Goal: Information Seeking & Learning: Learn about a topic

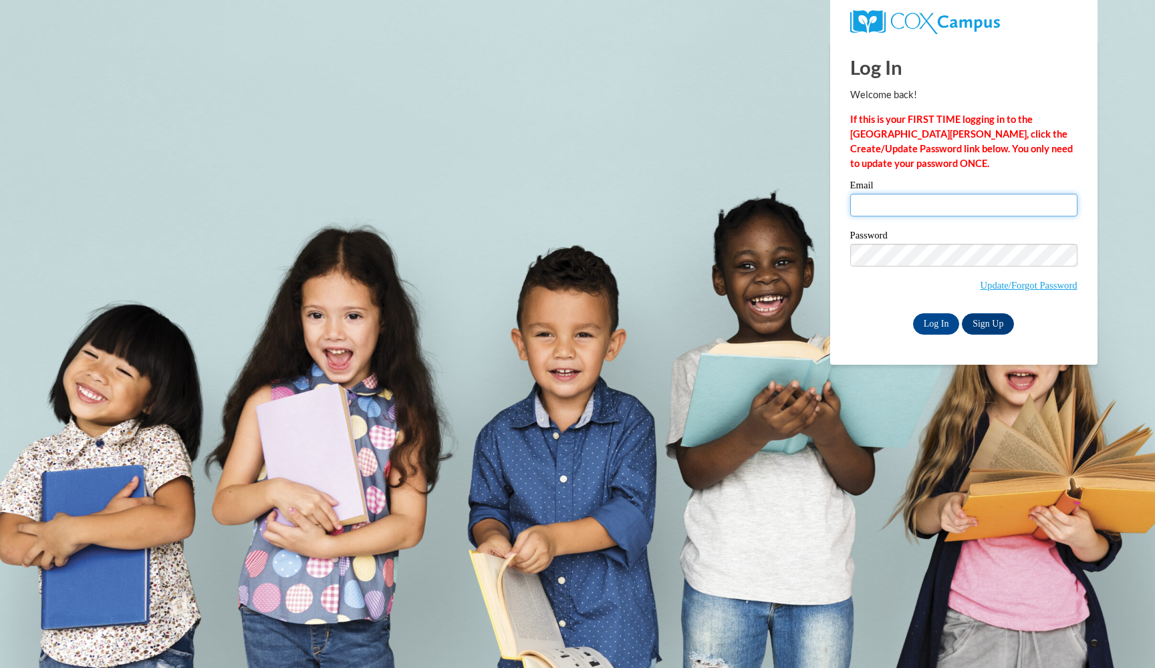
click at [890, 198] on input "Email" at bounding box center [963, 205] width 227 height 23
type input "tdoanes@duboisintegrityacademy.com"
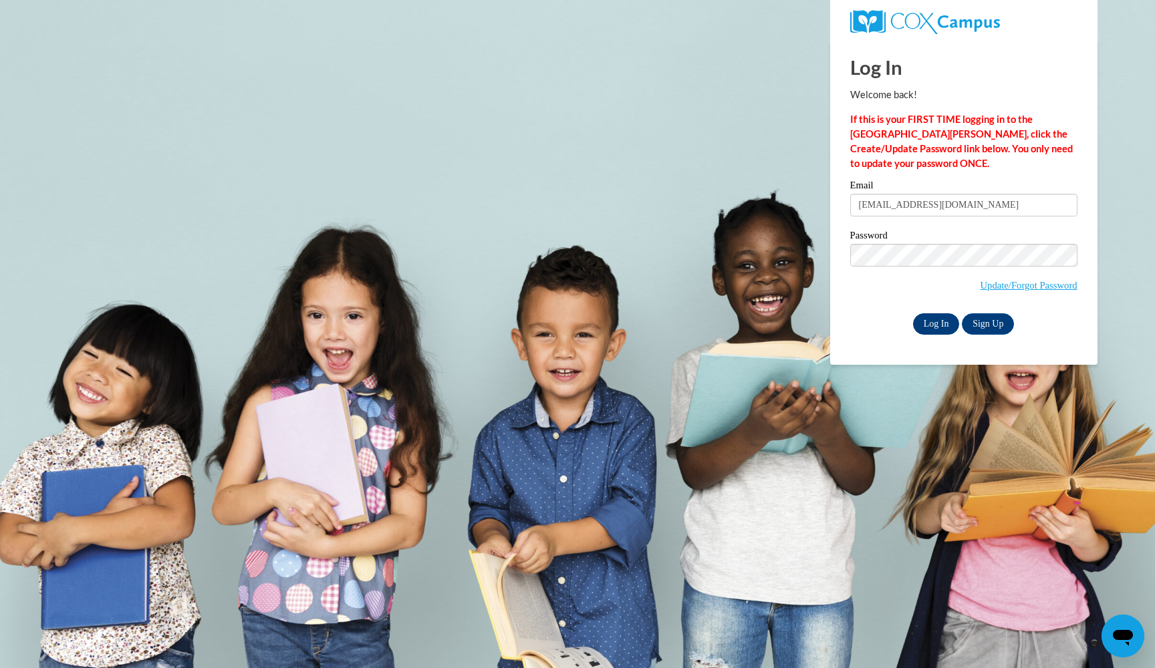
click at [943, 323] on input "Log In" at bounding box center [936, 323] width 47 height 21
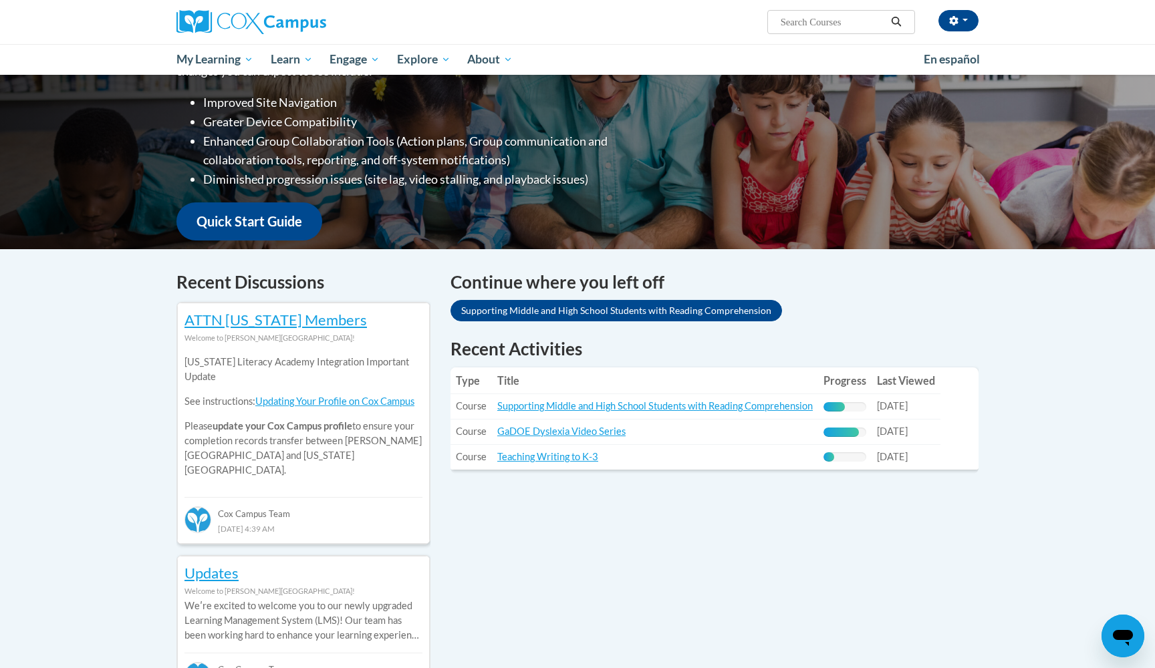
scroll to position [227, 0]
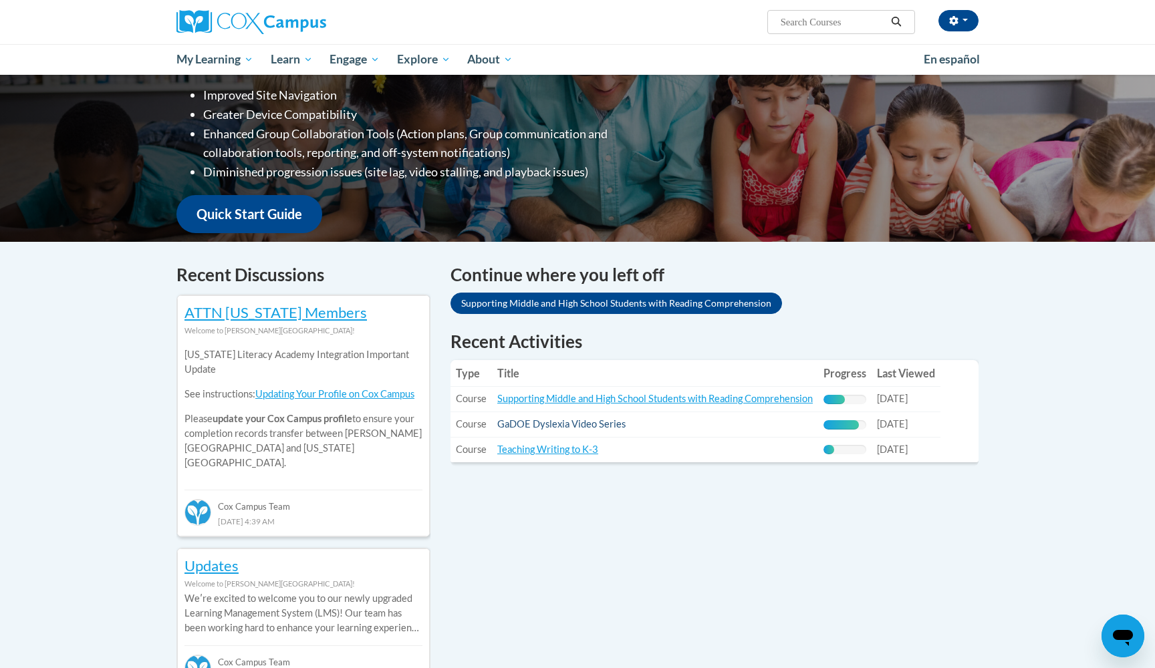
click at [563, 425] on link "GaDOE Dyslexia Video Series" at bounding box center [561, 423] width 128 height 11
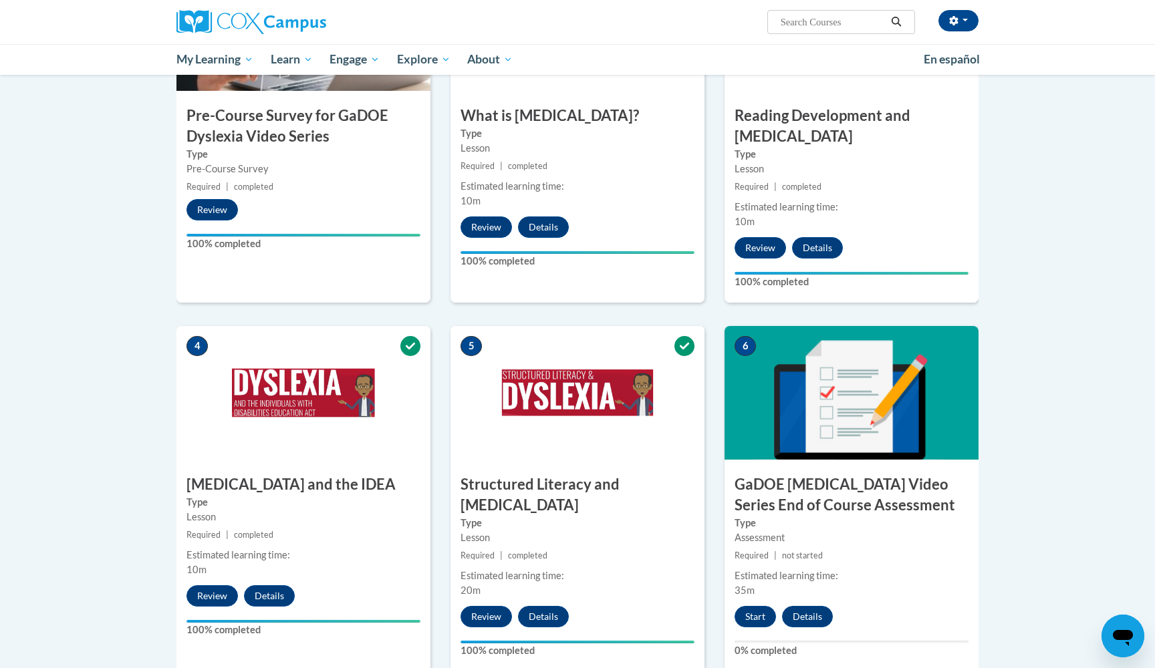
scroll to position [406, 0]
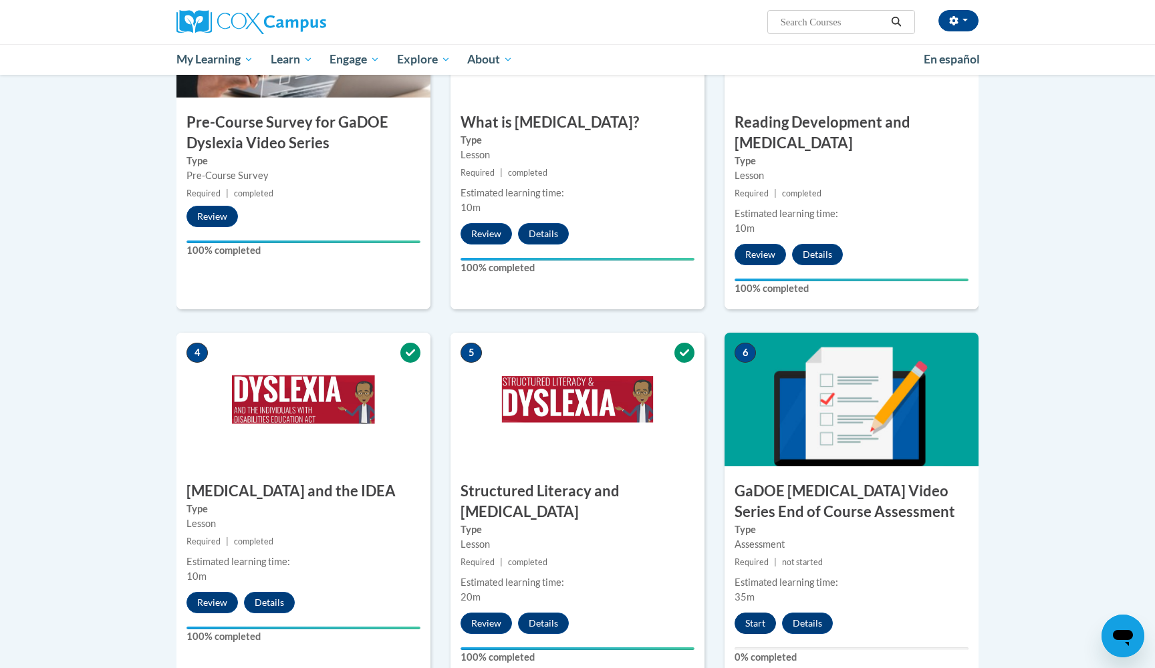
click at [756, 613] on button "Start" at bounding box center [754, 623] width 41 height 21
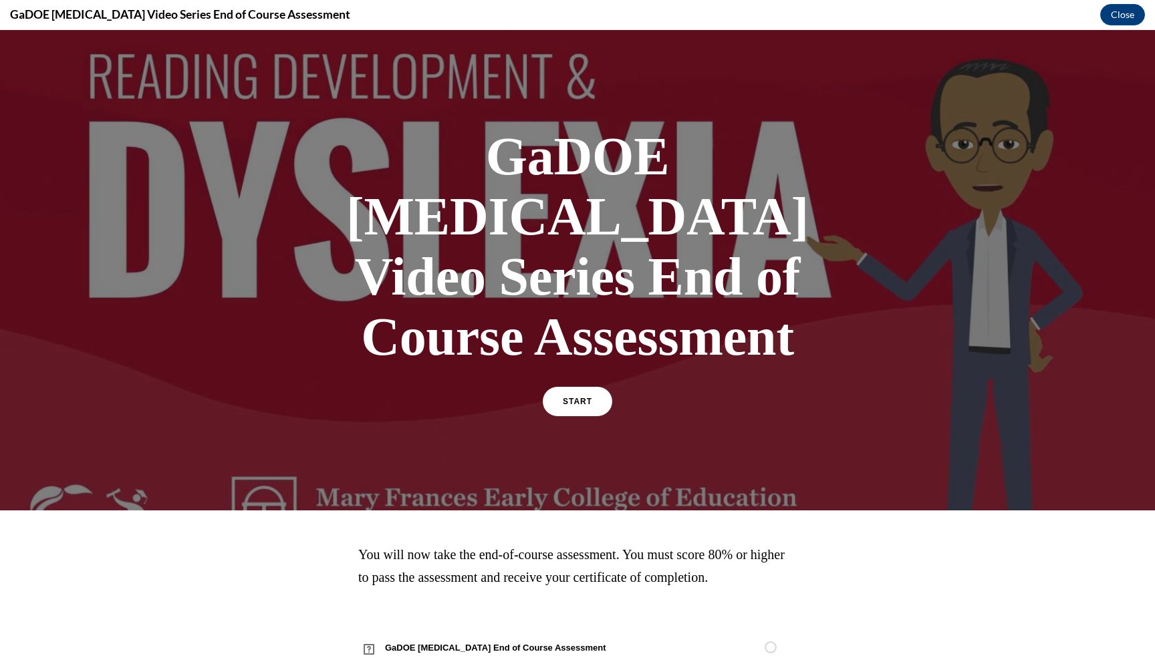
scroll to position [0, 0]
click at [582, 397] on span "START" at bounding box center [577, 402] width 31 height 10
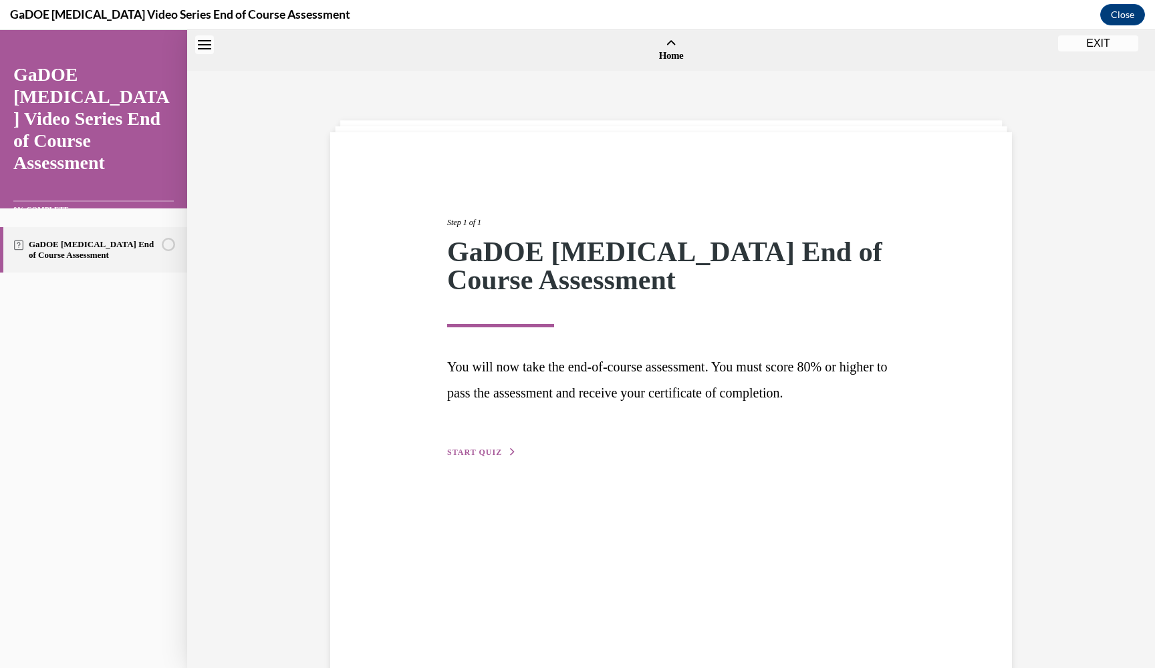
scroll to position [41, 0]
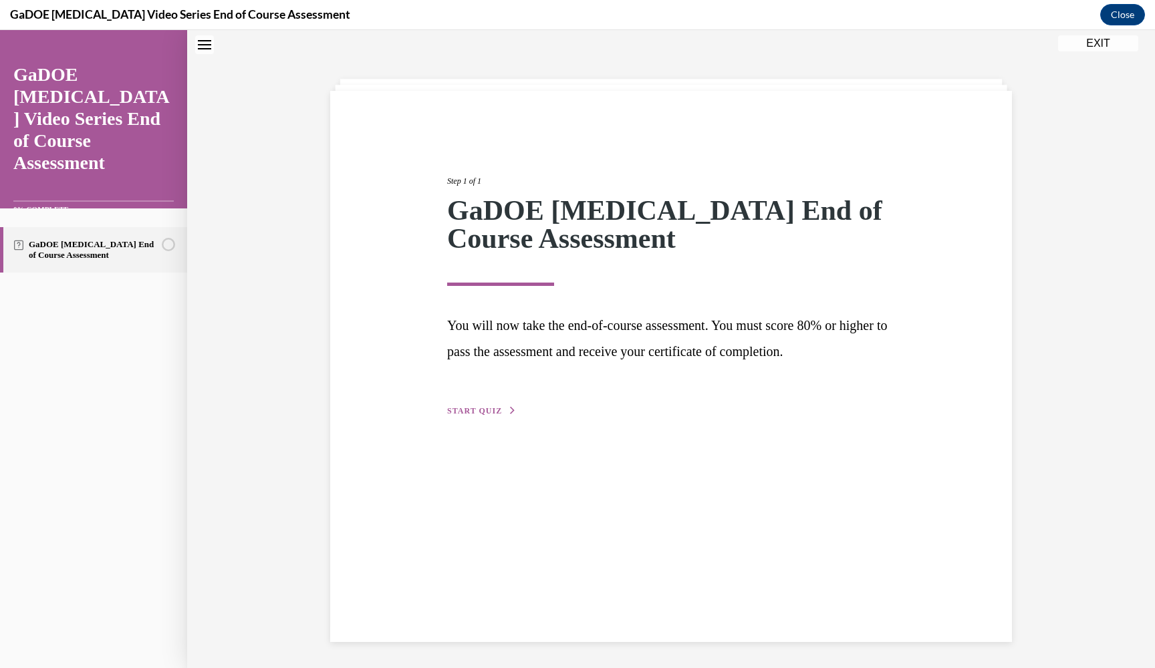
click at [486, 410] on span "START QUIZ" at bounding box center [474, 410] width 55 height 9
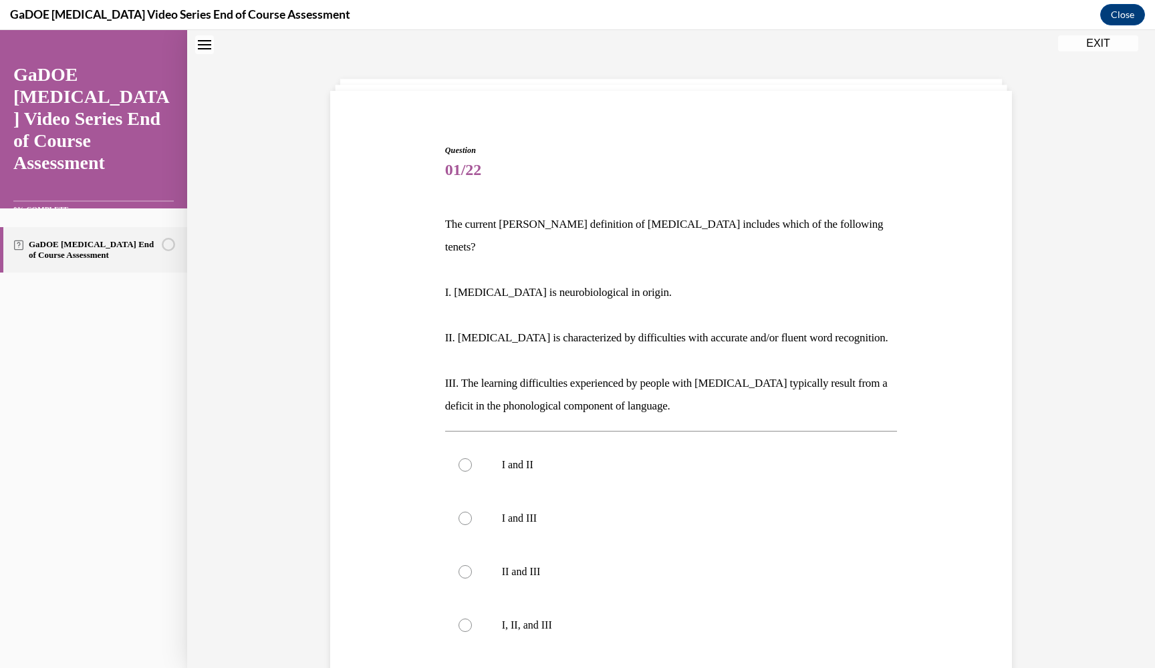
scroll to position [41, 0]
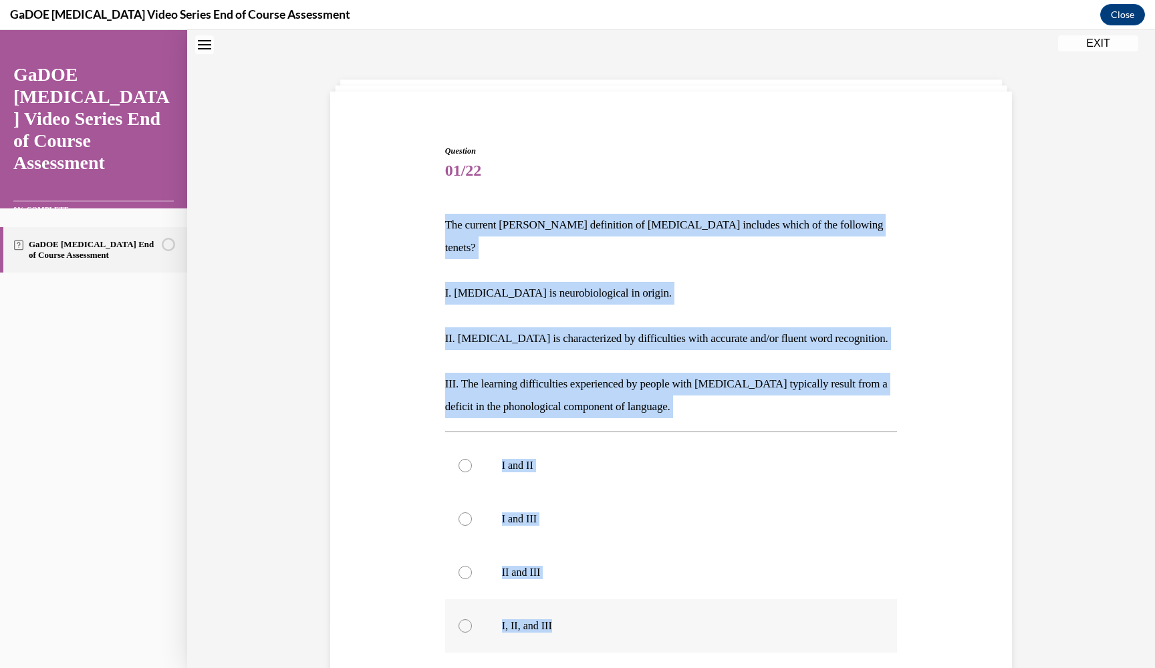
drag, startPoint x: 446, startPoint y: 220, endPoint x: 718, endPoint y: 618, distance: 481.7
click at [718, 618] on div "Question 01/22 The current IDA definition of dyslexia includes which of the fol…" at bounding box center [671, 481] width 452 height 673
copy div "The current IDA definition of dyslexia includes which of the following tenets? …"
click at [504, 599] on label "I, II, and III" at bounding box center [671, 625] width 452 height 53
click at [472, 619] on input "I, II, and III" at bounding box center [464, 625] width 13 height 13
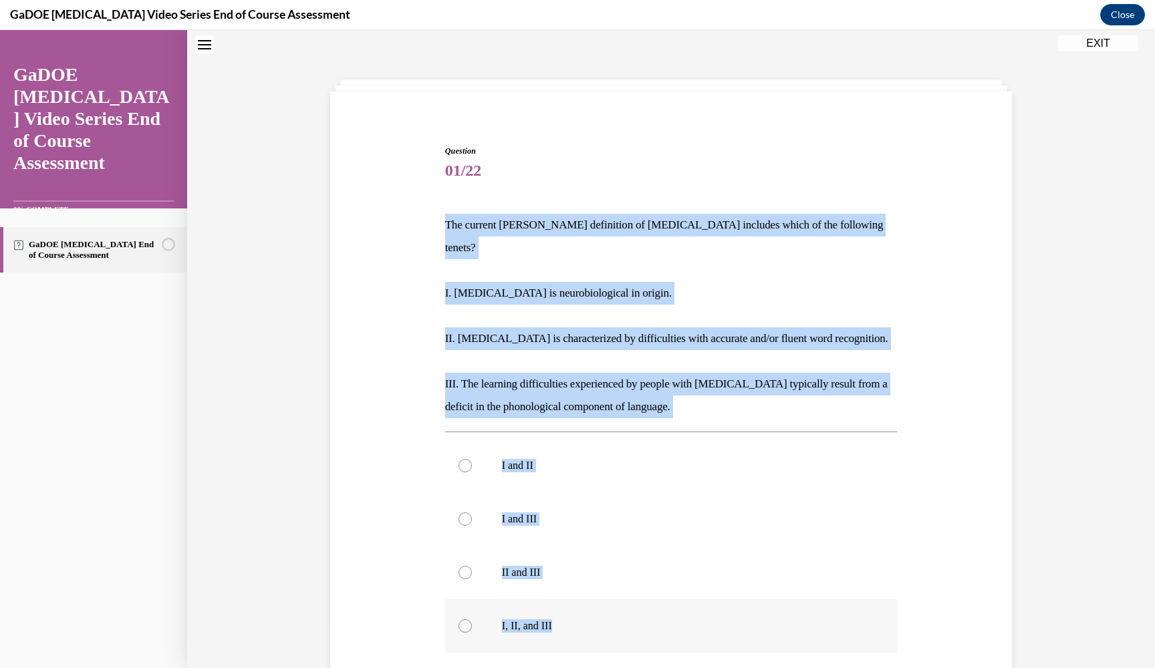
radio input "true"
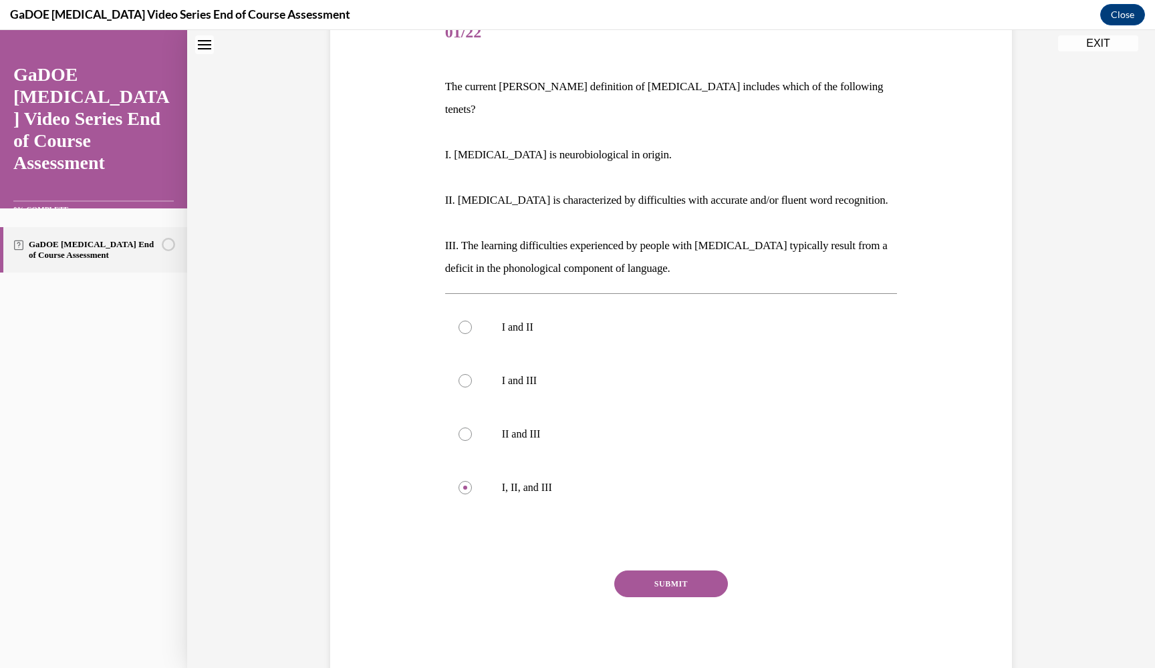
click at [656, 571] on button "SUBMIT" at bounding box center [671, 584] width 114 height 27
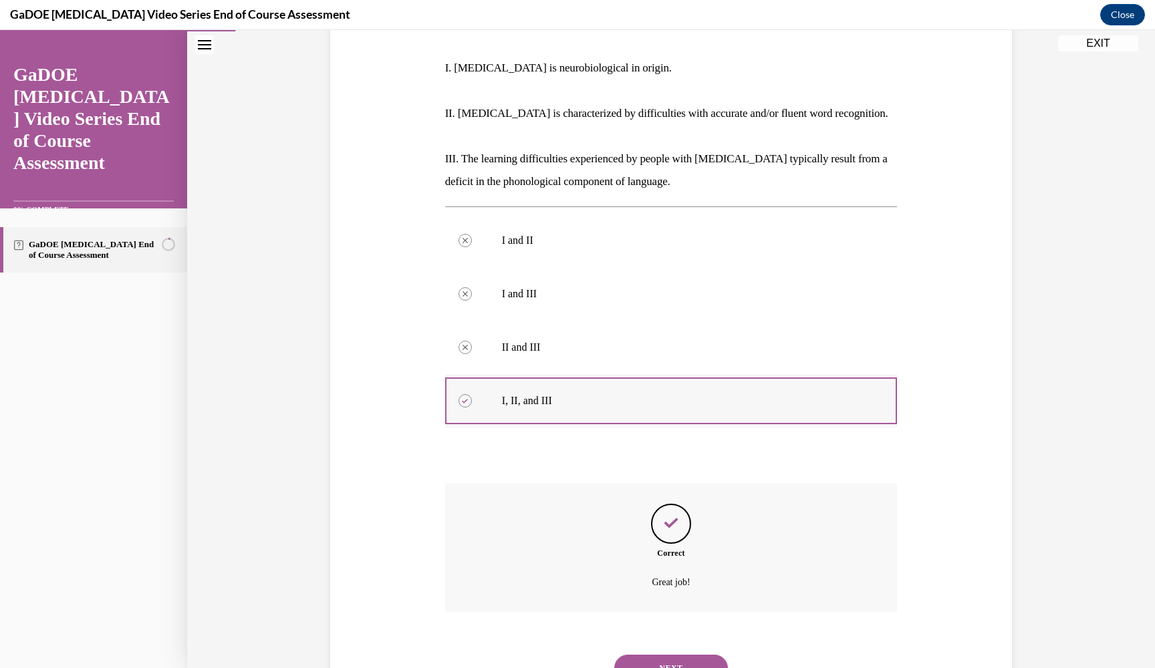
scroll to position [287, 0]
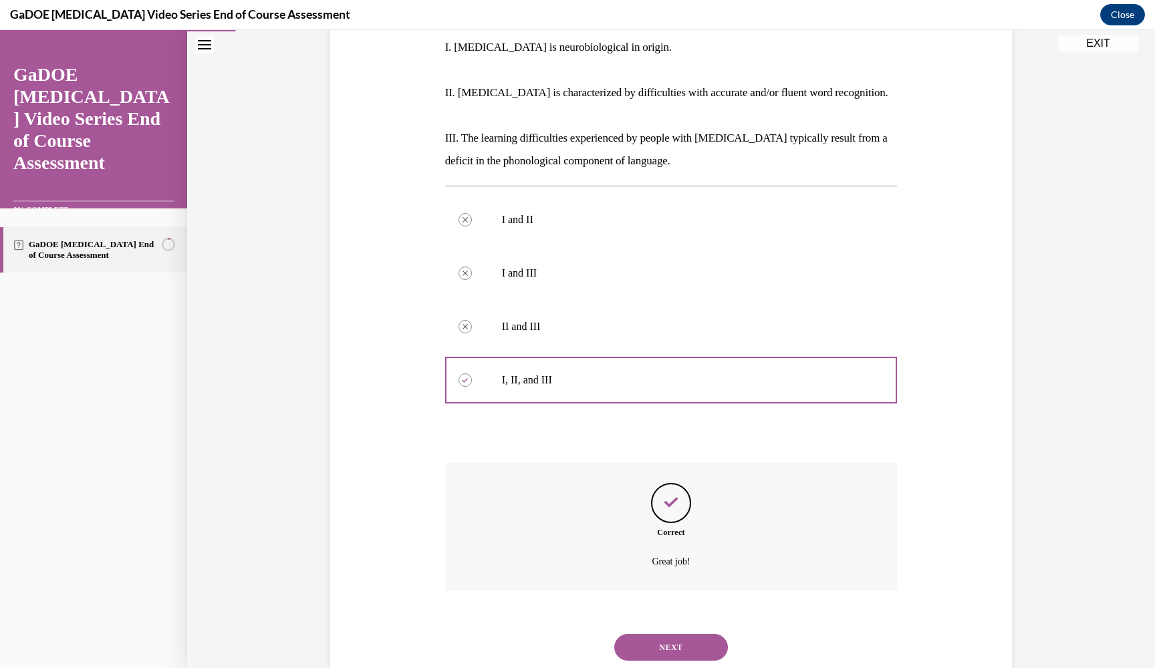
click at [672, 621] on div "NEXT" at bounding box center [671, 647] width 452 height 53
click at [670, 634] on button "NEXT" at bounding box center [671, 647] width 114 height 27
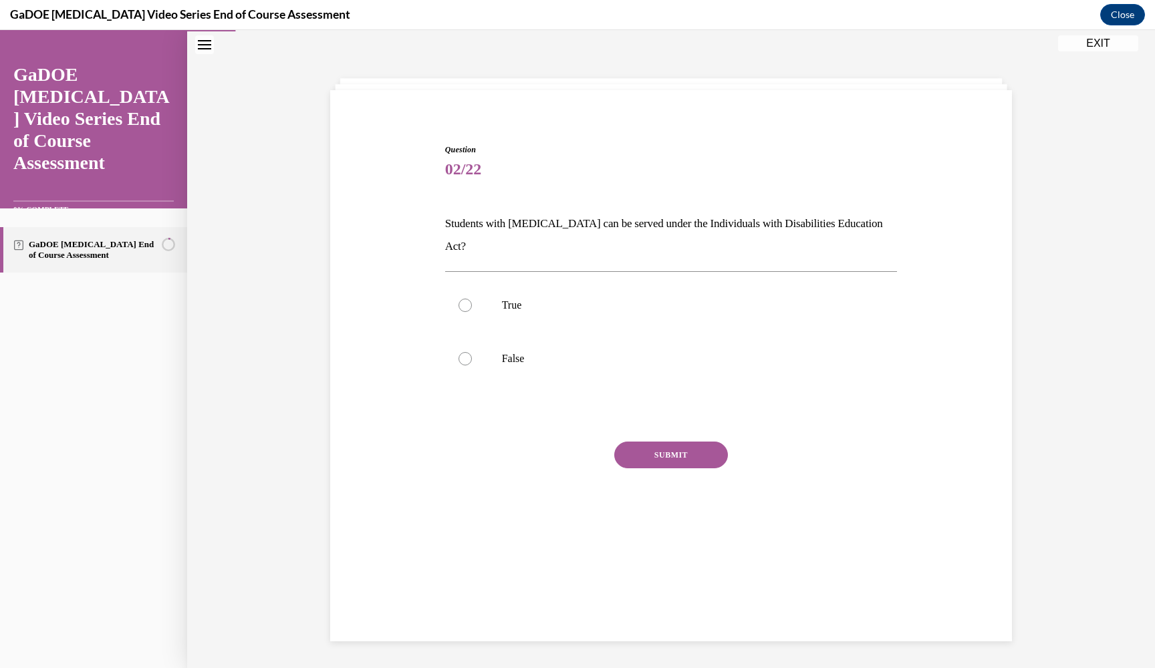
scroll to position [42, 0]
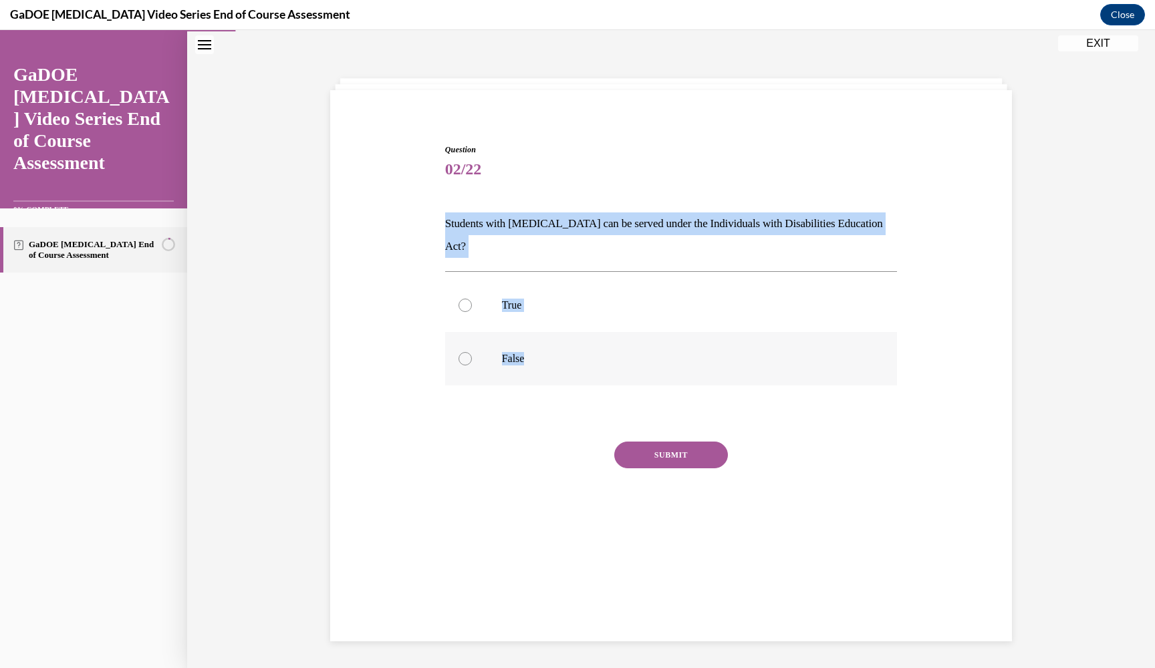
drag, startPoint x: 446, startPoint y: 224, endPoint x: 613, endPoint y: 352, distance: 210.2
click at [613, 352] on div "Question 02/22 Students with dyslexia can be served under the Individuals with …" at bounding box center [671, 348] width 452 height 408
copy div "Students with dyslexia can be served under the Individuals with Disabilities Ed…"
click at [460, 299] on div at bounding box center [464, 305] width 13 height 13
click at [460, 299] on input "True" at bounding box center [464, 305] width 13 height 13
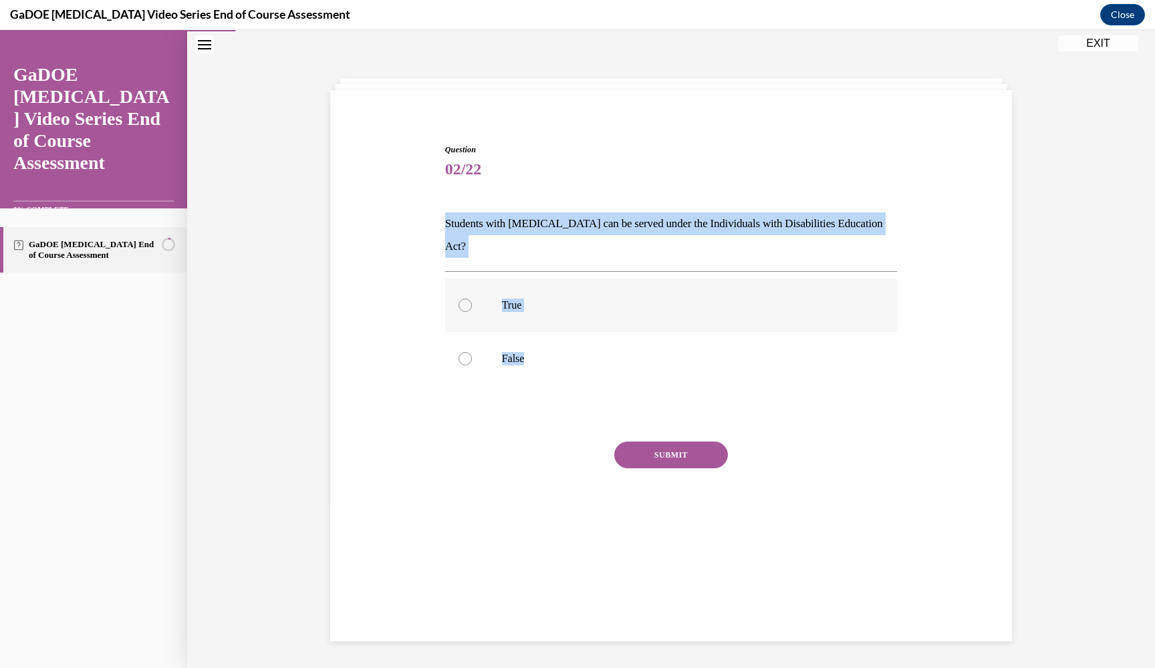
radio input "true"
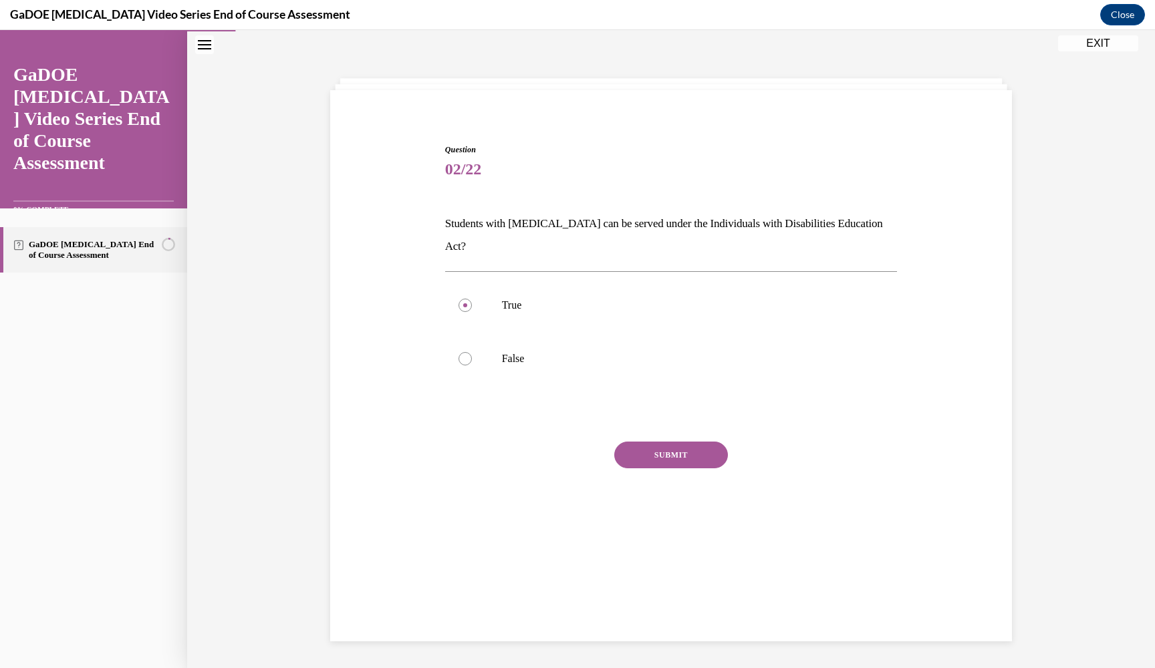
click at [667, 442] on button "SUBMIT" at bounding box center [671, 455] width 114 height 27
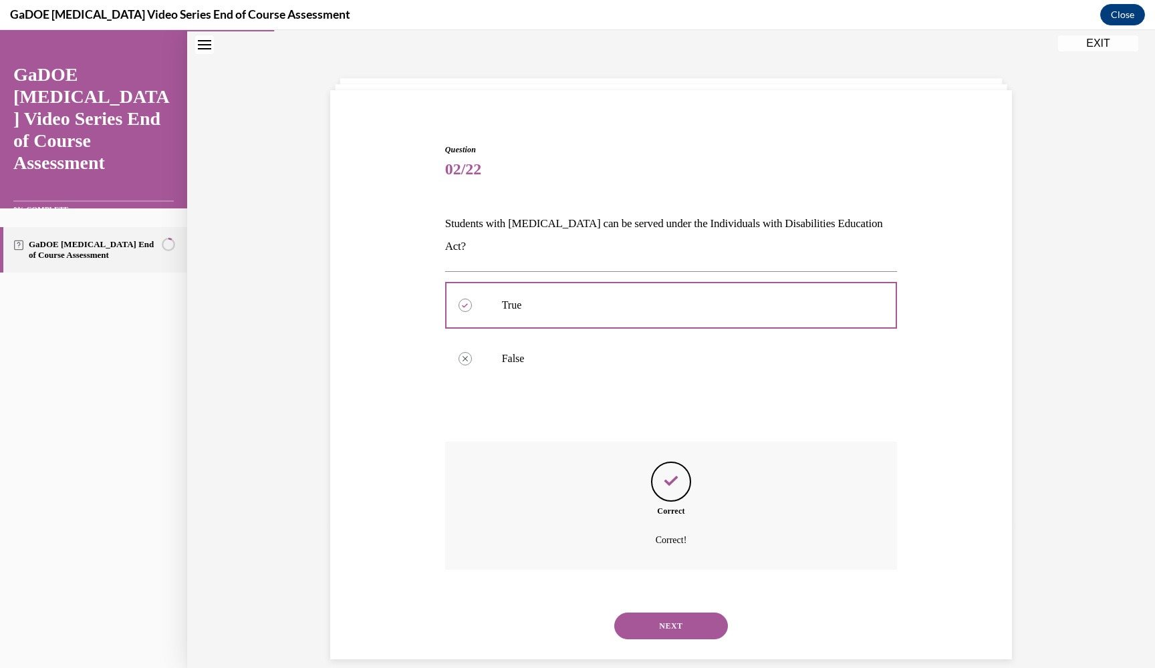
click at [656, 613] on button "NEXT" at bounding box center [671, 626] width 114 height 27
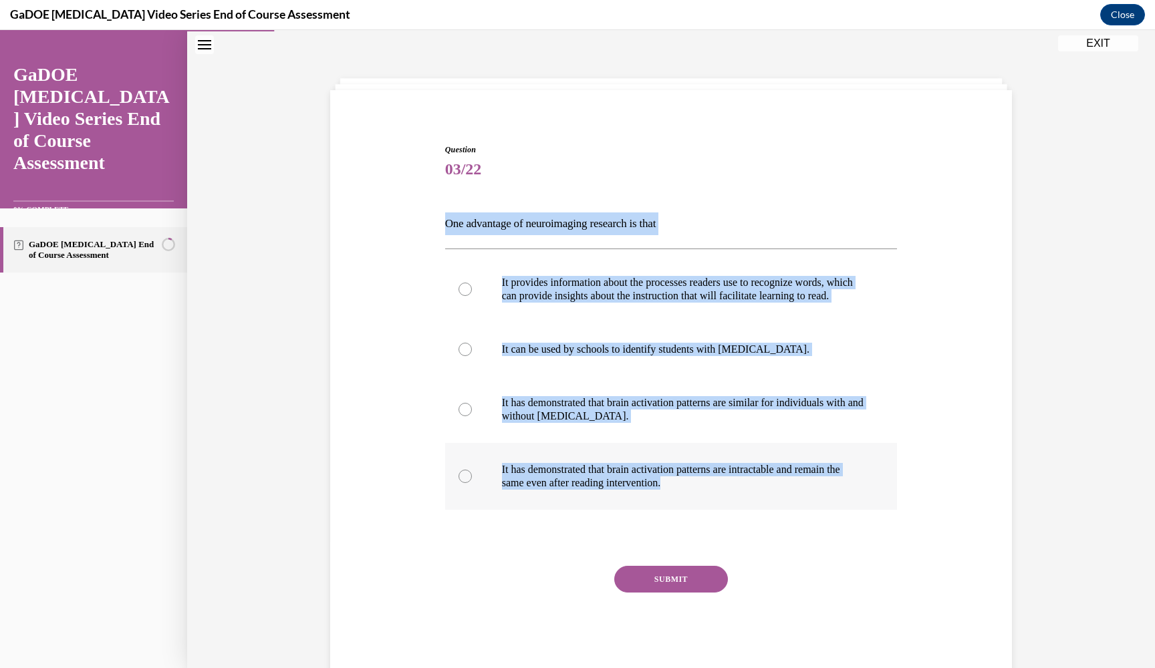
drag, startPoint x: 445, startPoint y: 224, endPoint x: 863, endPoint y: 496, distance: 498.3
click at [863, 496] on div "Question 03/22 One advantage of neuroimaging research is that It provides infor…" at bounding box center [671, 410] width 452 height 532
copy div "One advantage of neuroimaging research is that It provides information about th…"
click at [605, 293] on p "It provides information about the processes readers use to recognize words, whi…" at bounding box center [683, 289] width 362 height 27
click at [472, 293] on input "It provides information about the processes readers use to recognize words, whi…" at bounding box center [464, 289] width 13 height 13
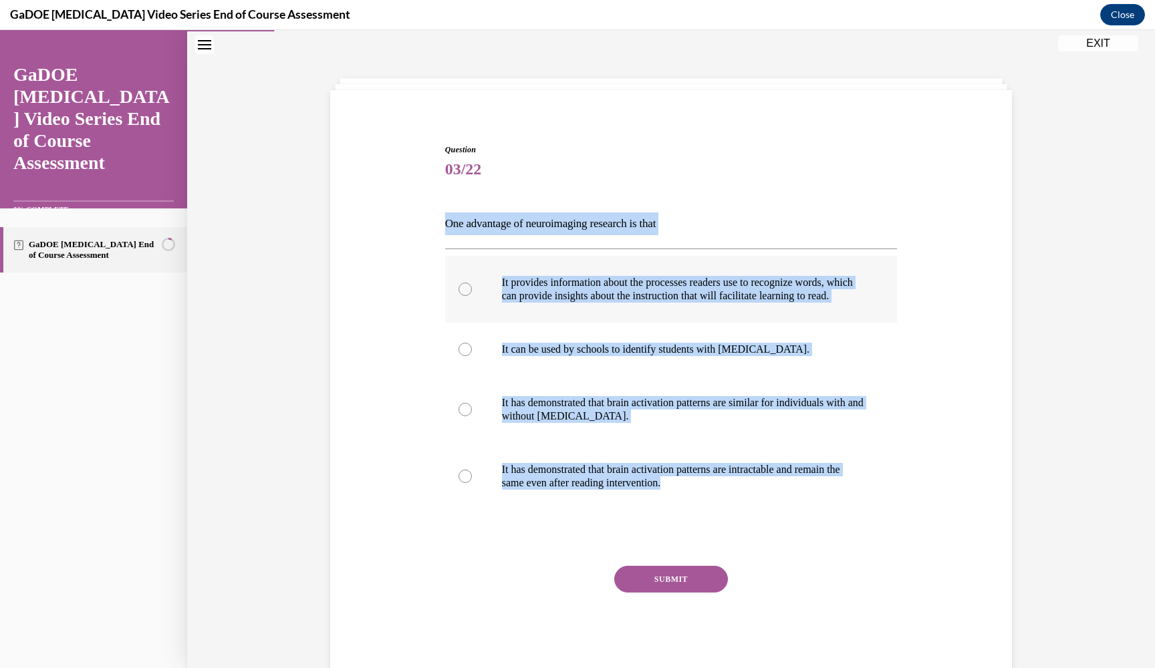
radio input "true"
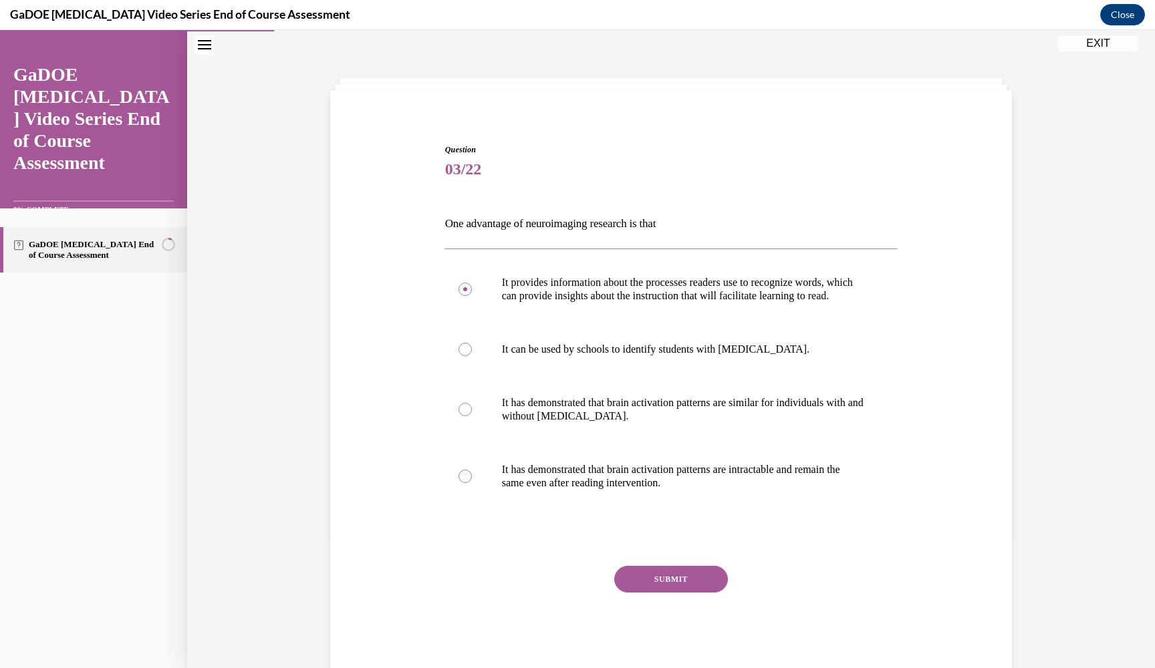
click at [647, 593] on button "SUBMIT" at bounding box center [671, 579] width 114 height 27
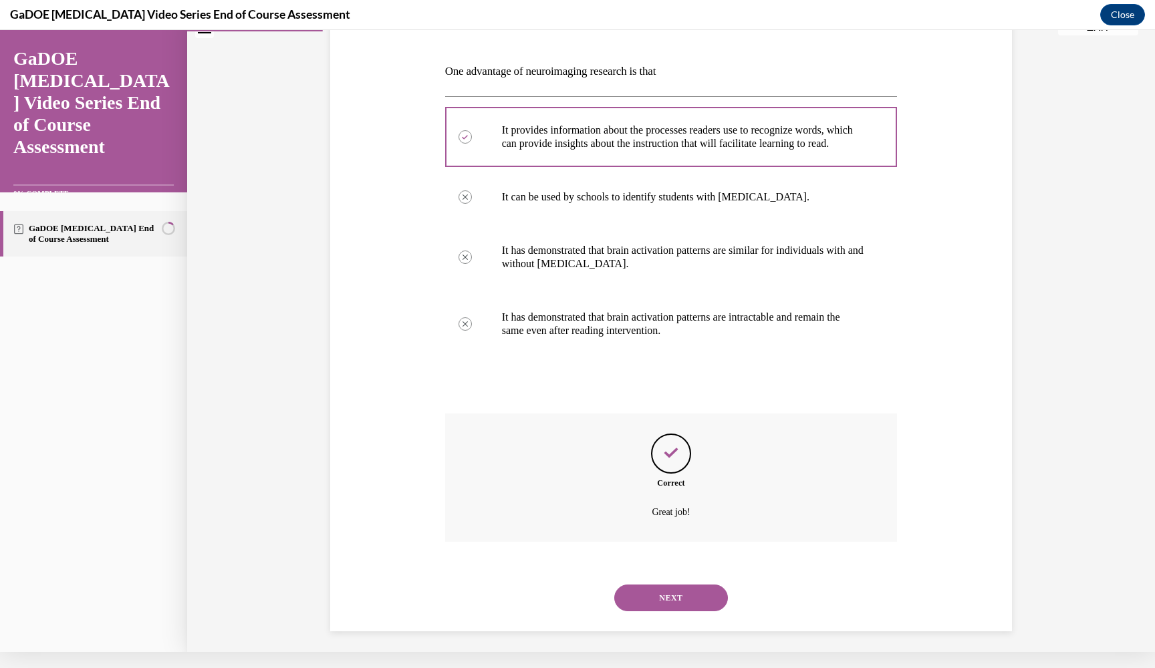
scroll to position [181, 0]
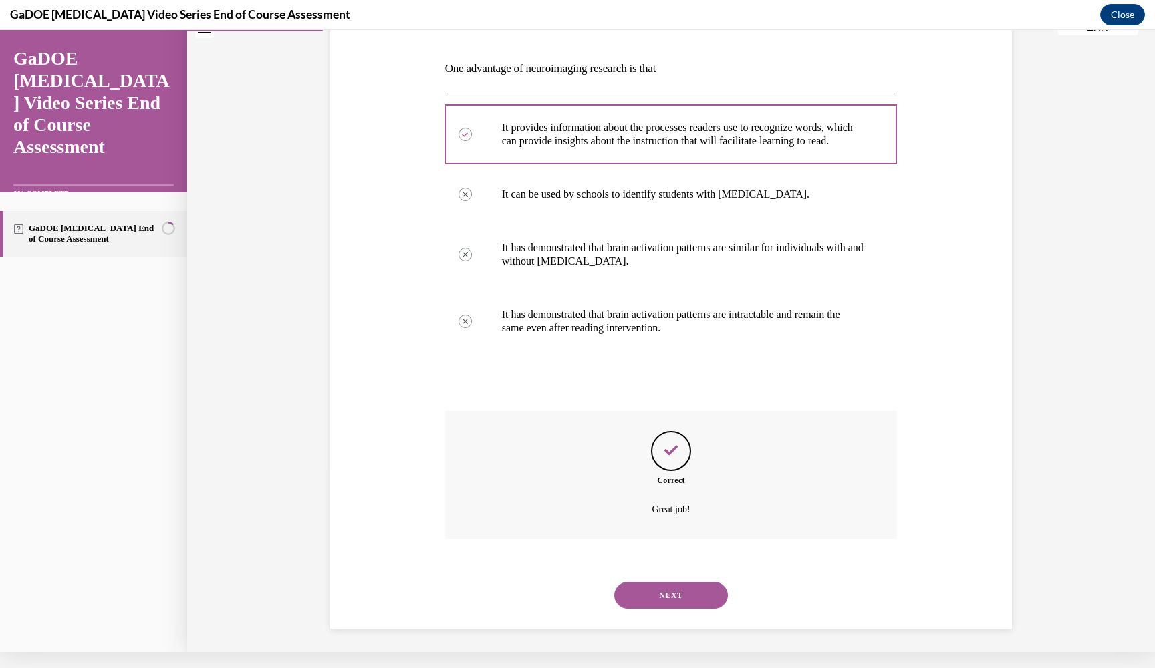
click at [677, 588] on button "NEXT" at bounding box center [671, 595] width 114 height 27
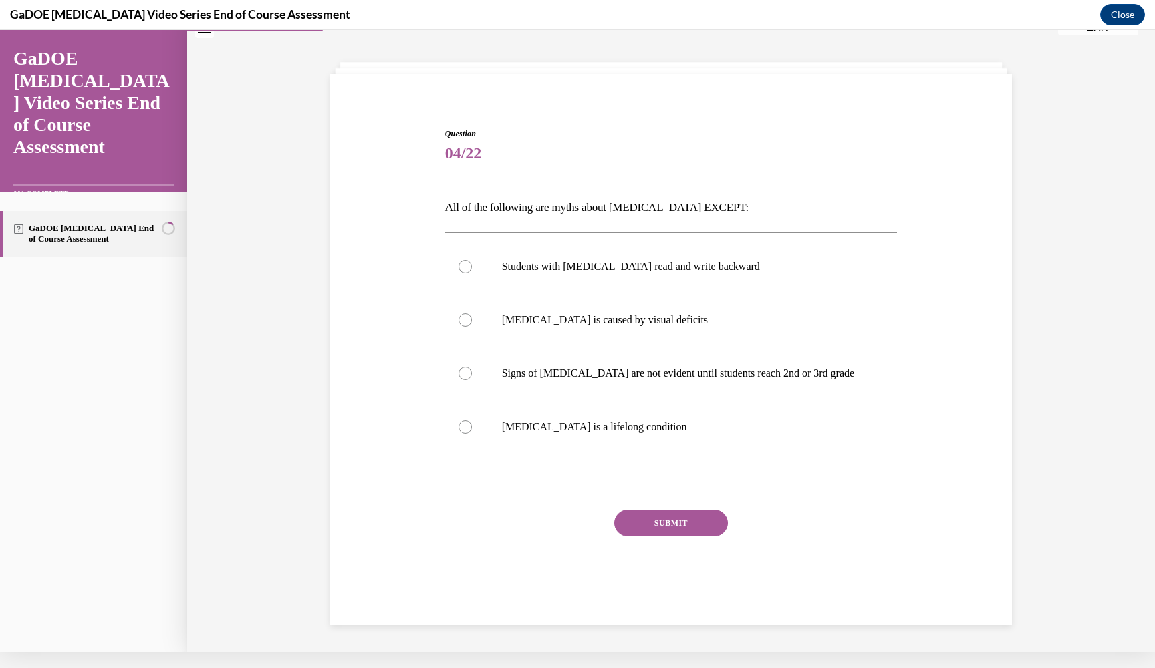
scroll to position [42, 0]
drag, startPoint x: 446, startPoint y: 67, endPoint x: 533, endPoint y: 76, distance: 86.6
click at [533, 76] on div "Question 04/22 All of the following are myths about dyslexia EXCEPT: Students w…" at bounding box center [670, 333] width 967 height 638
drag, startPoint x: 446, startPoint y: 69, endPoint x: 722, endPoint y: 83, distance: 277.0
click at [722, 83] on div "Question 04/22 All of the following are myths about dyslexia EXCEPT: Students w…" at bounding box center [670, 333] width 967 height 638
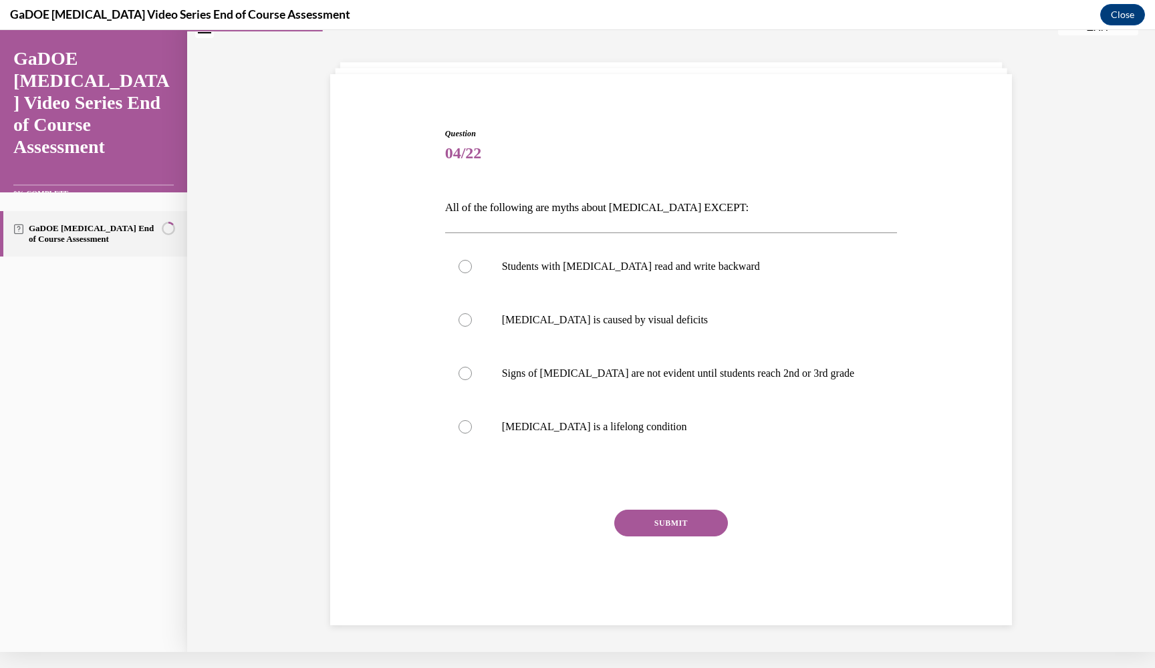
drag, startPoint x: 573, startPoint y: 67, endPoint x: 702, endPoint y: 69, distance: 128.3
click at [702, 69] on div "Question 04/22 All of the following are myths about dyslexia EXCEPT: Students w…" at bounding box center [670, 333] width 967 height 638
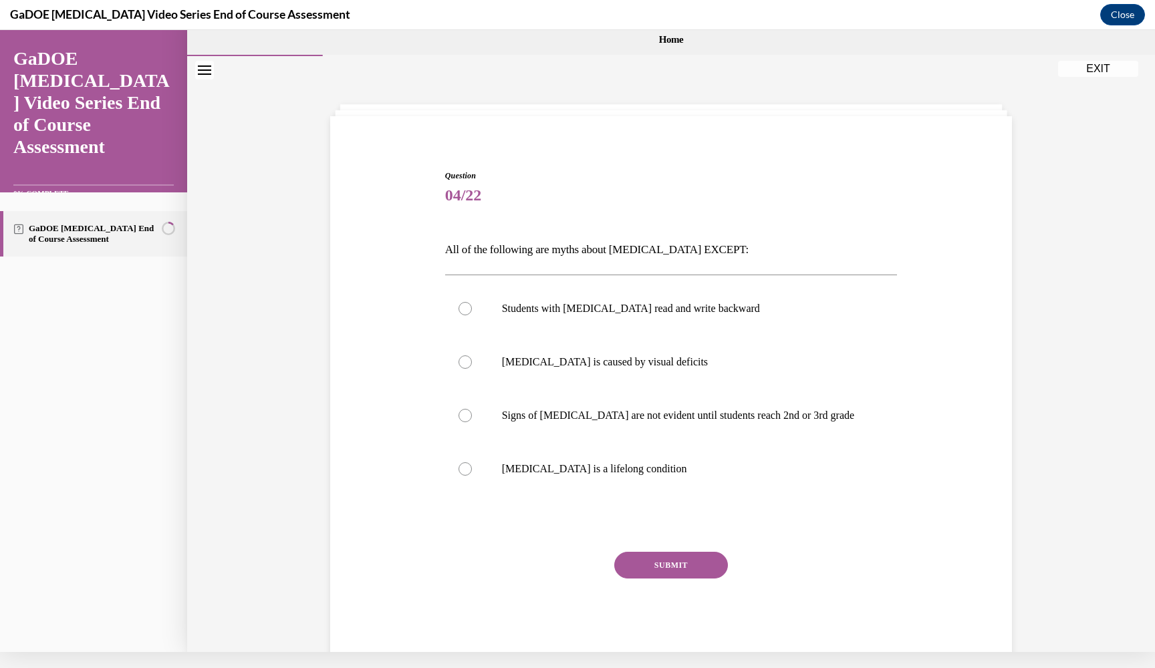
scroll to position [0, 0]
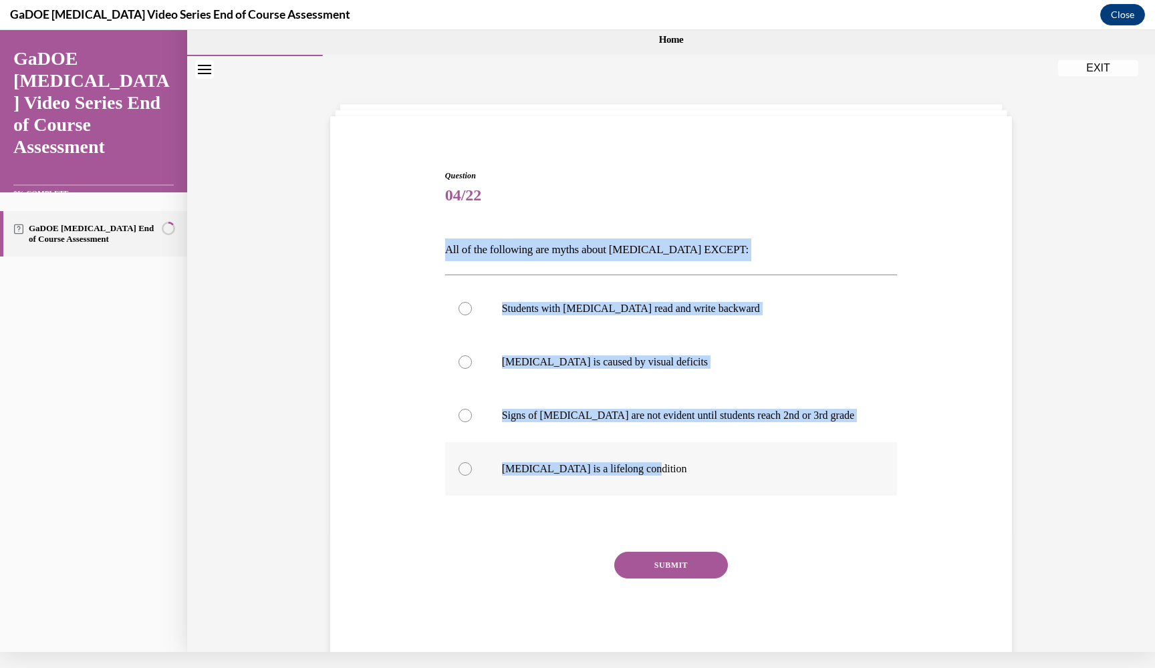
drag, startPoint x: 448, startPoint y: 249, endPoint x: 752, endPoint y: 472, distance: 377.3
click at [752, 472] on div "Question 04/22 All of the following are myths about dyslexia EXCEPT: Students w…" at bounding box center [671, 416] width 452 height 492
copy div "All of the following are myths about dyslexia EXCEPT: Students with dyslexia re…"
click at [573, 468] on p "Dyslexia is a lifelong condition" at bounding box center [683, 468] width 362 height 13
click at [472, 468] on input "Dyslexia is a lifelong condition" at bounding box center [464, 468] width 13 height 13
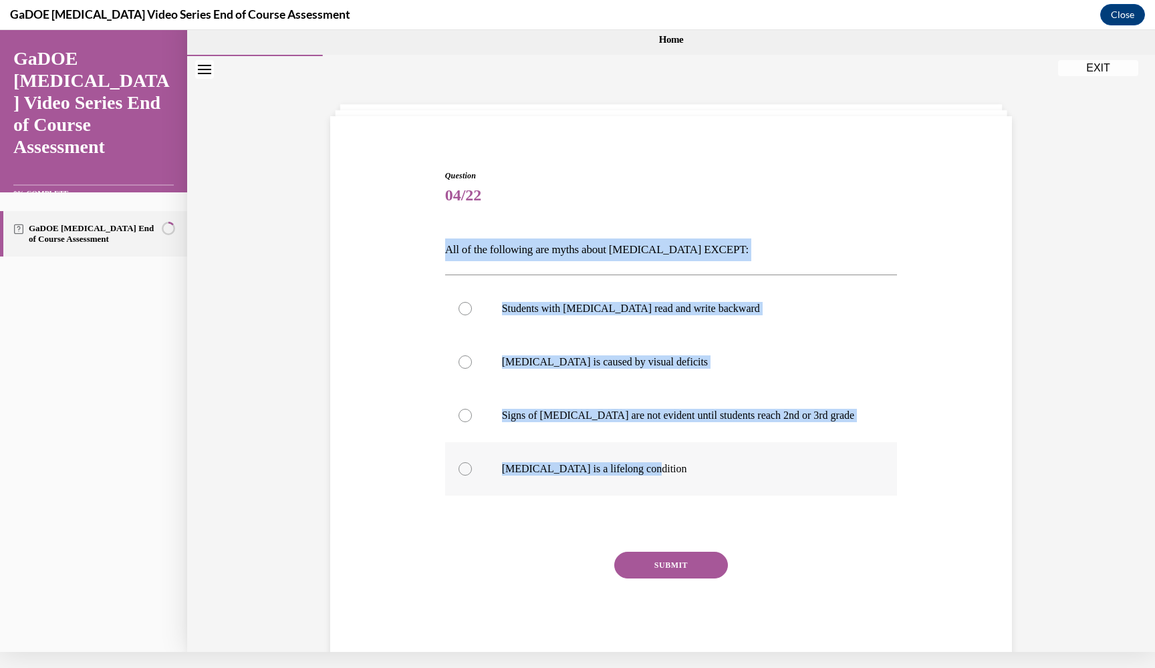
radio input "true"
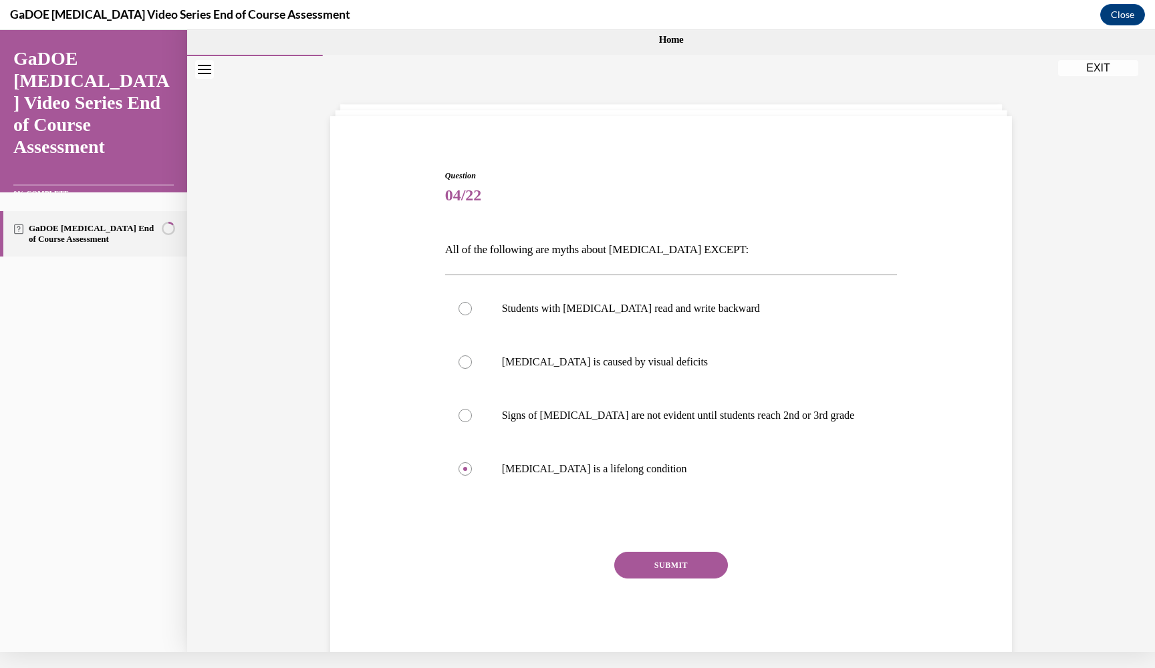
click at [693, 564] on button "SUBMIT" at bounding box center [671, 565] width 114 height 27
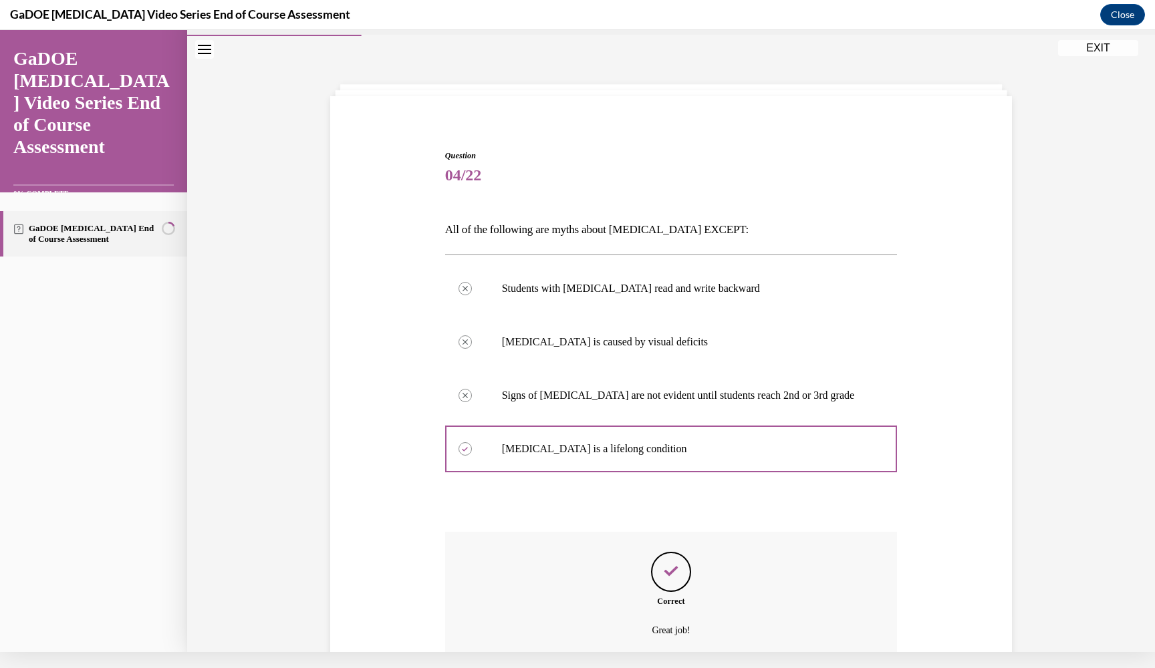
scroll to position [128, 0]
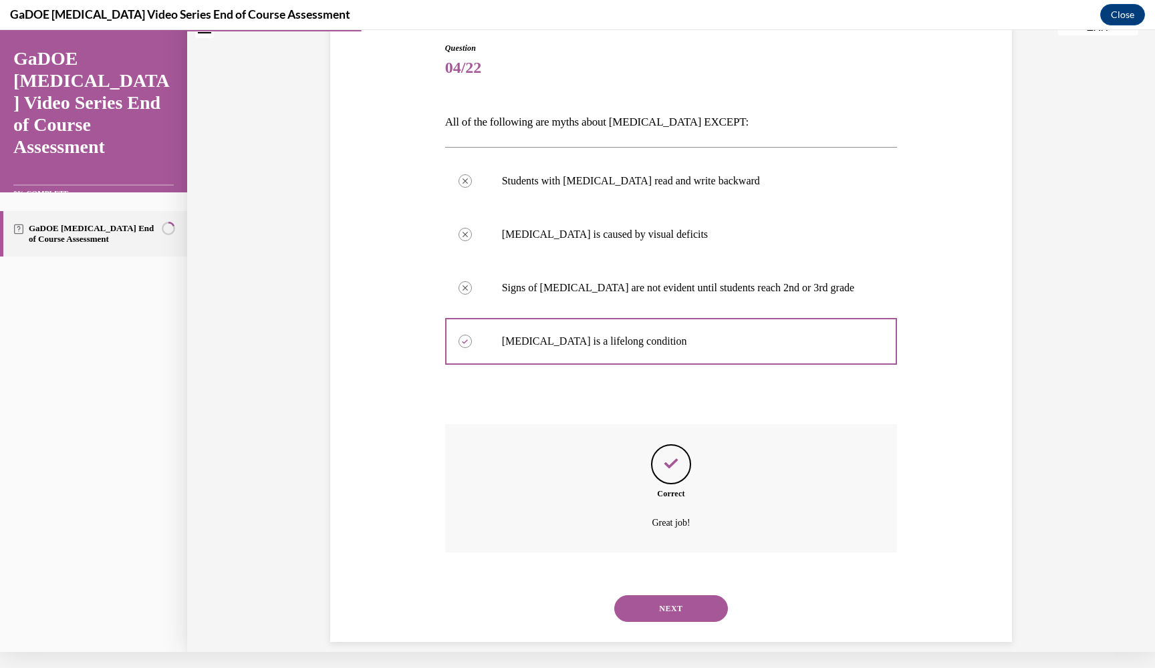
click at [685, 599] on button "NEXT" at bounding box center [671, 608] width 114 height 27
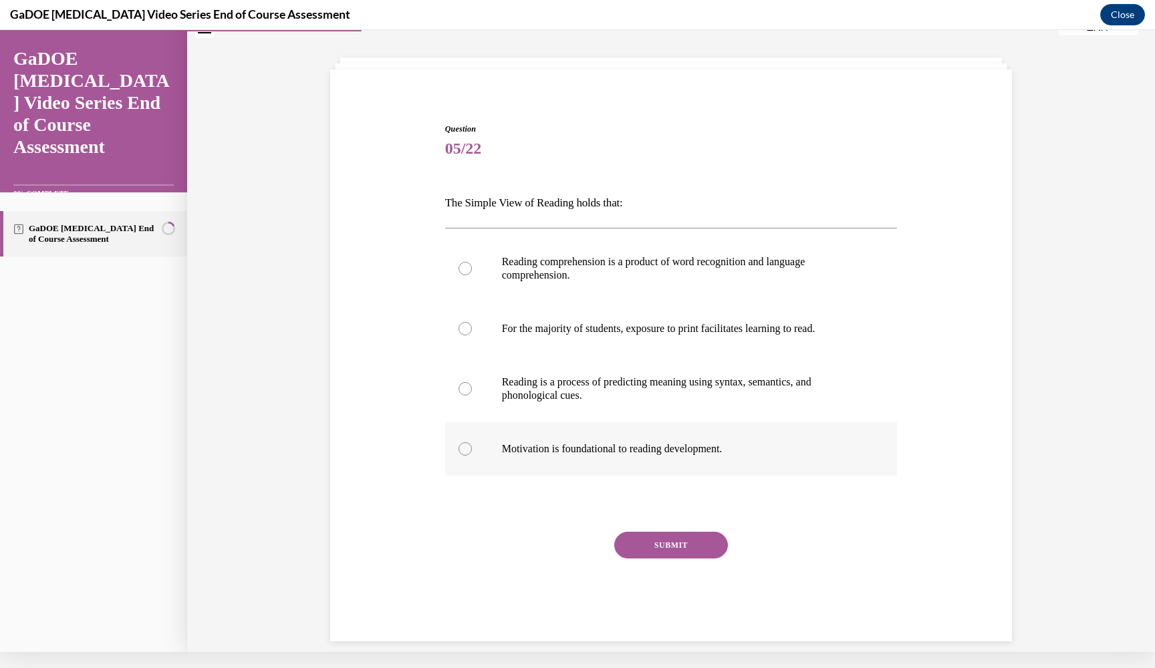
drag, startPoint x: 446, startPoint y: 200, endPoint x: 745, endPoint y: 450, distance: 389.4
click at [745, 450] on div "Question 05/22 The Simple View of Reading holds that: Reading comprehension is …" at bounding box center [671, 382] width 452 height 518
copy div "The Simple View of Reading holds that: Reading comprehension is a product of wo…"
click at [529, 281] on p "Reading comprehension is a product of word recognition and language comprehensi…" at bounding box center [683, 268] width 362 height 27
click at [472, 275] on input "Reading comprehension is a product of word recognition and language comprehensi…" at bounding box center [464, 268] width 13 height 13
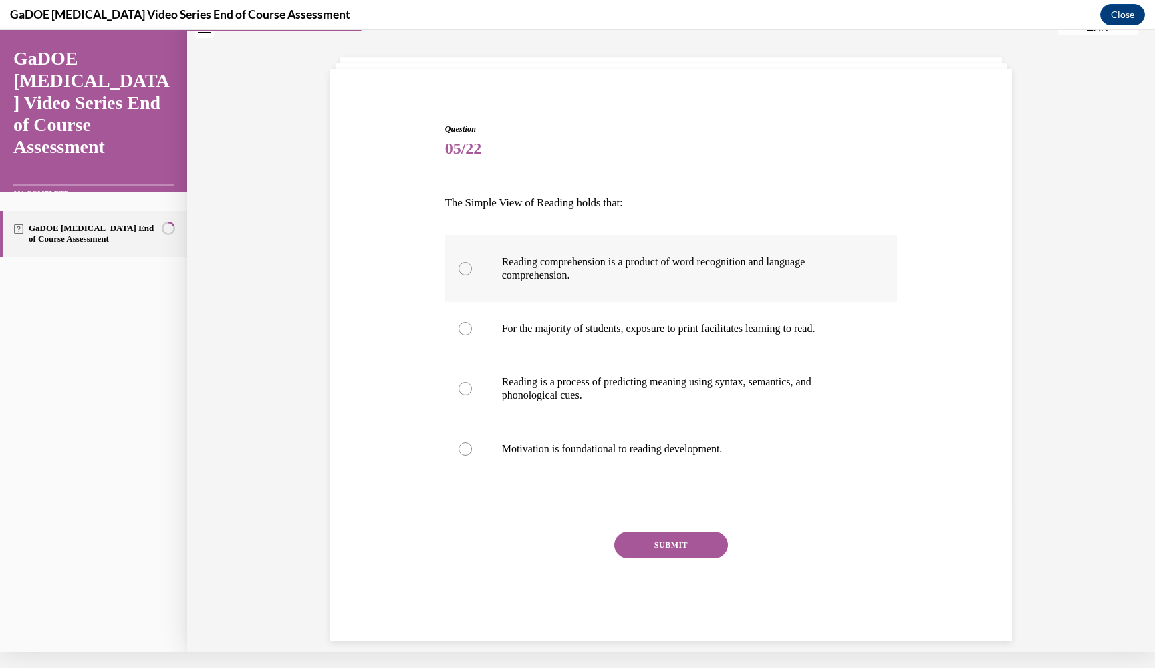
radio input "true"
click at [657, 545] on button "SUBMIT" at bounding box center [671, 545] width 114 height 27
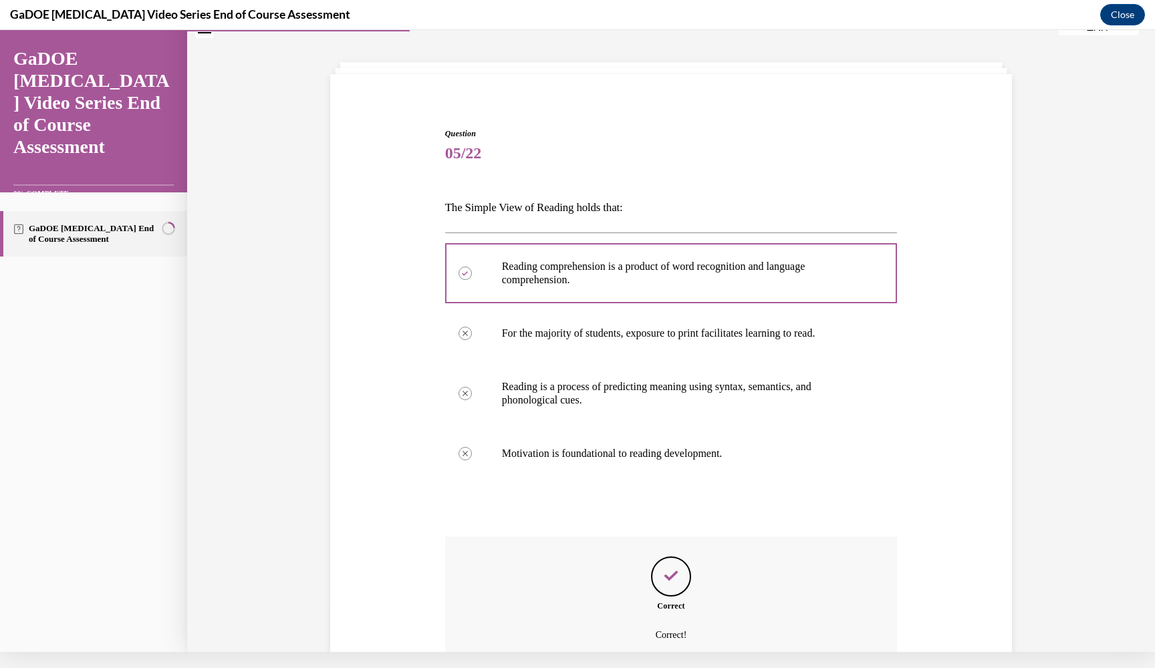
scroll to position [154, 0]
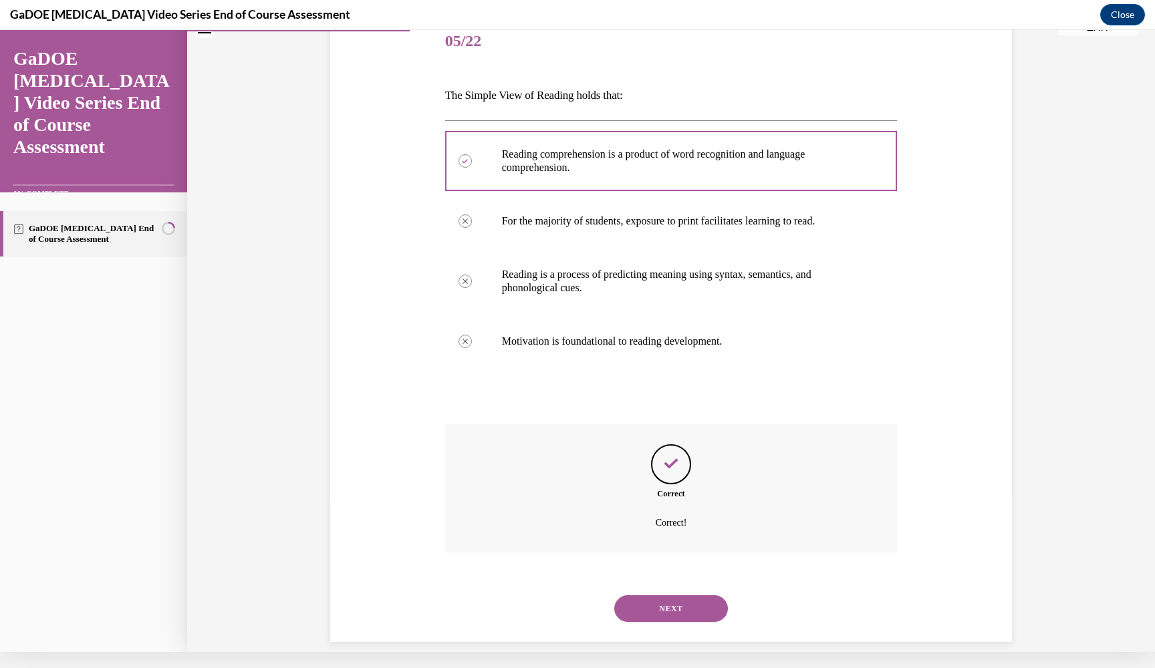
click at [649, 582] on div "NEXT" at bounding box center [671, 608] width 452 height 53
click at [649, 595] on button "NEXT" at bounding box center [671, 608] width 114 height 27
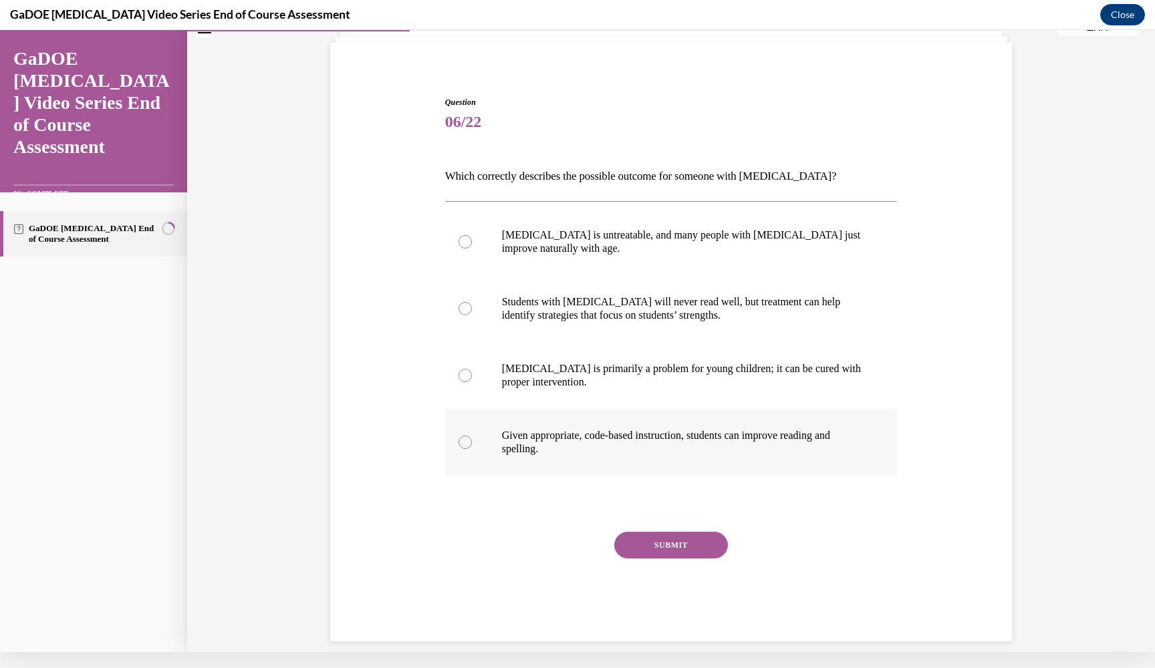
drag, startPoint x: 446, startPoint y: 174, endPoint x: 786, endPoint y: 468, distance: 448.6
click at [786, 468] on div "Question 06/22 Which correctly describes the possible outcome for someone with …" at bounding box center [671, 368] width 452 height 545
copy div "Which correctly describes the possible outcome for someone with dyslexia? Dysle…"
click at [538, 431] on p "Given appropriate, code-based instruction, students can improve reading and spe…" at bounding box center [683, 442] width 362 height 27
click at [472, 436] on input "Given appropriate, code-based instruction, students can improve reading and spe…" at bounding box center [464, 442] width 13 height 13
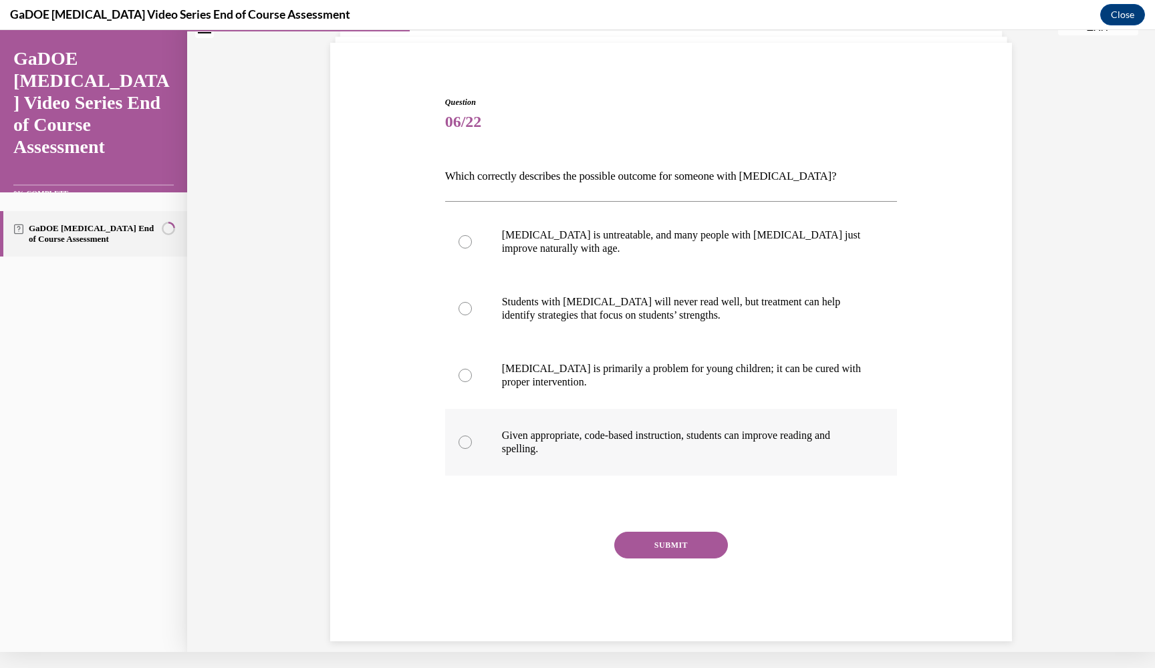
radio input "true"
click at [671, 557] on button "SUBMIT" at bounding box center [671, 545] width 114 height 27
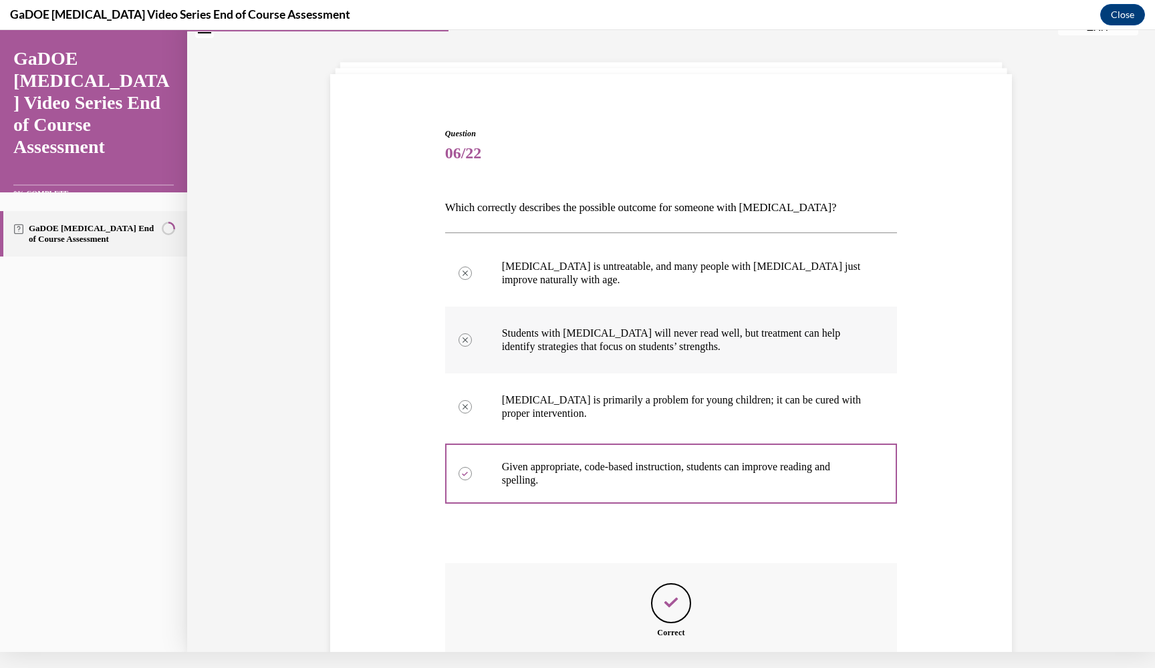
scroll to position [181, 0]
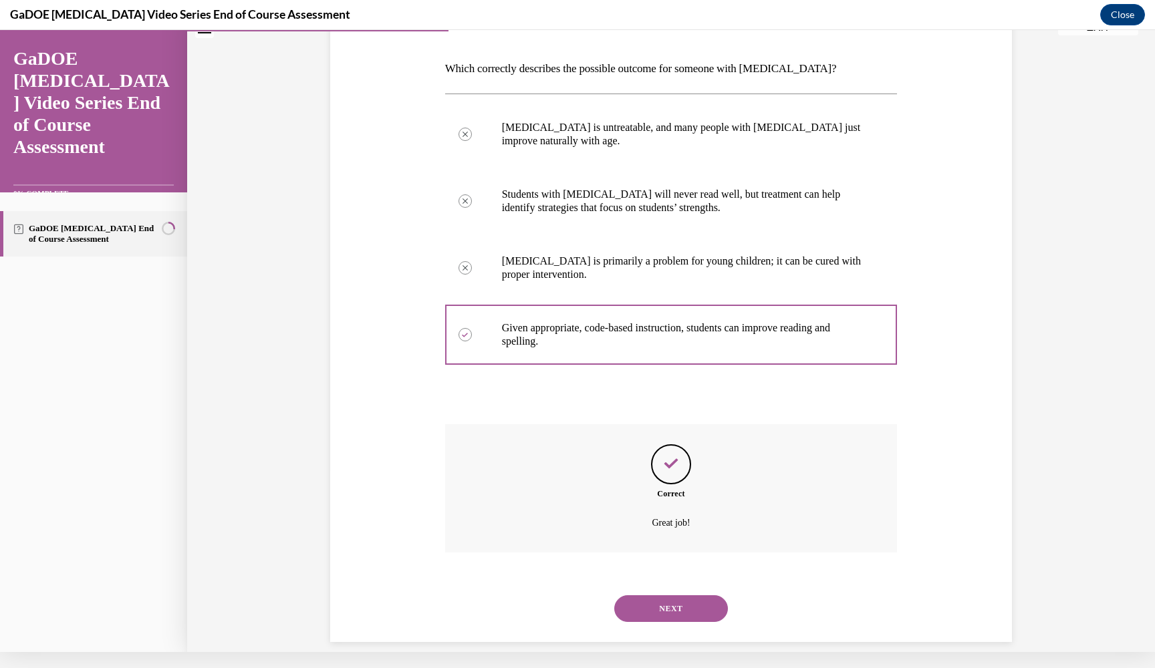
click at [684, 595] on button "NEXT" at bounding box center [671, 608] width 114 height 27
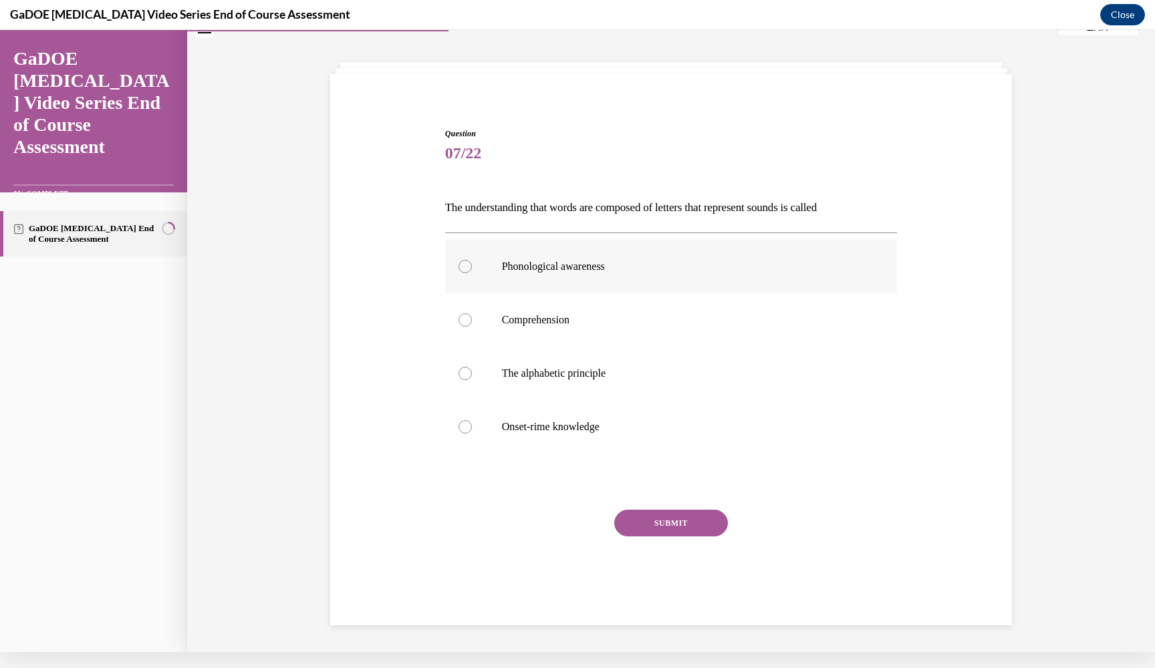
drag, startPoint x: 446, startPoint y: 66, endPoint x: 641, endPoint y: 291, distance: 297.0
click at [641, 291] on div "Question 07/22 The understanding that words are composed of letters that repres…" at bounding box center [670, 333] width 967 height 638
click at [371, 35] on div "Question 07/22 The understanding that words are composed of letters that repres…" at bounding box center [670, 333] width 967 height 638
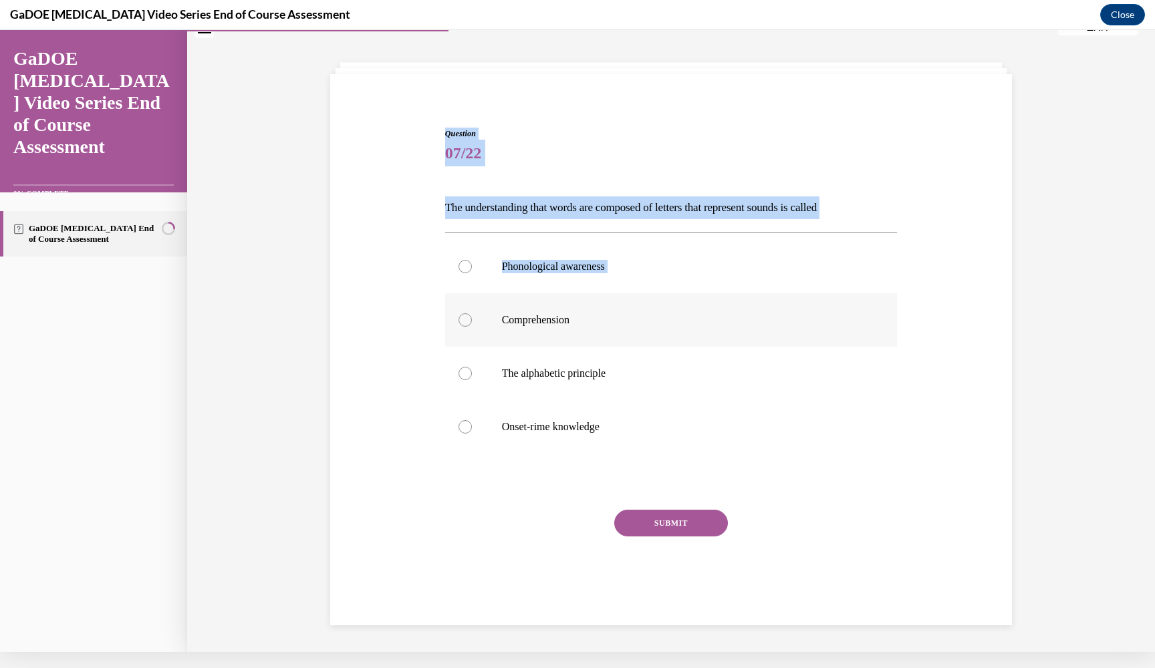
drag, startPoint x: 444, startPoint y: 64, endPoint x: 535, endPoint y: 294, distance: 247.4
click at [535, 294] on div "Question 07/22 The understanding that words are composed of letters that repres…" at bounding box center [670, 333] width 967 height 638
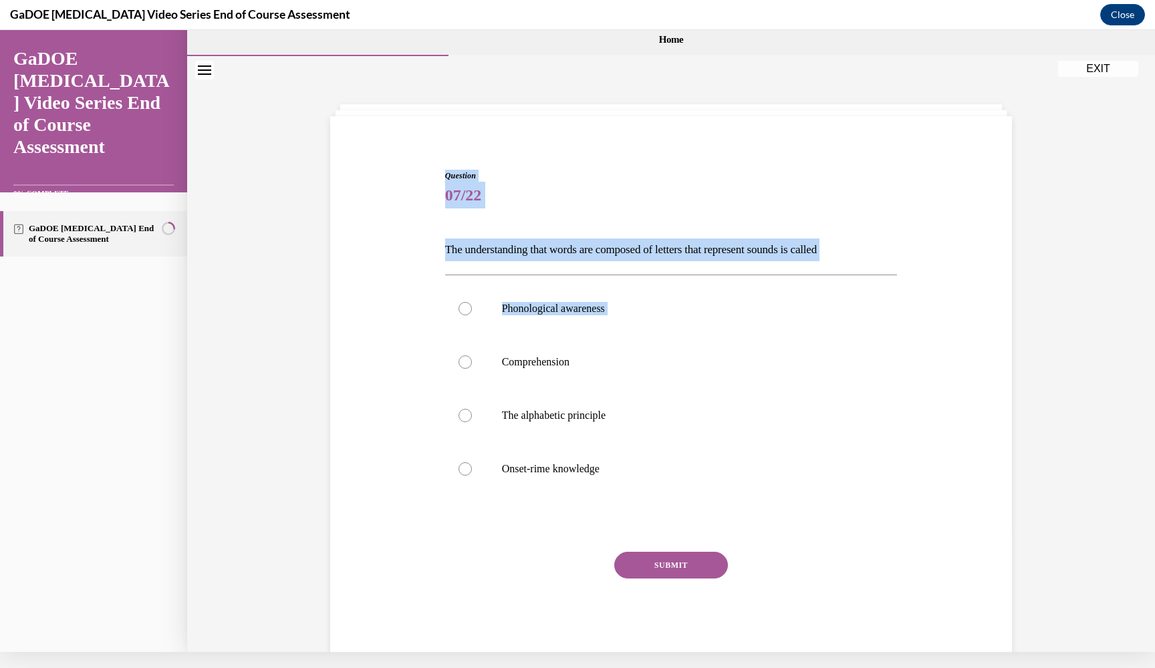
scroll to position [0, 0]
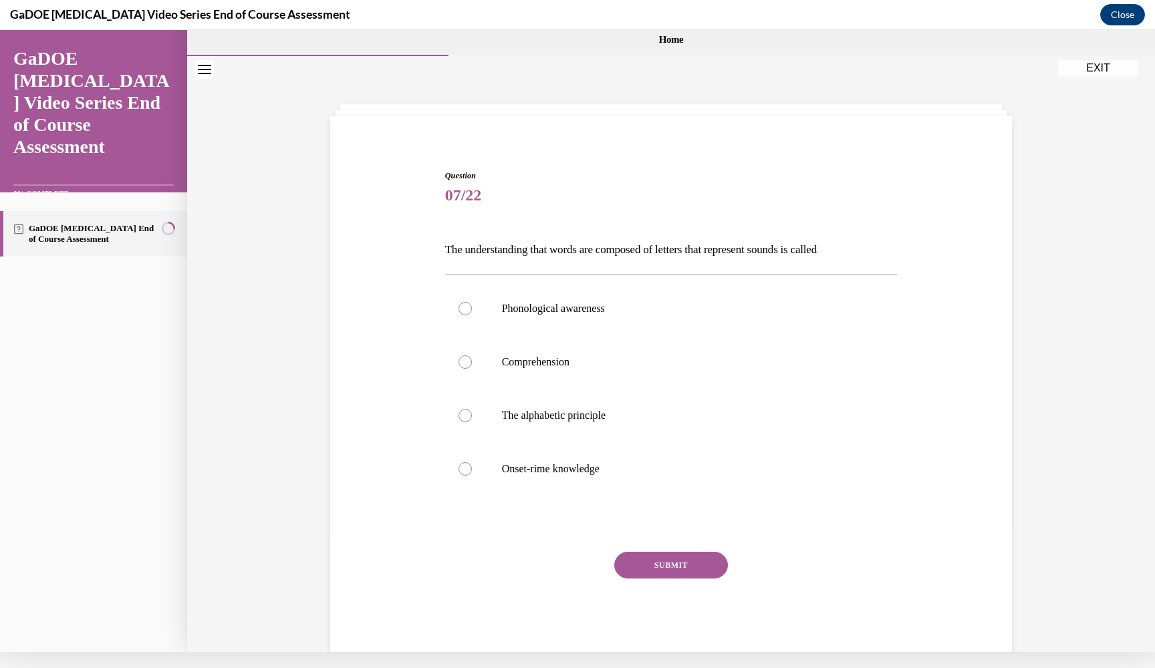
click at [448, 250] on p "The understanding that words are composed of letters that represent sounds is c…" at bounding box center [671, 250] width 452 height 23
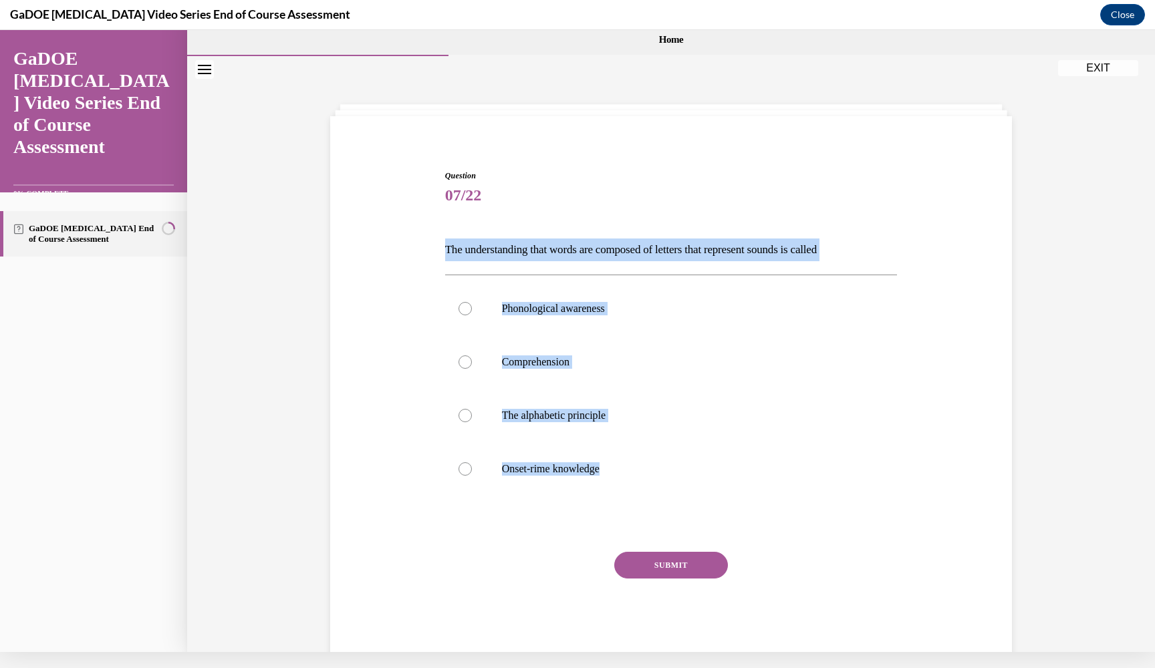
drag, startPoint x: 446, startPoint y: 251, endPoint x: 579, endPoint y: 506, distance: 288.4
click at [579, 506] on div "Question 07/22 The understanding that words are composed of letters that repres…" at bounding box center [671, 416] width 452 height 492
copy div "The understanding that words are composed of letters that represent sounds is c…"
click at [585, 420] on p "The alphabetic principle" at bounding box center [683, 415] width 362 height 13
click at [472, 420] on input "The alphabetic principle" at bounding box center [464, 415] width 13 height 13
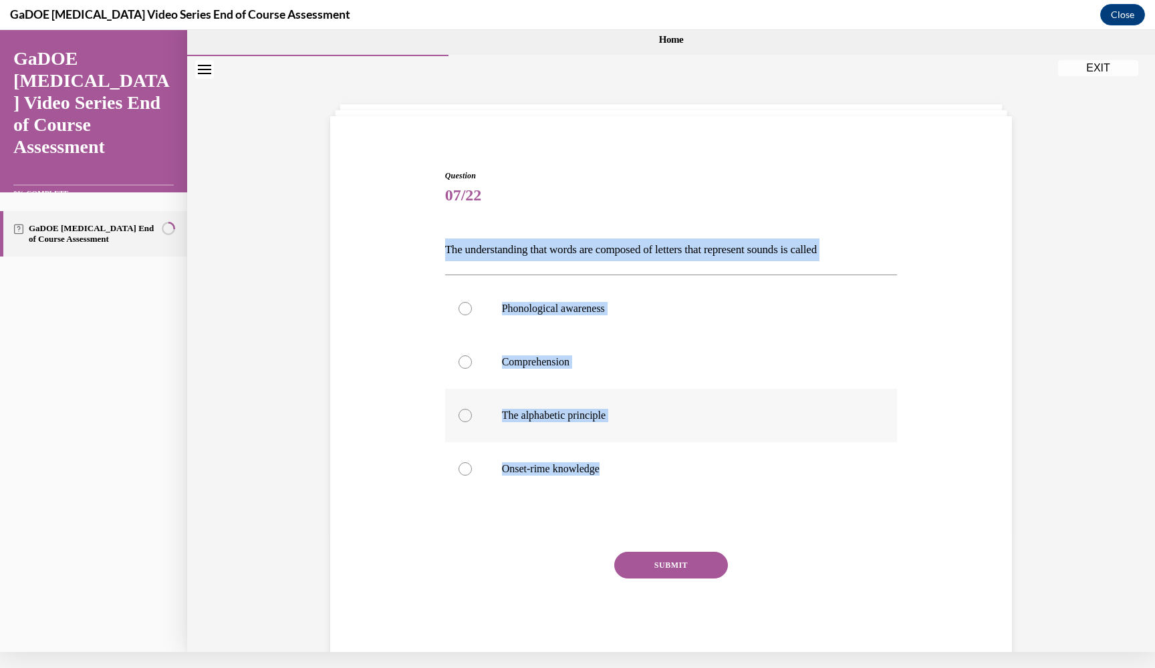
radio input "true"
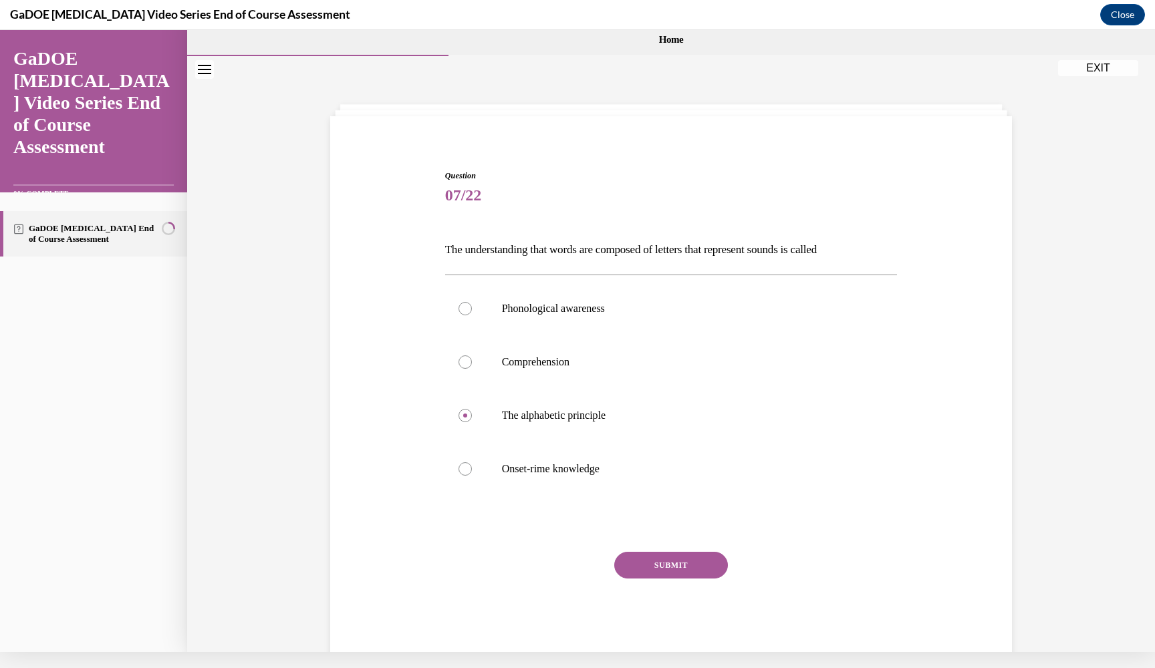
click at [655, 573] on button "SUBMIT" at bounding box center [671, 565] width 114 height 27
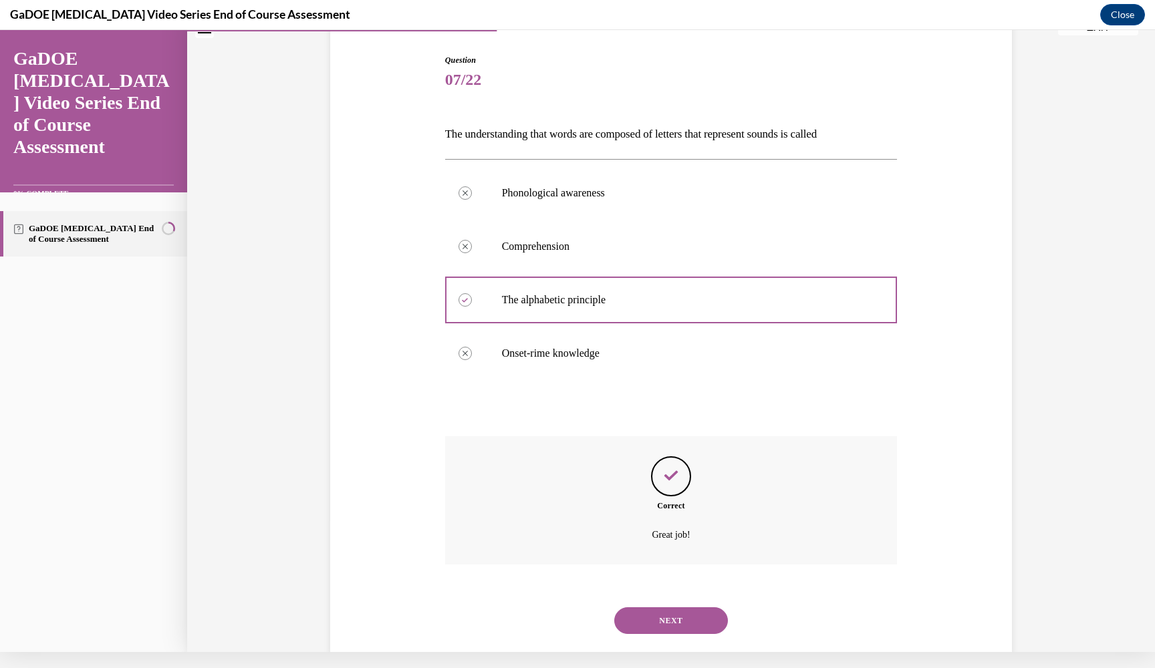
scroll to position [128, 0]
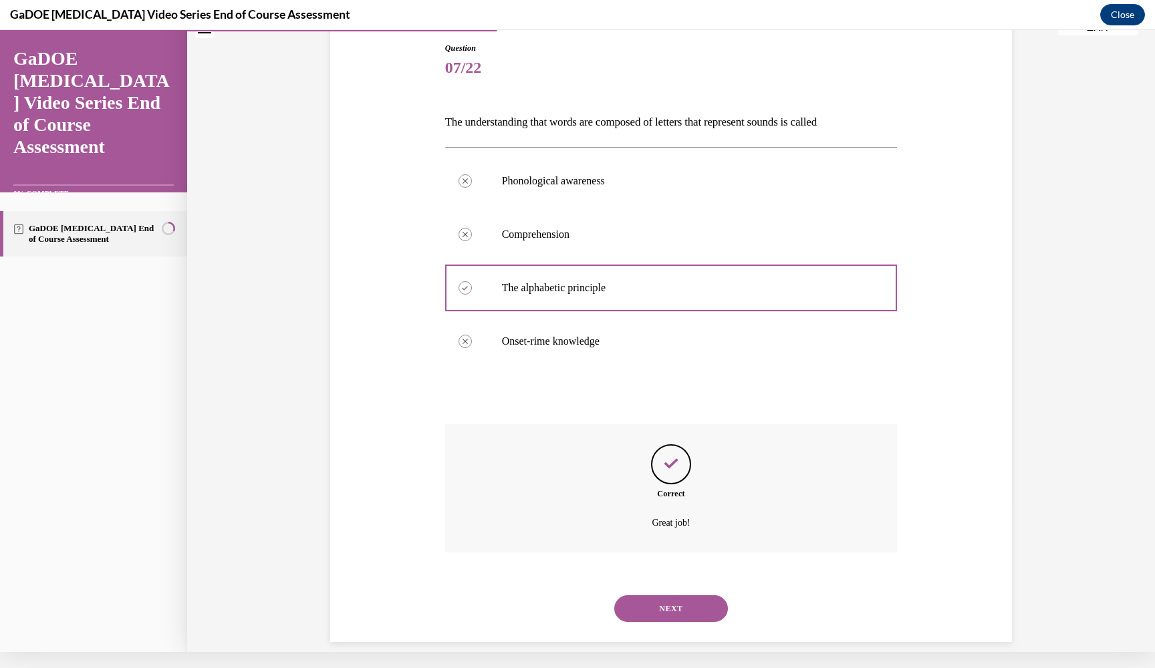
click at [696, 595] on button "NEXT" at bounding box center [671, 608] width 114 height 27
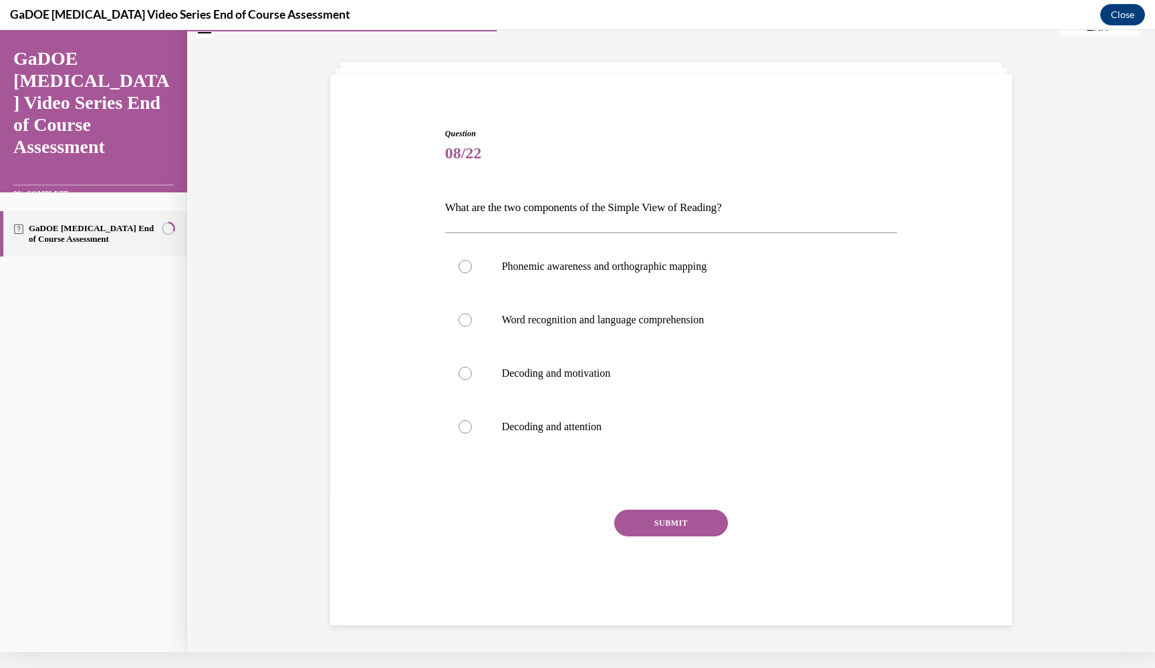
scroll to position [42, 0]
drag, startPoint x: 444, startPoint y: 120, endPoint x: 680, endPoint y: 166, distance: 239.7
click at [680, 166] on div "Question 08/22 What are the two components of the Simple View of Reading? Phone…" at bounding box center [671, 364] width 459 height 512
click at [602, 113] on div "Question 08/22 What are the two components of the Simple View of Reading? Phone…" at bounding box center [671, 364] width 459 height 512
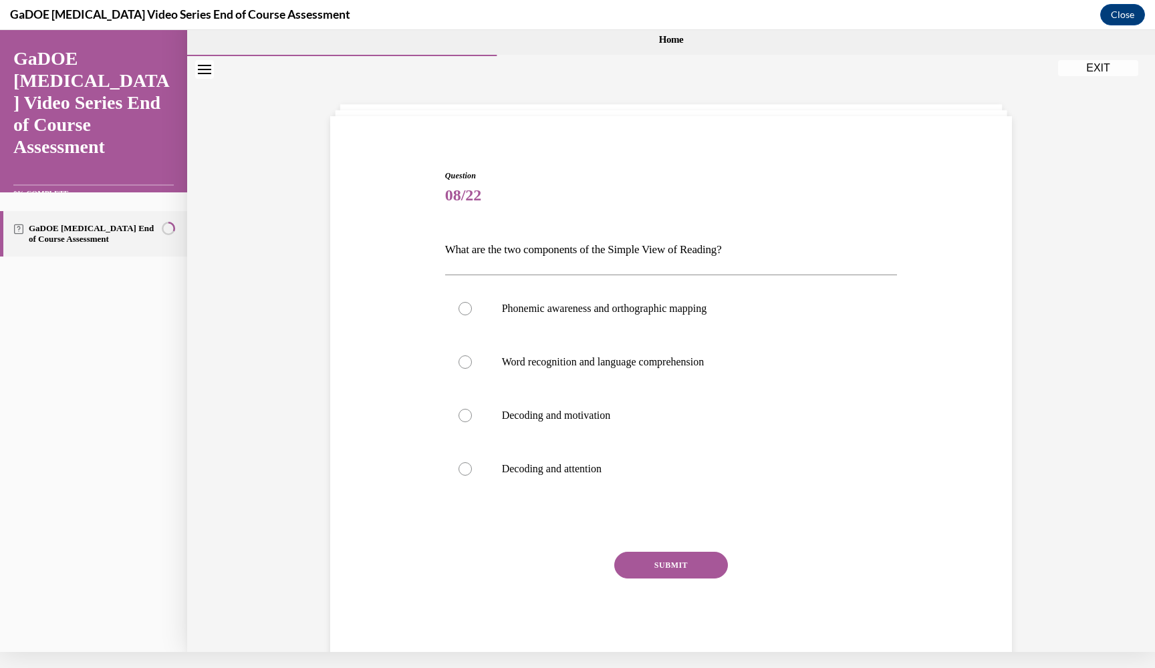
scroll to position [0, 0]
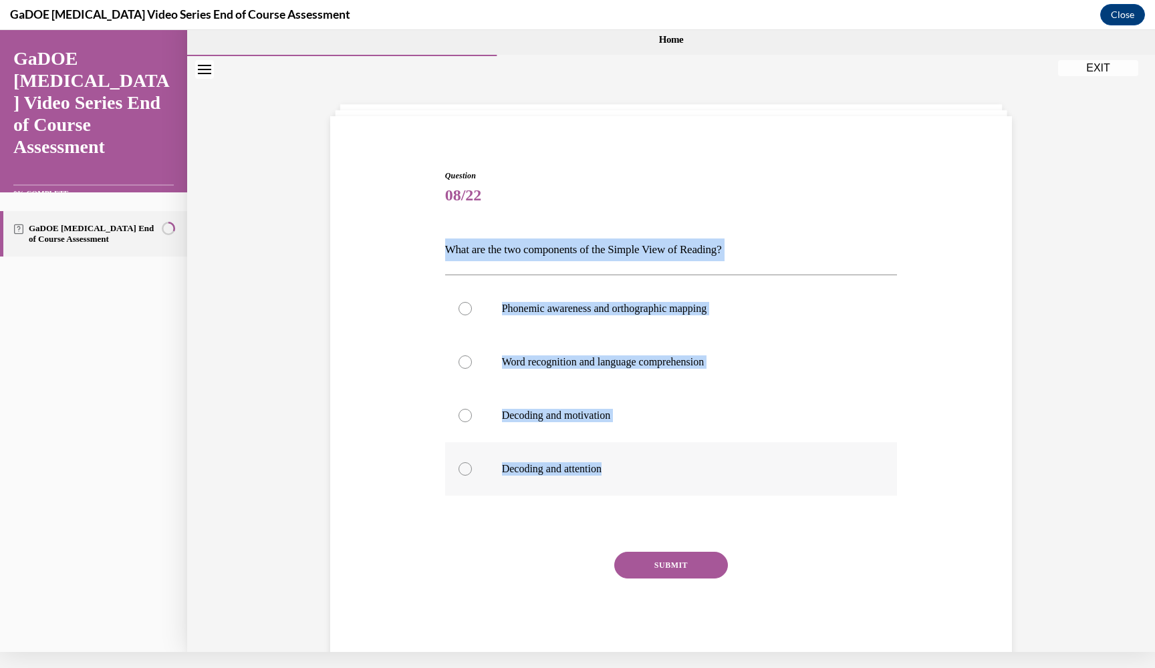
drag, startPoint x: 448, startPoint y: 251, endPoint x: 726, endPoint y: 470, distance: 354.5
click at [726, 470] on div "Question 08/22 What are the two components of the Simple View of Reading? Phone…" at bounding box center [671, 416] width 452 height 492
copy div "What are the two components of the Simple View of Reading? Phonemic awareness a…"
click at [526, 359] on p "Word recognition and language comprehension" at bounding box center [683, 361] width 362 height 13
click at [472, 359] on input "Word recognition and language comprehension" at bounding box center [464, 361] width 13 height 13
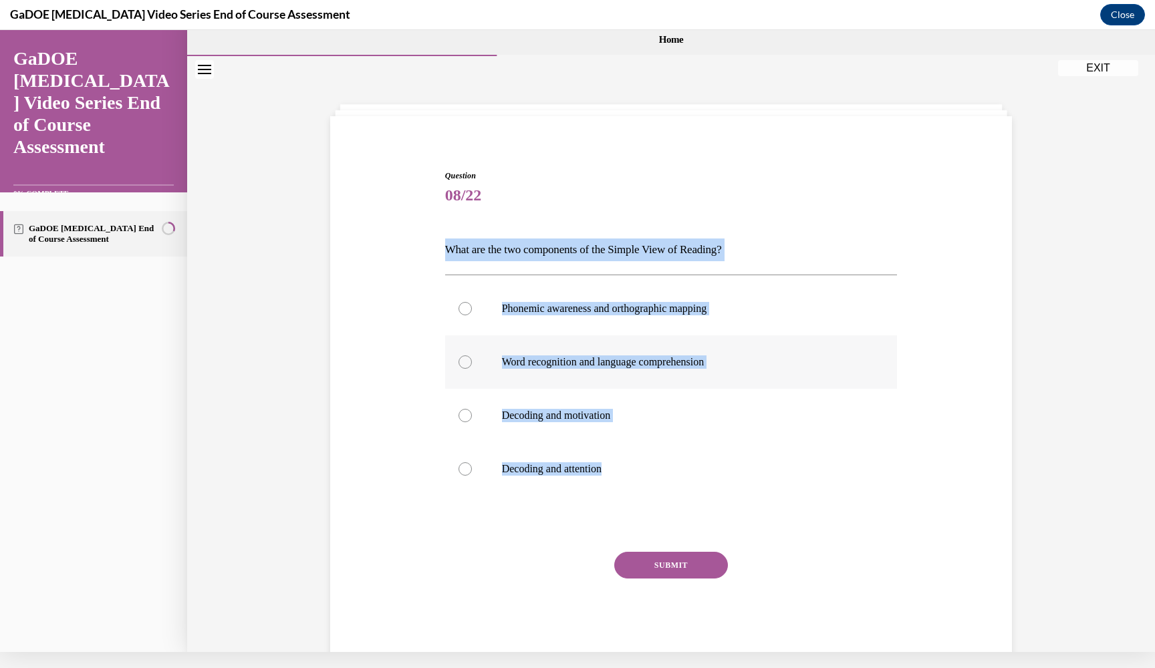
radio input "true"
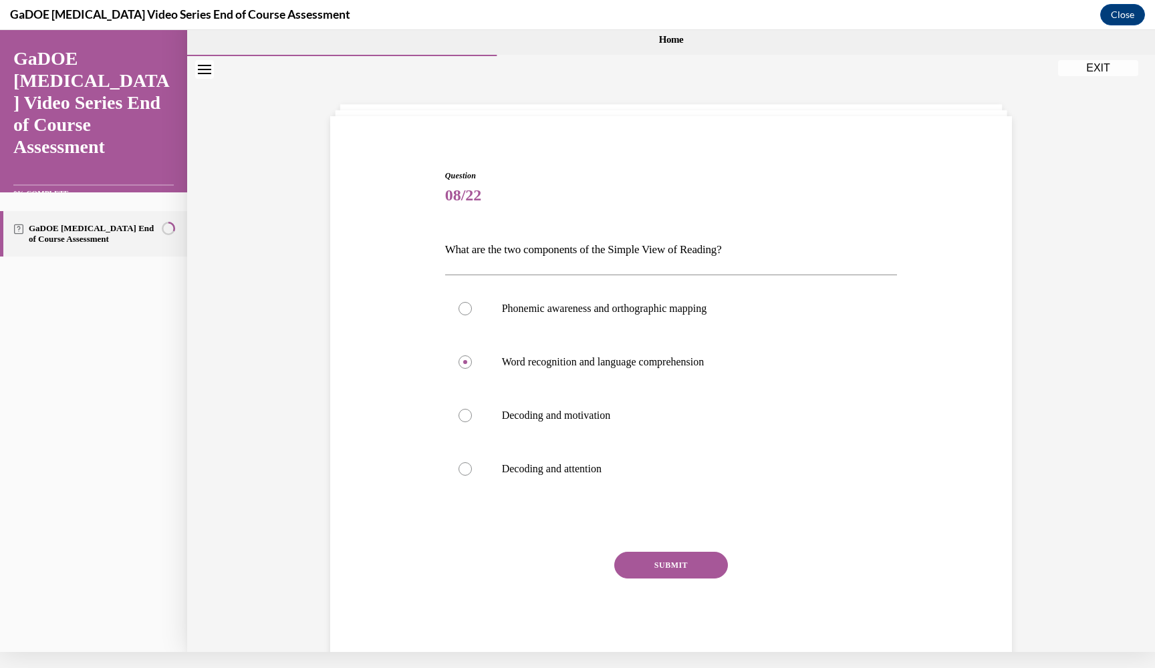
click at [692, 561] on button "SUBMIT" at bounding box center [671, 565] width 114 height 27
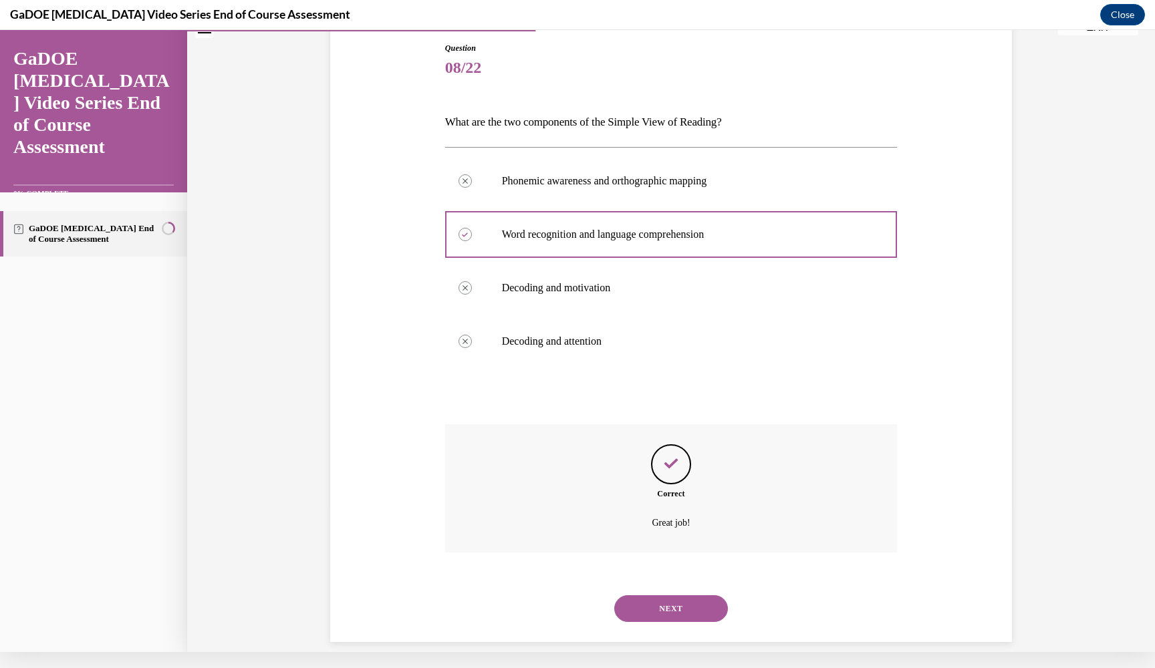
click at [682, 605] on button "NEXT" at bounding box center [671, 608] width 114 height 27
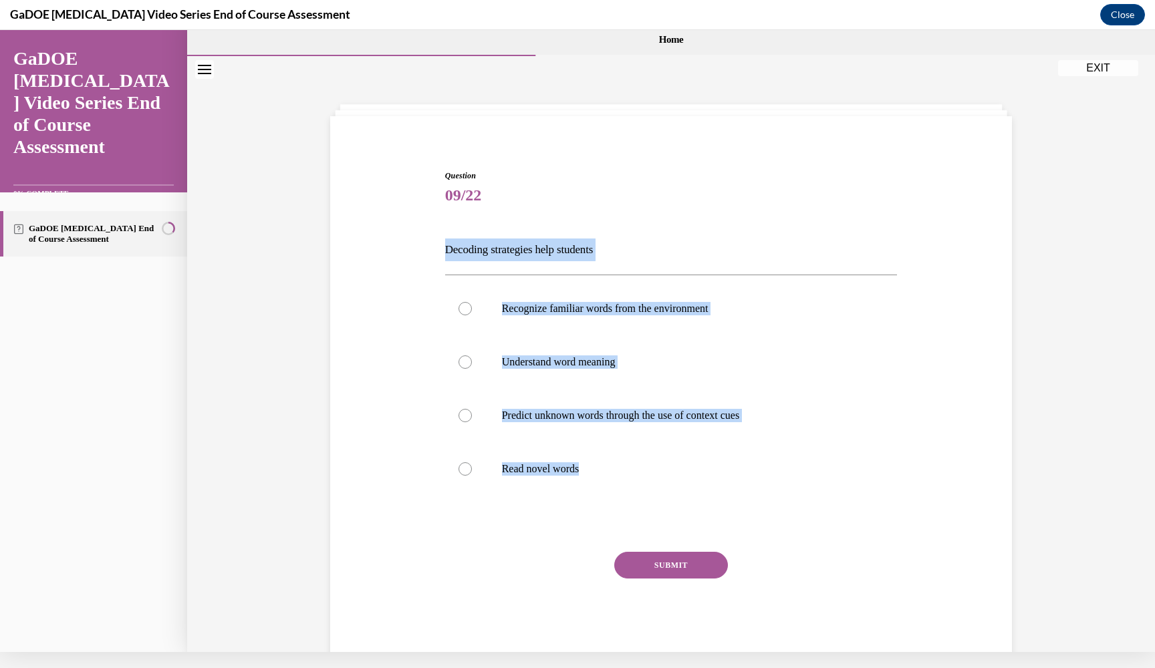
drag, startPoint x: 445, startPoint y: 246, endPoint x: 692, endPoint y: 499, distance: 353.4
click at [692, 499] on div "Question 09/22 Decoding strategies help students Recognize familiar words from …" at bounding box center [671, 416] width 452 height 492
copy div "Decoding strategies help students Recognize familiar words from the environment…"
click at [498, 458] on label "Read novel words" at bounding box center [671, 468] width 452 height 53
click at [472, 462] on input "Read novel words" at bounding box center [464, 468] width 13 height 13
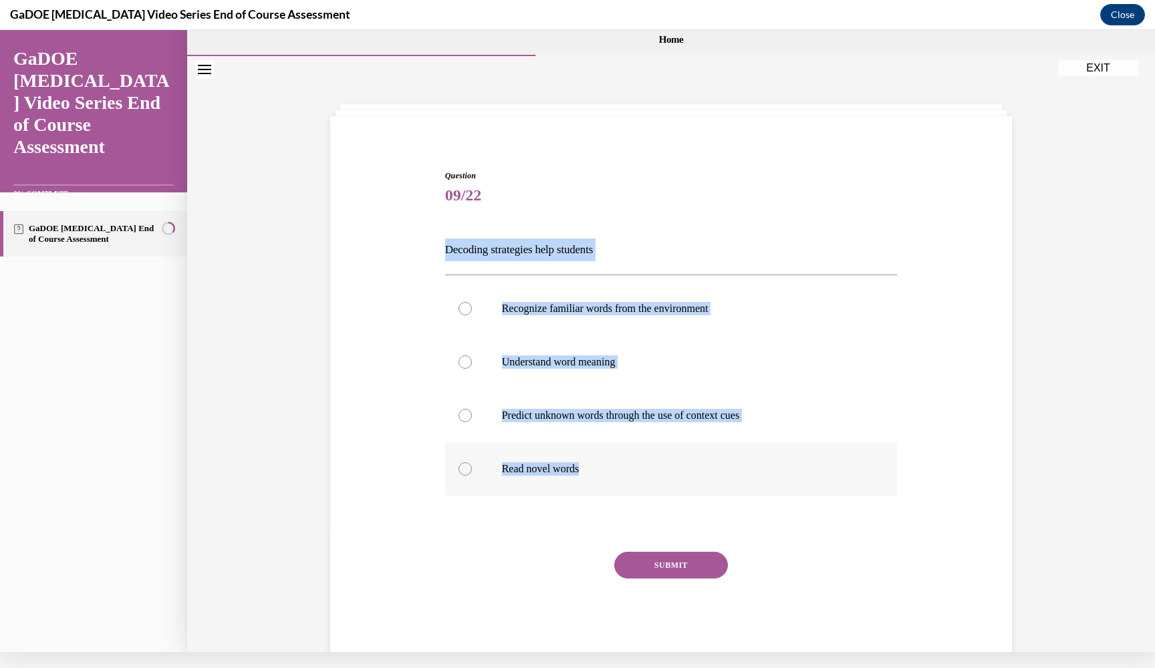
radio input "true"
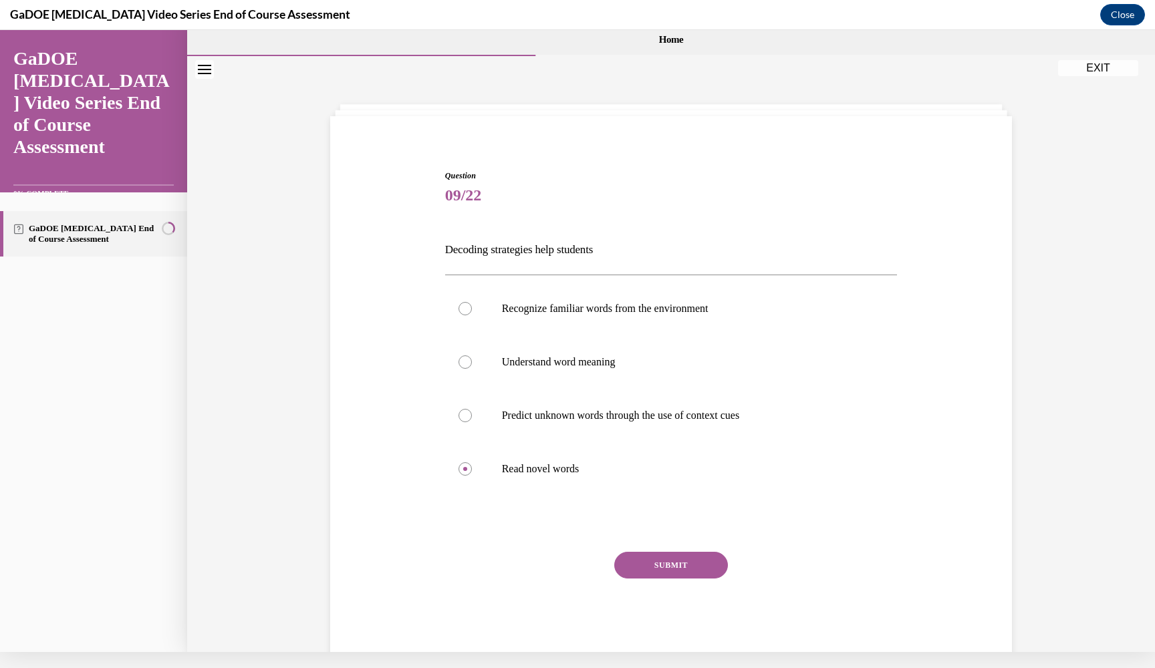
click at [652, 565] on button "SUBMIT" at bounding box center [671, 565] width 114 height 27
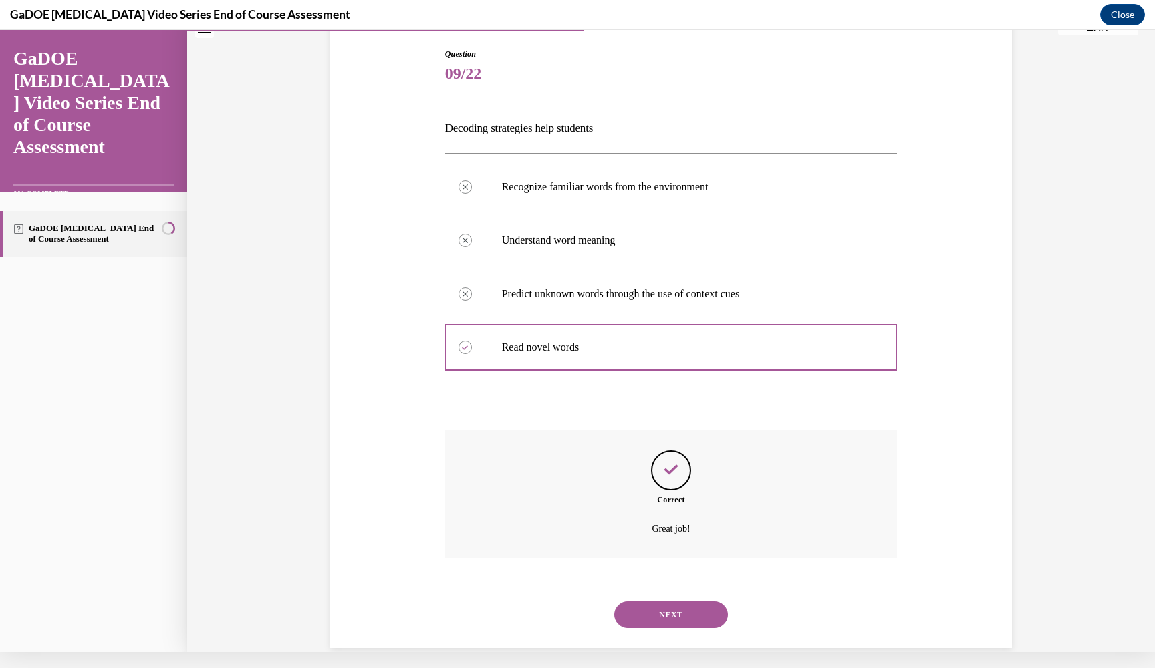
scroll to position [128, 0]
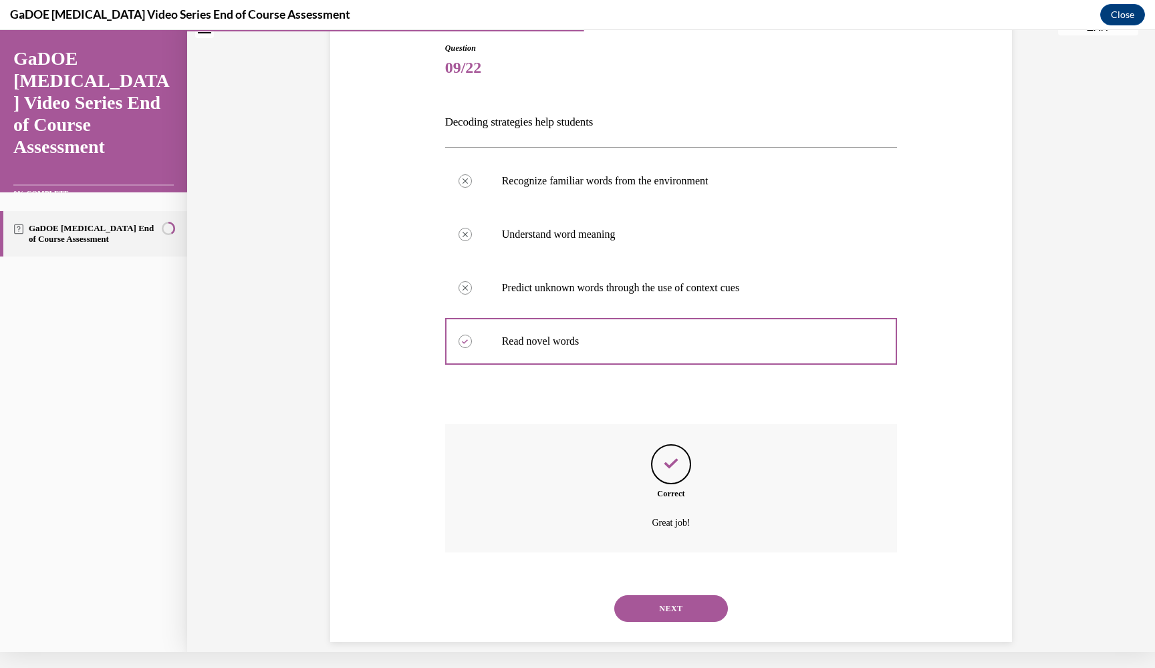
click at [653, 595] on button "NEXT" at bounding box center [671, 608] width 114 height 27
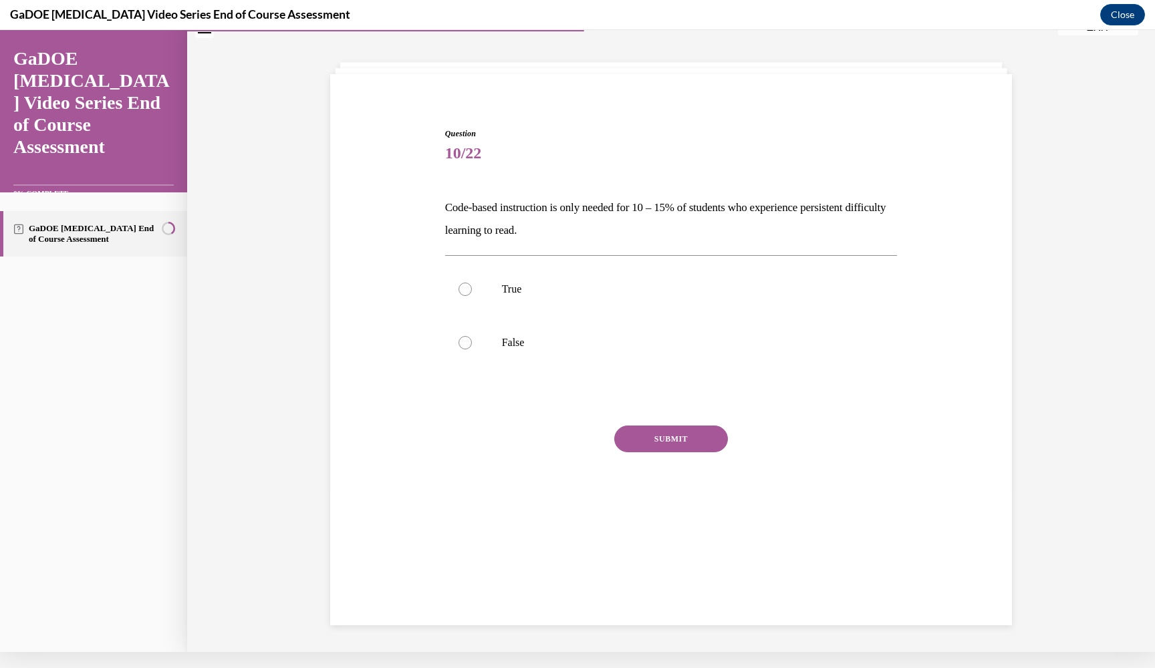
scroll to position [42, 0]
drag, startPoint x: 446, startPoint y: 124, endPoint x: 506, endPoint y: 134, distance: 61.6
click at [507, 134] on div "Question 10/22 Code-based instruction is only needed for 10 – 15% of students w…" at bounding box center [671, 322] width 459 height 428
click at [464, 124] on div "Question 10/22 Code-based instruction is only needed for 10 – 15% of students w…" at bounding box center [671, 322] width 459 height 428
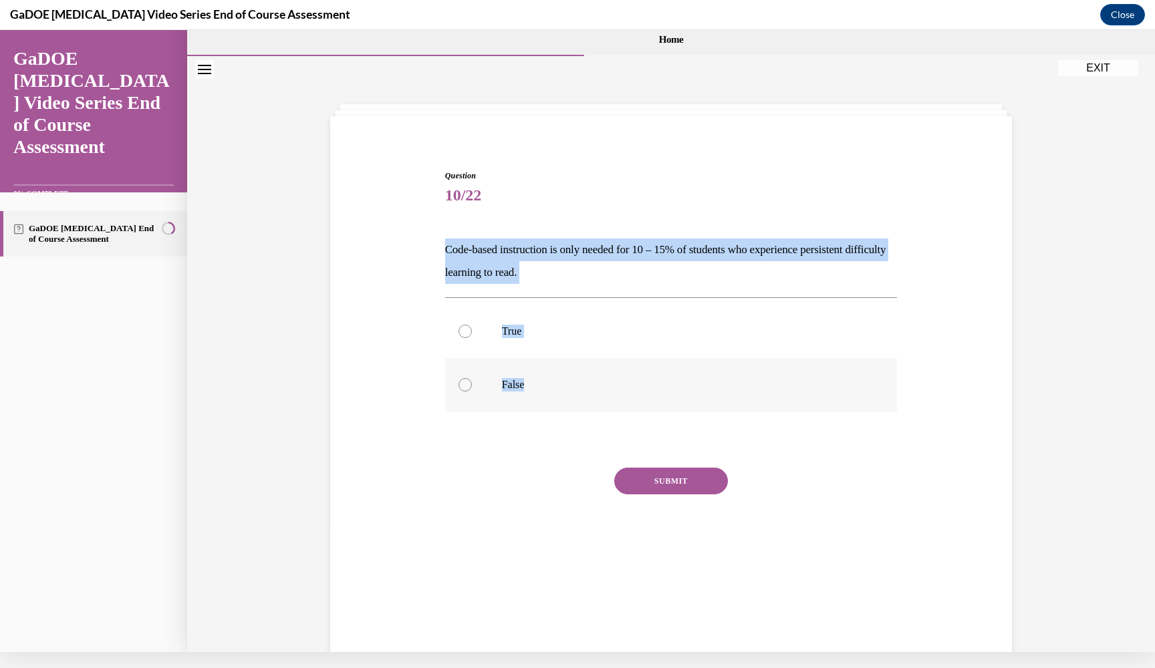
drag, startPoint x: 446, startPoint y: 249, endPoint x: 551, endPoint y: 407, distance: 190.3
click at [551, 407] on div "Question 10/22 Code-based instruction is only needed for 10 – 15% of students w…" at bounding box center [671, 374] width 452 height 408
copy div "Code-based instruction is only needed for 10 – 15% of students who experience p…"
click at [475, 378] on label "False" at bounding box center [671, 384] width 452 height 53
click at [472, 378] on input "False" at bounding box center [464, 384] width 13 height 13
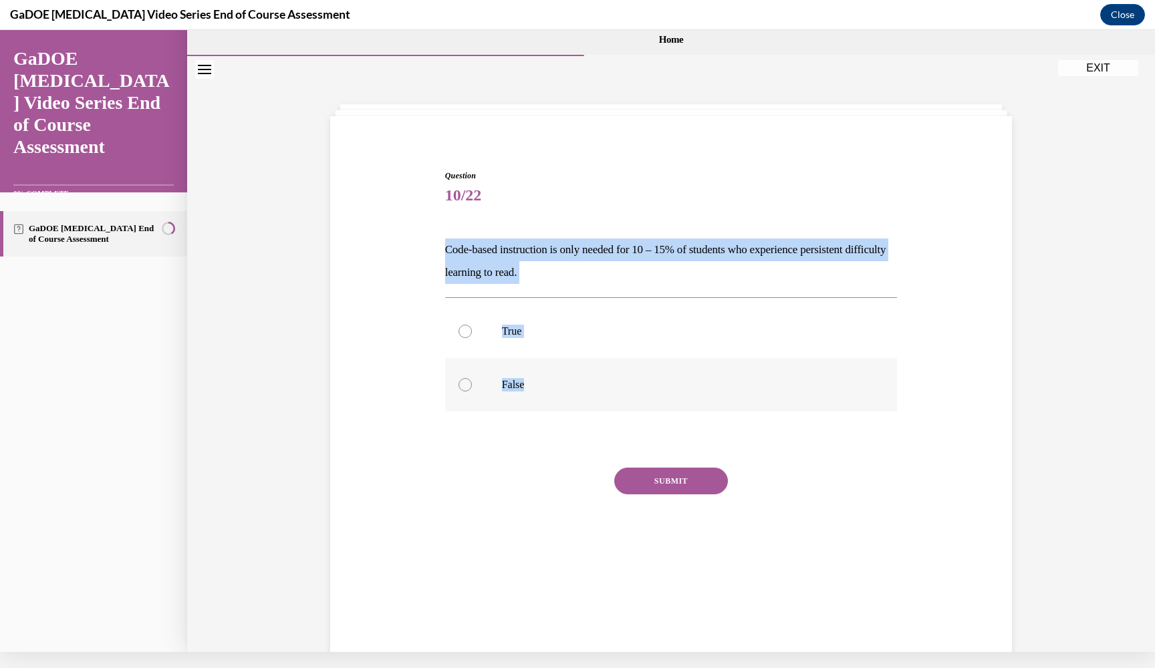
radio input "true"
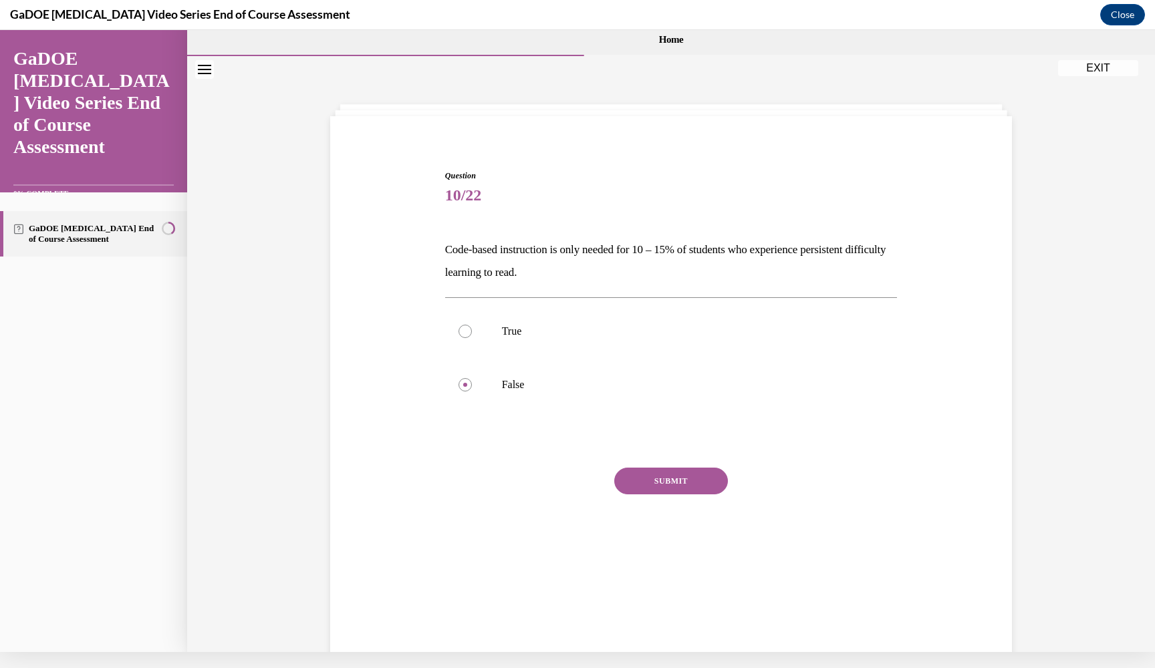
click at [667, 490] on button "SUBMIT" at bounding box center [671, 481] width 114 height 27
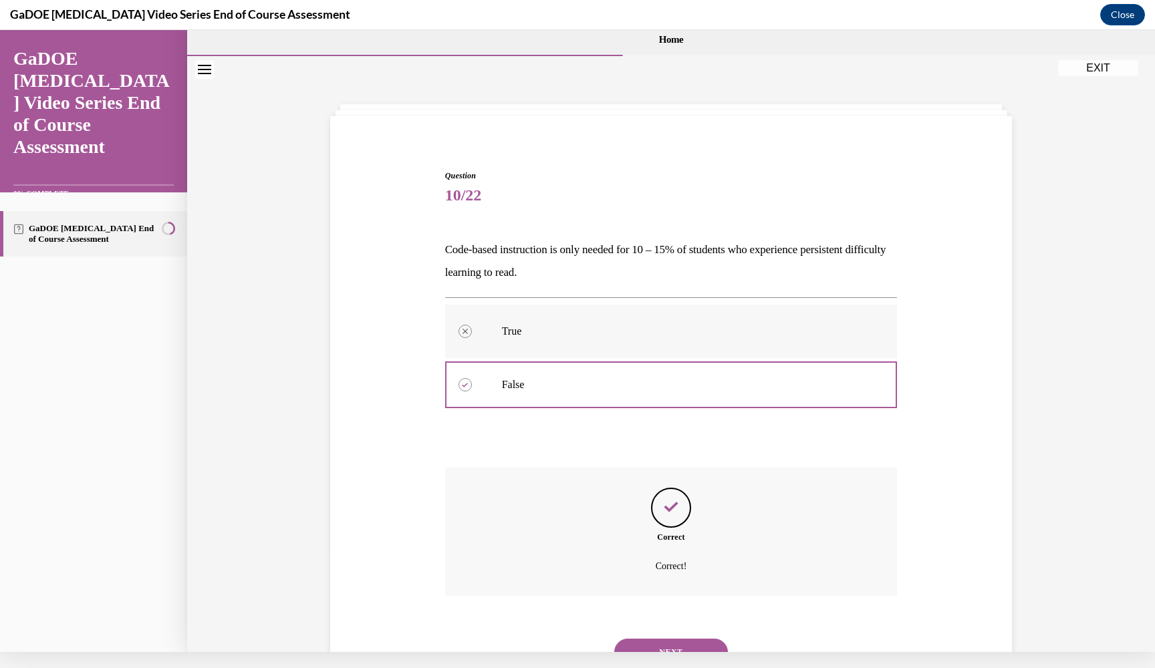
scroll to position [43, 0]
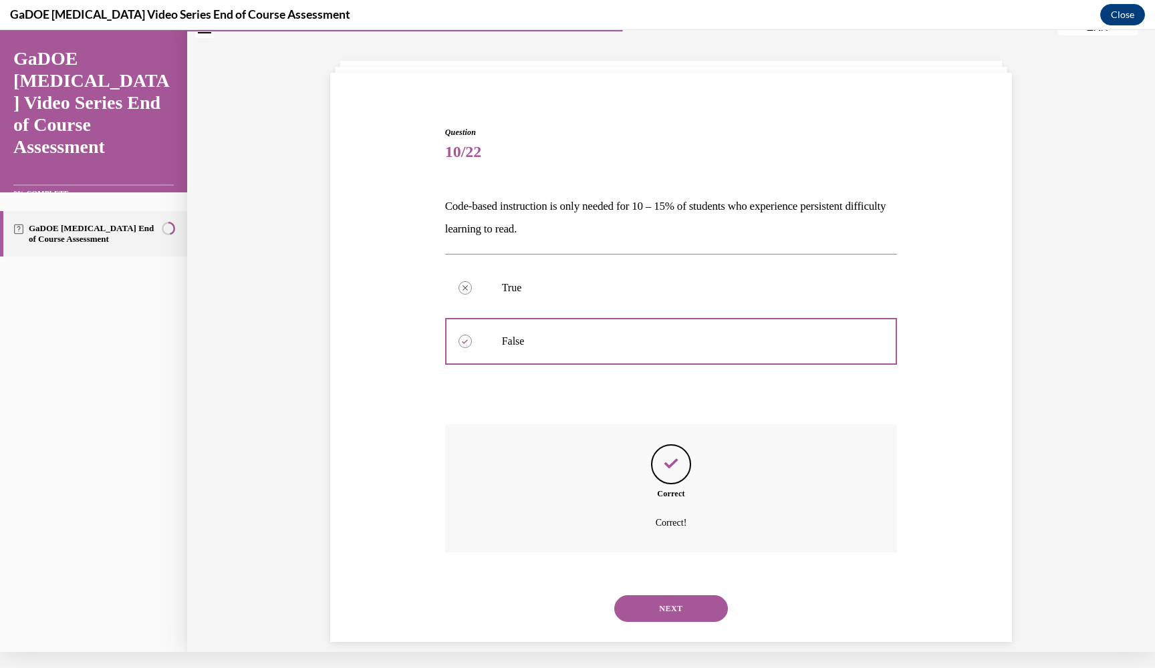
click at [690, 595] on button "NEXT" at bounding box center [671, 608] width 114 height 27
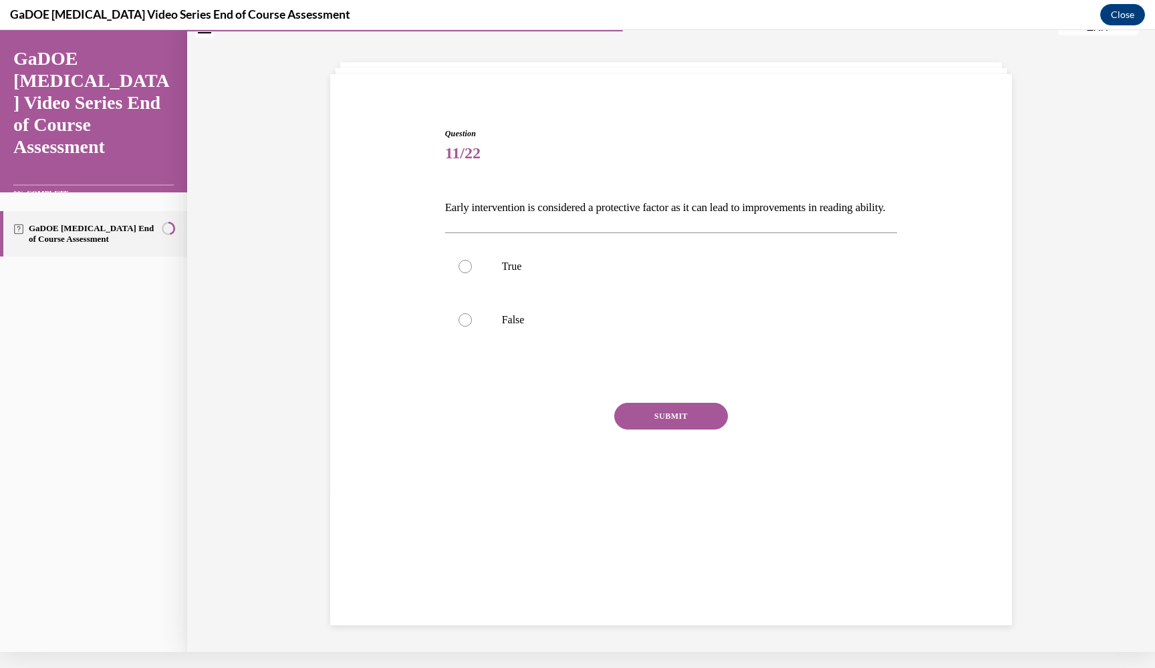
scroll to position [42, 0]
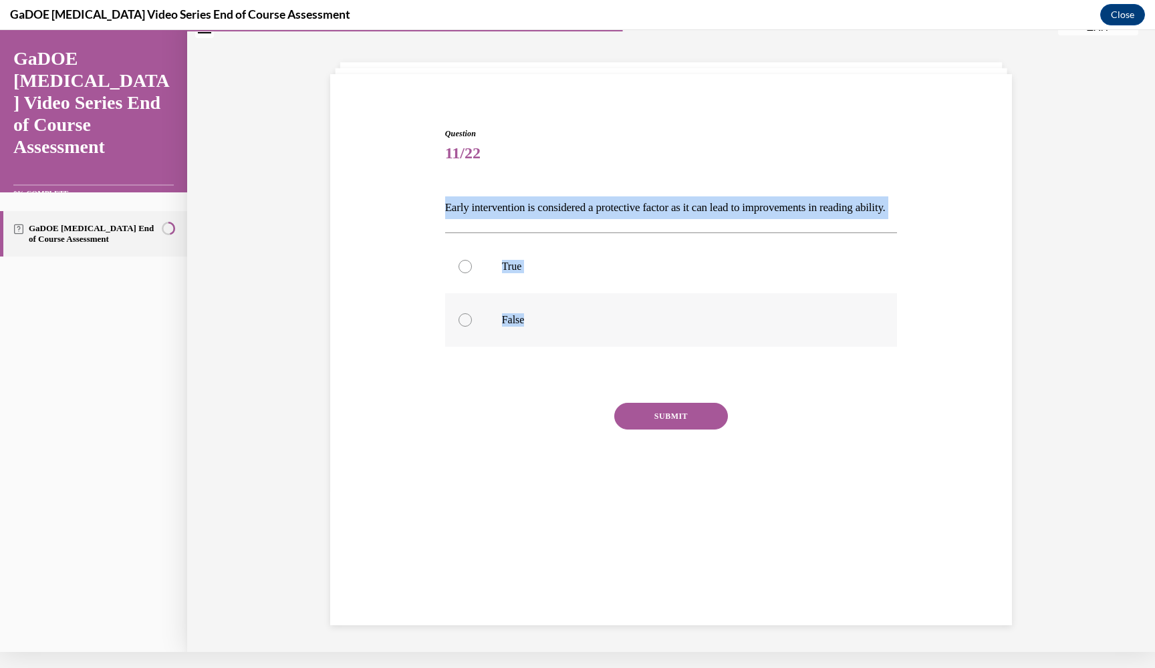
drag, startPoint x: 446, startPoint y: 207, endPoint x: 598, endPoint y: 342, distance: 203.0
click at [598, 342] on div "Question 11/22 Early intervention is considered a protective factor as it can l…" at bounding box center [671, 320] width 452 height 385
click at [478, 281] on label "True" at bounding box center [671, 266] width 452 height 53
click at [472, 273] on input "True" at bounding box center [464, 266] width 13 height 13
radio input "true"
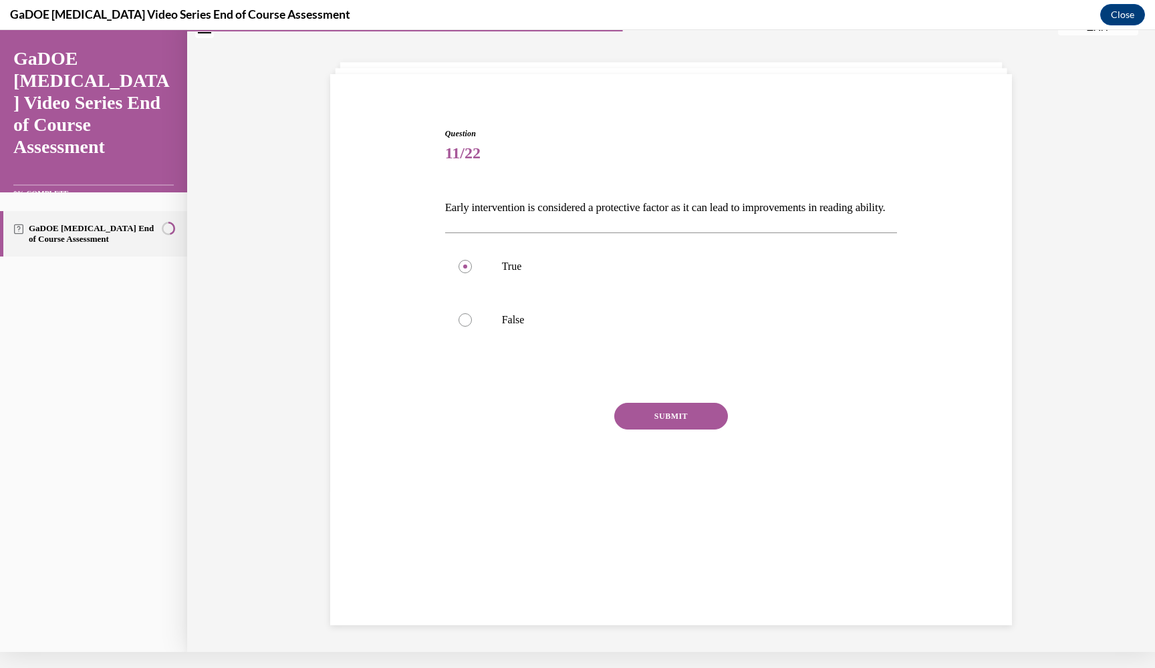
click at [675, 430] on button "SUBMIT" at bounding box center [671, 416] width 114 height 27
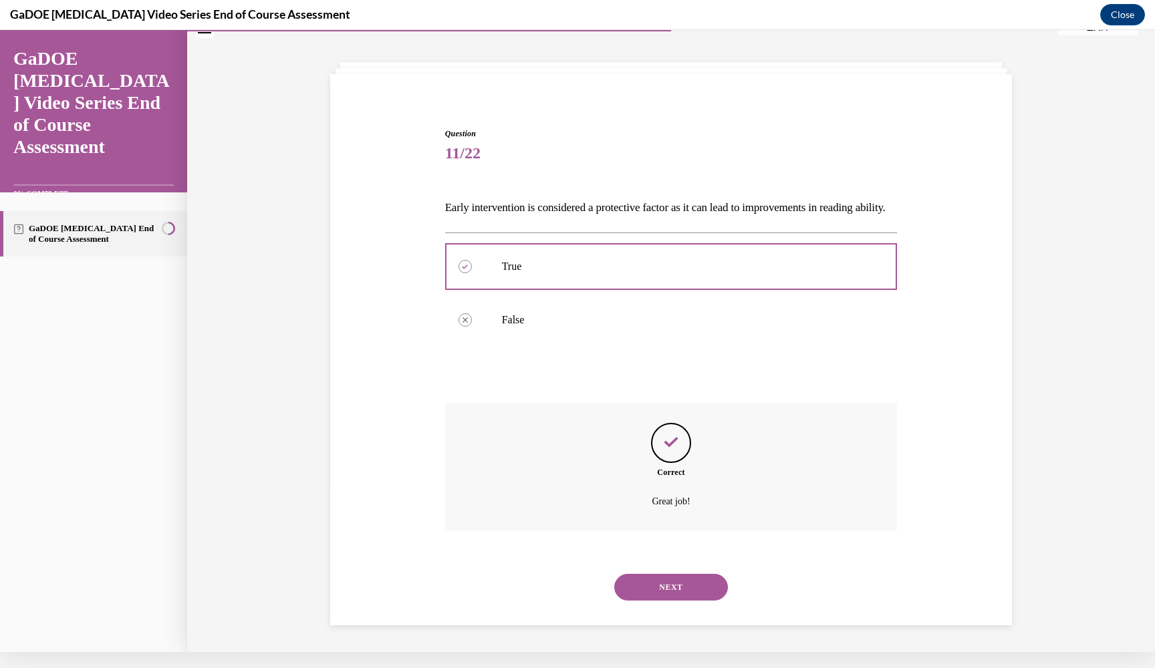
scroll to position [43, 0]
click at [663, 590] on button "NEXT" at bounding box center [671, 587] width 114 height 27
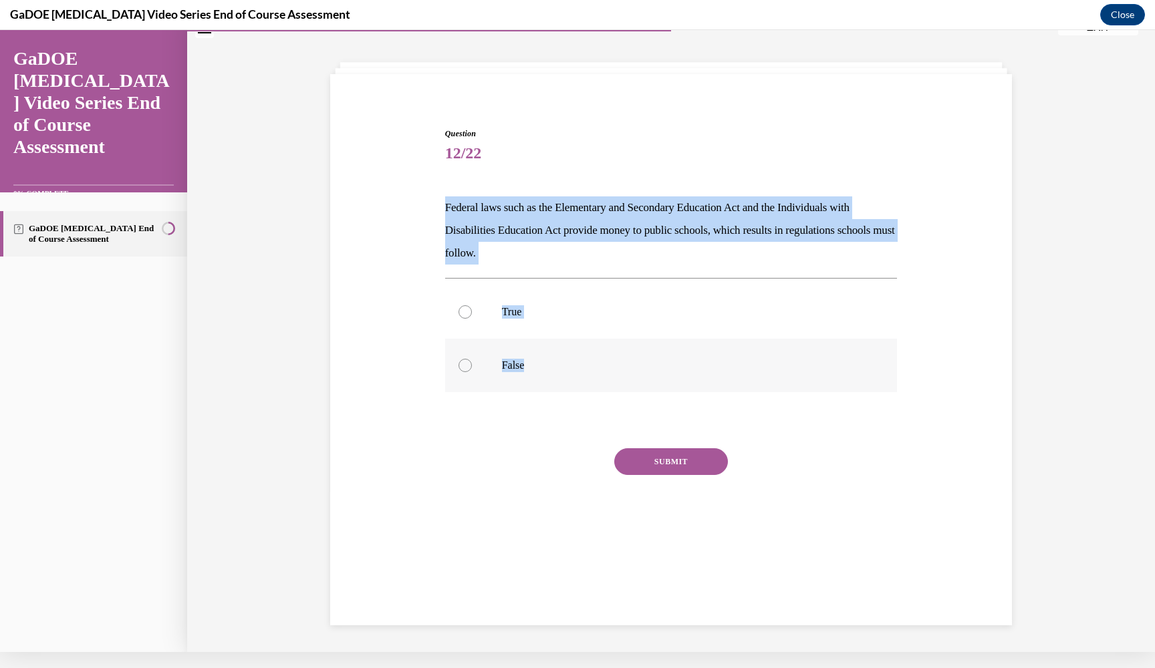
drag, startPoint x: 447, startPoint y: 205, endPoint x: 611, endPoint y: 374, distance: 235.3
click at [611, 374] on div "Question 12/22 Federal laws such as the Elementary and Secondary Education Act …" at bounding box center [671, 343] width 452 height 430
click at [484, 316] on label "True" at bounding box center [671, 311] width 452 height 53
click at [472, 316] on input "True" at bounding box center [464, 311] width 13 height 13
radio input "true"
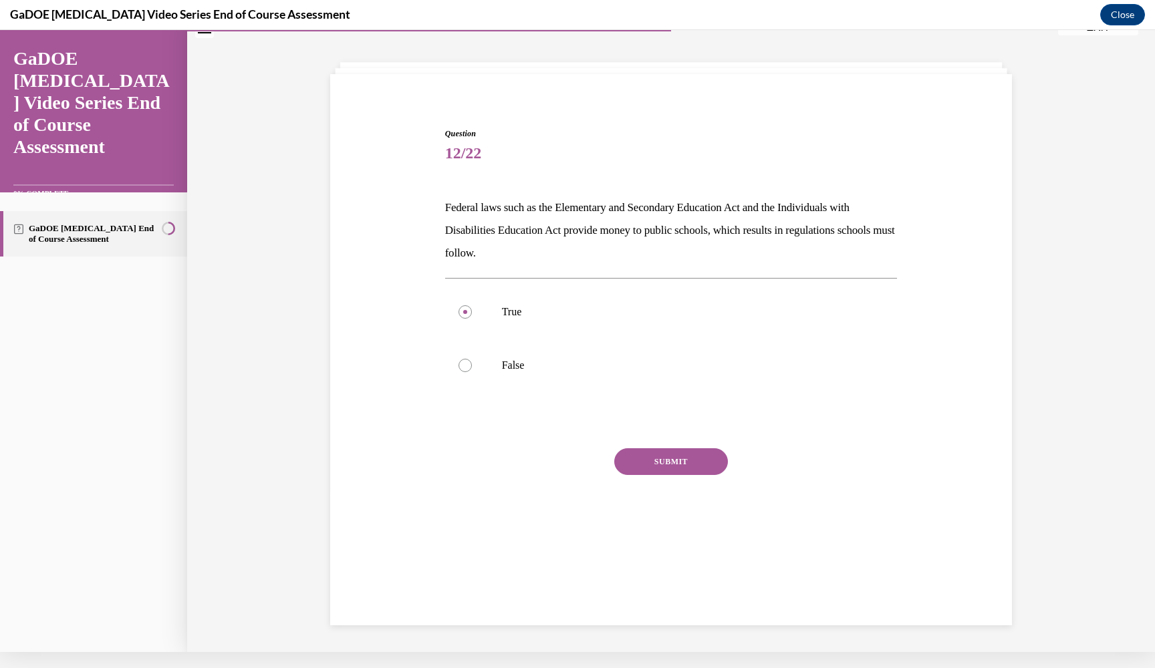
click at [682, 467] on button "SUBMIT" at bounding box center [671, 461] width 114 height 27
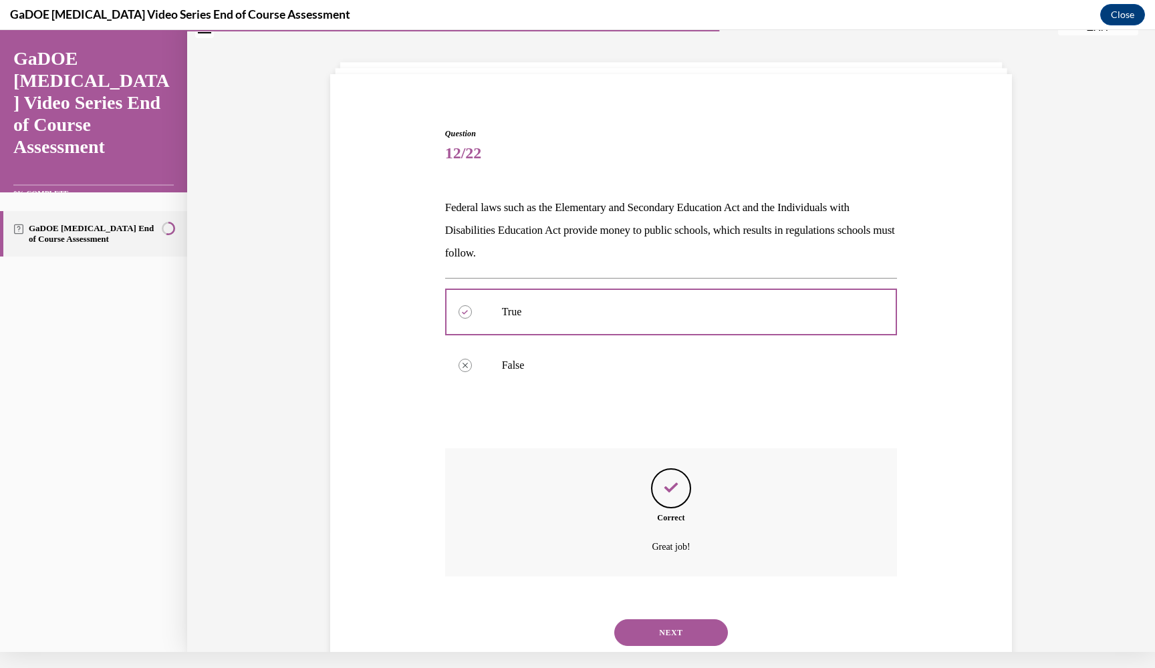
scroll to position [66, 0]
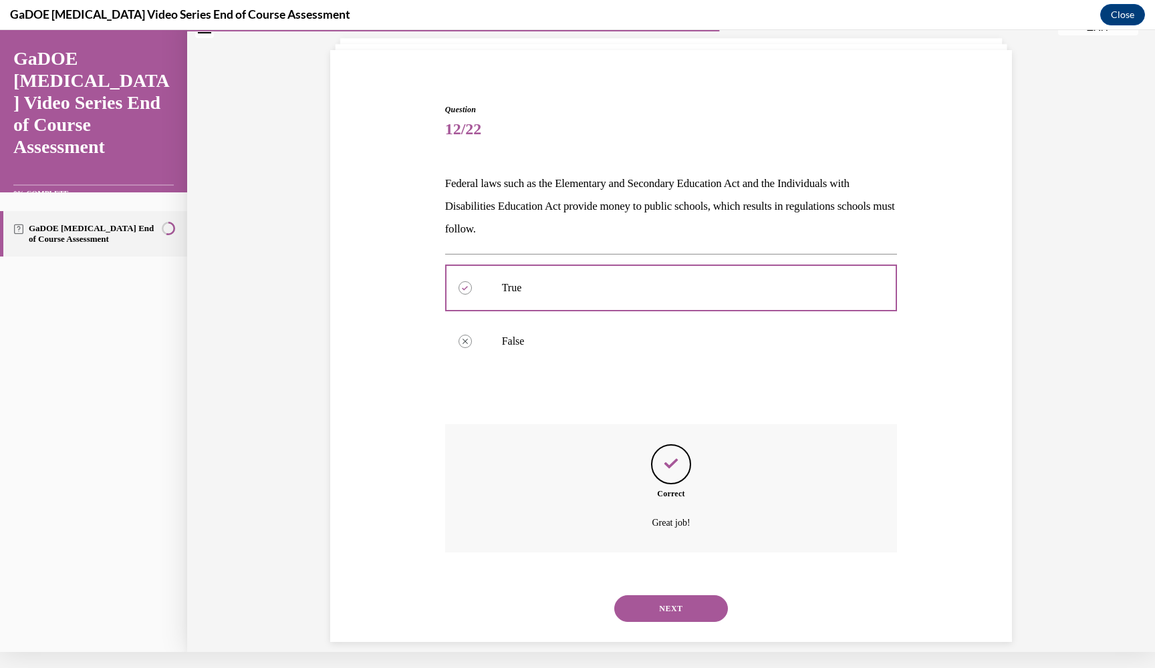
click at [677, 595] on button "NEXT" at bounding box center [671, 608] width 114 height 27
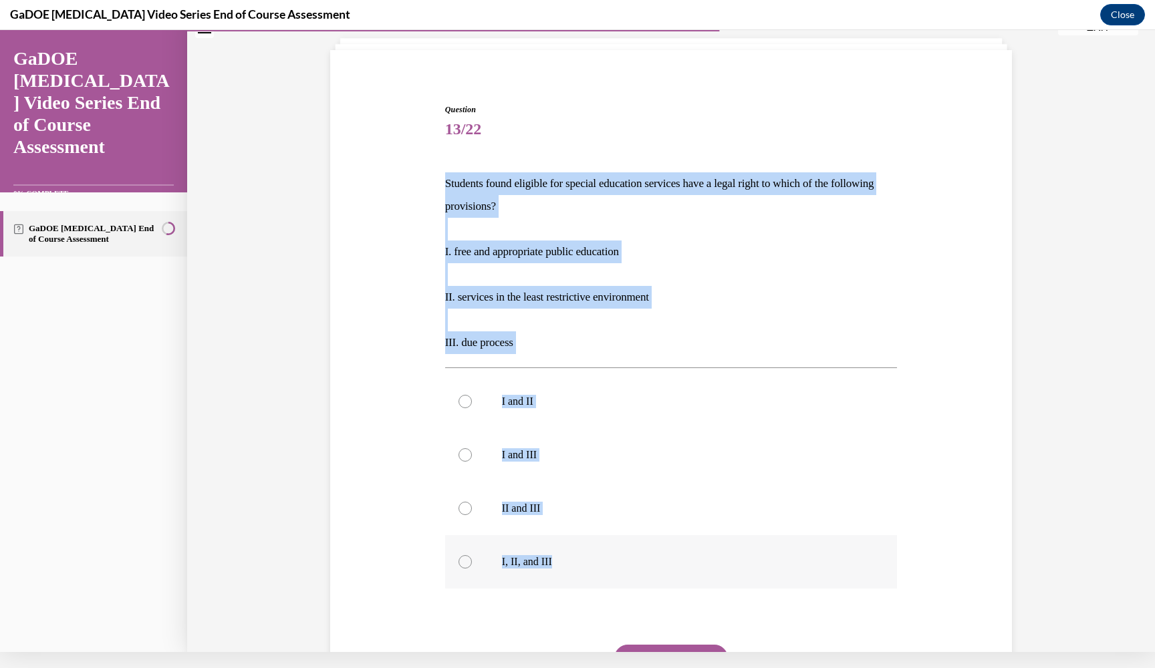
drag, startPoint x: 445, startPoint y: 182, endPoint x: 584, endPoint y: 576, distance: 417.4
click at [584, 576] on div "Question 13/22 Students found eligible for special education services have a le…" at bounding box center [671, 429] width 452 height 651
click at [531, 553] on label "I, II, and III" at bounding box center [671, 561] width 452 height 53
click at [472, 555] on input "I, II, and III" at bounding box center [464, 561] width 13 height 13
radio input "true"
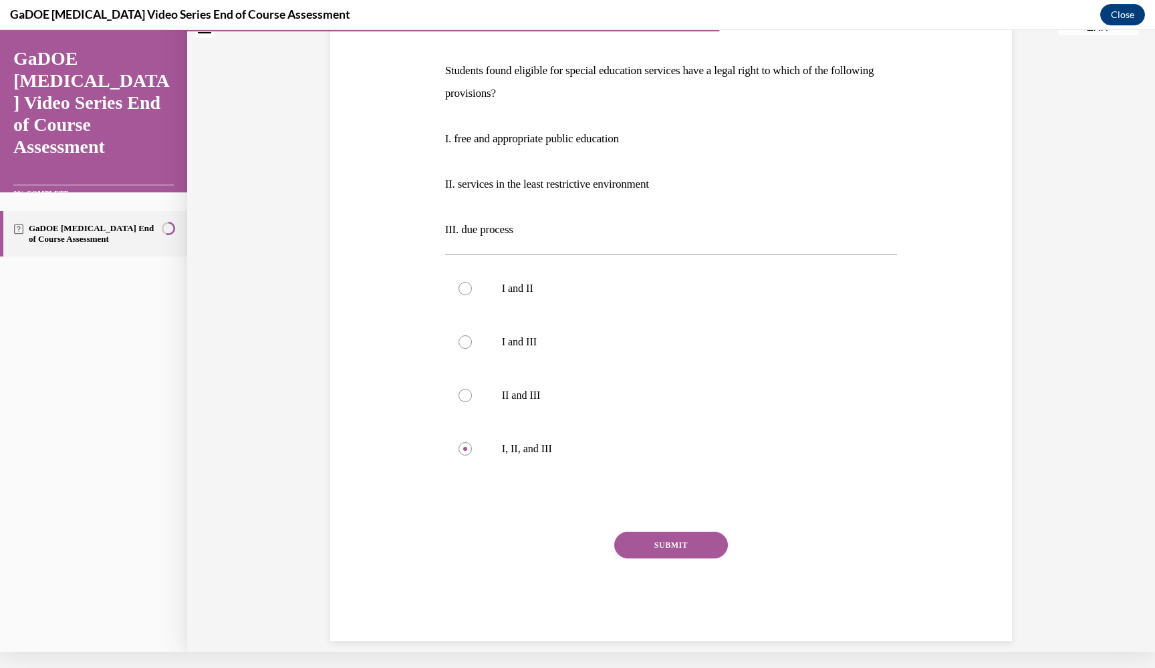
click at [682, 545] on button "SUBMIT" at bounding box center [671, 545] width 114 height 27
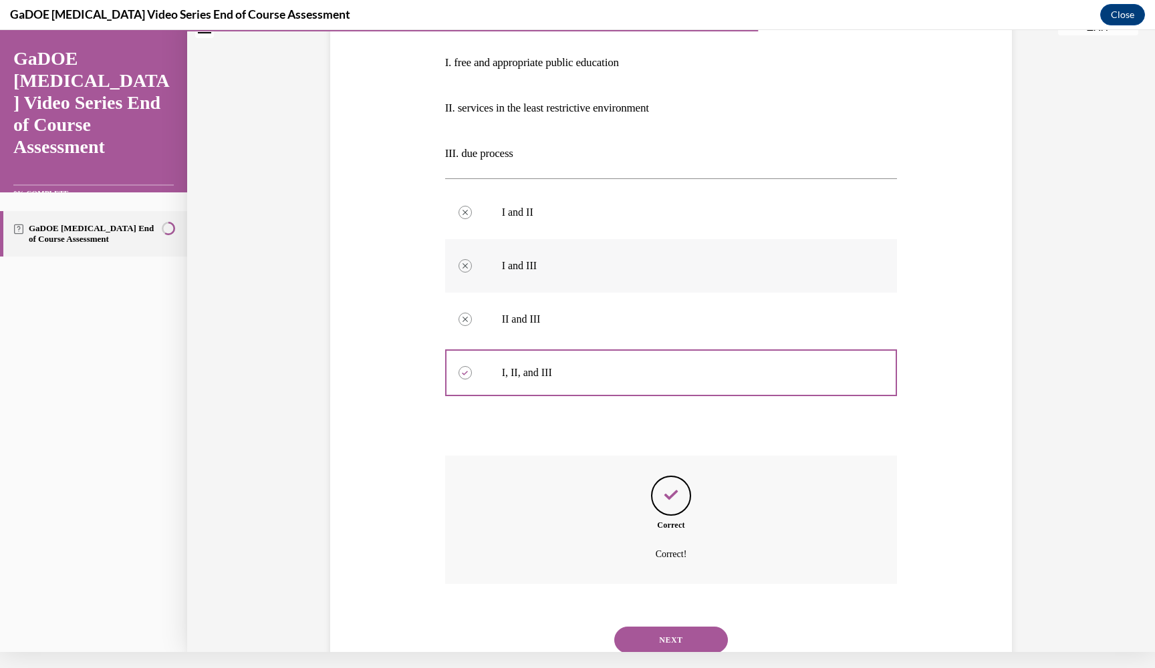
scroll to position [287, 0]
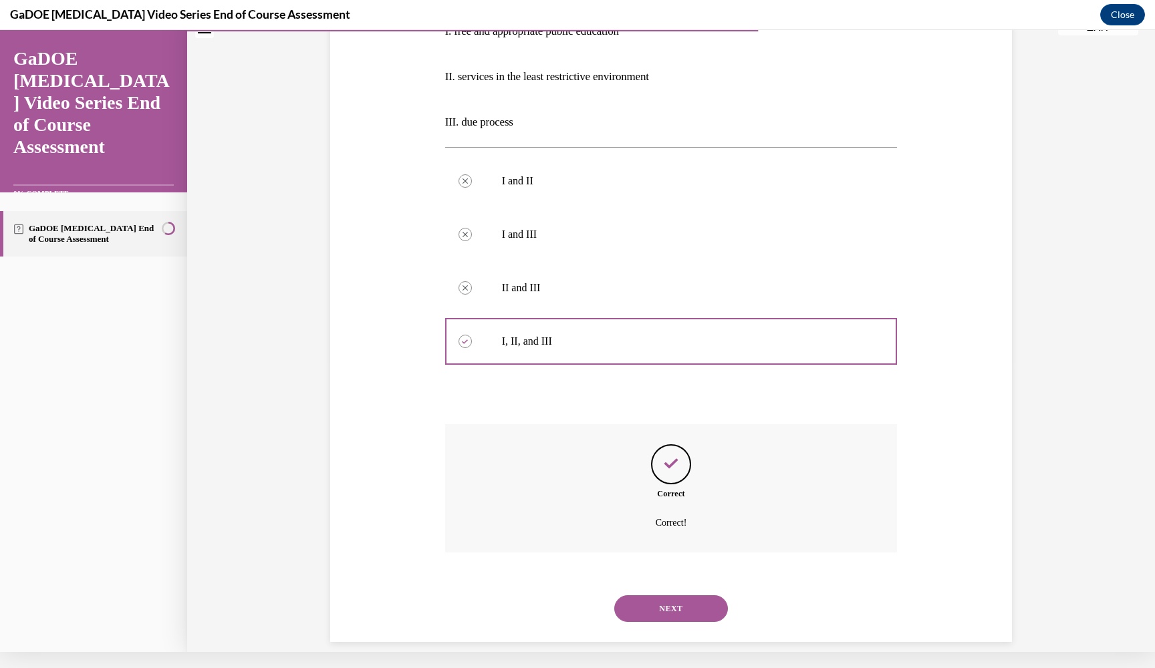
click at [682, 595] on button "NEXT" at bounding box center [671, 608] width 114 height 27
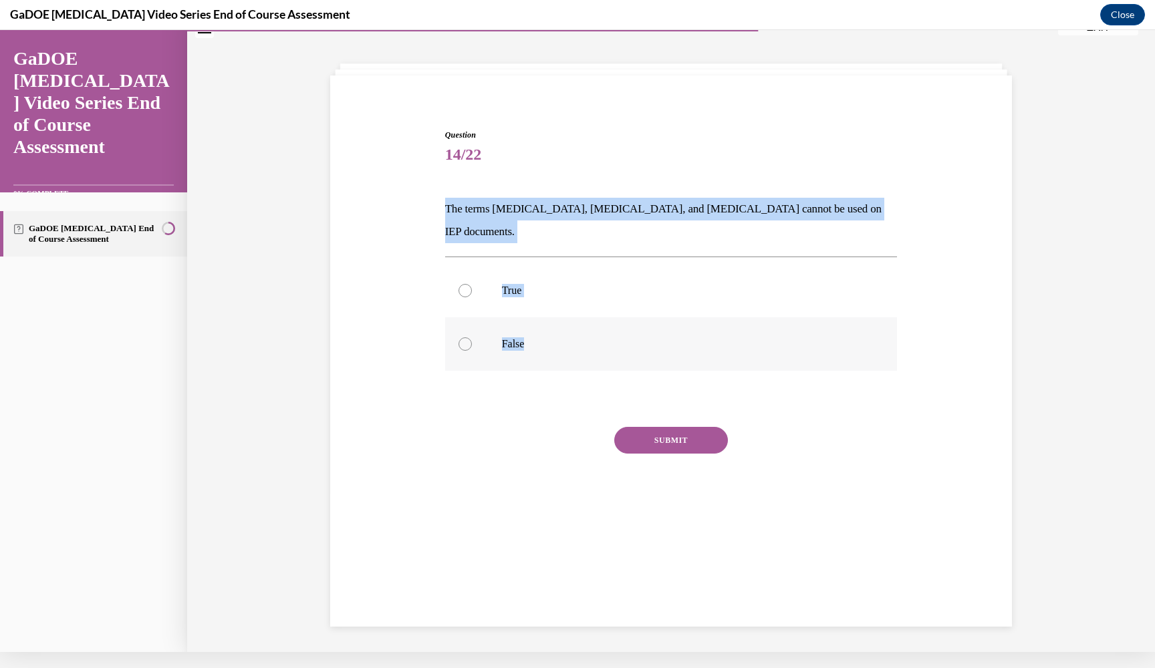
drag, startPoint x: 446, startPoint y: 206, endPoint x: 546, endPoint y: 320, distance: 151.0
click at [546, 320] on div "Question 14/22 The terms dyslexia, dyscalculia, and dysgraphia cannot be used o…" at bounding box center [671, 333] width 452 height 408
click at [486, 317] on label "False" at bounding box center [671, 343] width 452 height 53
click at [472, 337] on input "False" at bounding box center [464, 343] width 13 height 13
radio input "true"
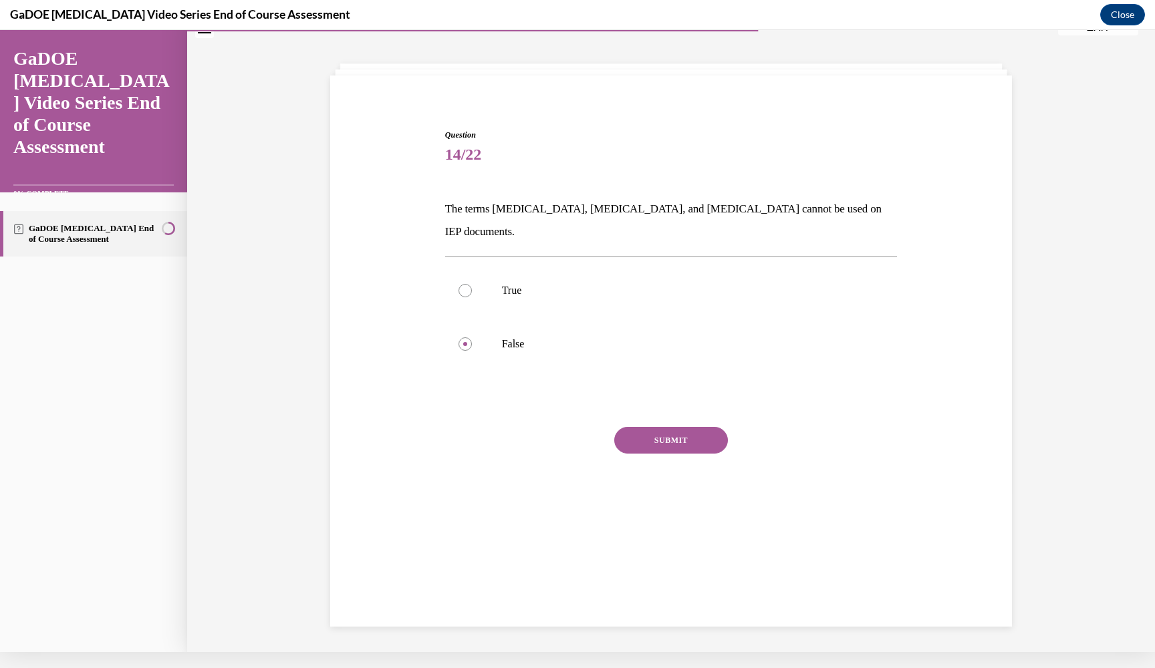
click at [678, 427] on button "SUBMIT" at bounding box center [671, 440] width 114 height 27
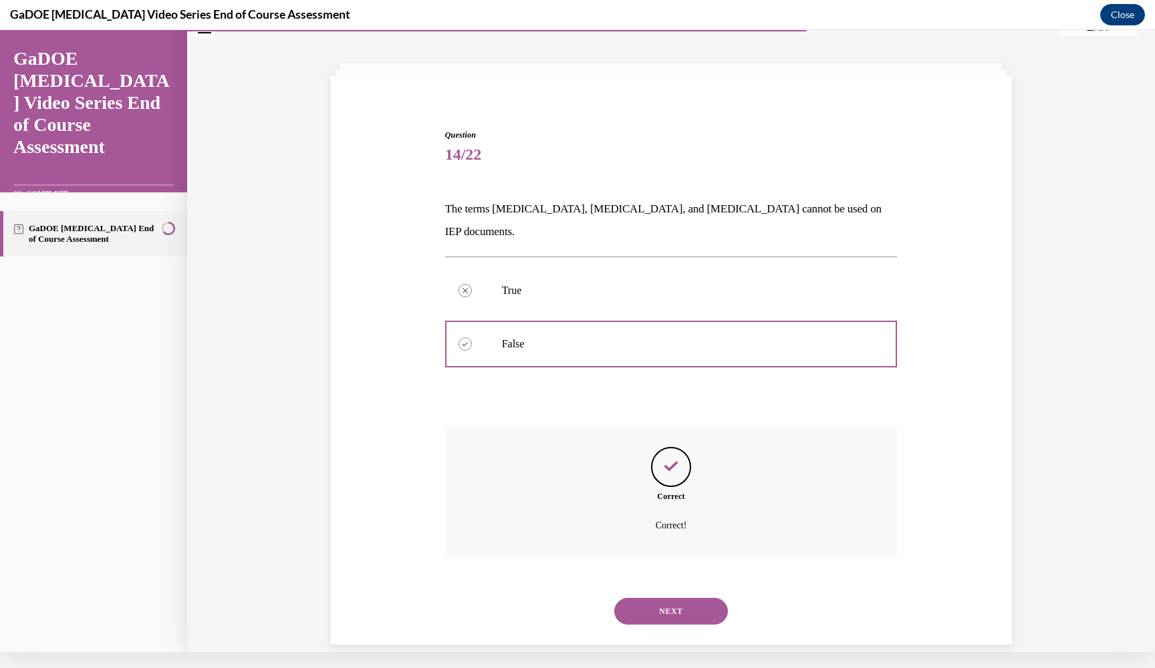
scroll to position [42, 0]
click at [689, 597] on button "NEXT" at bounding box center [671, 610] width 114 height 27
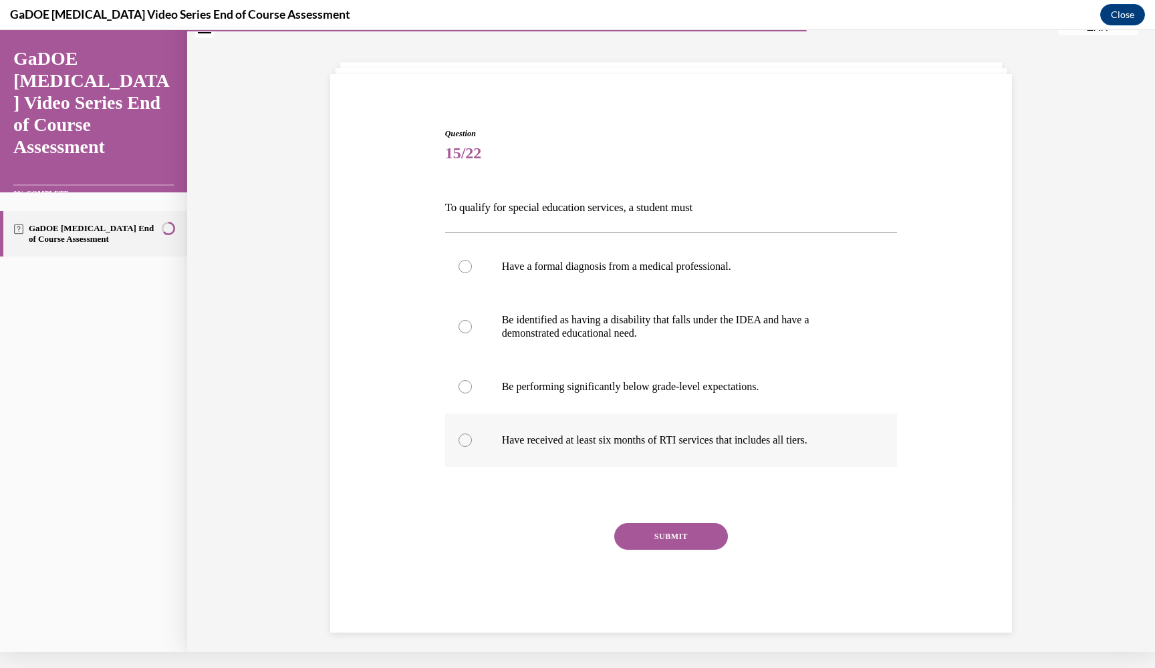
drag, startPoint x: 446, startPoint y: 207, endPoint x: 841, endPoint y: 438, distance: 458.1
click at [841, 438] on div "Question 15/22 To qualify for special education services, a student must Have a…" at bounding box center [671, 380] width 452 height 505
click at [593, 331] on p "Be identified as having a disability that falls under the IDEA and have a demon…" at bounding box center [683, 326] width 362 height 27
click at [472, 331] on input "Be identified as having a disability that falls under the IDEA and have a demon…" at bounding box center [464, 326] width 13 height 13
radio input "true"
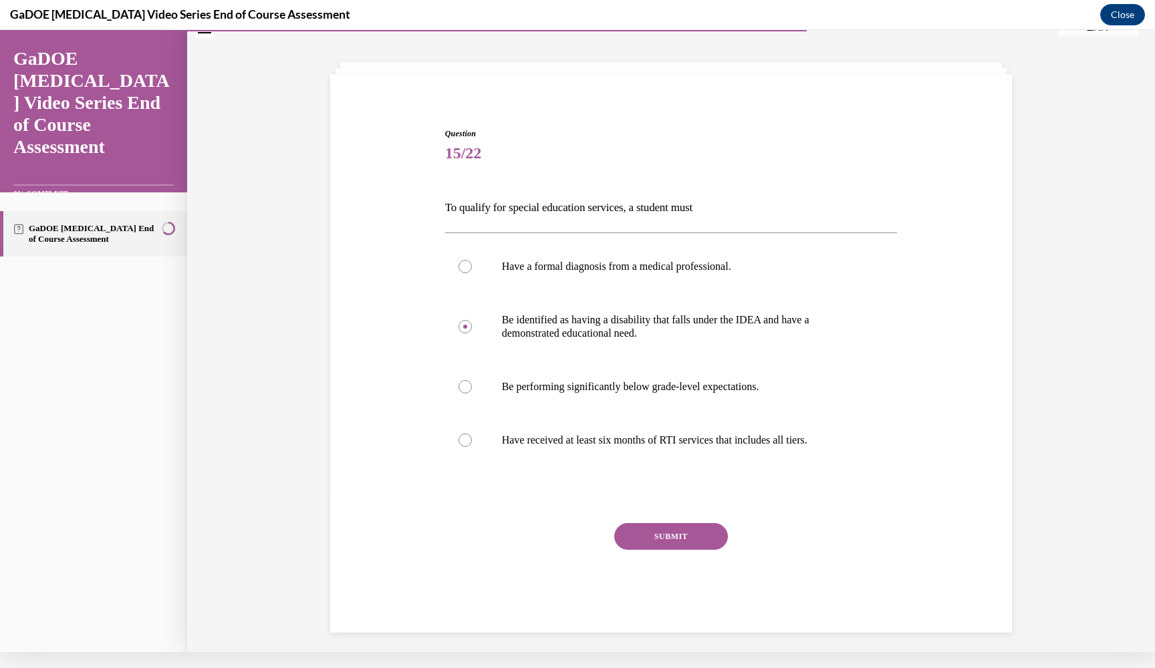
click at [667, 539] on button "SUBMIT" at bounding box center [671, 536] width 114 height 27
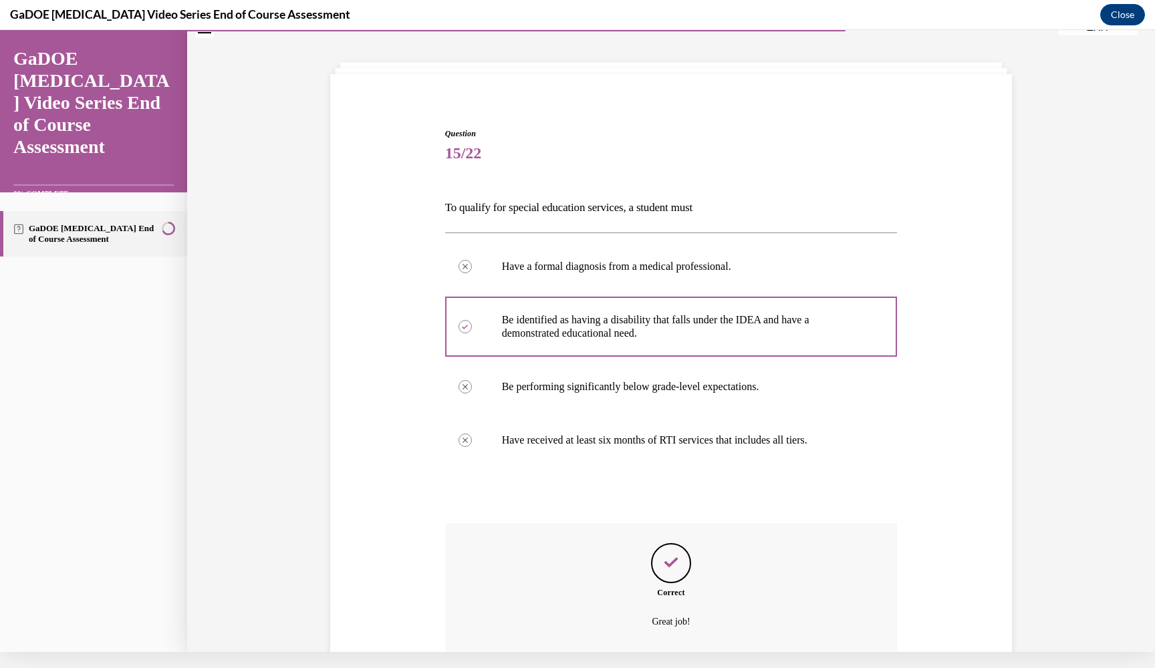
scroll to position [141, 0]
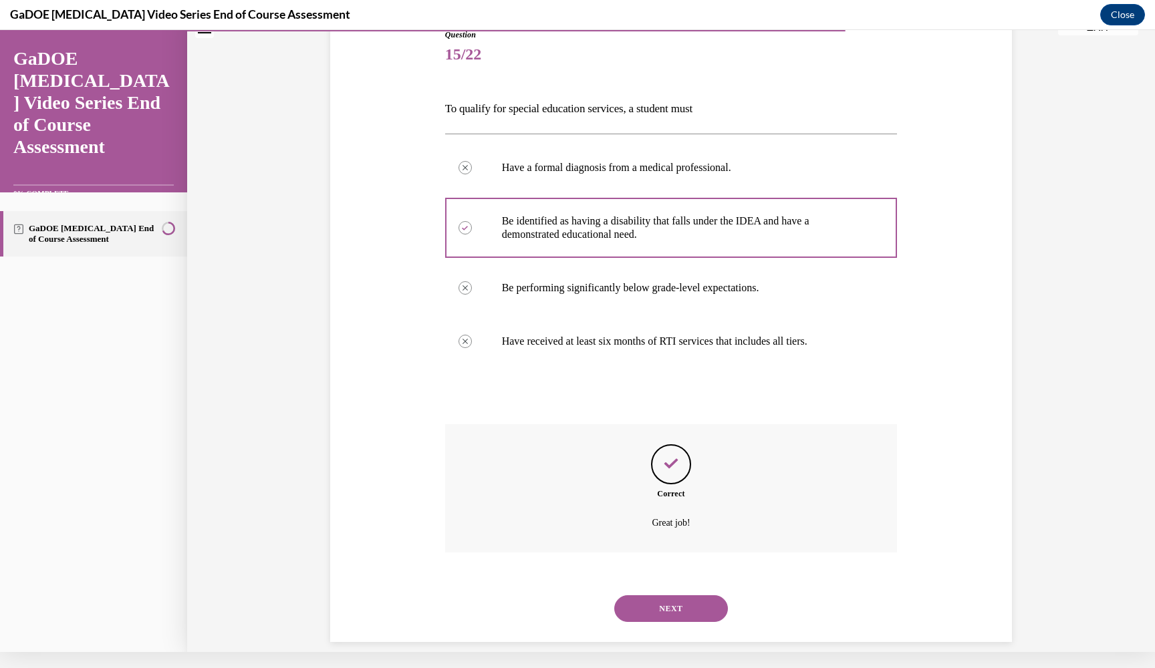
click at [690, 595] on button "NEXT" at bounding box center [671, 608] width 114 height 27
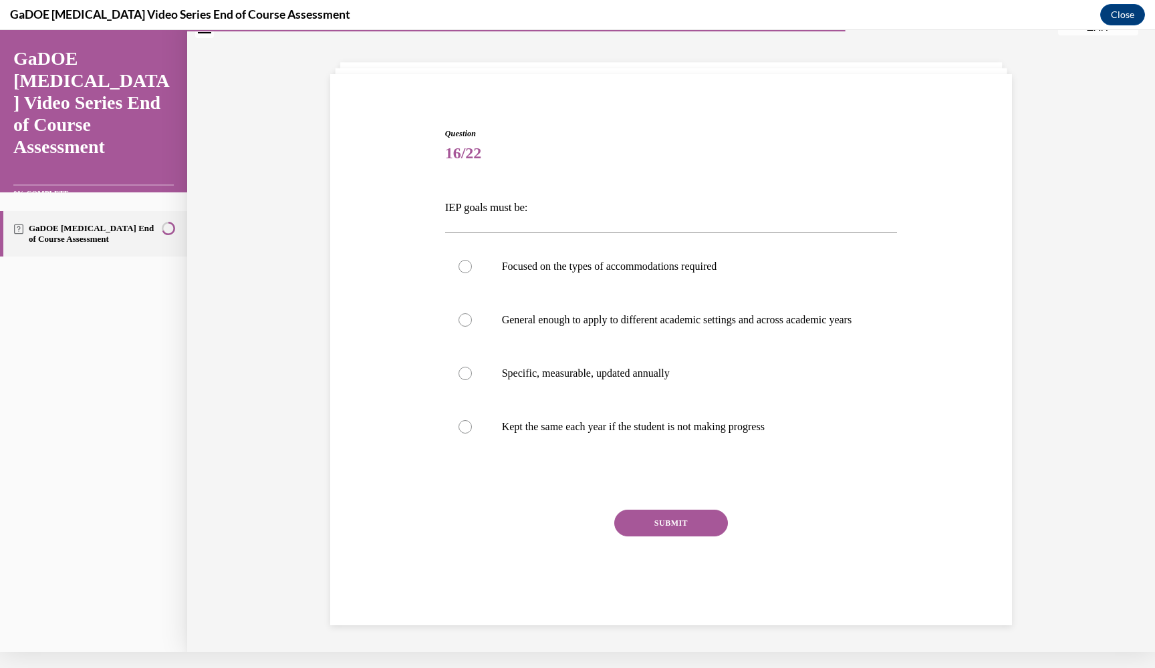
scroll to position [42, 0]
drag, startPoint x: 443, startPoint y: 105, endPoint x: 476, endPoint y: 105, distance: 32.7
click at [476, 105] on div "Question 16/22 IEP goals must be: Focused on the types of accommodations requir…" at bounding box center [671, 354] width 688 height 532
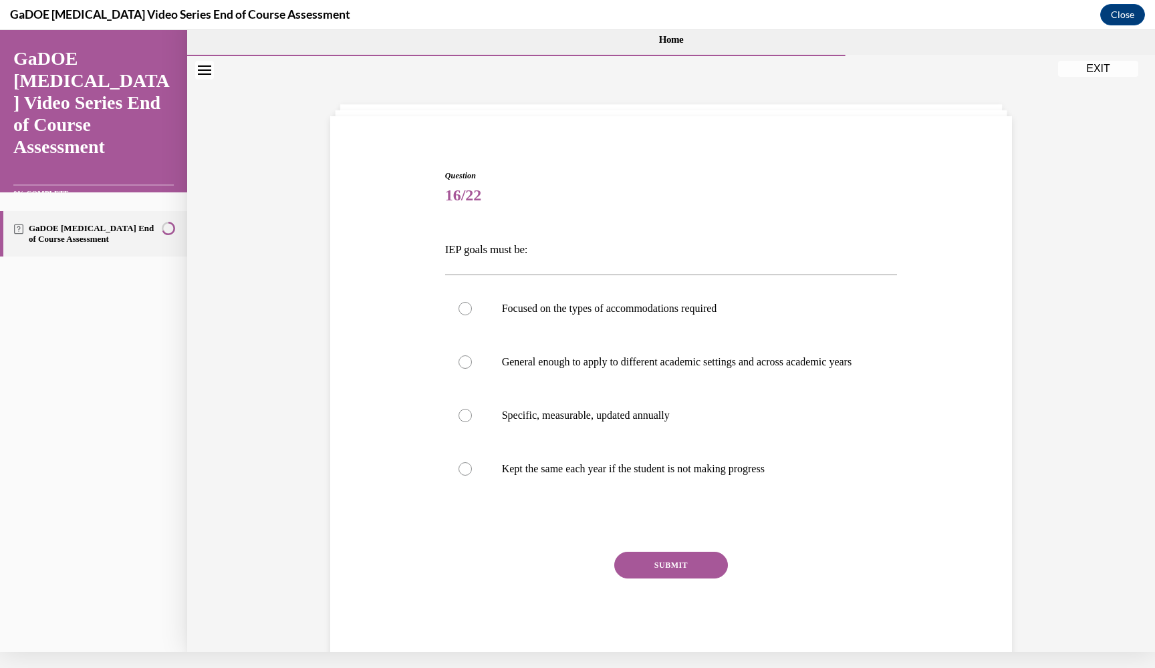
scroll to position [0, 0]
drag, startPoint x: 444, startPoint y: 250, endPoint x: 808, endPoint y: 503, distance: 443.5
click at [808, 503] on div "Question 16/22 IEP goals must be: Focused on the types of accommodations requir…" at bounding box center [671, 416] width 452 height 492
click at [547, 422] on p "Specific, measurable, updated annually" at bounding box center [683, 415] width 362 height 13
click at [472, 422] on input "Specific, measurable, updated annually" at bounding box center [464, 415] width 13 height 13
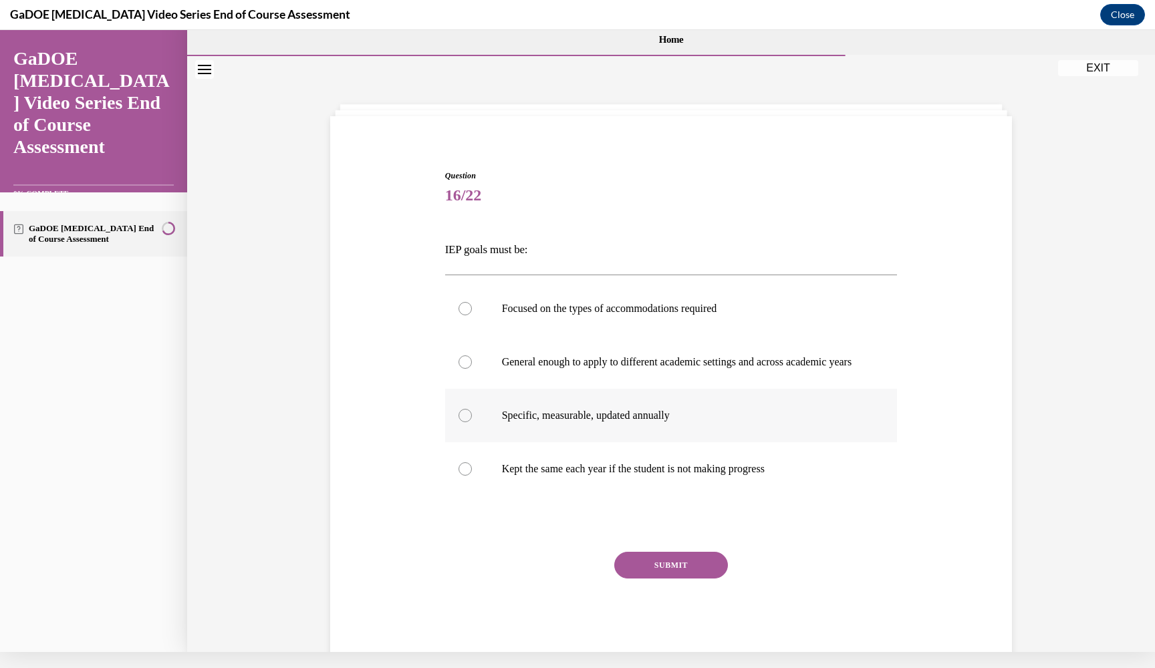
radio input "true"
click at [688, 577] on button "SUBMIT" at bounding box center [671, 565] width 114 height 27
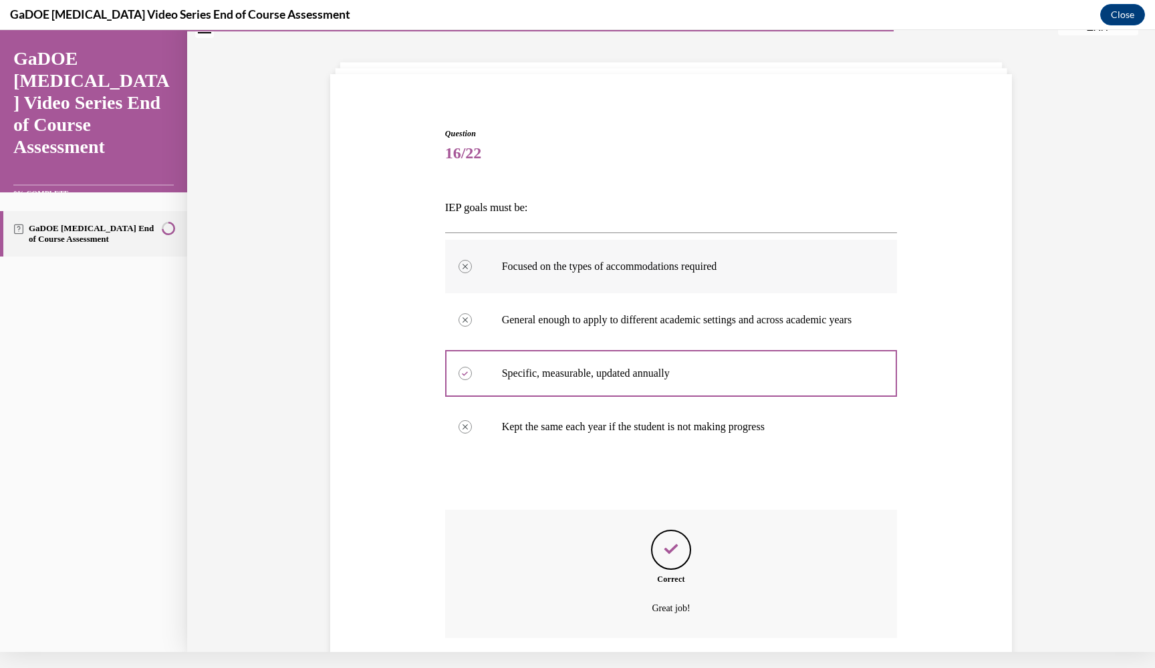
scroll to position [141, 0]
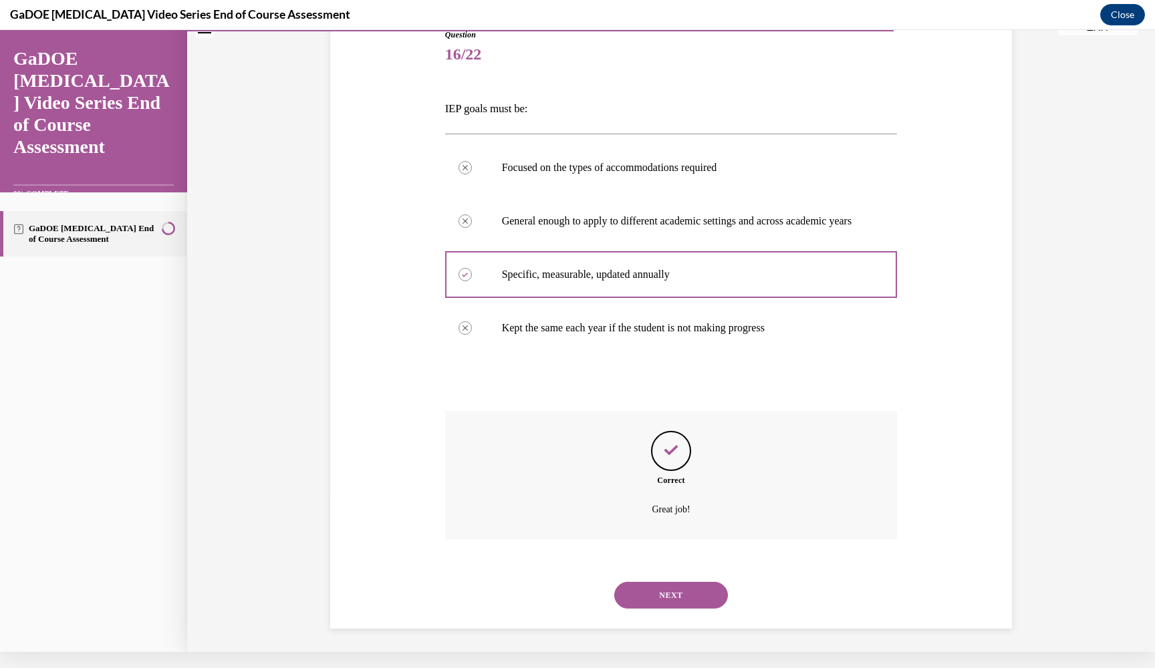
click at [670, 587] on button "NEXT" at bounding box center [671, 595] width 114 height 27
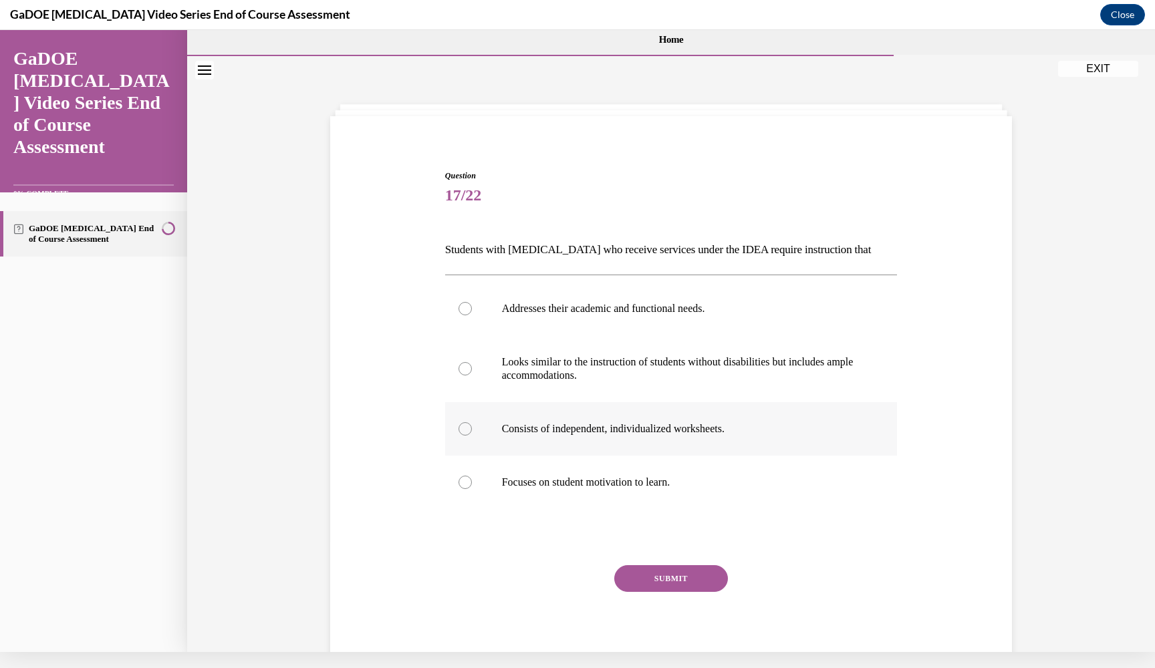
scroll to position [0, 0]
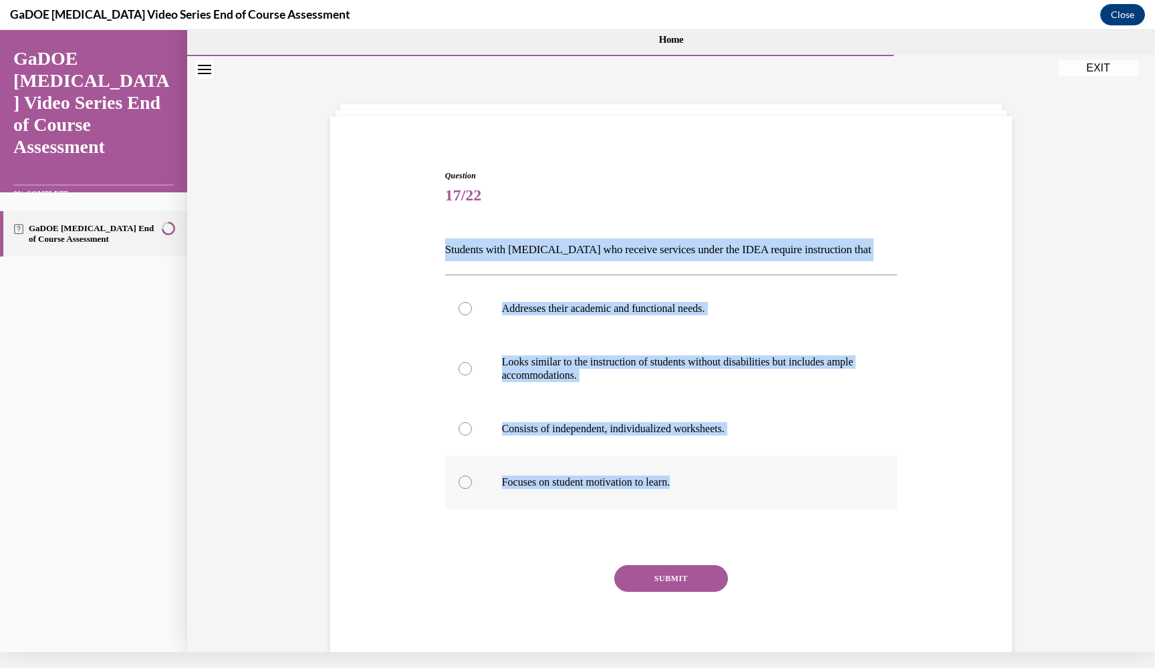
drag, startPoint x: 446, startPoint y: 249, endPoint x: 784, endPoint y: 488, distance: 415.1
click at [784, 488] on div "Question 17/22 Students with dyslexia who receive services under the IDEA requi…" at bounding box center [671, 422] width 452 height 505
click at [524, 315] on p "Addresses their academic and functional needs." at bounding box center [683, 308] width 362 height 13
click at [472, 315] on input "Addresses their academic and functional needs." at bounding box center [464, 308] width 13 height 13
radio input "true"
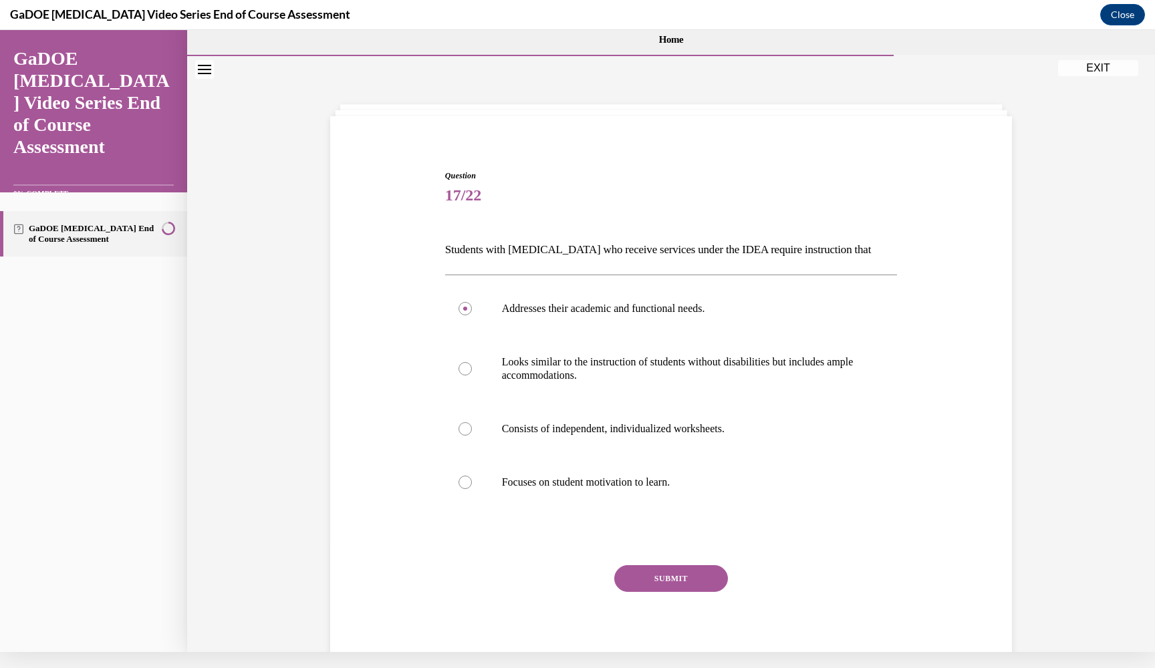
click at [667, 576] on button "SUBMIT" at bounding box center [671, 578] width 114 height 27
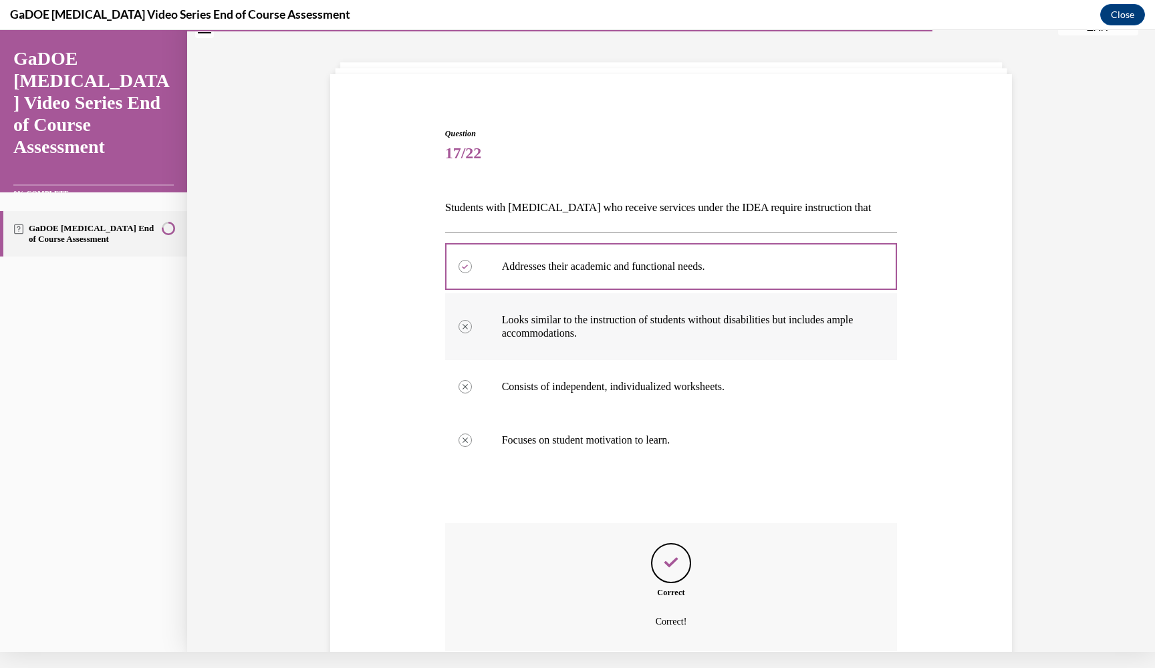
scroll to position [141, 0]
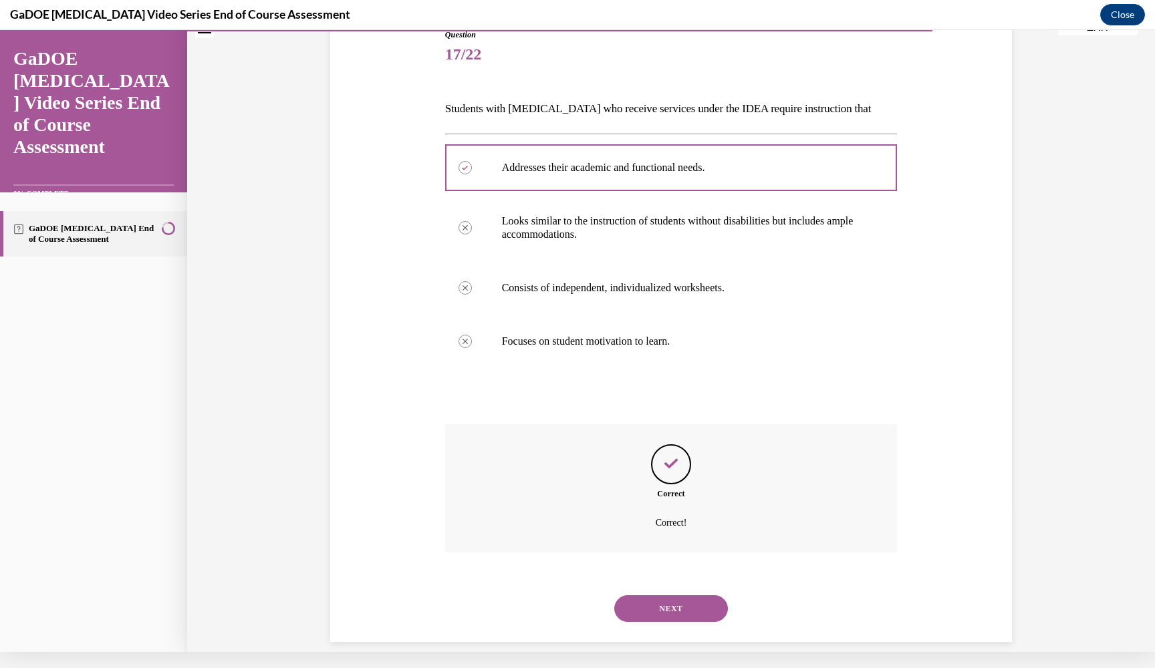
click at [684, 595] on button "NEXT" at bounding box center [671, 608] width 114 height 27
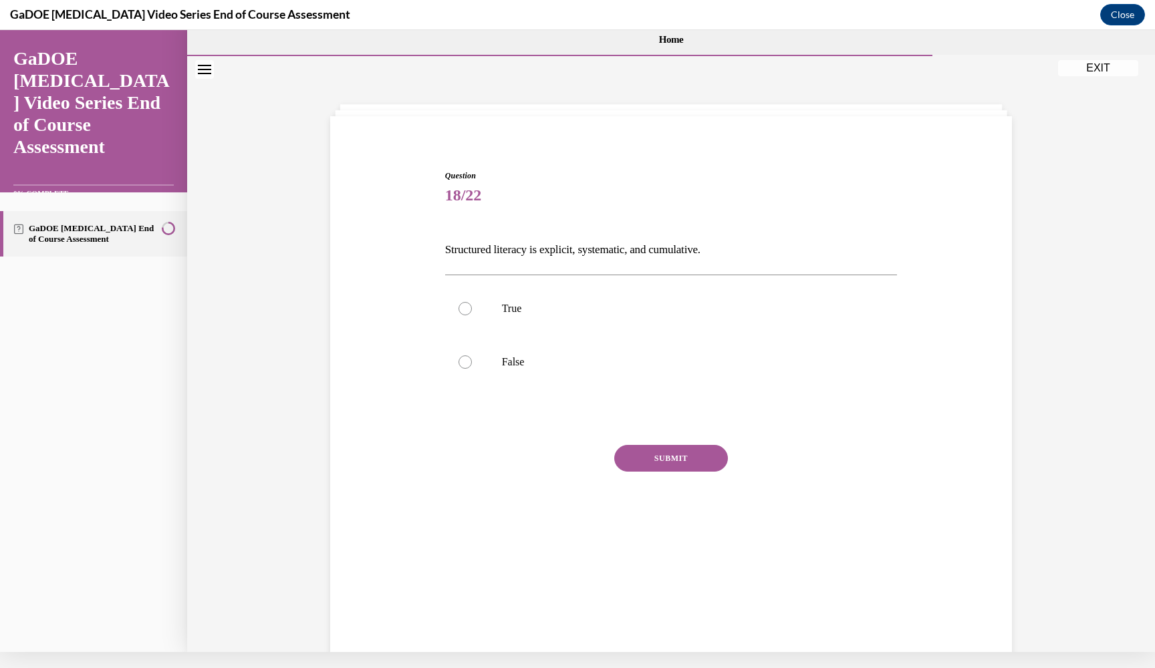
scroll to position [0, 0]
drag, startPoint x: 446, startPoint y: 248, endPoint x: 572, endPoint y: 366, distance: 173.0
click at [572, 366] on div "Question 18/22 Structured literacy is explicit, systematic, and cumulative. Tru…" at bounding box center [671, 362] width 452 height 385
click at [534, 304] on p "True" at bounding box center [683, 308] width 362 height 13
click at [472, 304] on input "True" at bounding box center [464, 308] width 13 height 13
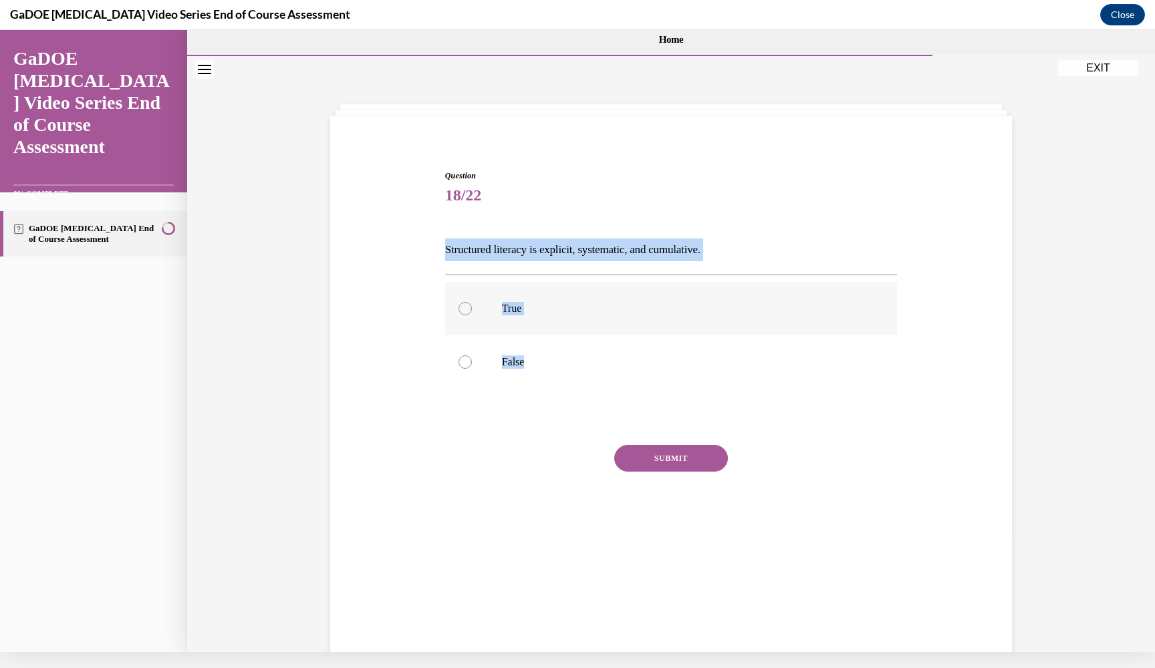
radio input "true"
click at [675, 452] on button "SUBMIT" at bounding box center [671, 458] width 114 height 27
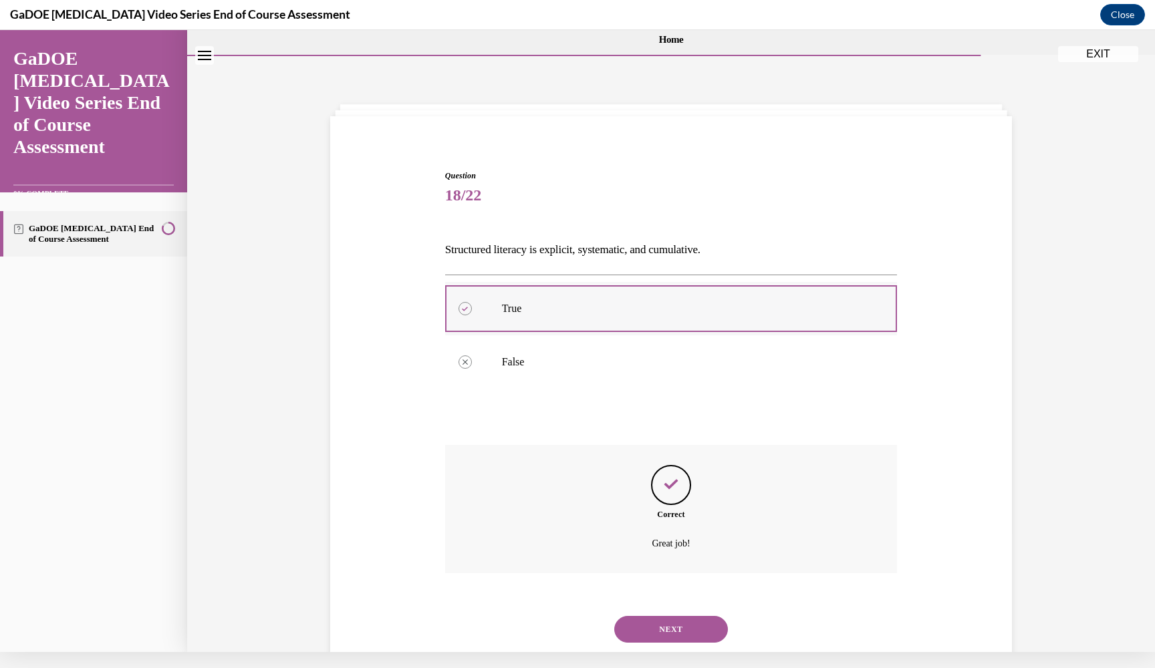
scroll to position [42, 0]
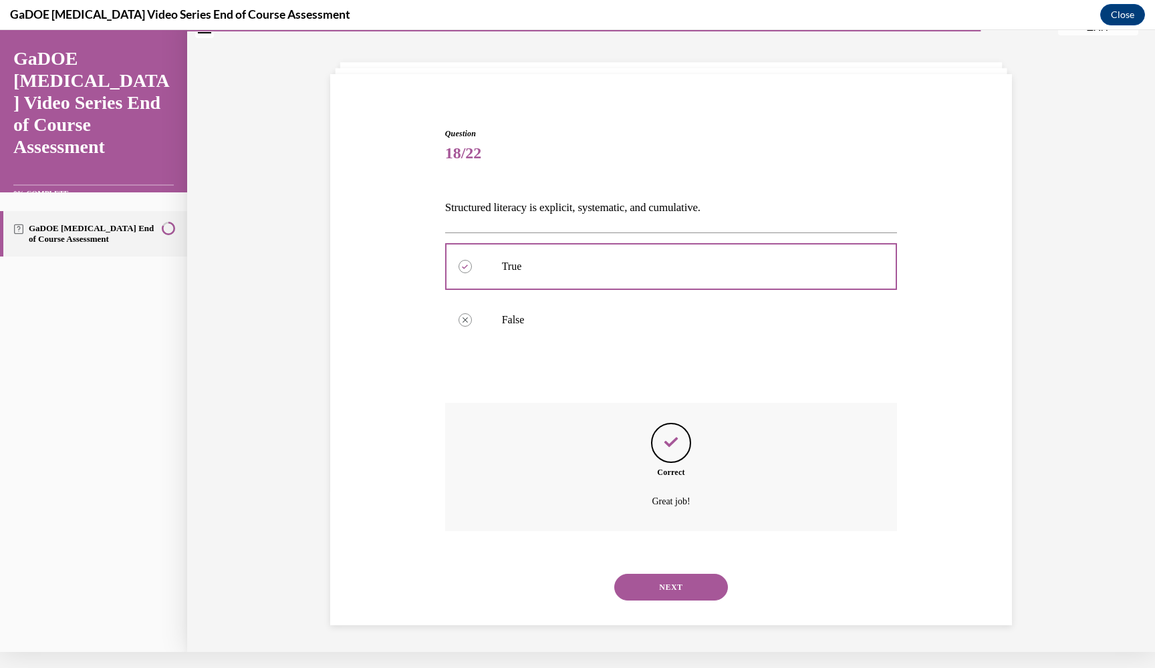
click at [697, 574] on button "NEXT" at bounding box center [671, 587] width 114 height 27
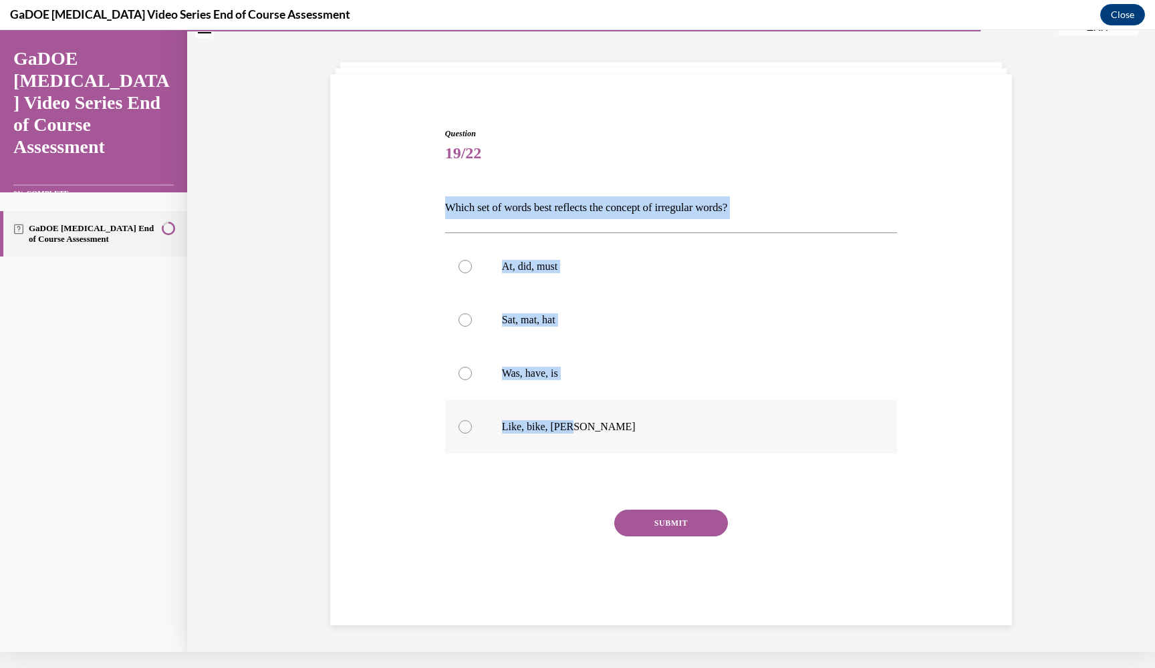
drag, startPoint x: 444, startPoint y: 207, endPoint x: 686, endPoint y: 436, distance: 332.7
click at [686, 436] on div "Question 19/22 Which set of words best reflects the concept of irregular words?…" at bounding box center [671, 374] width 452 height 492
click at [550, 376] on p "Was, have, is" at bounding box center [683, 373] width 362 height 13
click at [472, 376] on input "Was, have, is" at bounding box center [464, 373] width 13 height 13
radio input "true"
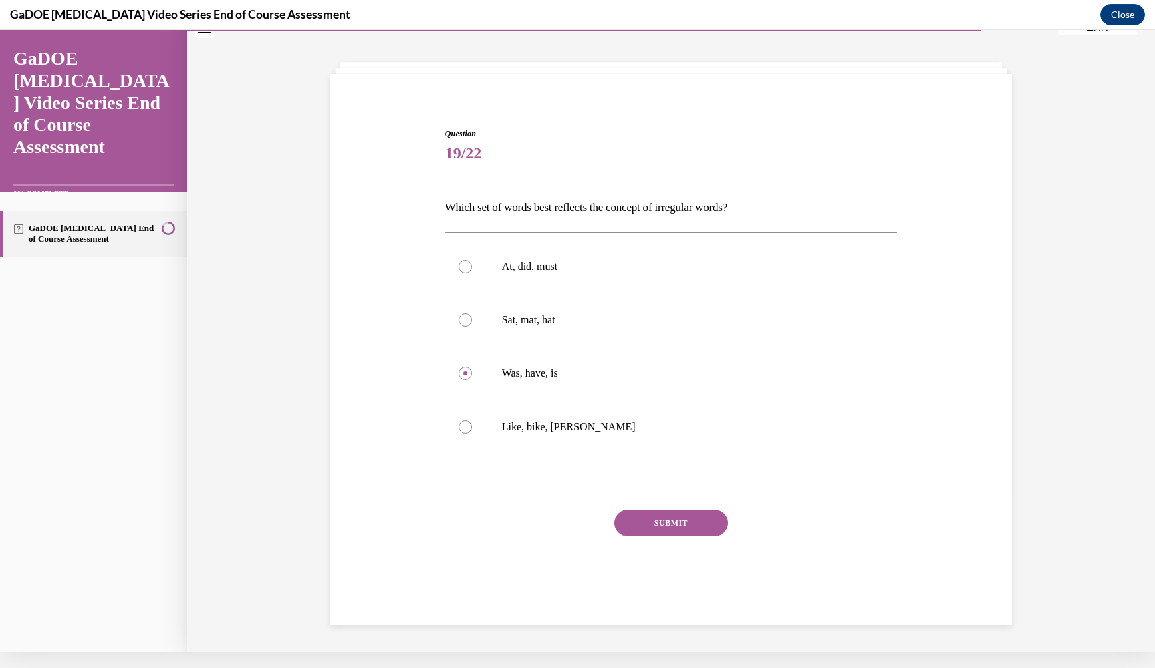
click at [665, 517] on button "SUBMIT" at bounding box center [671, 523] width 114 height 27
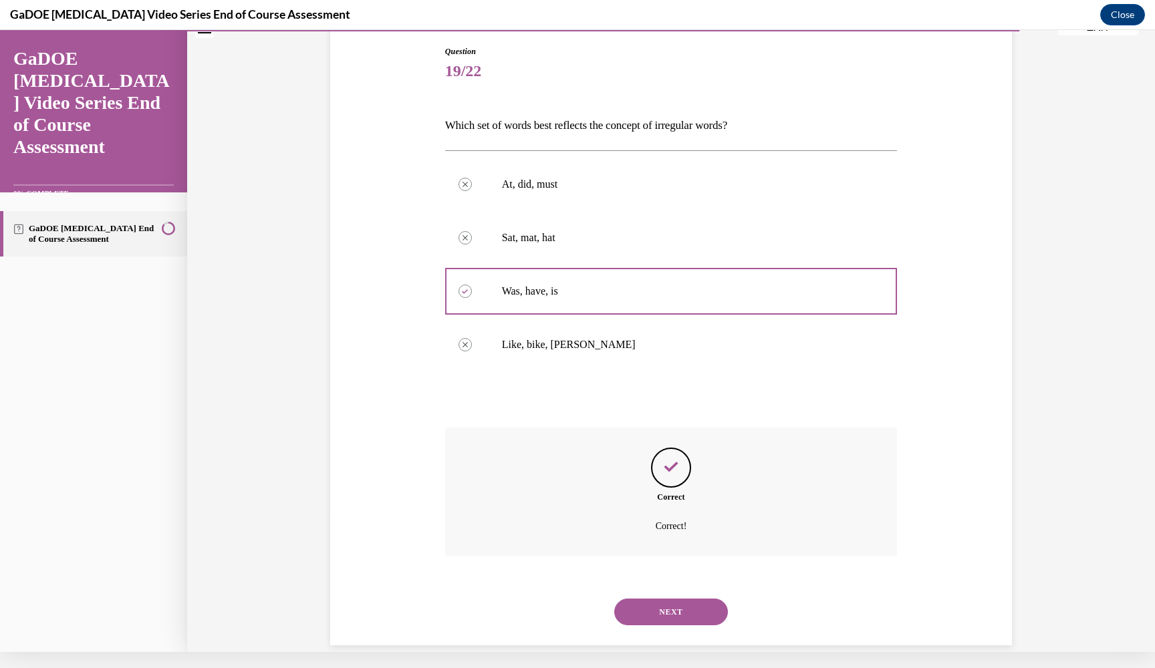
scroll to position [128, 0]
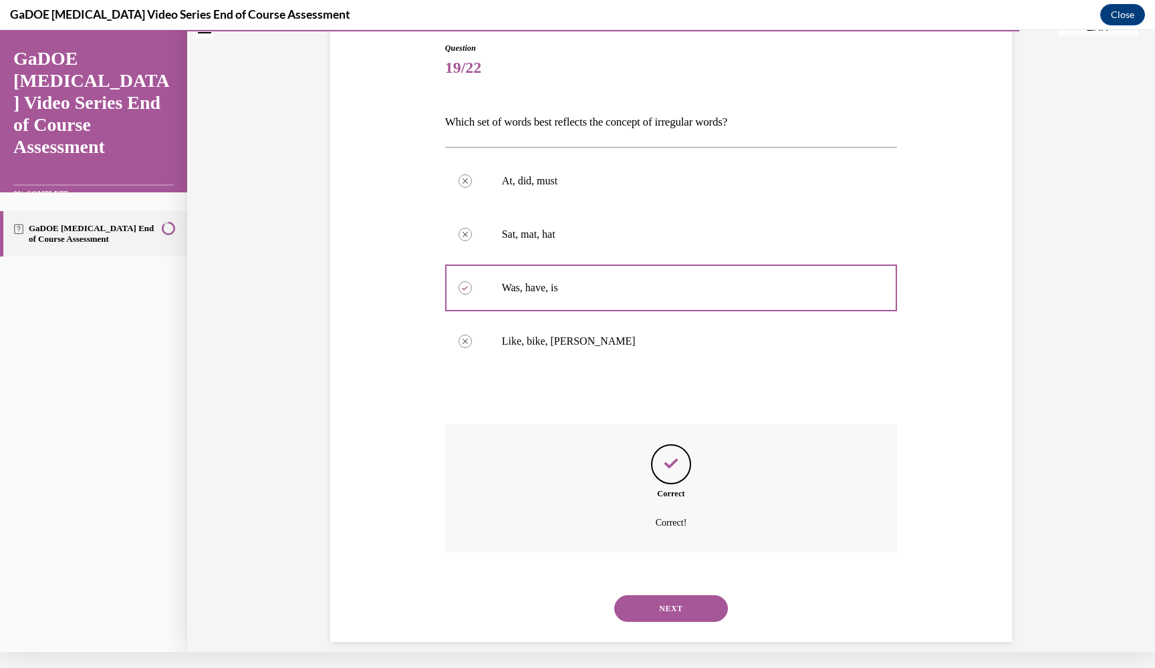
click at [673, 595] on button "NEXT" at bounding box center [671, 608] width 114 height 27
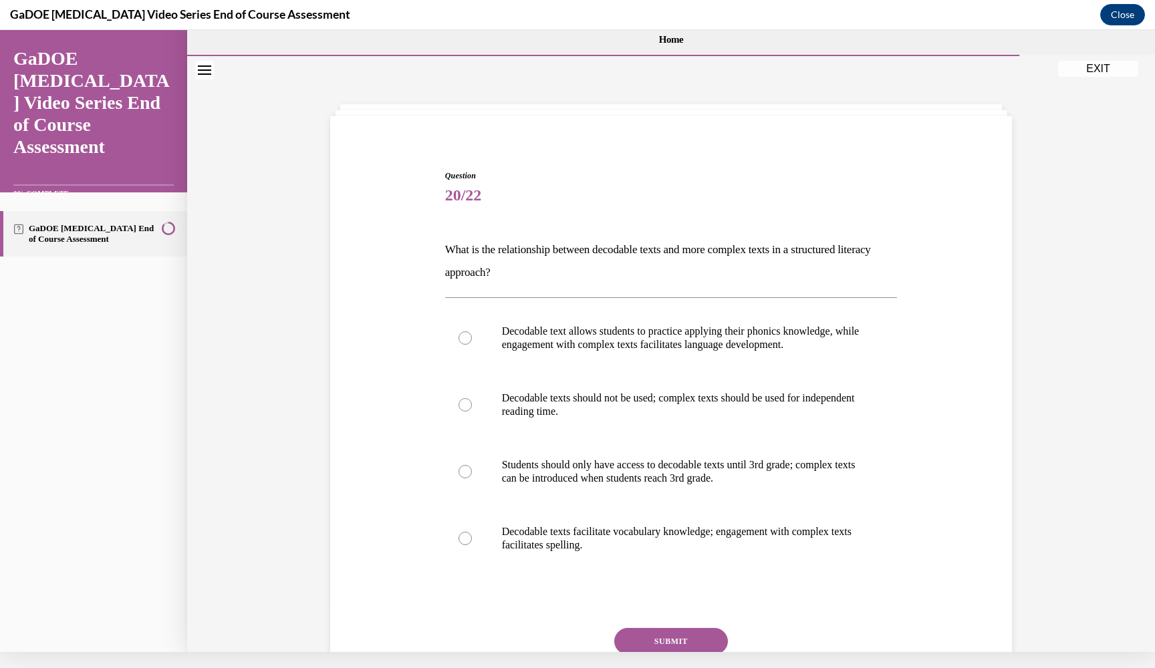
scroll to position [0, 0]
drag, startPoint x: 446, startPoint y: 249, endPoint x: 762, endPoint y: 545, distance: 433.0
click at [762, 545] on div "Question 20/22 What is the relationship between decodable texts and more comple…" at bounding box center [671, 454] width 452 height 568
click at [590, 337] on p "Decodable text allows students to practice applying their phonics knowledge, wh…" at bounding box center [683, 338] width 362 height 27
click at [472, 337] on input "Decodable text allows students to practice applying their phonics knowledge, wh…" at bounding box center [464, 337] width 13 height 13
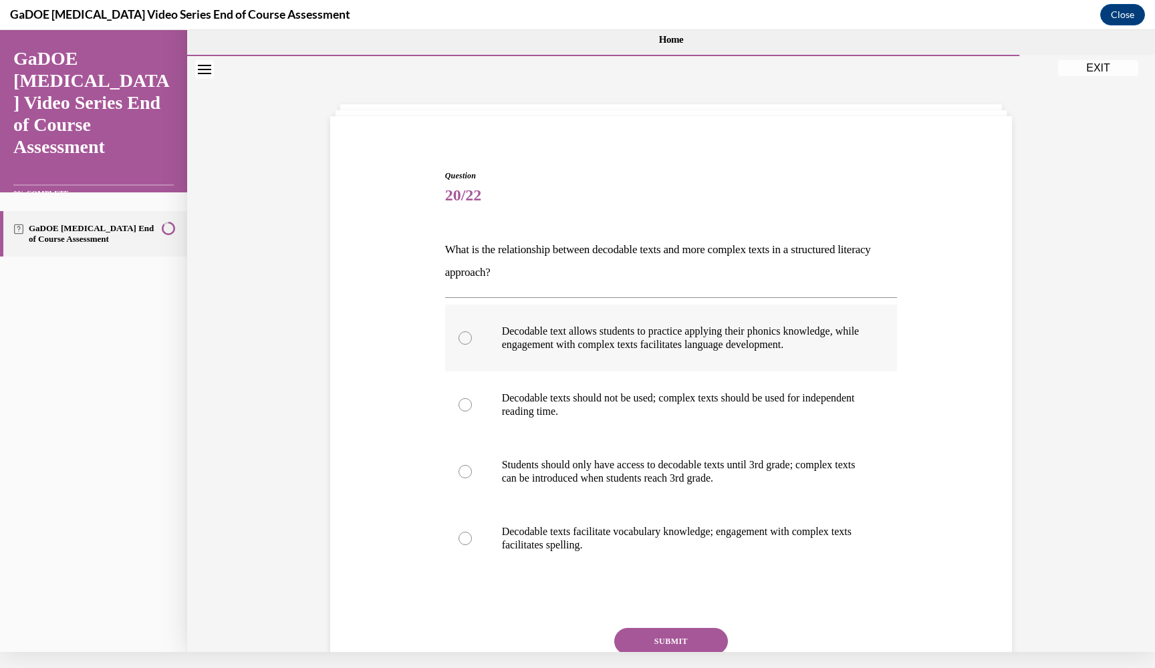
radio input "true"
click at [671, 641] on button "SUBMIT" at bounding box center [671, 641] width 114 height 27
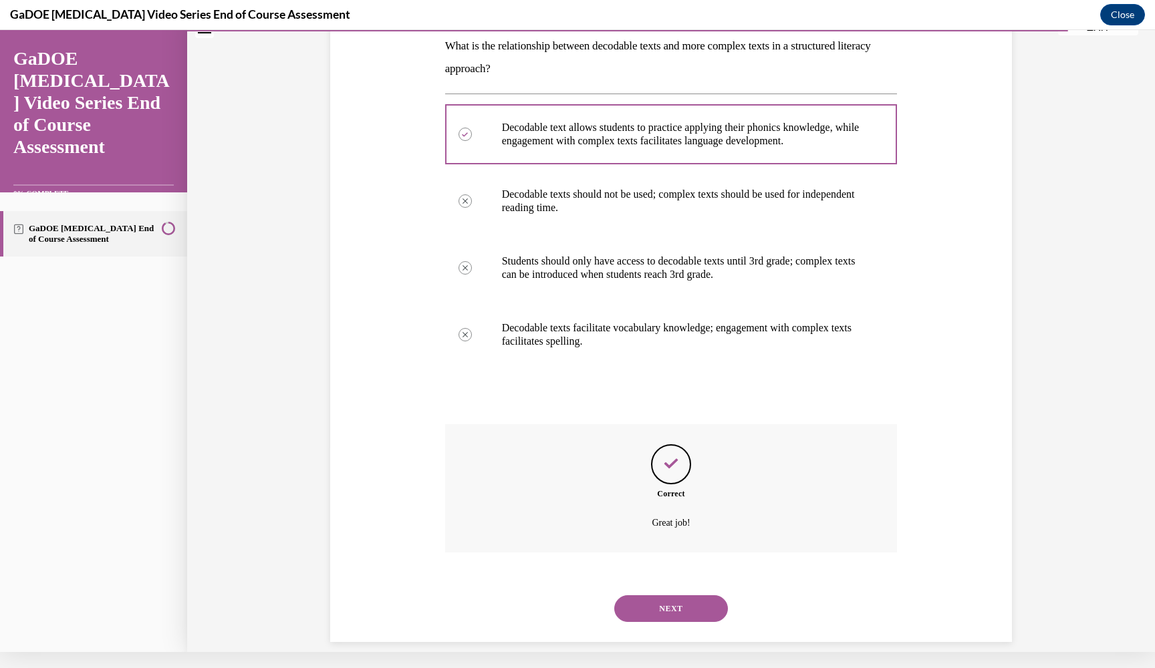
click at [672, 599] on button "NEXT" at bounding box center [671, 608] width 114 height 27
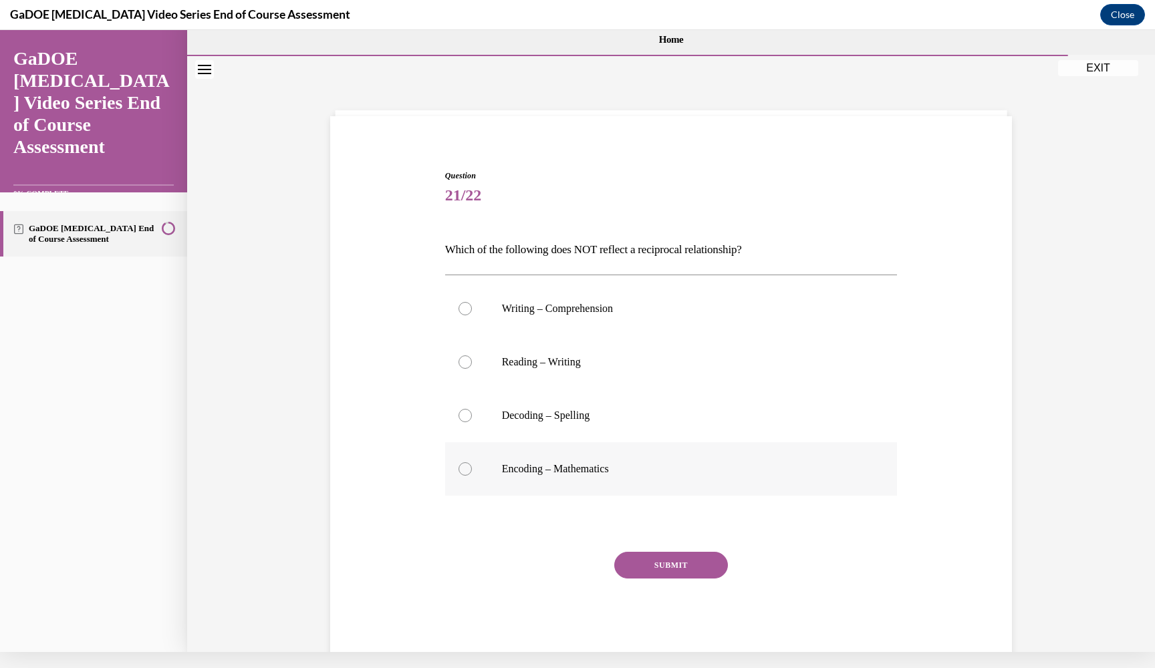
drag, startPoint x: 448, startPoint y: 248, endPoint x: 775, endPoint y: 466, distance: 393.6
click at [775, 466] on div "Question 21/22 Which of the following does NOT reflect a reciprocal relationshi…" at bounding box center [671, 416] width 452 height 492
click at [574, 465] on p "Encoding – Mathematics" at bounding box center [683, 468] width 362 height 13
click at [472, 465] on input "Encoding – Mathematics" at bounding box center [464, 468] width 13 height 13
radio input "true"
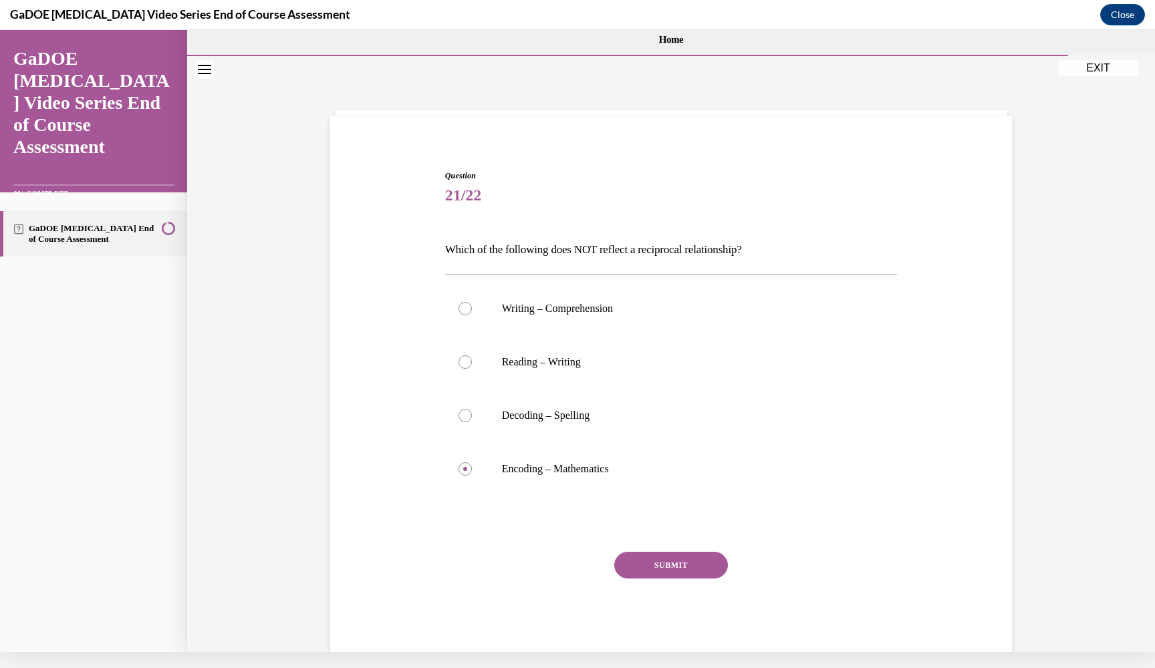
click at [662, 561] on button "SUBMIT" at bounding box center [671, 565] width 114 height 27
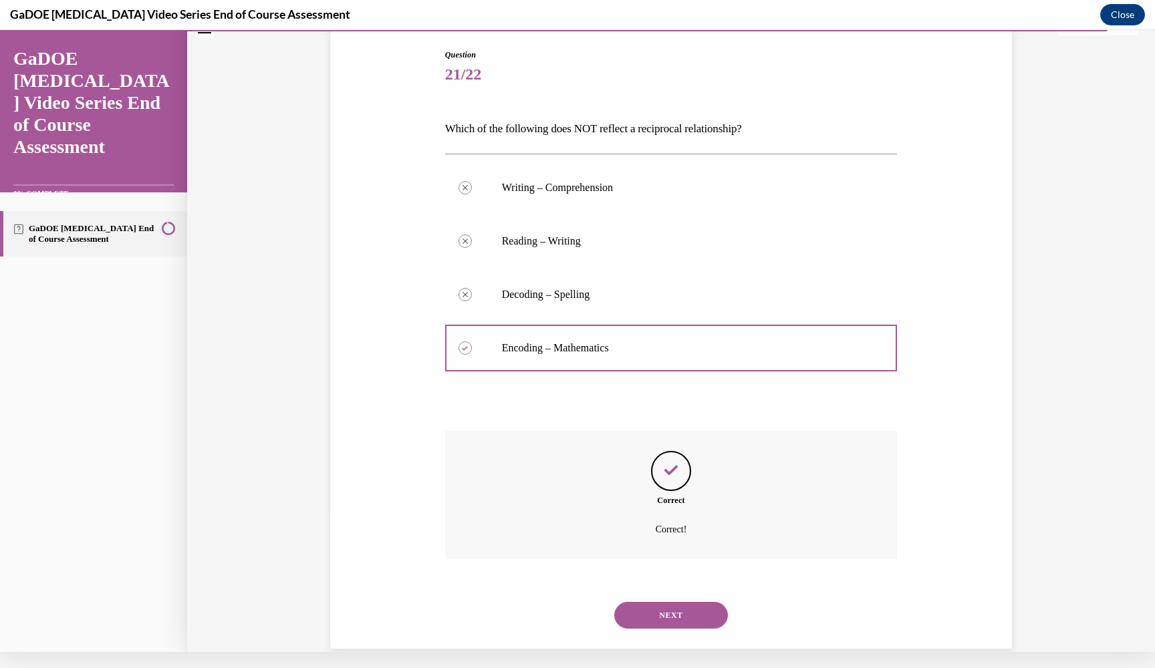
scroll to position [128, 0]
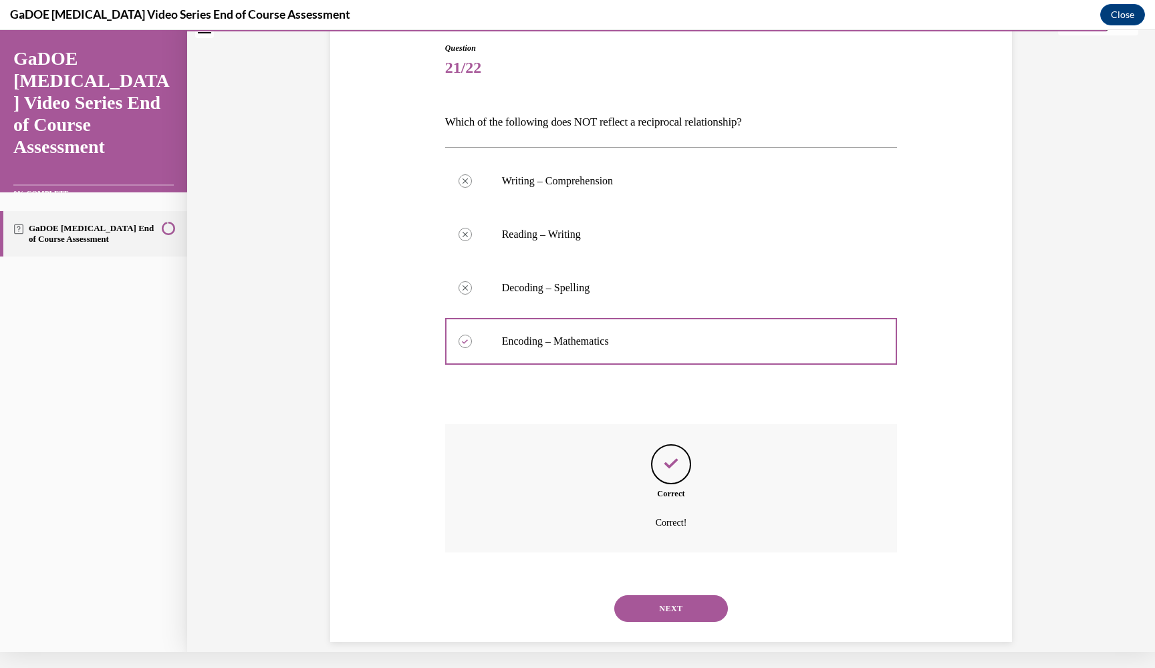
click at [705, 597] on button "NEXT" at bounding box center [671, 608] width 114 height 27
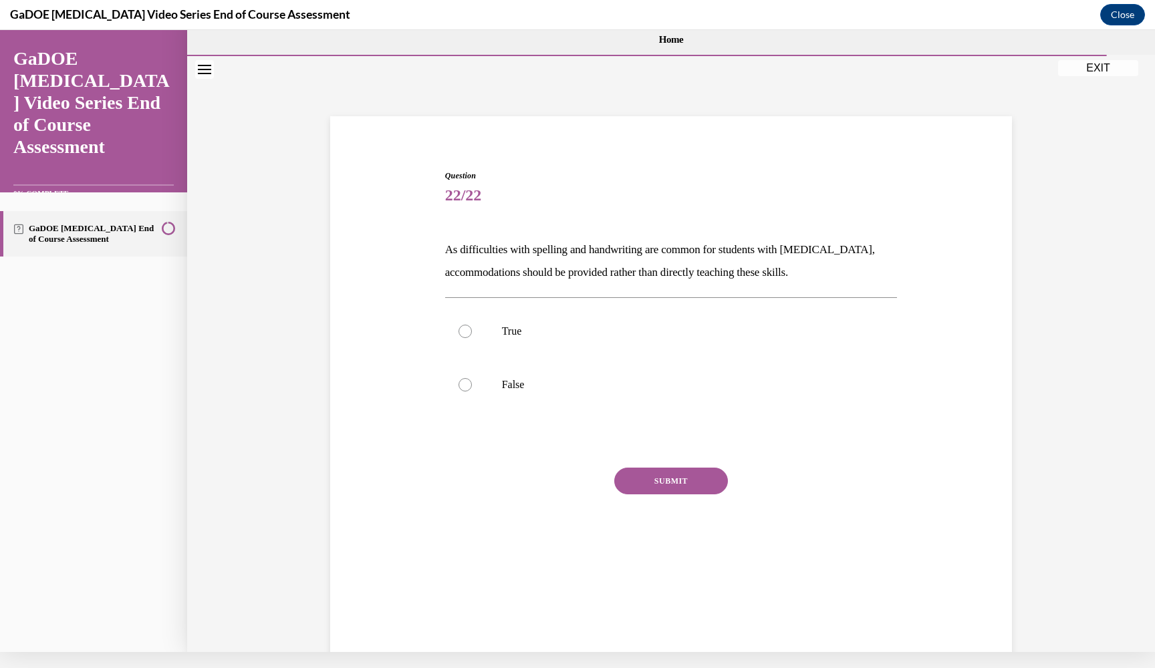
scroll to position [0, 0]
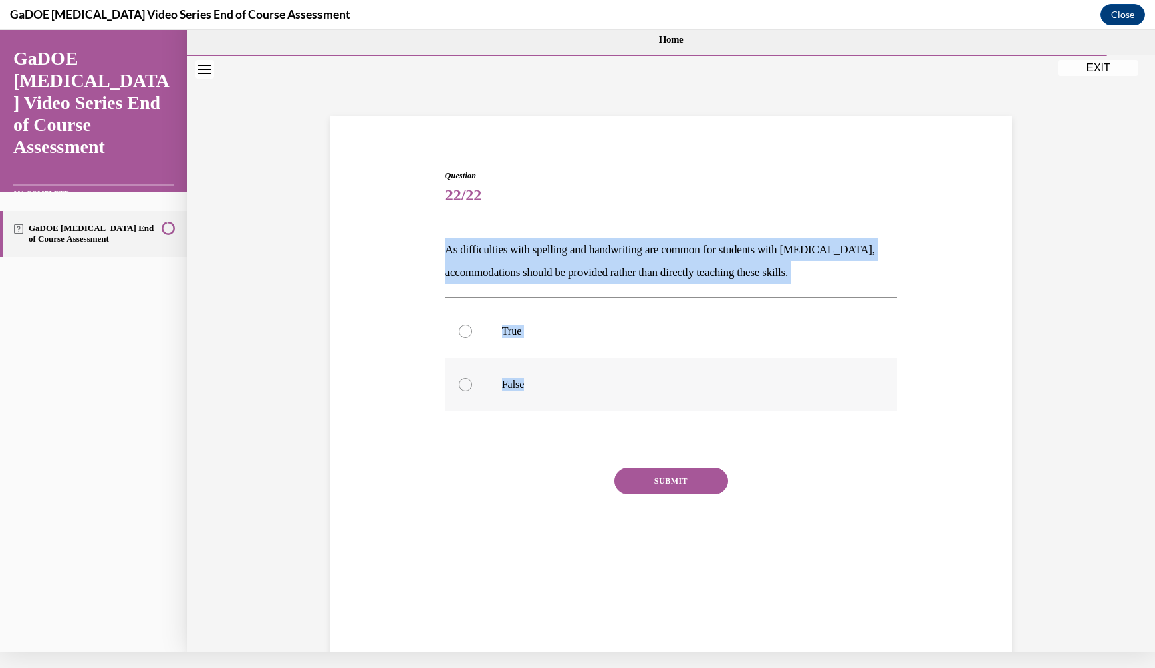
drag, startPoint x: 446, startPoint y: 247, endPoint x: 596, endPoint y: 387, distance: 204.7
click at [596, 387] on div "Question 22/22 As difficulties with spelling and handwriting are common for stu…" at bounding box center [671, 374] width 452 height 408
click at [506, 379] on p "False" at bounding box center [683, 384] width 362 height 13
click at [472, 379] on input "False" at bounding box center [464, 384] width 13 height 13
radio input "true"
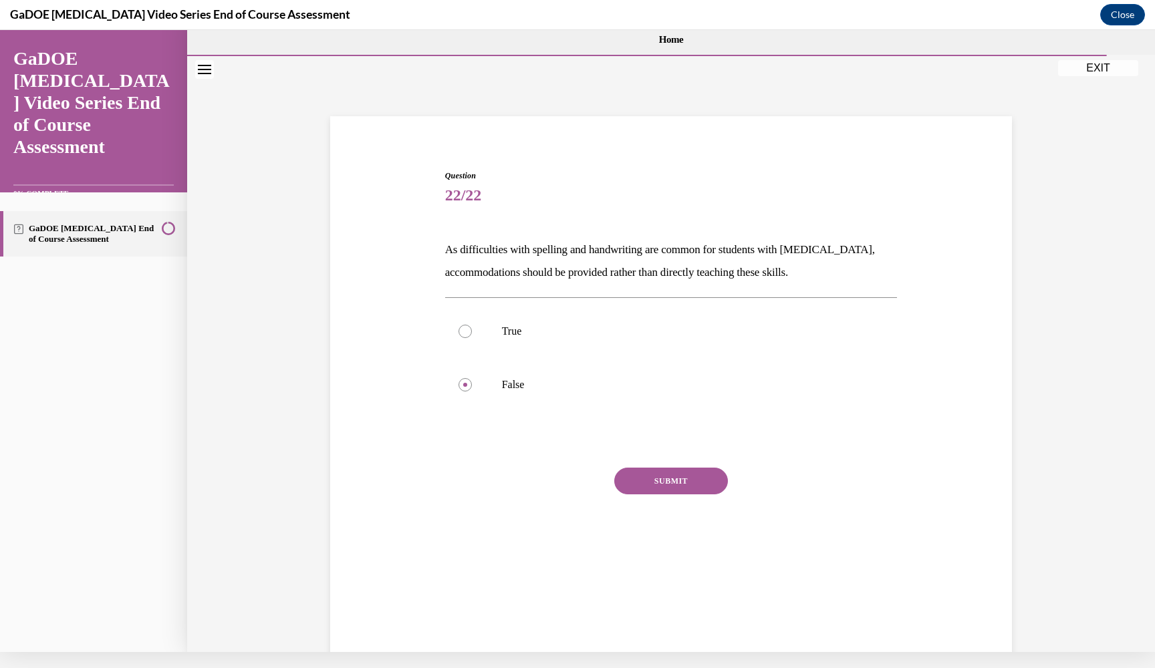
click at [659, 486] on button "SUBMIT" at bounding box center [671, 481] width 114 height 27
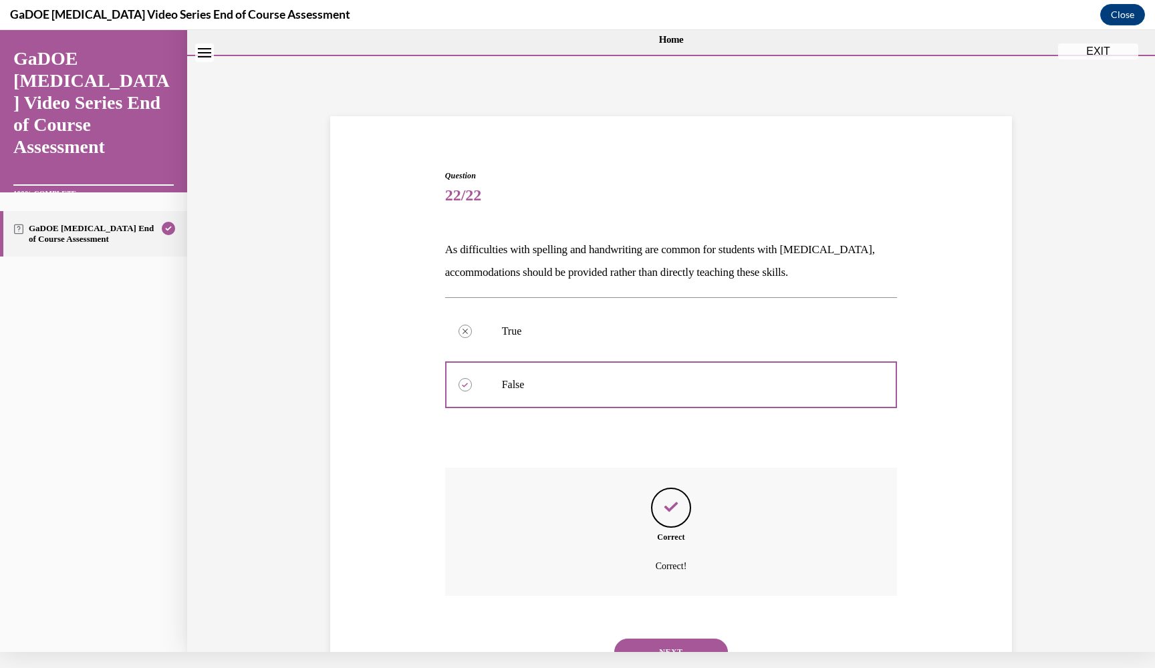
scroll to position [43, 0]
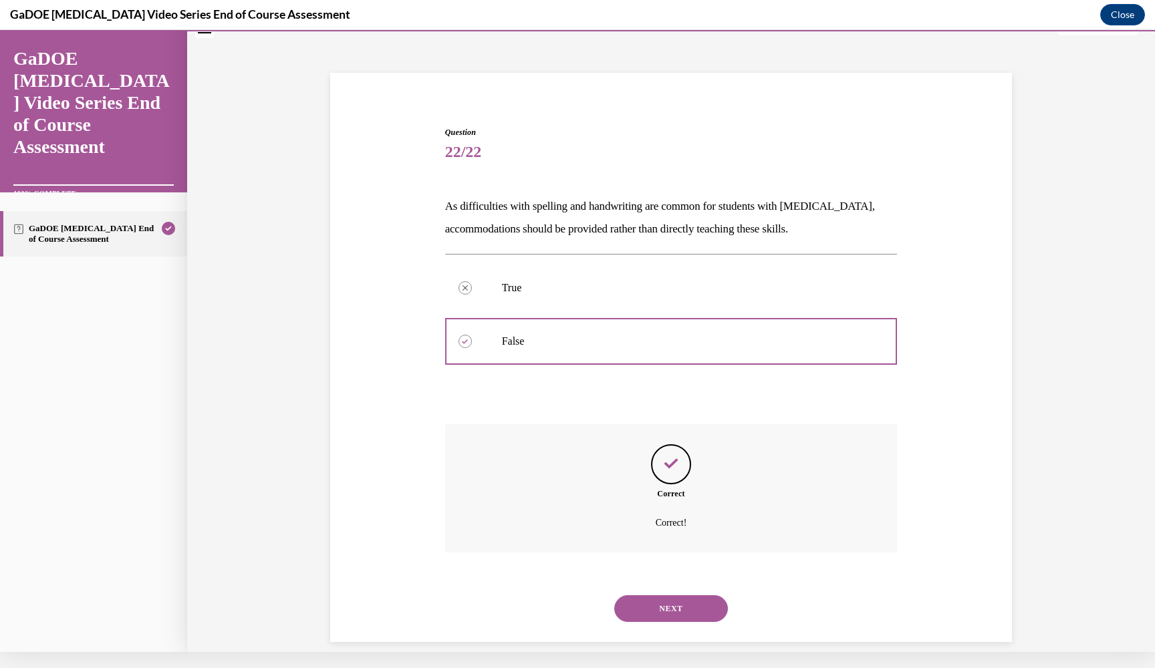
click at [687, 595] on button "NEXT" at bounding box center [671, 608] width 114 height 27
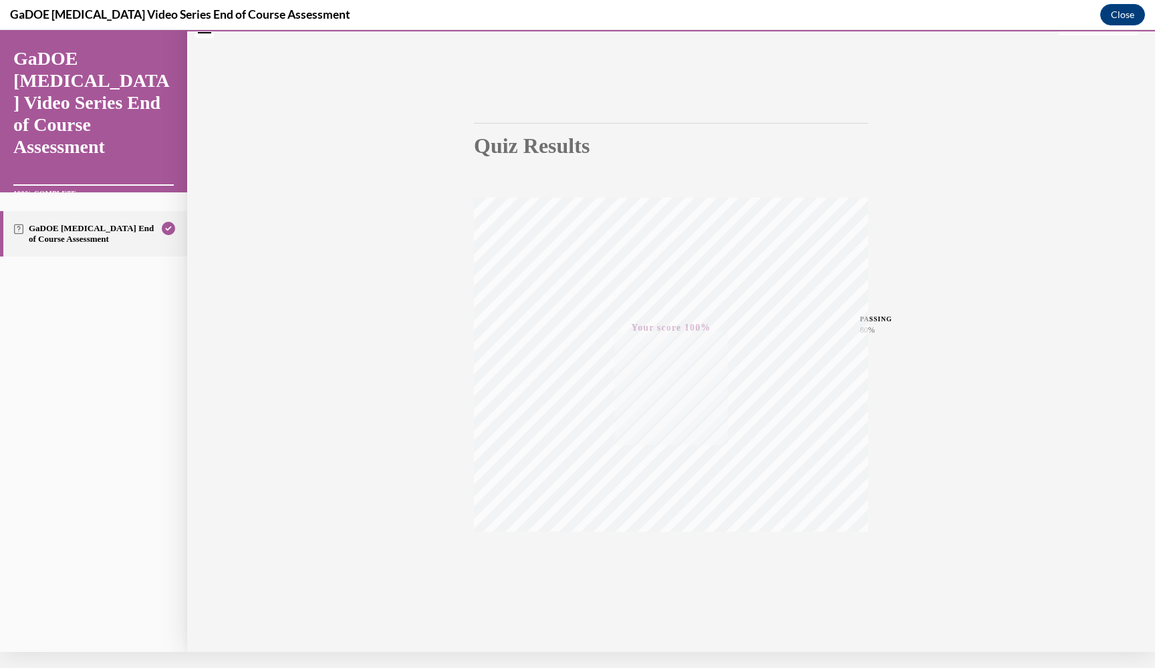
scroll to position [47, 0]
click at [1128, 16] on button "Close" at bounding box center [1122, 14] width 45 height 21
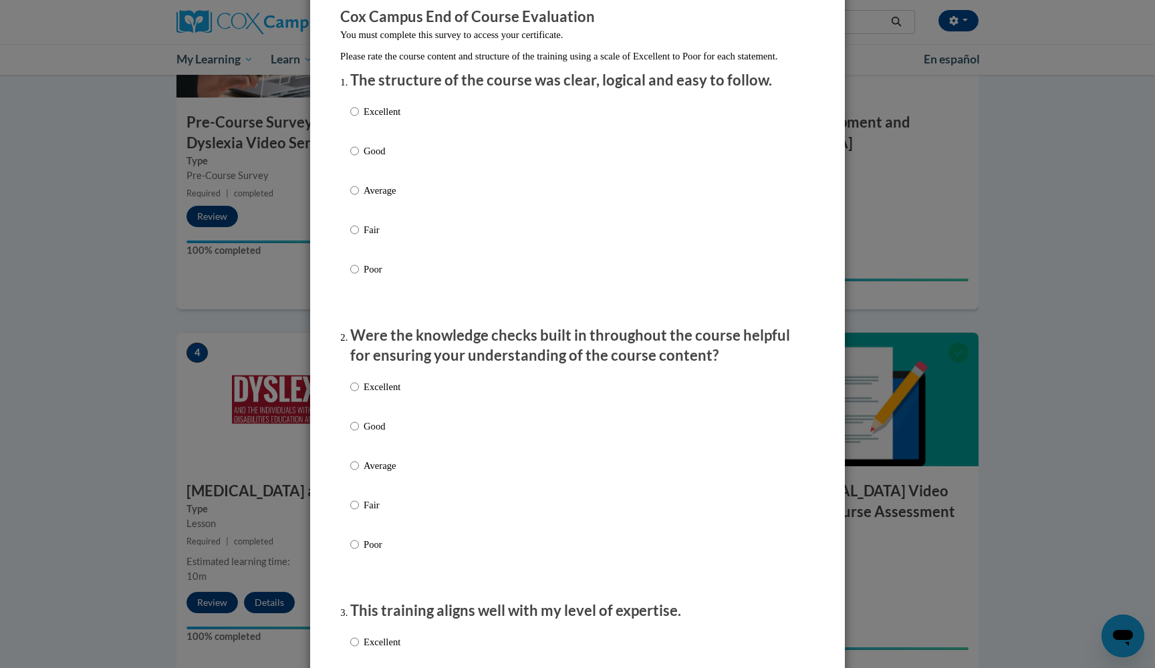
scroll to position [162, 0]
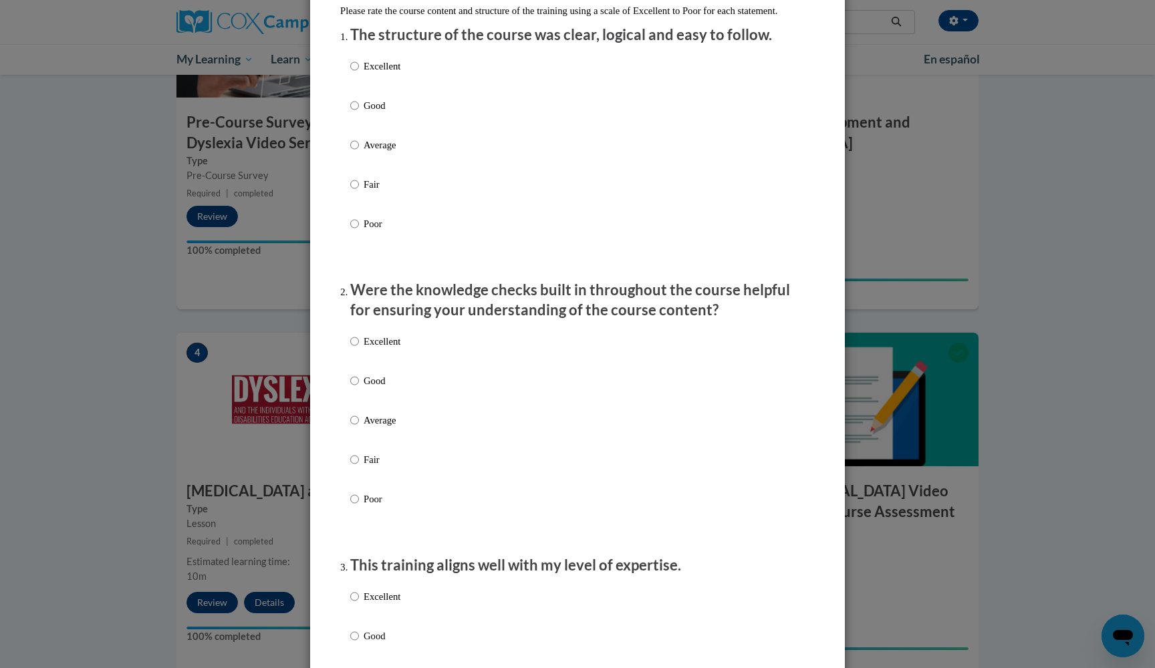
click at [400, 109] on div "Excellent Good Average Fair Poor" at bounding box center [375, 155] width 50 height 207
click at [355, 113] on input "Good" at bounding box center [354, 105] width 9 height 15
radio input "true"
click at [356, 365] on label "Excellent" at bounding box center [375, 352] width 50 height 36
click at [356, 349] on input "Excellent" at bounding box center [354, 341] width 9 height 15
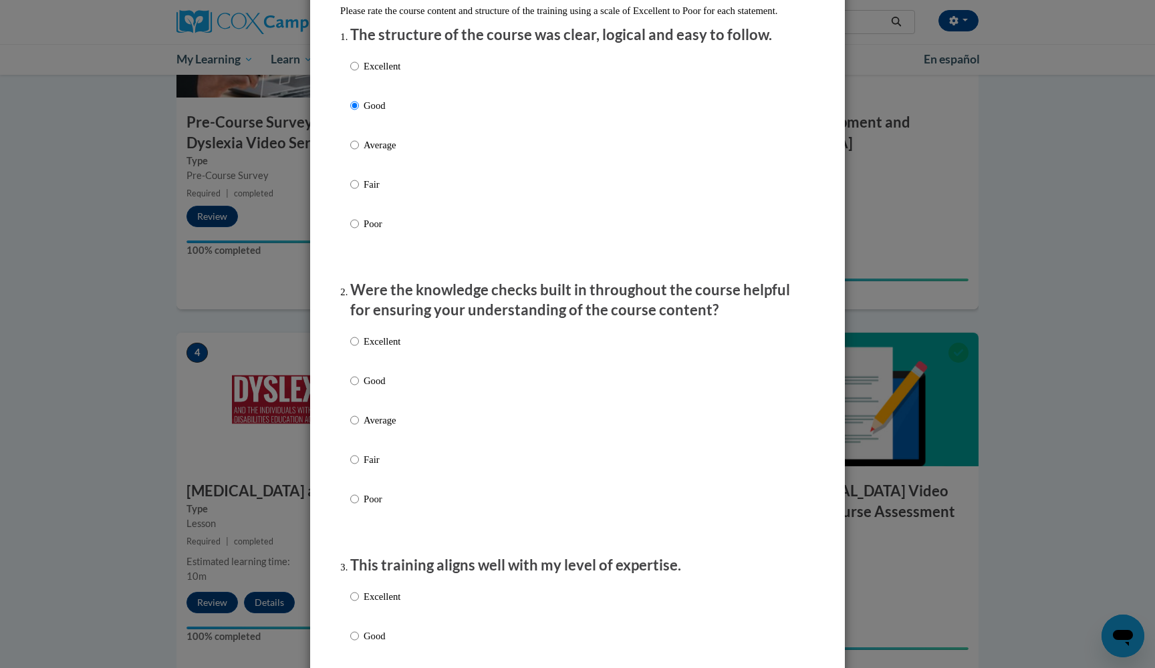
radio input "true"
click at [365, 619] on label "Excellent" at bounding box center [375, 607] width 50 height 36
click at [359, 604] on input "Excellent" at bounding box center [354, 596] width 9 height 15
radio input "true"
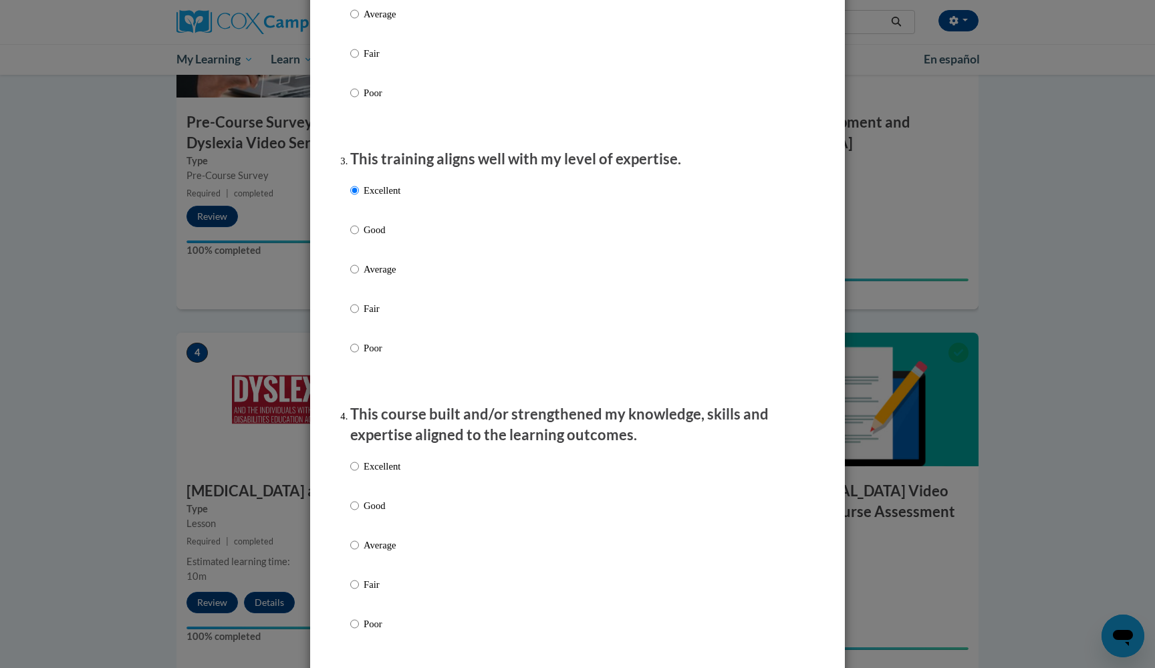
click at [371, 509] on p "Good" at bounding box center [381, 505] width 37 height 15
click at [359, 509] on input "Good" at bounding box center [354, 505] width 9 height 15
radio input "true"
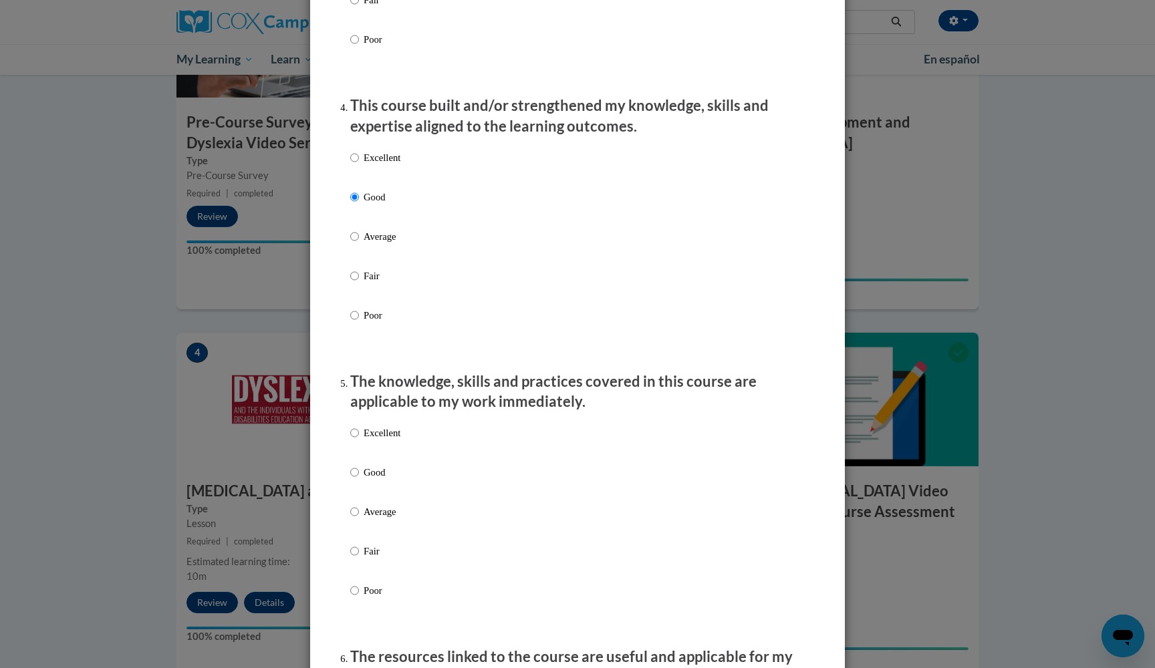
scroll to position [888, 0]
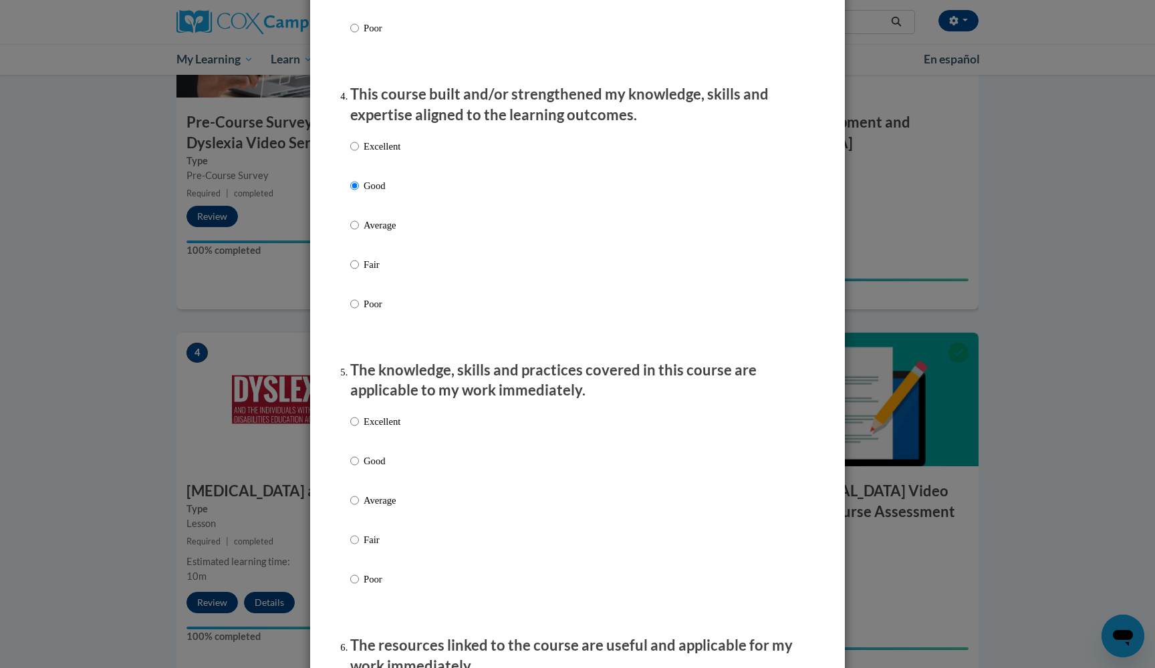
click at [371, 508] on p "Average" at bounding box center [381, 500] width 37 height 15
click at [359, 508] on input "Average" at bounding box center [354, 500] width 9 height 15
radio input "true"
click at [370, 468] on p "Good" at bounding box center [381, 461] width 37 height 15
click at [359, 468] on input "Good" at bounding box center [354, 461] width 9 height 15
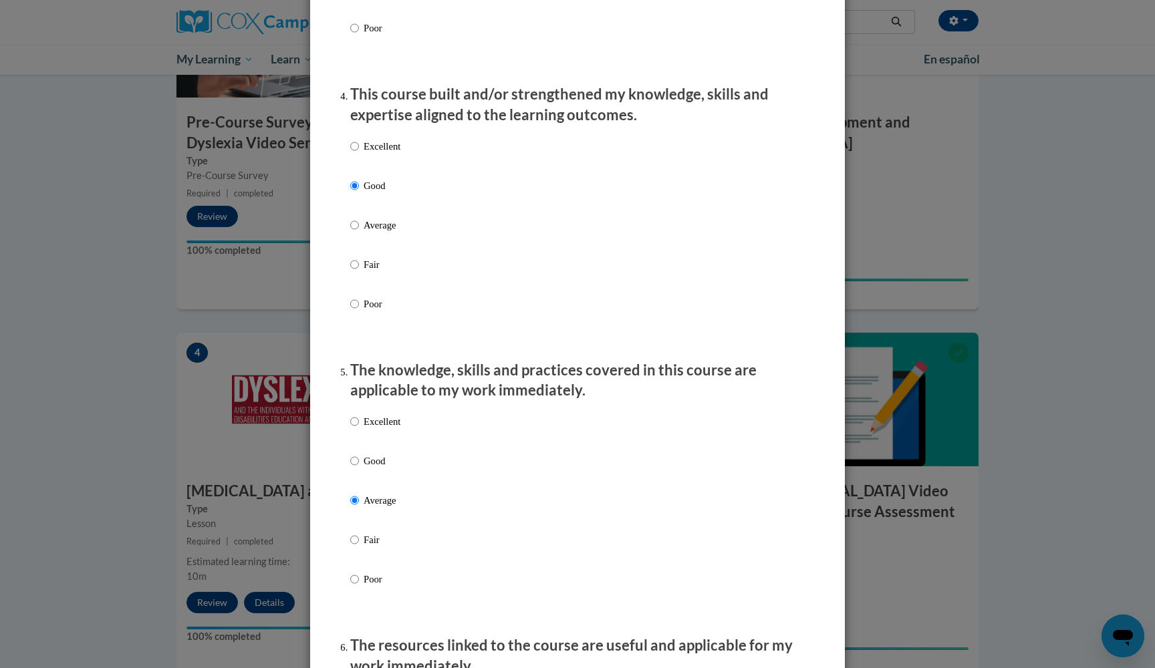
radio input "true"
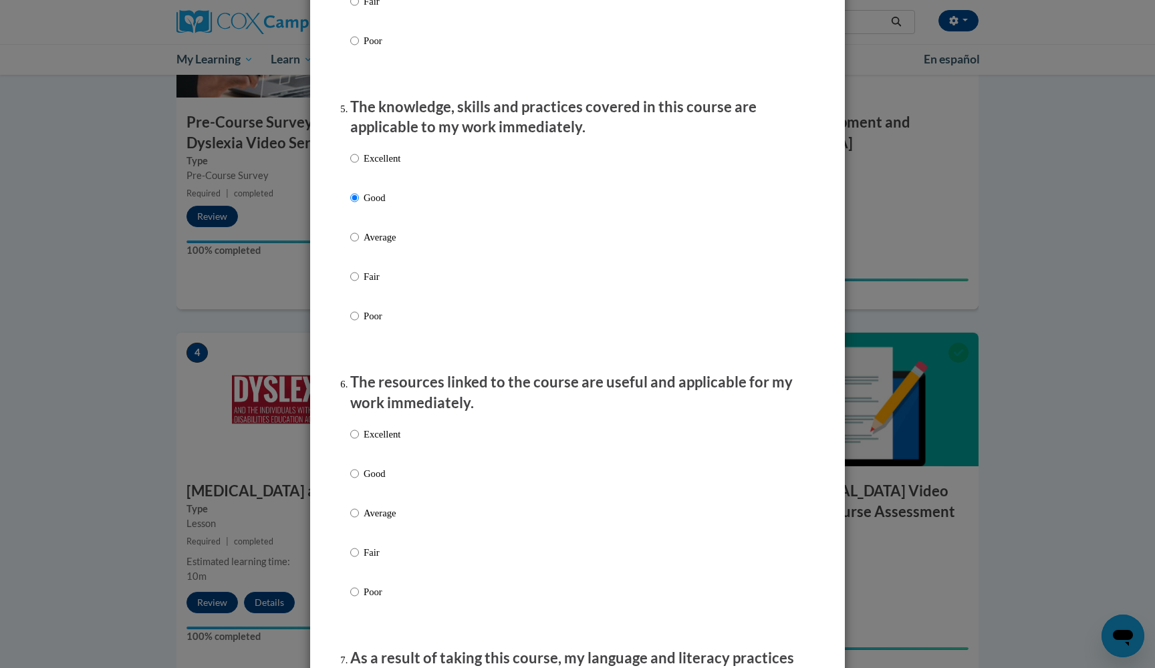
scroll to position [1173, 0]
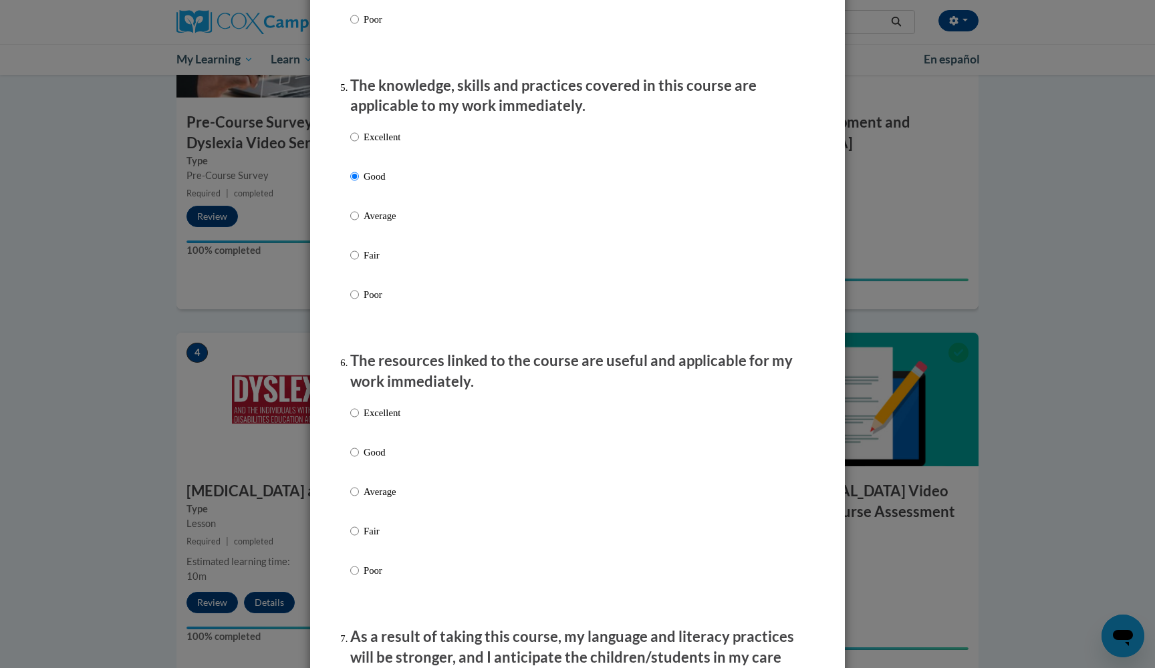
click at [382, 436] on label "Excellent" at bounding box center [375, 424] width 50 height 36
click at [359, 420] on input "Excellent" at bounding box center [354, 413] width 9 height 15
radio input "true"
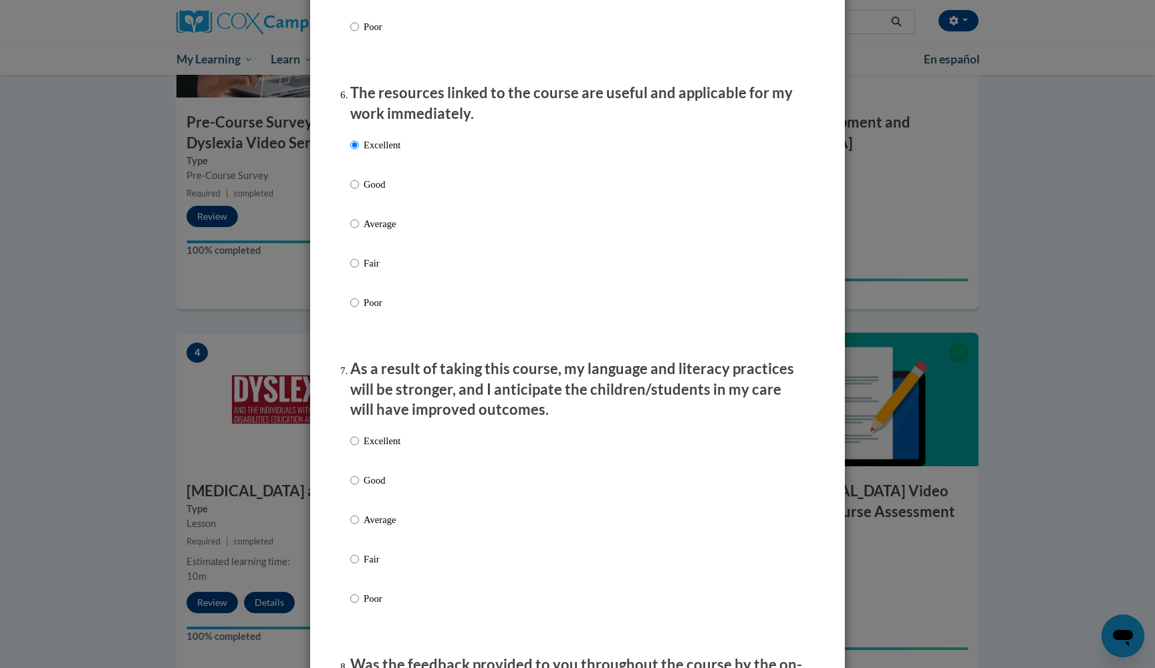
click at [366, 439] on p "Excellent" at bounding box center [381, 441] width 37 height 15
click at [359, 439] on input "Excellent" at bounding box center [354, 441] width 9 height 15
radio input "true"
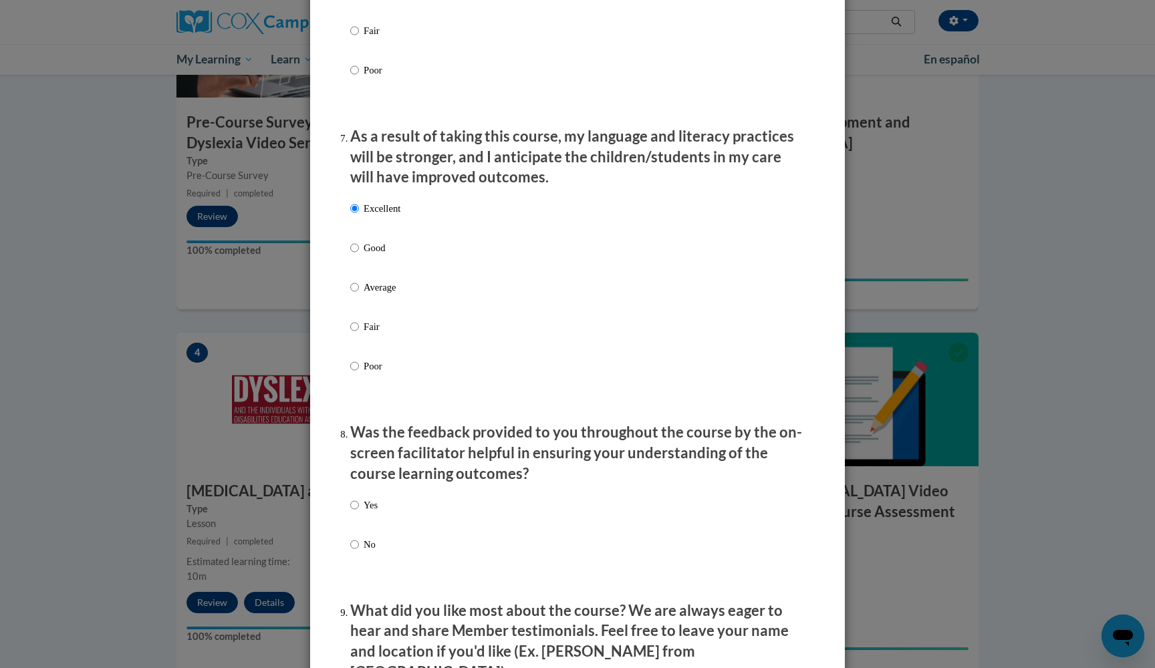
scroll to position [1677, 0]
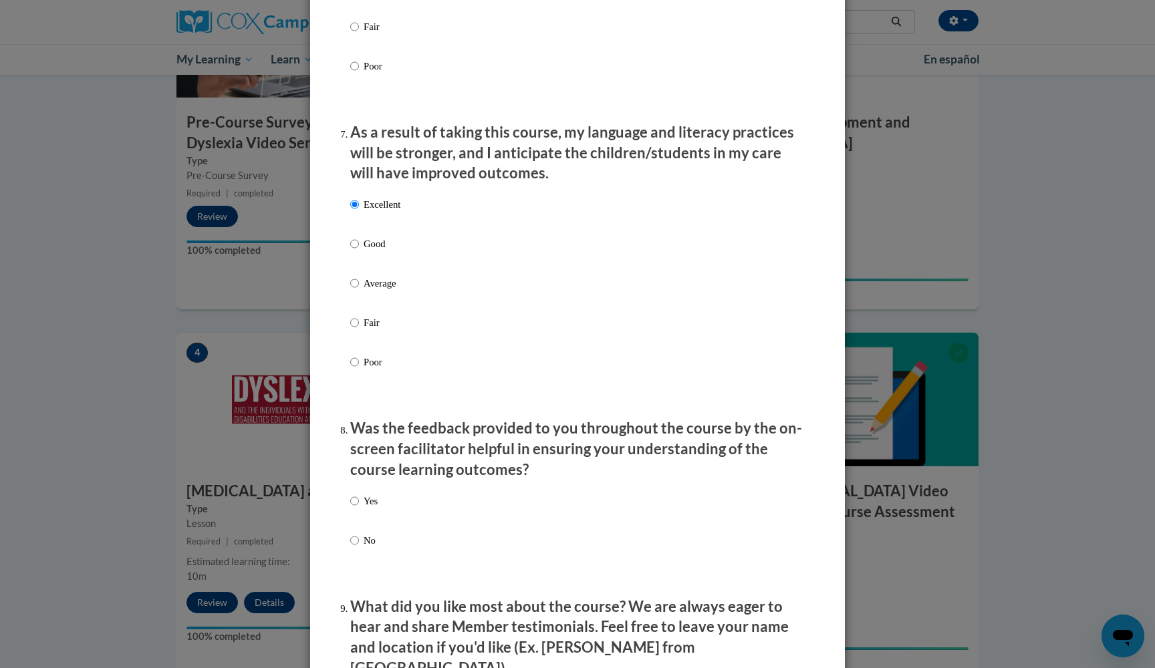
click at [369, 500] on p "Yes" at bounding box center [370, 501] width 14 height 15
click at [359, 500] on input "Yes" at bounding box center [354, 501] width 9 height 15
radio input "true"
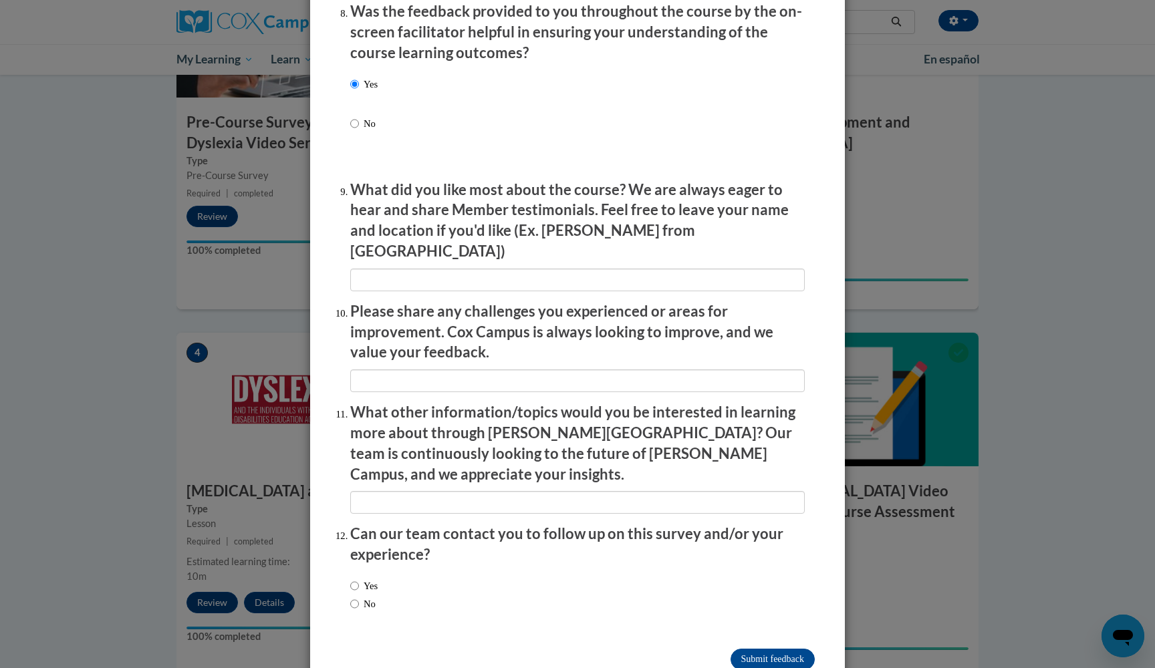
scroll to position [2093, 0]
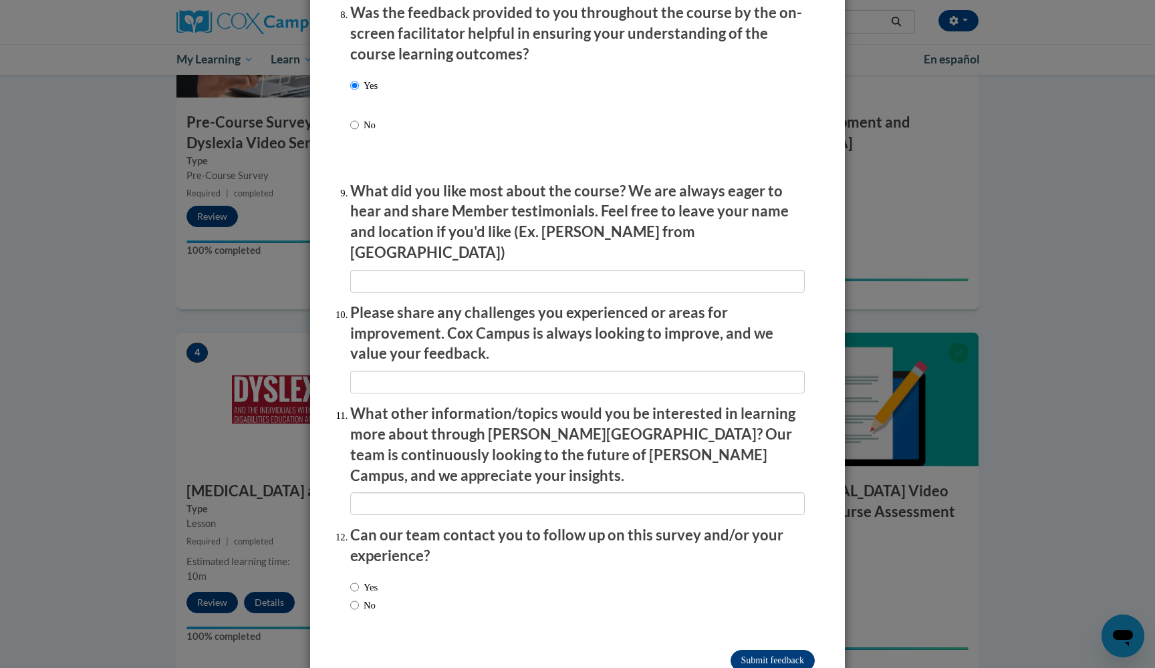
click at [750, 650] on input "Submit feedback" at bounding box center [772, 660] width 84 height 21
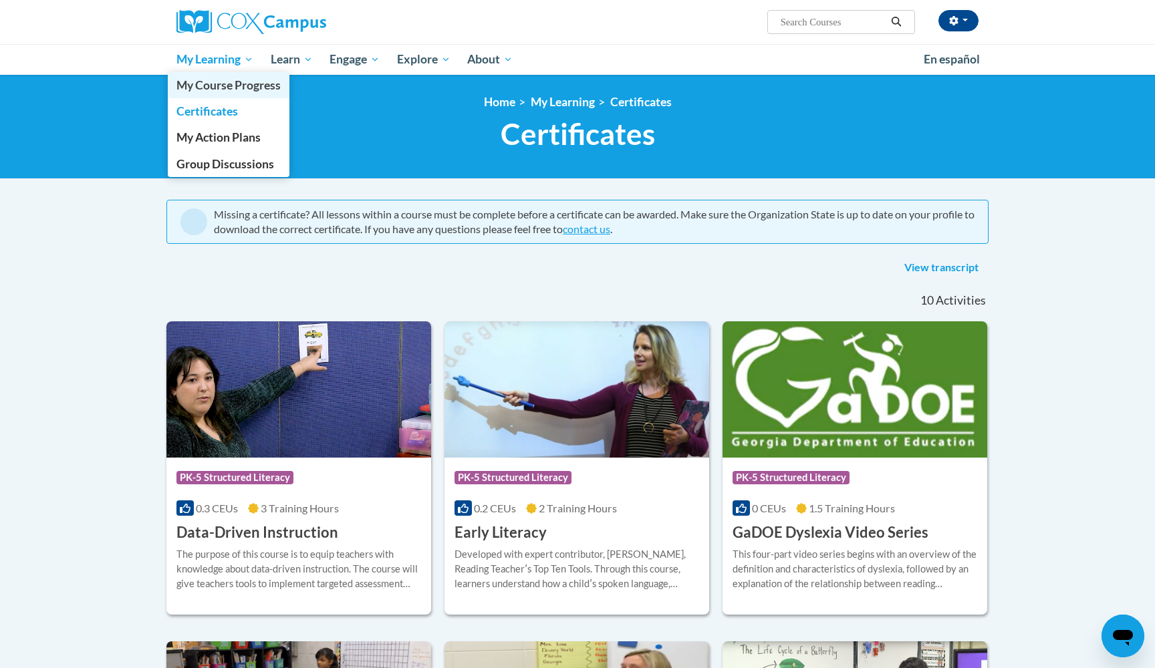
click at [239, 90] on span "My Course Progress" at bounding box center [228, 85] width 104 height 14
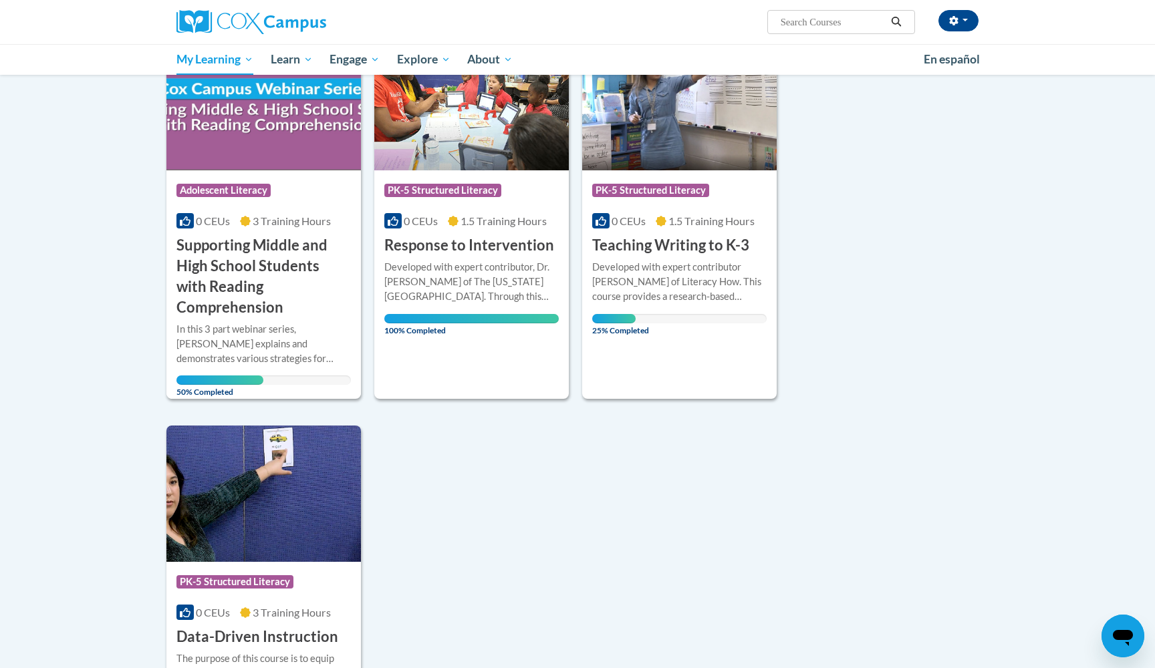
scroll to position [933, 0]
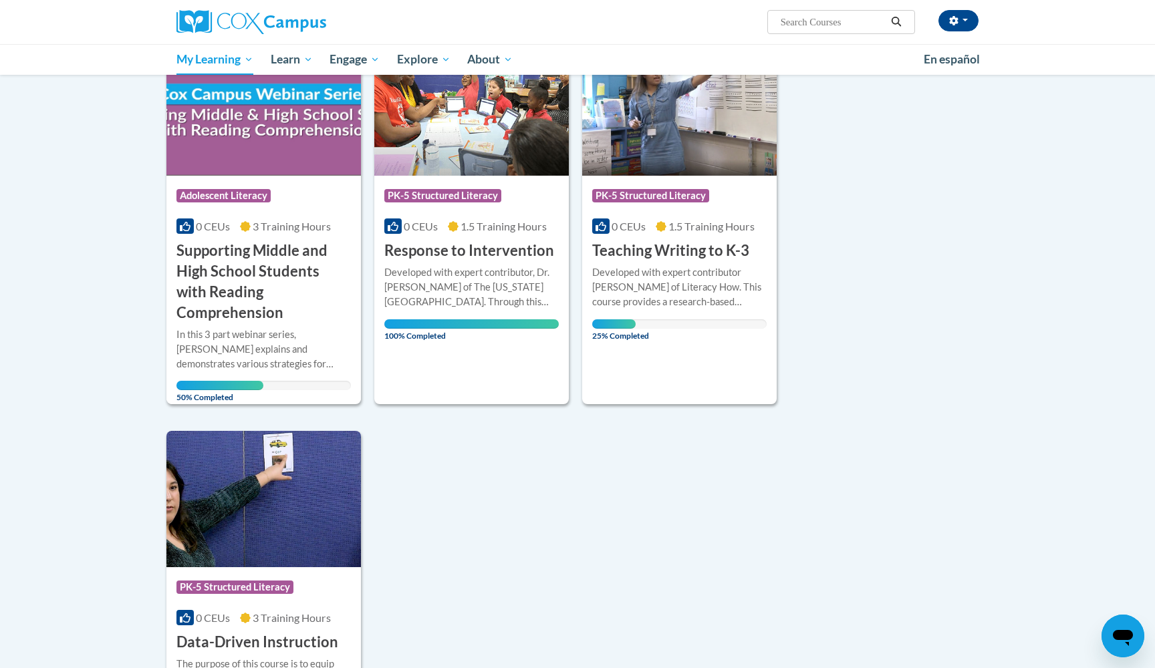
click at [284, 283] on h3 "Supporting Middle and High School Students with Reading Comprehension" at bounding box center [263, 282] width 174 height 82
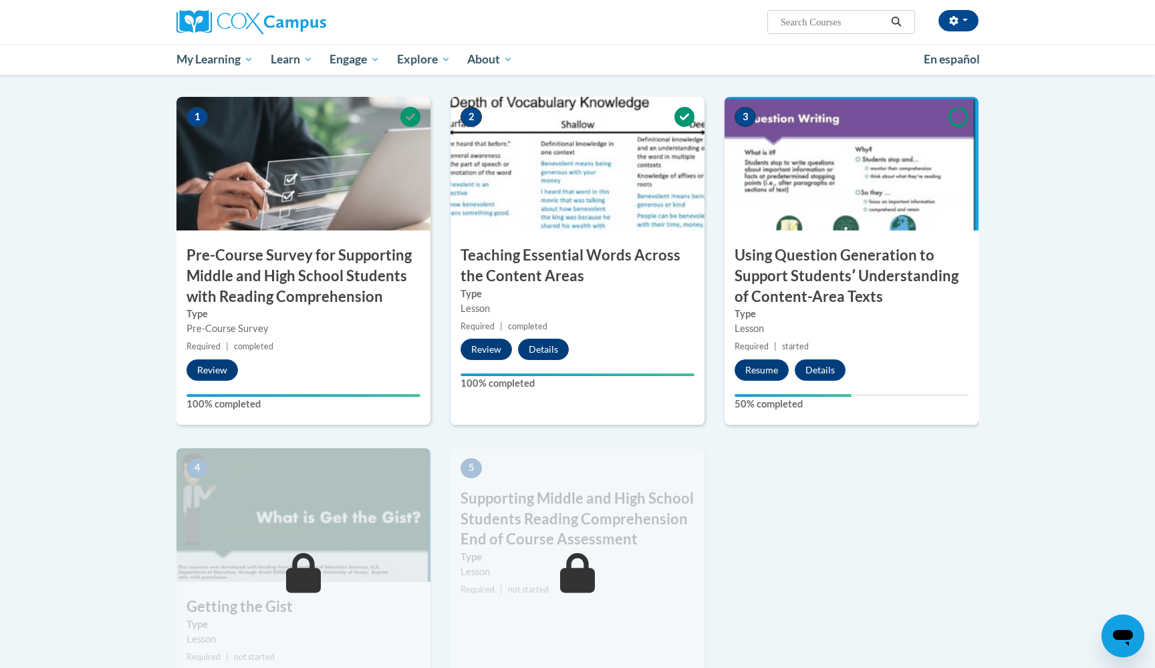
scroll to position [283, 0]
click at [767, 365] on button "Resume" at bounding box center [761, 369] width 54 height 21
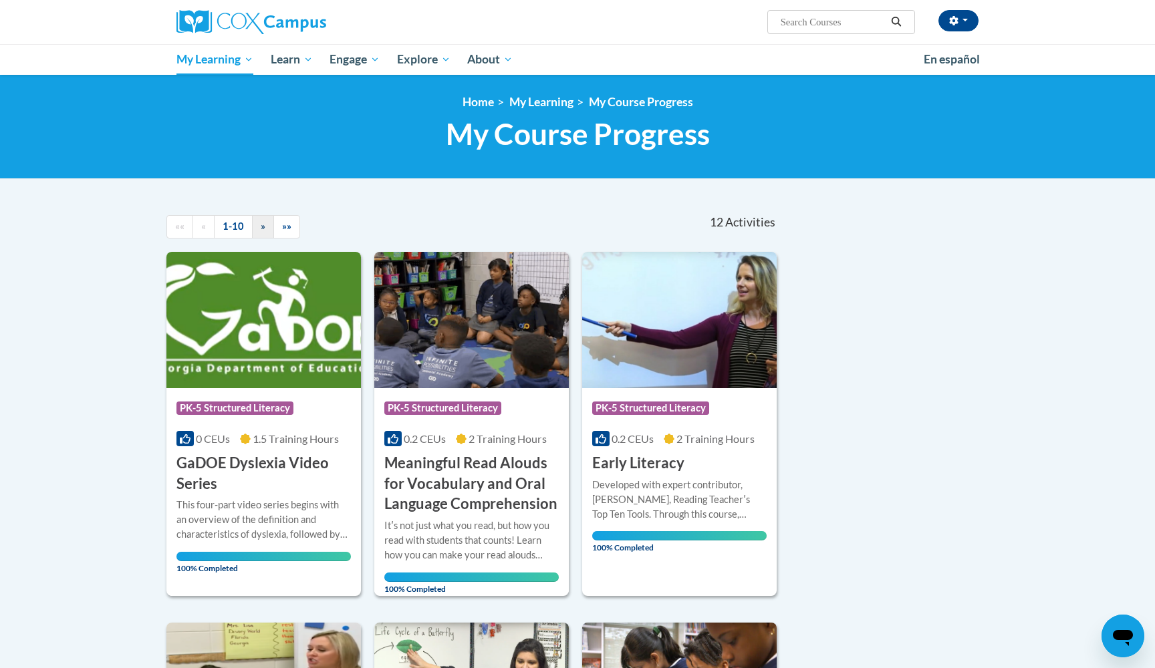
click at [255, 220] on link "»" at bounding box center [263, 226] width 22 height 23
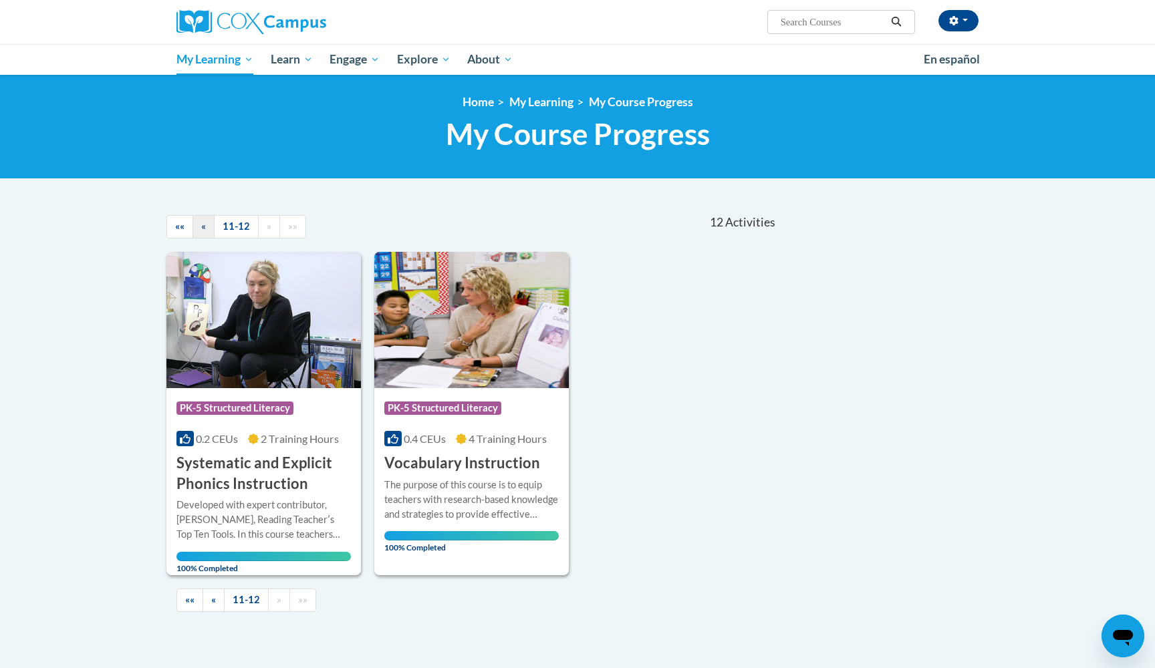
click at [204, 229] on span "«" at bounding box center [203, 225] width 5 height 11
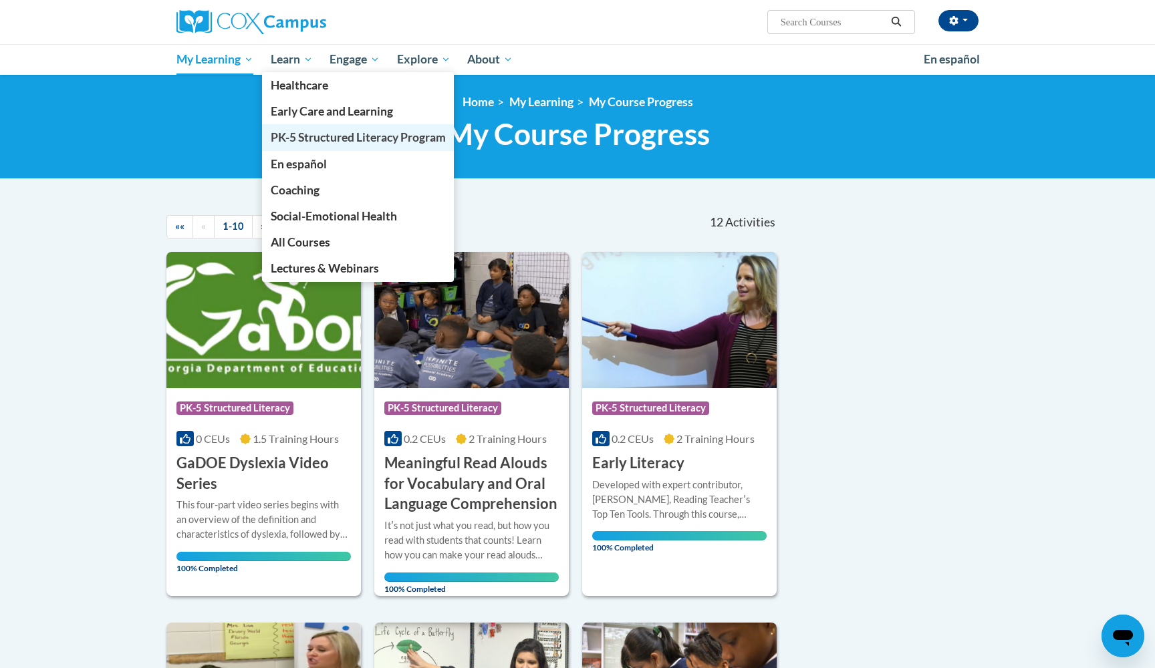
click at [297, 136] on span "PK-5 Structured Literacy Program" at bounding box center [358, 137] width 175 height 14
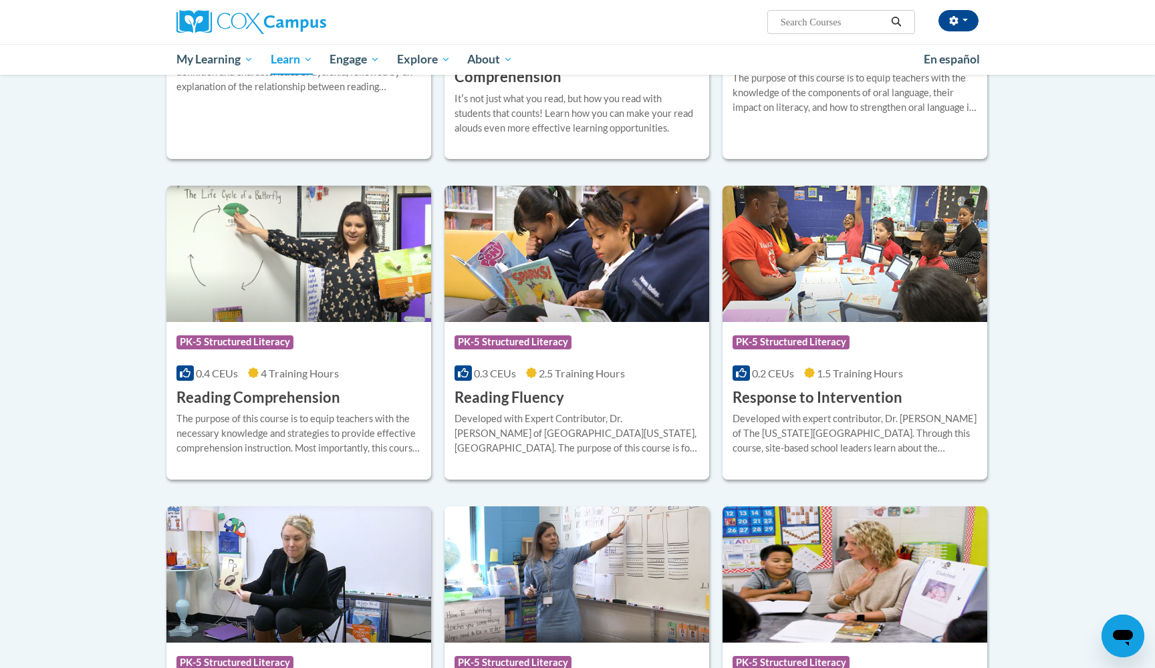
scroll to position [1017, 0]
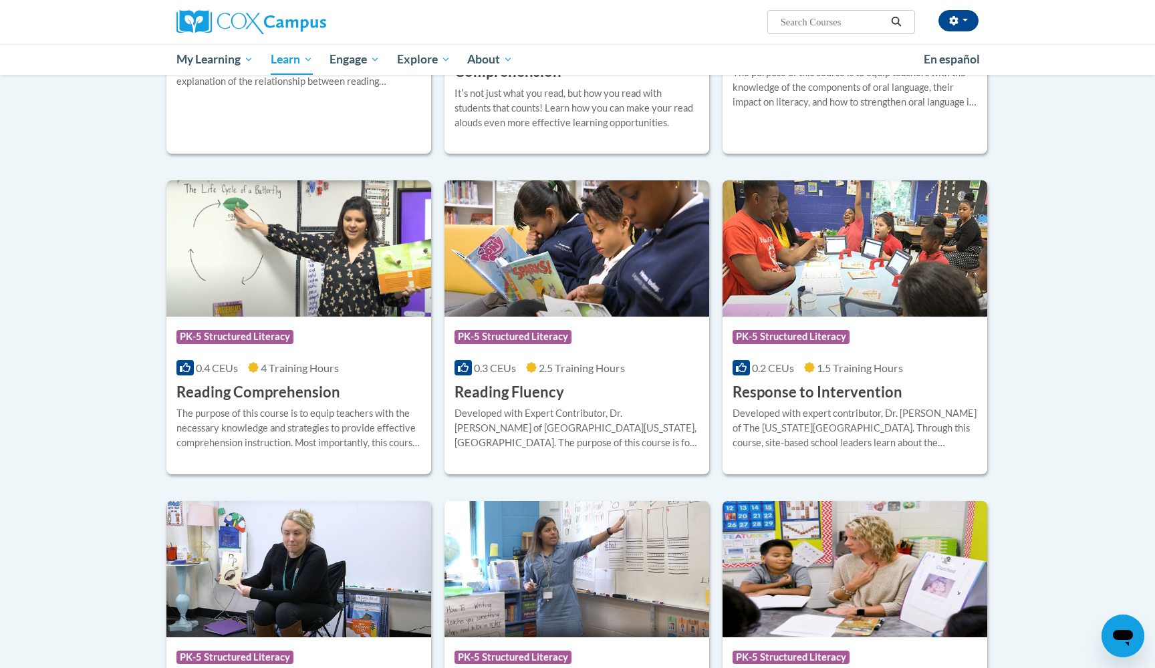
click at [894, 323] on div "Course Category: PK-5 Structured Literacy" at bounding box center [854, 338] width 245 height 30
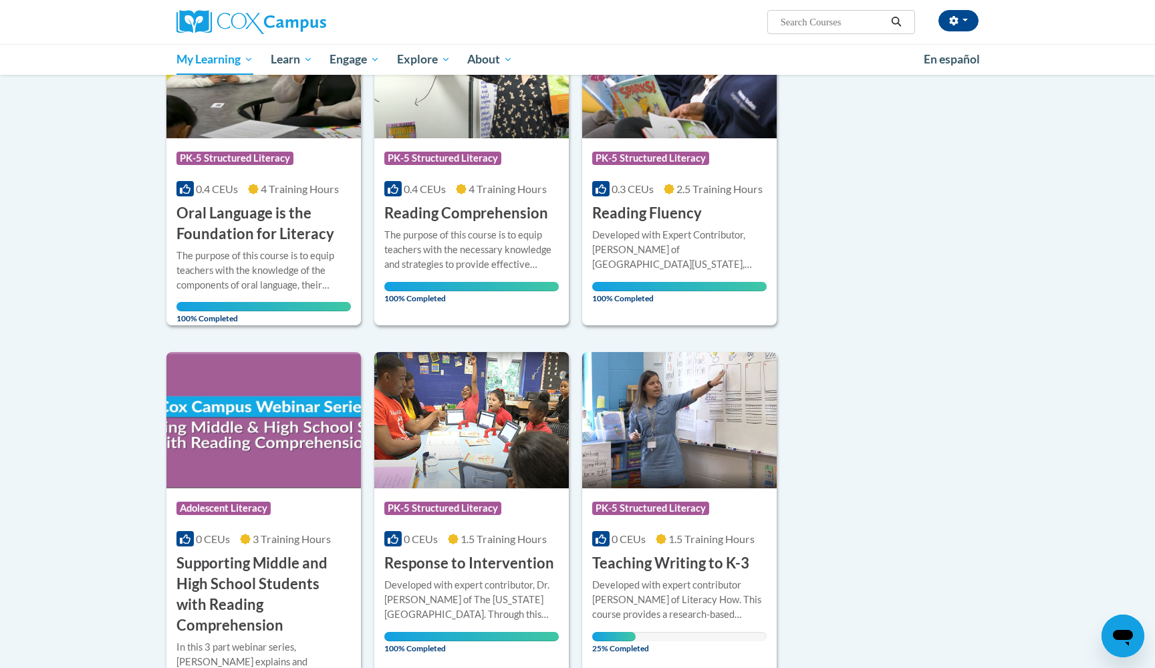
scroll to position [607, 0]
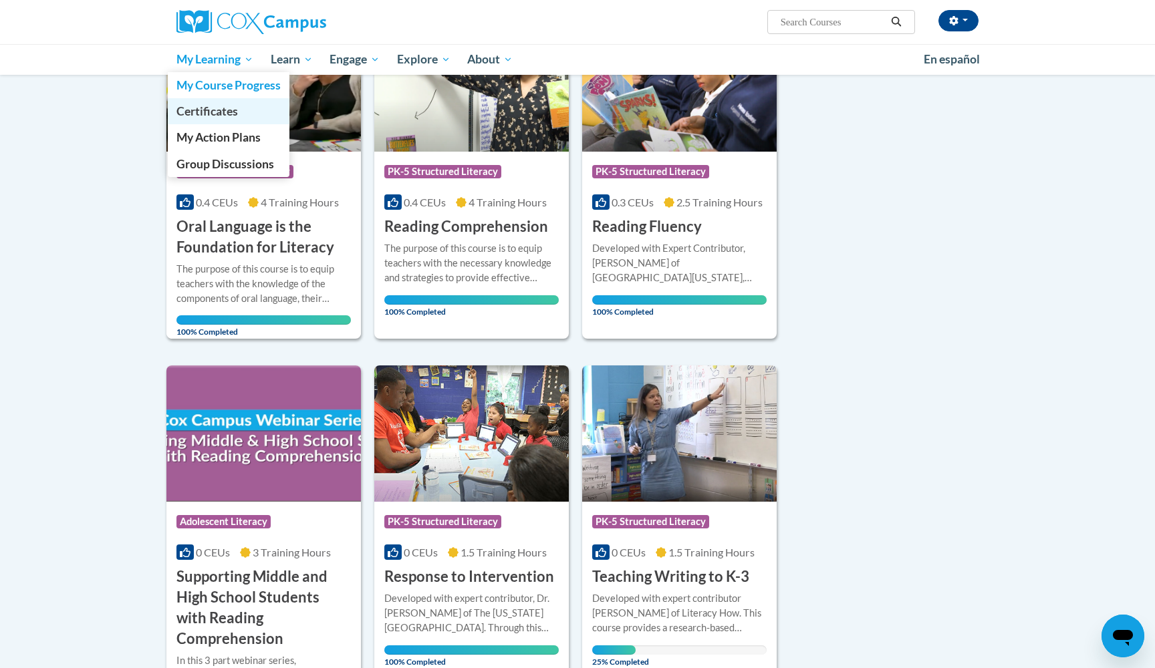
click at [255, 114] on link "Certificates" at bounding box center [229, 111] width 122 height 26
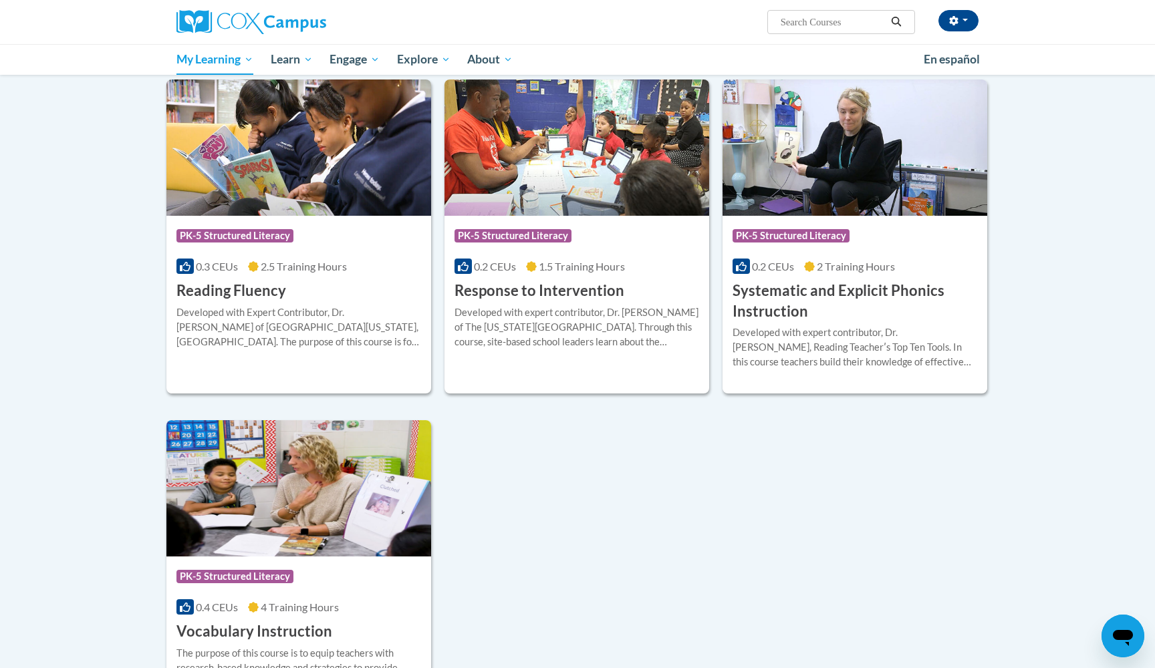
scroll to position [905, 0]
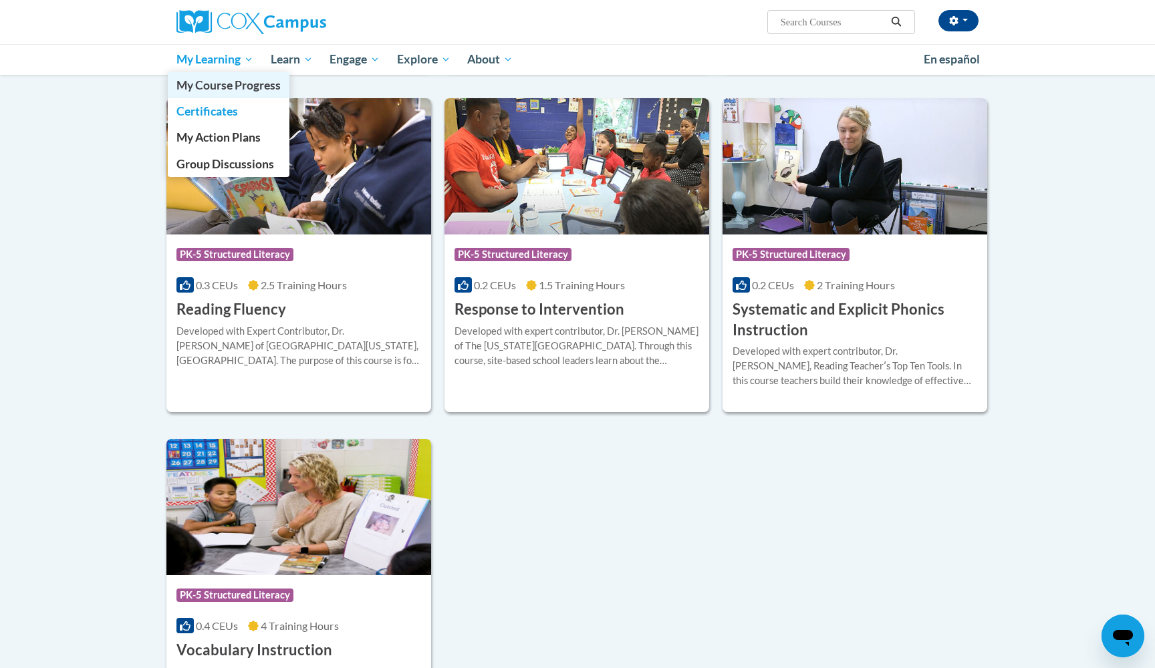
click at [241, 84] on span "My Course Progress" at bounding box center [228, 85] width 104 height 14
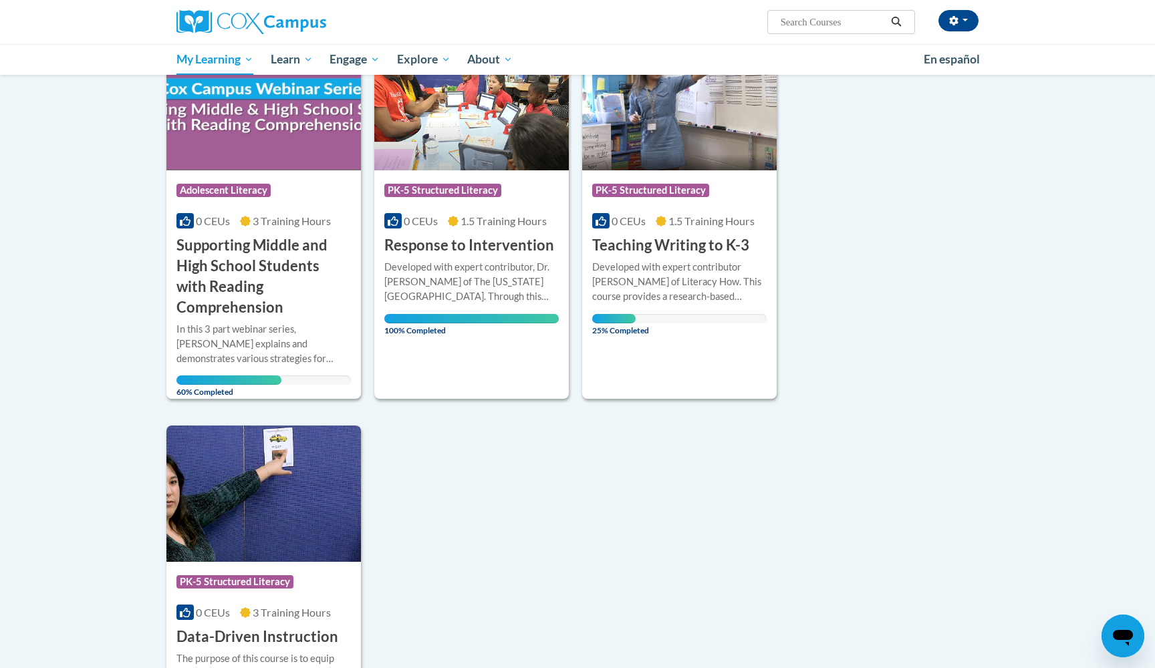
scroll to position [972, 0]
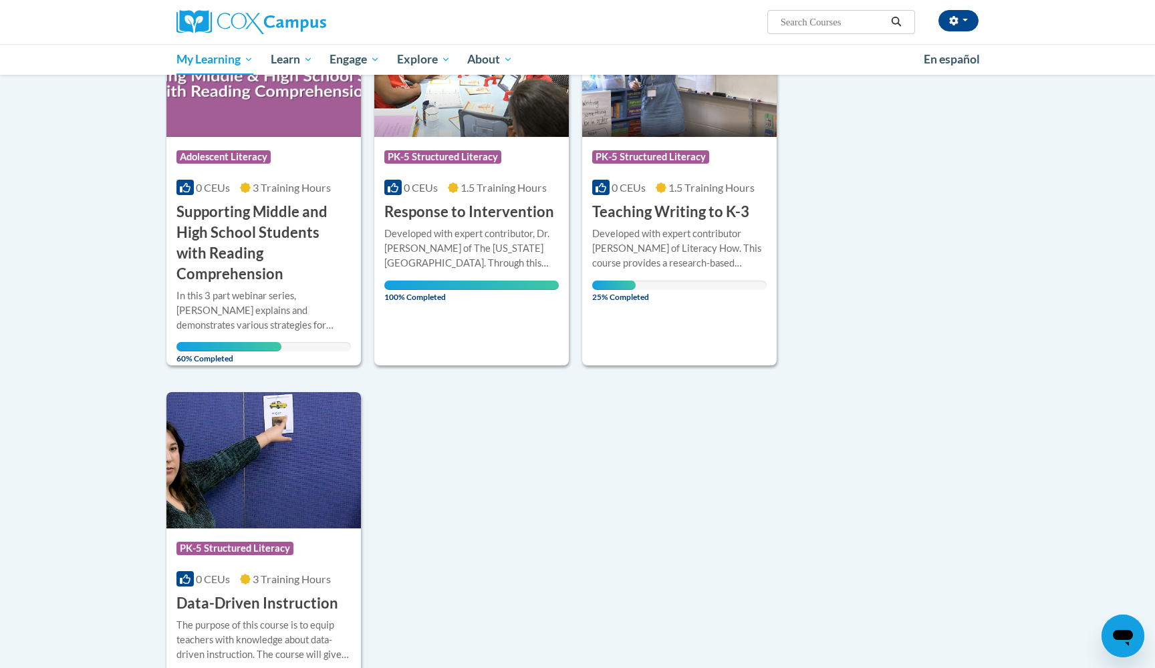
click at [308, 249] on h3 "Supporting Middle and High School Students with Reading Comprehension" at bounding box center [263, 243] width 174 height 82
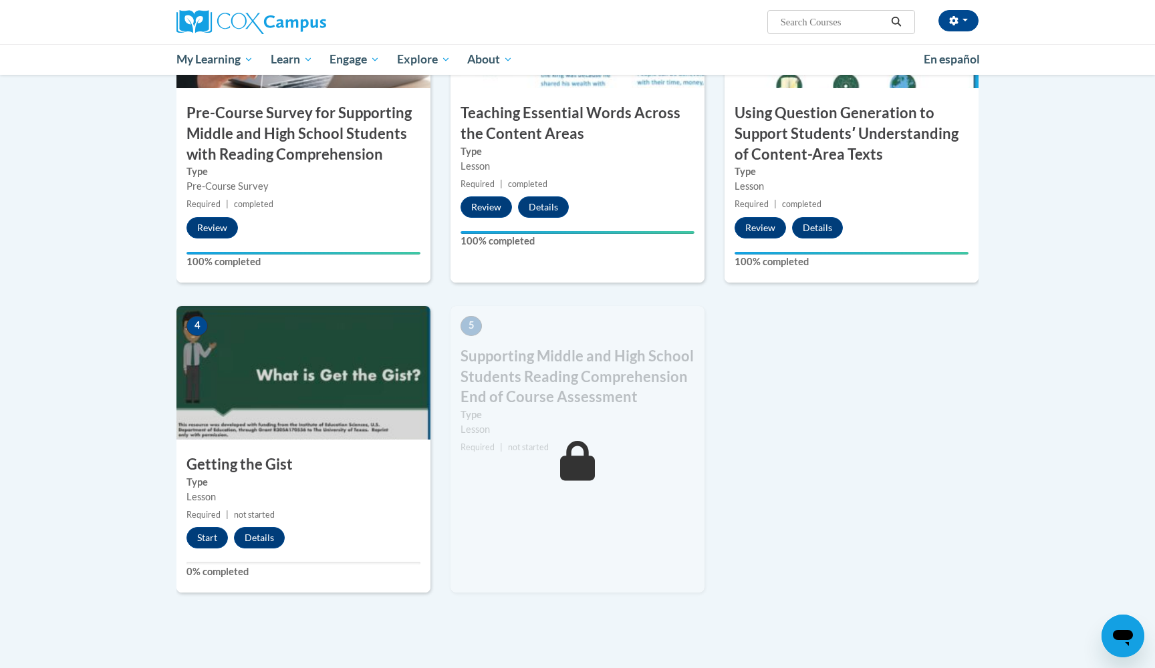
scroll to position [426, 0]
click at [201, 529] on button "Start" at bounding box center [206, 536] width 41 height 21
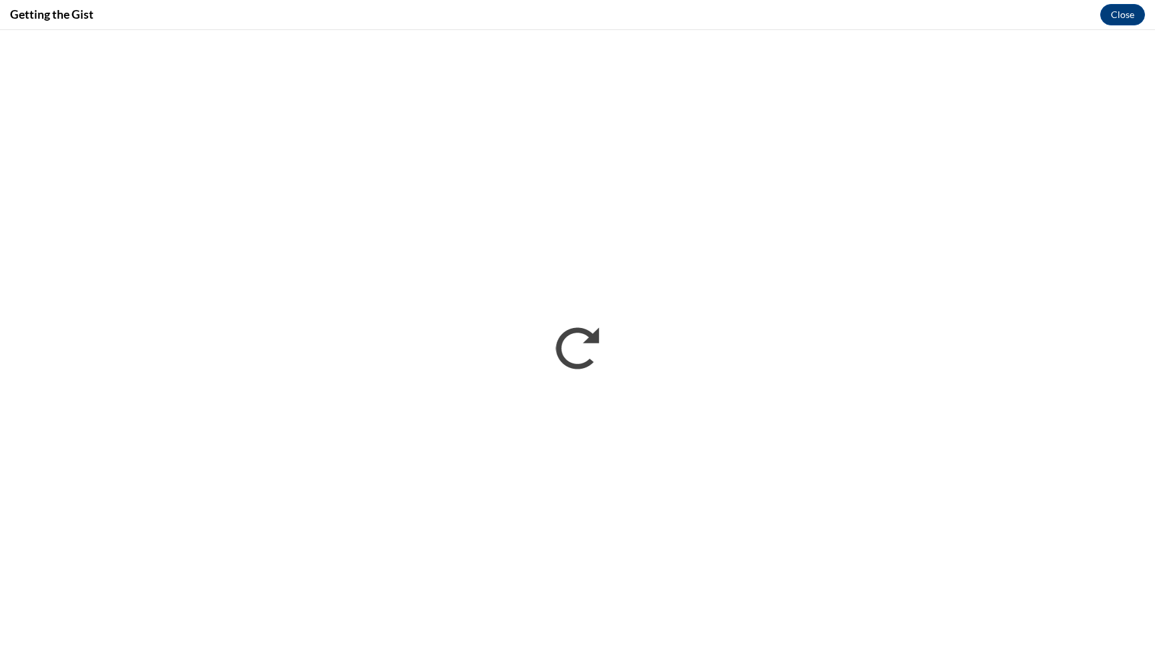
scroll to position [0, 0]
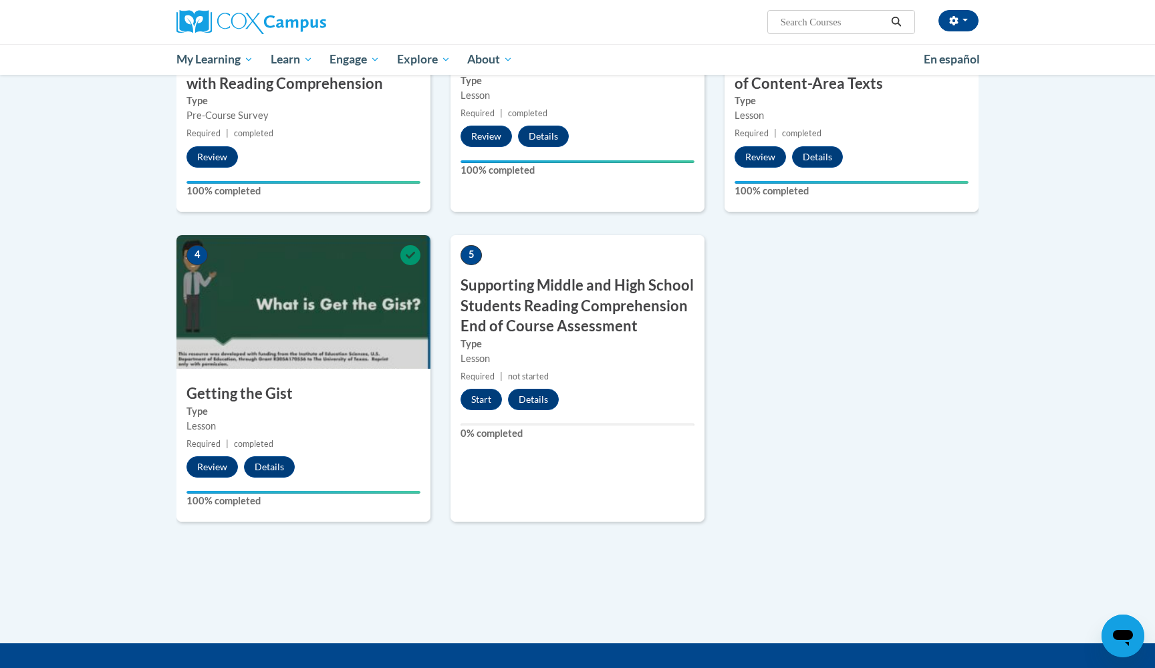
scroll to position [494, 0]
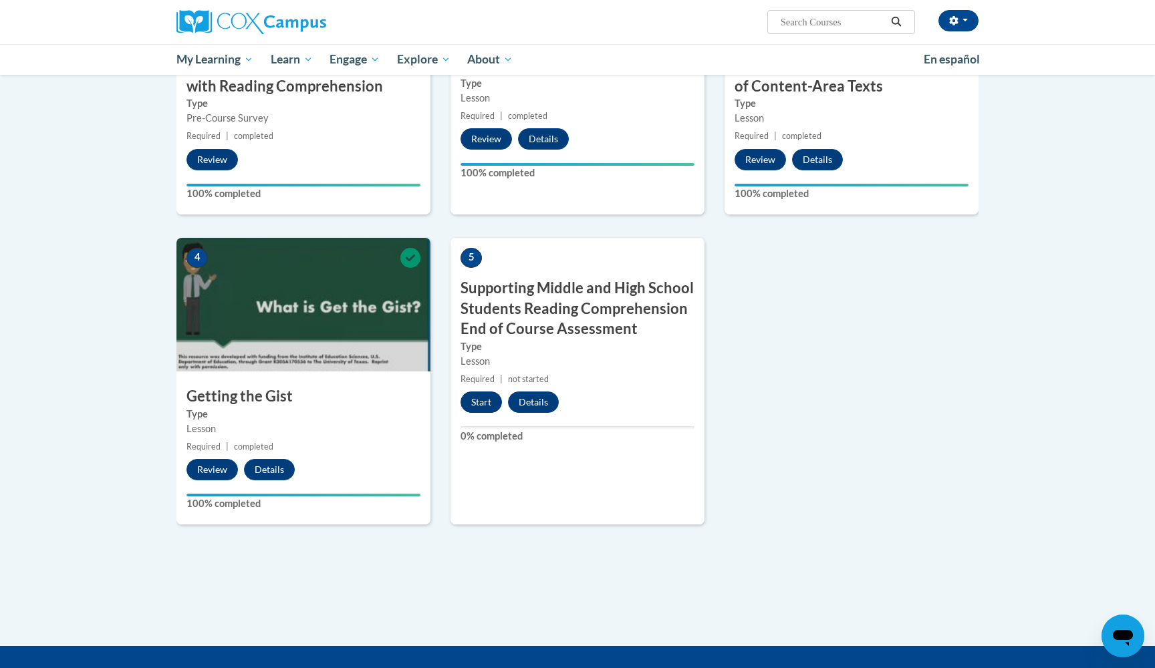
click at [476, 393] on button "Start" at bounding box center [480, 402] width 41 height 21
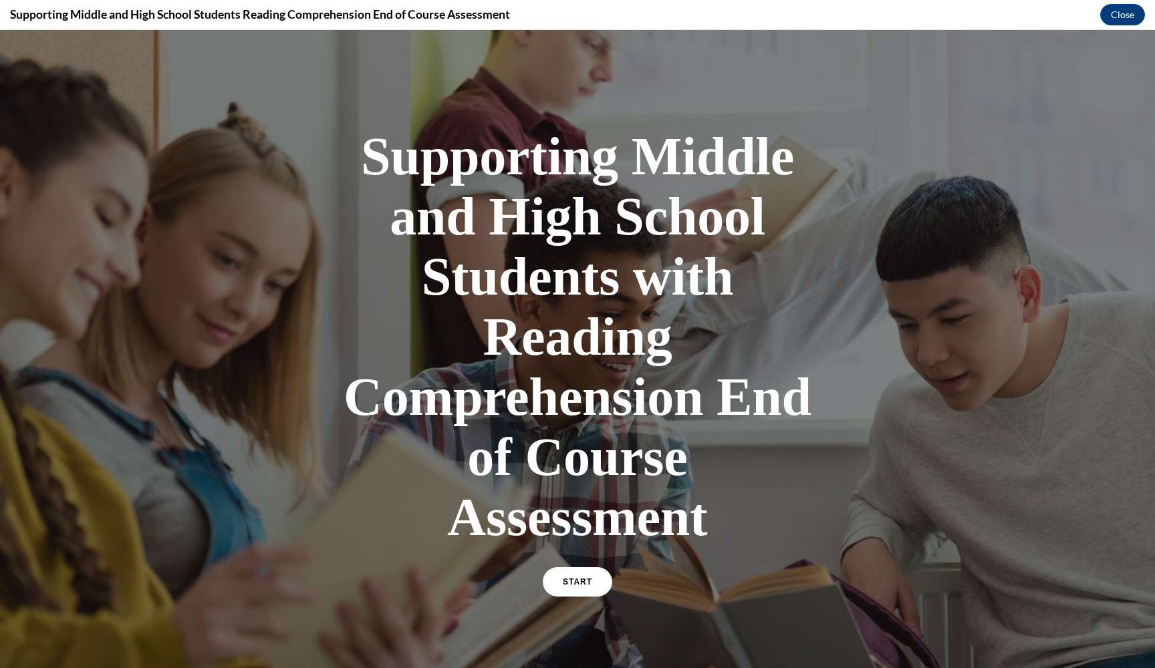
scroll to position [0, 0]
click at [565, 580] on span "START" at bounding box center [577, 582] width 31 height 10
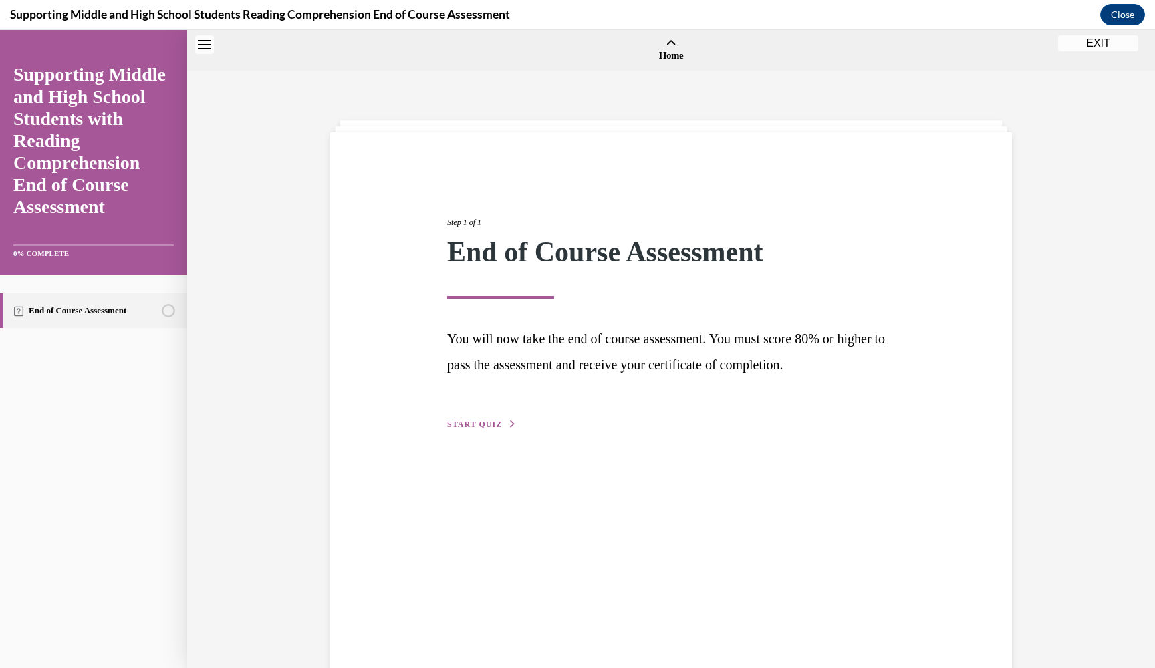
scroll to position [41, 0]
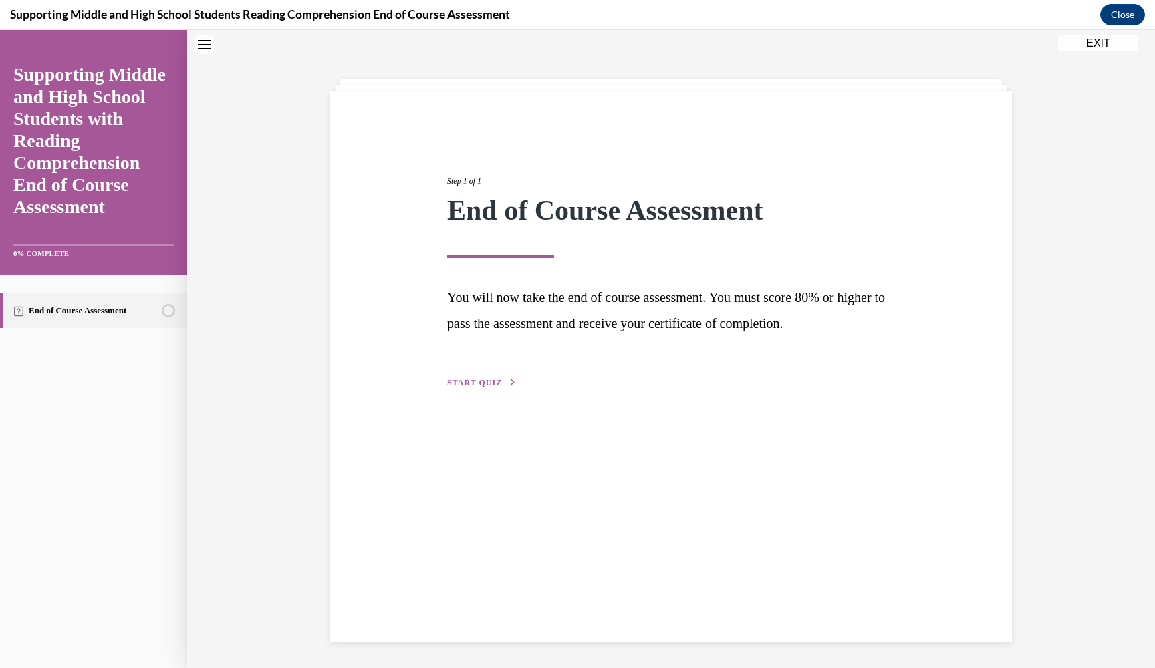
click at [490, 394] on div "Step 1 of 1 End of Course Assessment You will now take the end of course assess…" at bounding box center [671, 366] width 682 height 551
click at [488, 385] on span "START QUIZ" at bounding box center [474, 382] width 55 height 9
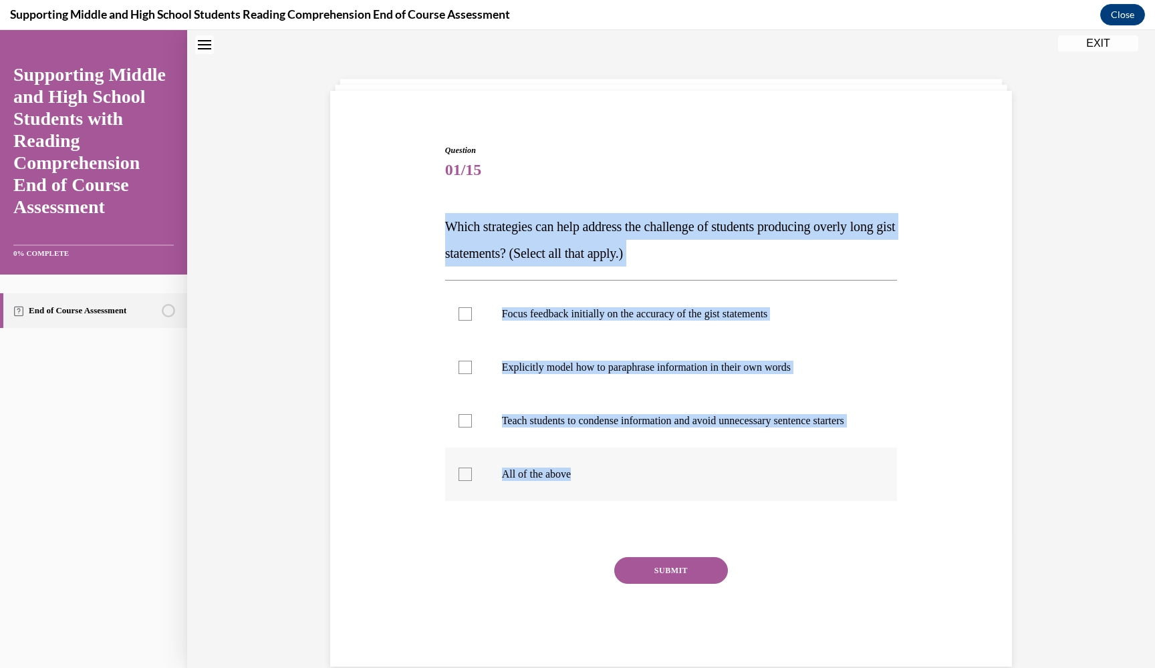
drag, startPoint x: 448, startPoint y: 228, endPoint x: 638, endPoint y: 495, distance: 328.2
click at [638, 495] on div "Question 01/15 Which strategies can help address the challenge of students prod…" at bounding box center [671, 405] width 452 height 522
copy div "Which strategies can help address the challenge of students producing overly lo…"
click at [486, 485] on label "All of the above" at bounding box center [671, 474] width 452 height 53
click at [472, 481] on input "All of the above" at bounding box center [464, 474] width 13 height 13
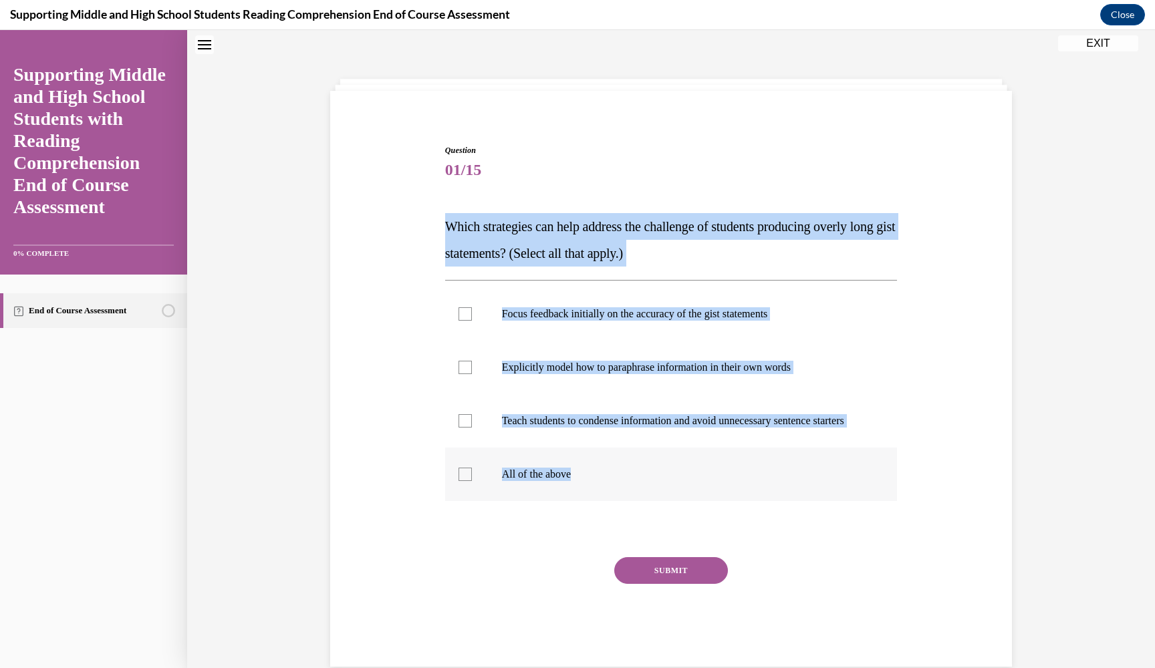
checkbox input "true"
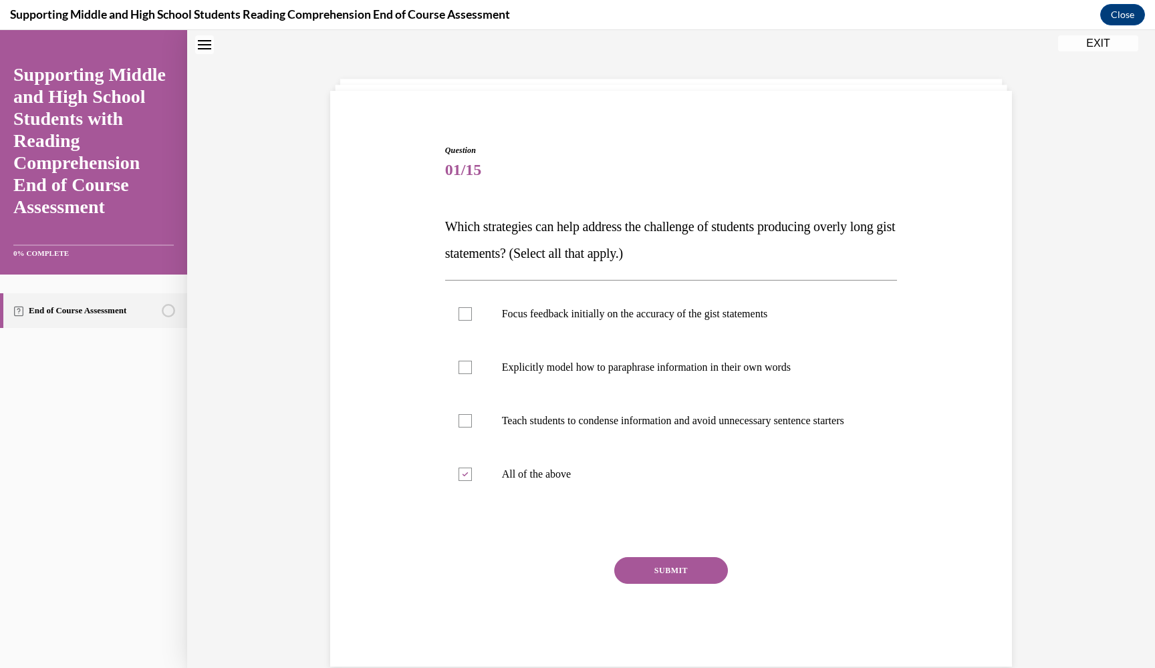
click at [679, 584] on button "SUBMIT" at bounding box center [671, 570] width 114 height 27
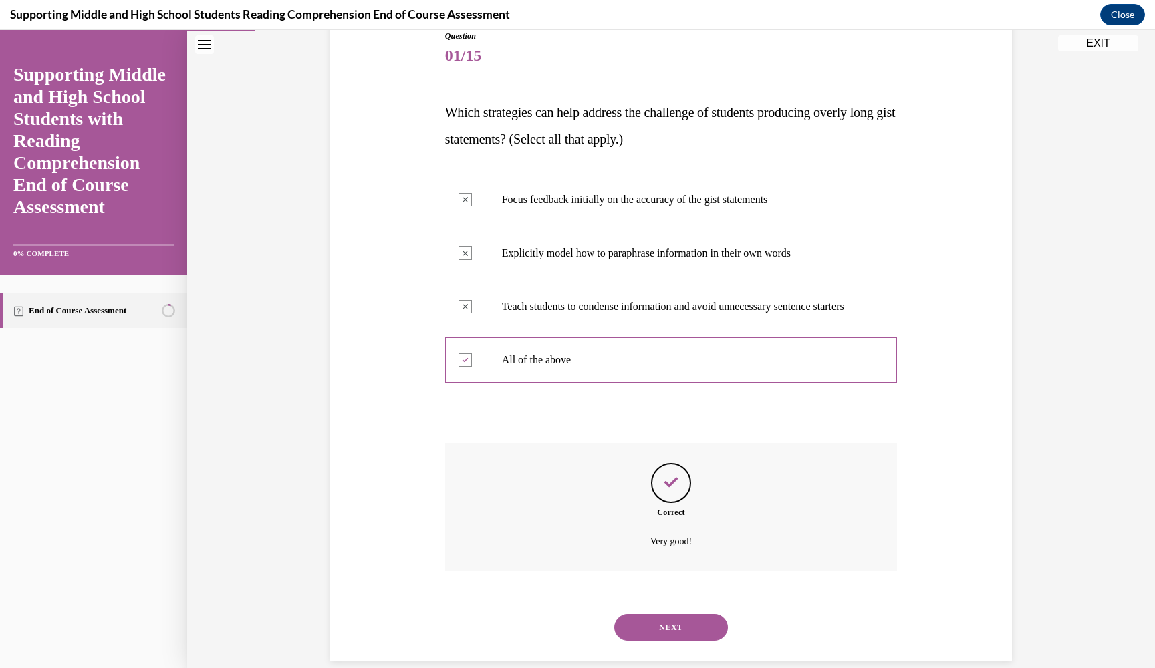
scroll to position [172, 0]
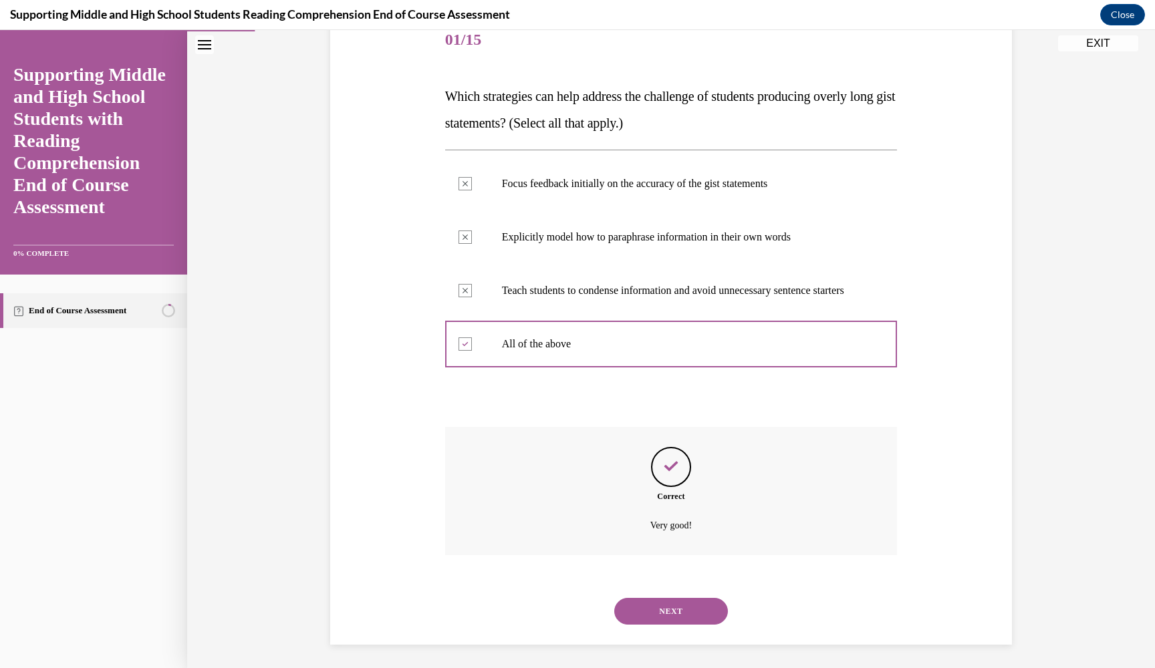
click at [659, 603] on button "NEXT" at bounding box center [671, 611] width 114 height 27
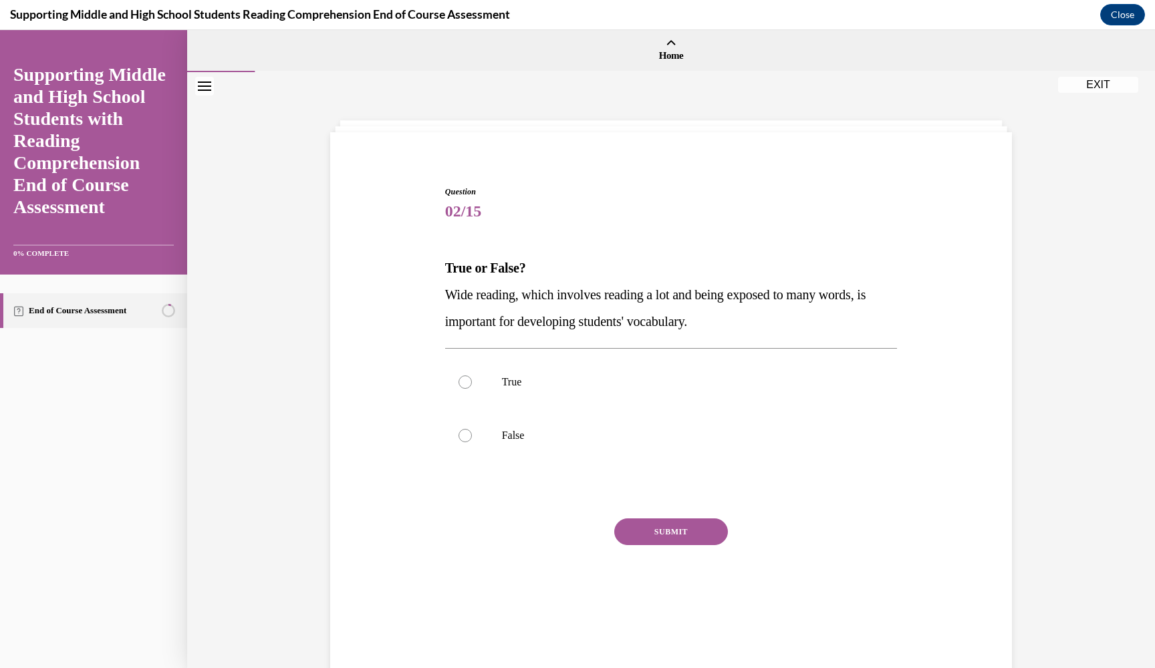
scroll to position [0, 0]
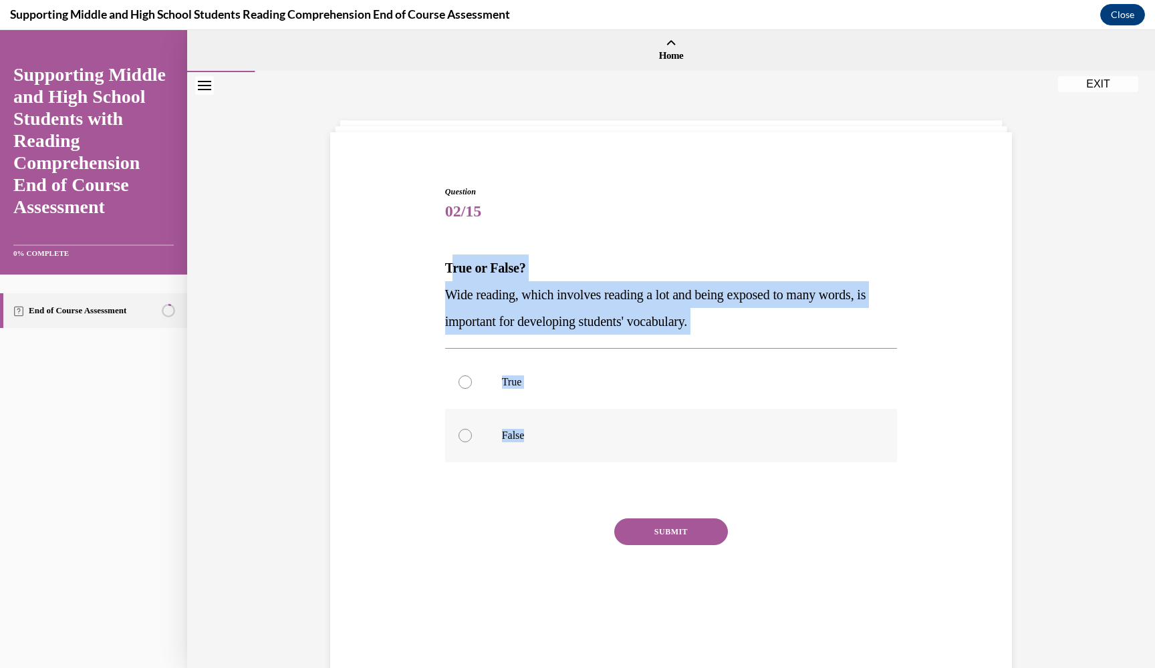
drag, startPoint x: 448, startPoint y: 266, endPoint x: 647, endPoint y: 450, distance: 270.9
click at [647, 450] on div "Question 02/15 True or False? Wide reading, which involves reading a lot and be…" at bounding box center [671, 407] width 452 height 442
copy div "rue or False? Wide reading, which involves reading a lot and being exposed to m…"
click at [488, 386] on label "True" at bounding box center [671, 381] width 452 height 53
click at [472, 386] on input "True" at bounding box center [464, 381] width 13 height 13
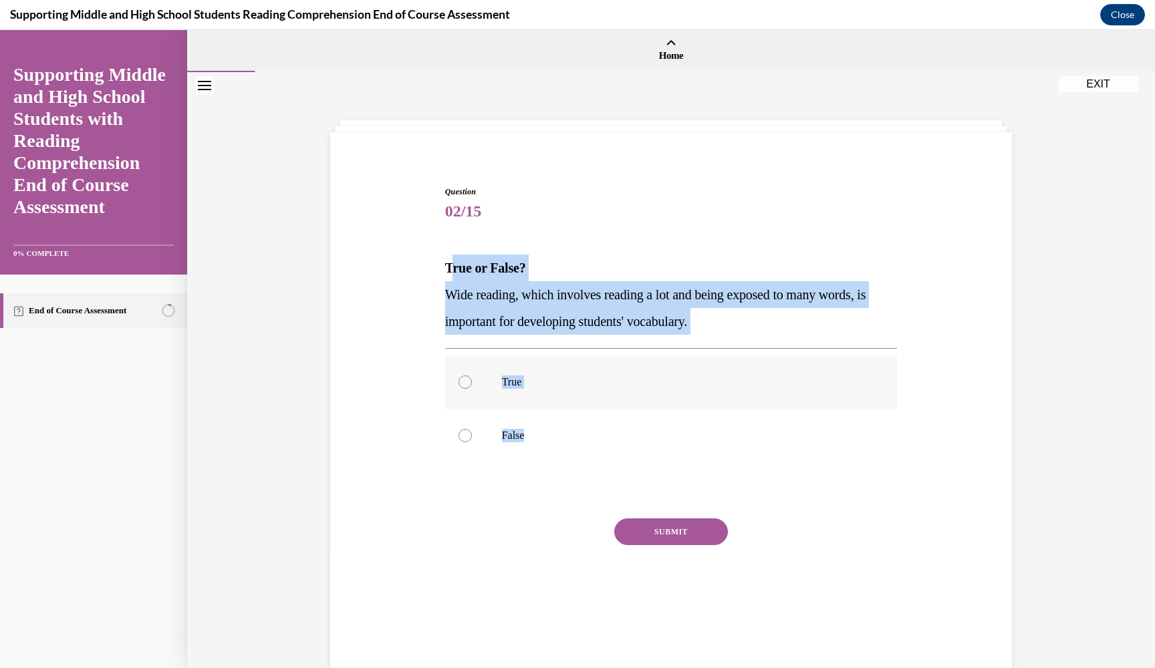
radio input "true"
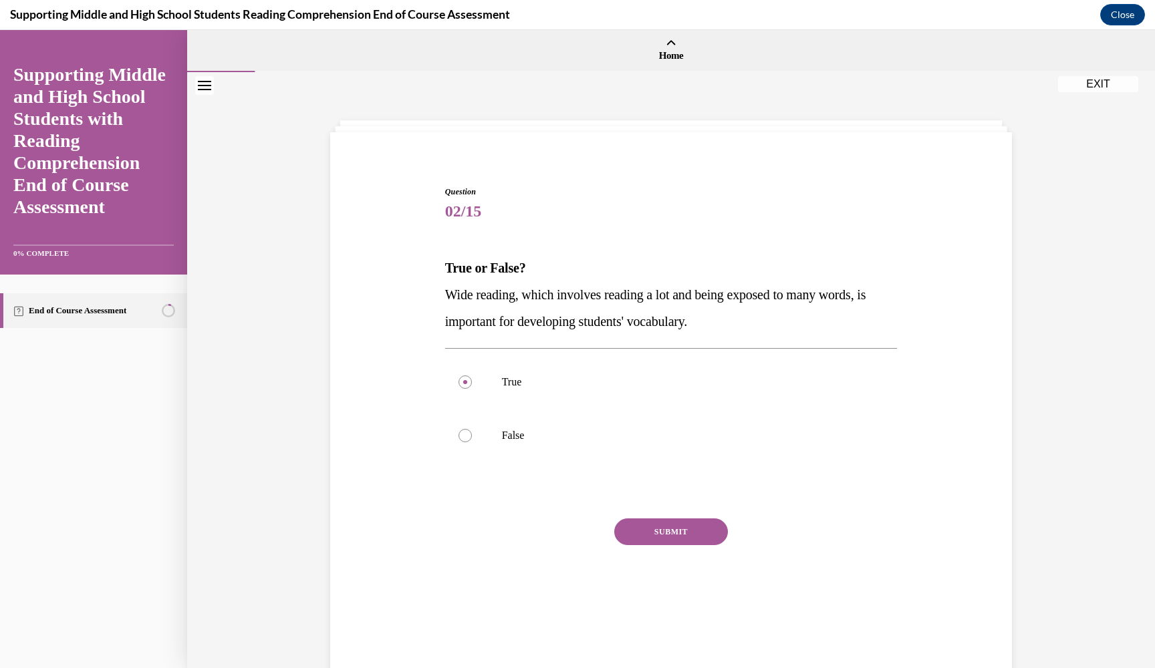
click at [693, 539] on button "SUBMIT" at bounding box center [671, 531] width 114 height 27
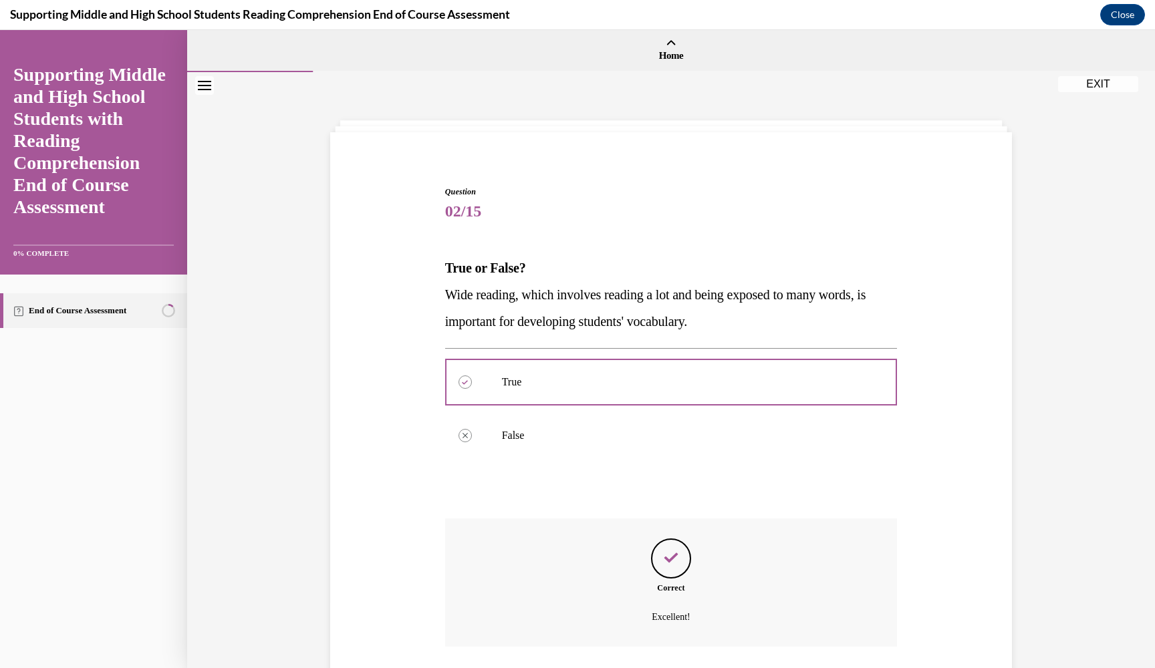
scroll to position [78, 0]
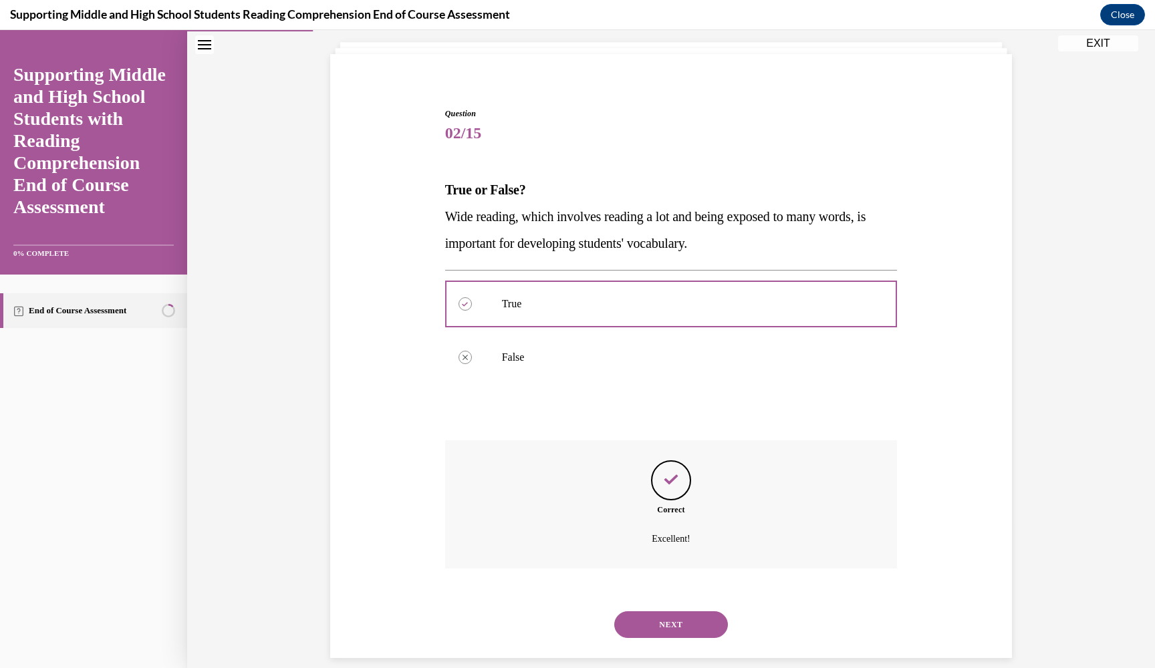
click at [666, 611] on button "NEXT" at bounding box center [671, 624] width 114 height 27
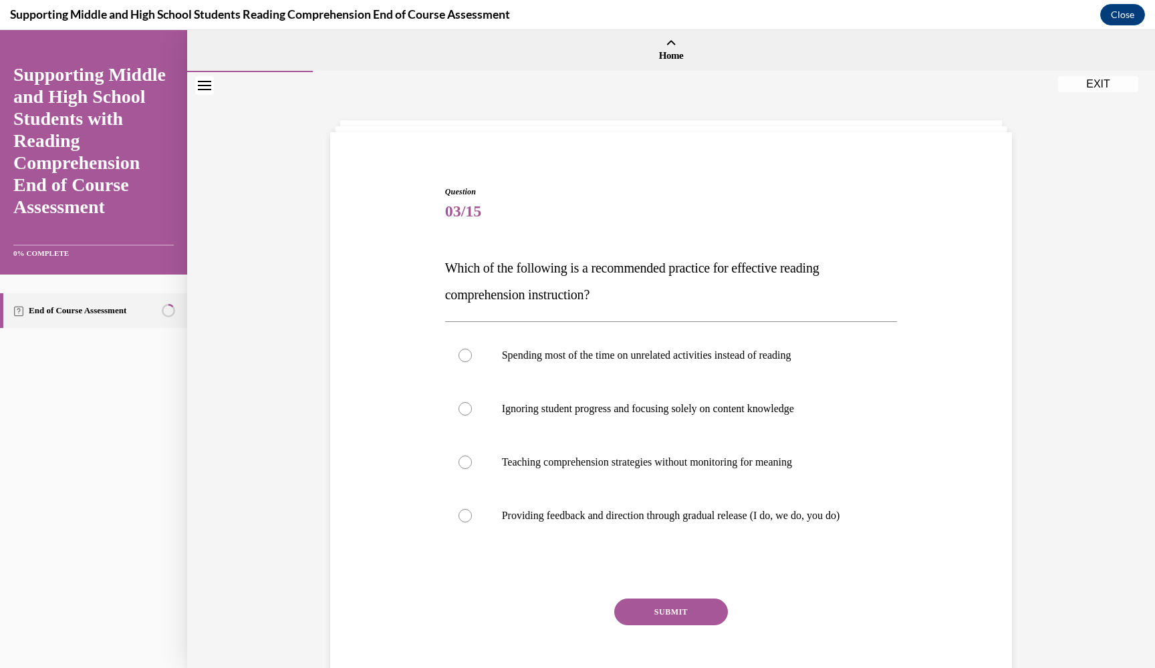
scroll to position [0, 0]
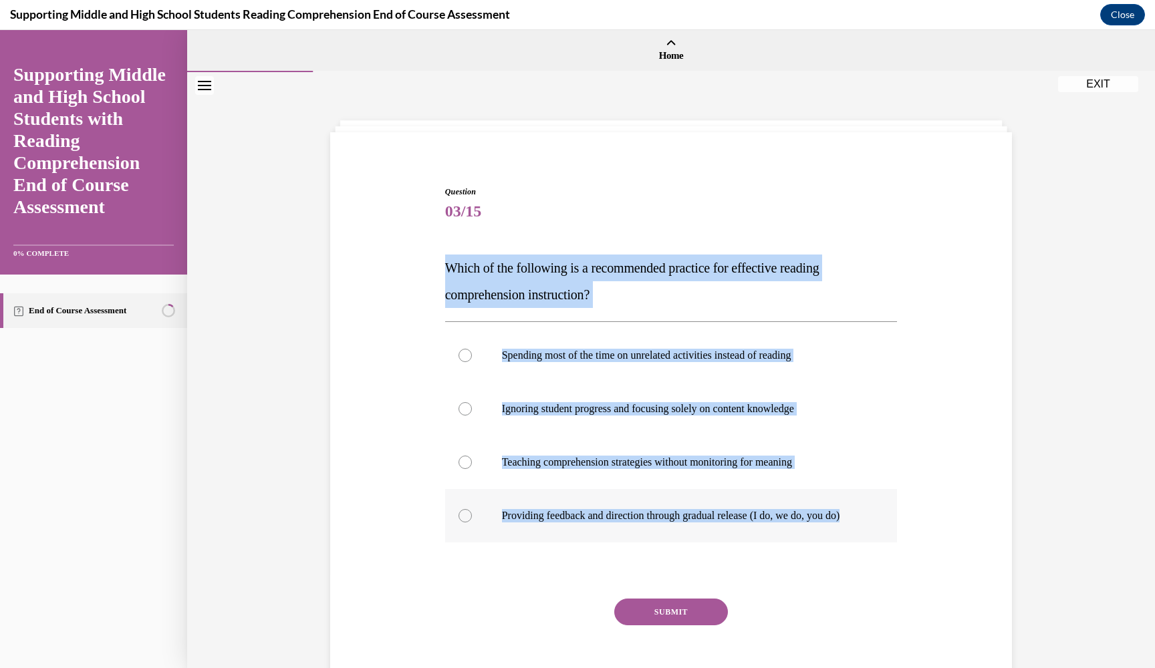
drag, startPoint x: 445, startPoint y: 270, endPoint x: 770, endPoint y: 531, distance: 416.9
click at [770, 531] on div "Question 03/15 Which of the following is a recommended practice for effective r…" at bounding box center [671, 447] width 452 height 522
copy div "Which of the following is a recommended practice for effective reading comprehe…"
click at [573, 506] on label "Providing feedback and direction through gradual release (I do, we do, you do)" at bounding box center [671, 515] width 452 height 53
click at [472, 509] on input "Providing feedback and direction through gradual release (I do, we do, you do)" at bounding box center [464, 515] width 13 height 13
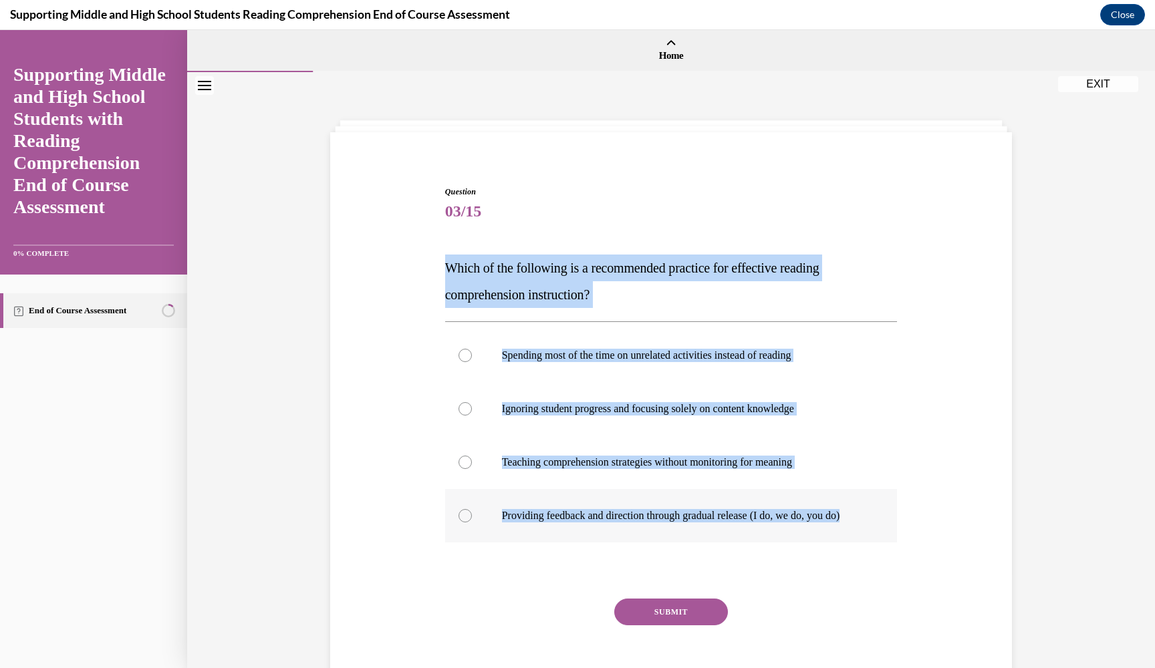
radio input "true"
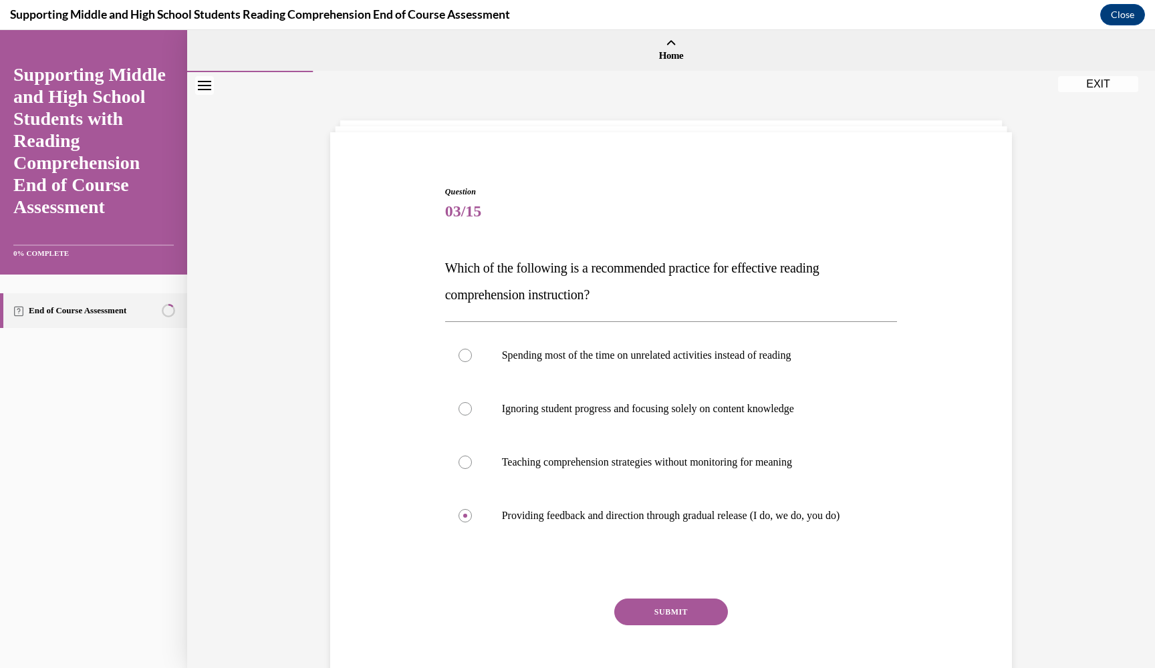
click at [655, 618] on button "SUBMIT" at bounding box center [671, 612] width 114 height 27
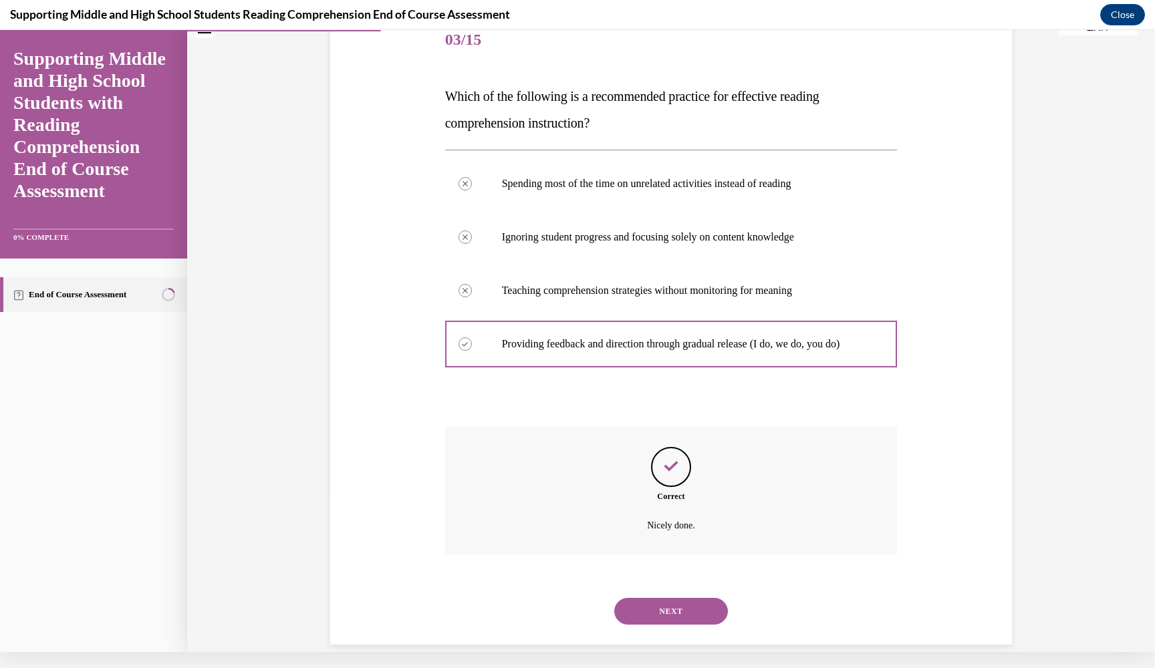
scroll to position [172, 0]
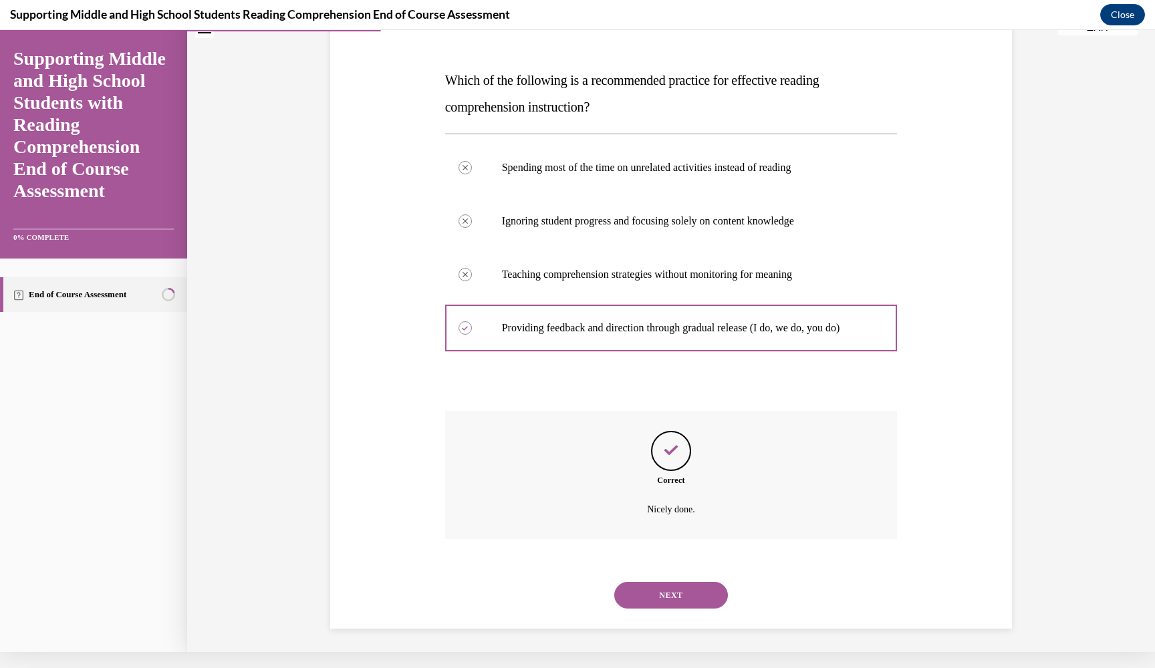
click at [670, 601] on button "NEXT" at bounding box center [671, 595] width 114 height 27
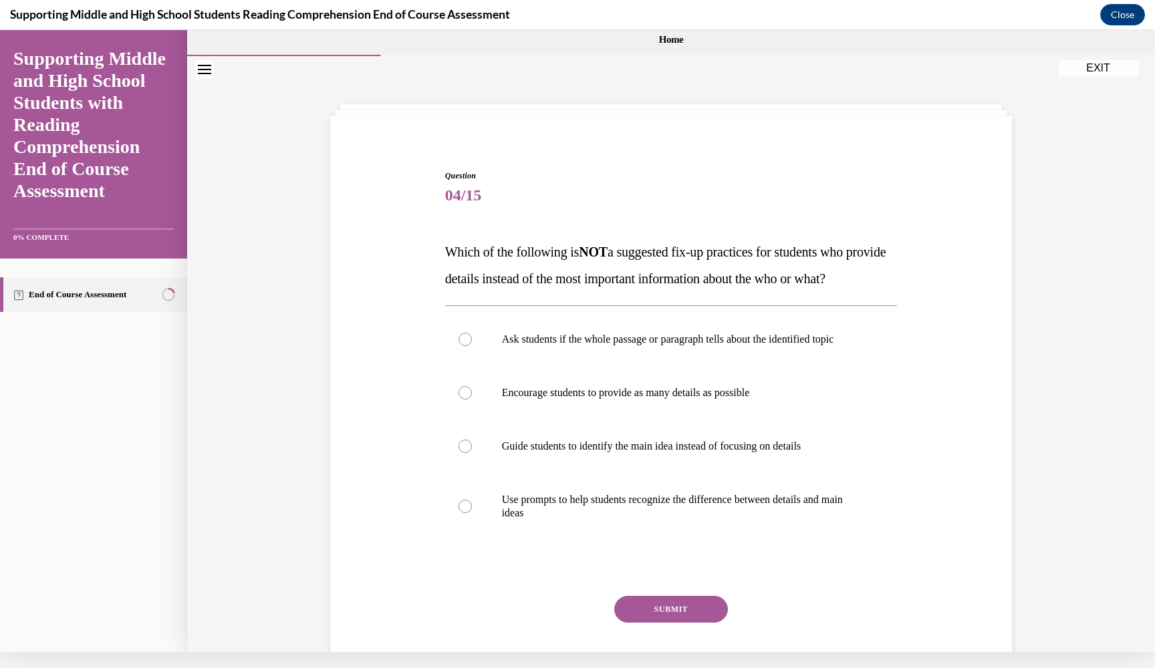
scroll to position [0, 0]
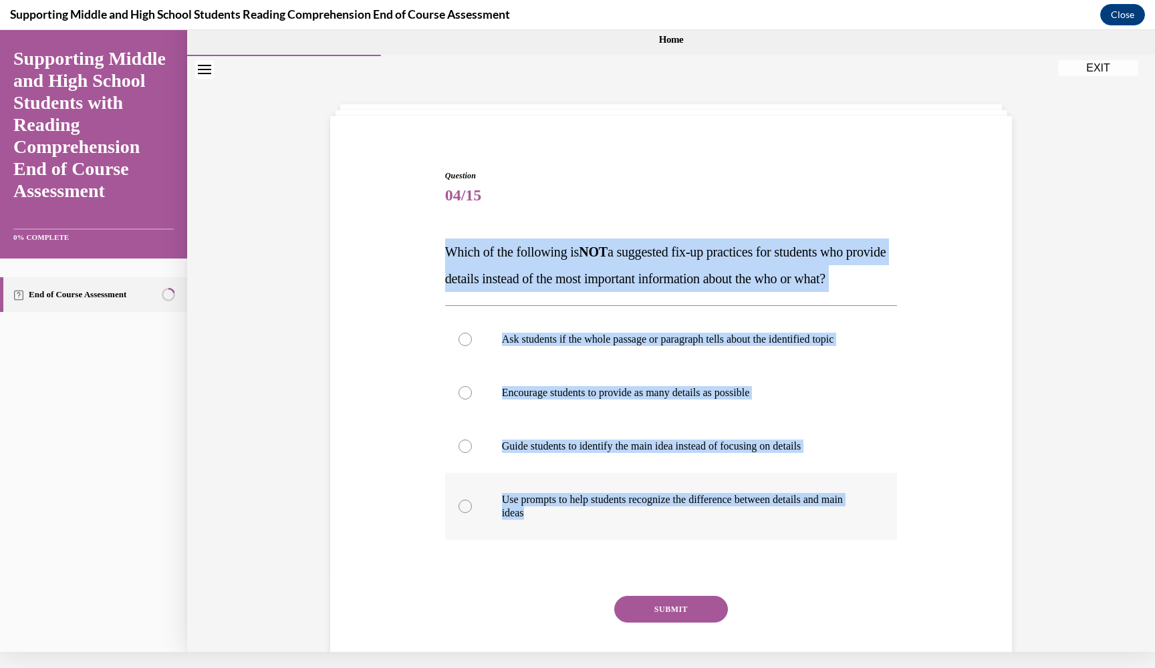
drag, startPoint x: 447, startPoint y: 248, endPoint x: 794, endPoint y: 550, distance: 460.3
click at [794, 550] on div "Question 04/15 Which of the following is NOT a suggested fix-up practices for s…" at bounding box center [671, 438] width 452 height 536
copy div "Which of the following is NOT a suggested fix-up practices for students who pro…"
click at [572, 420] on label "Encourage students to provide as many details as possible" at bounding box center [671, 392] width 452 height 53
click at [472, 400] on input "Encourage students to provide as many details as possible" at bounding box center [464, 392] width 13 height 13
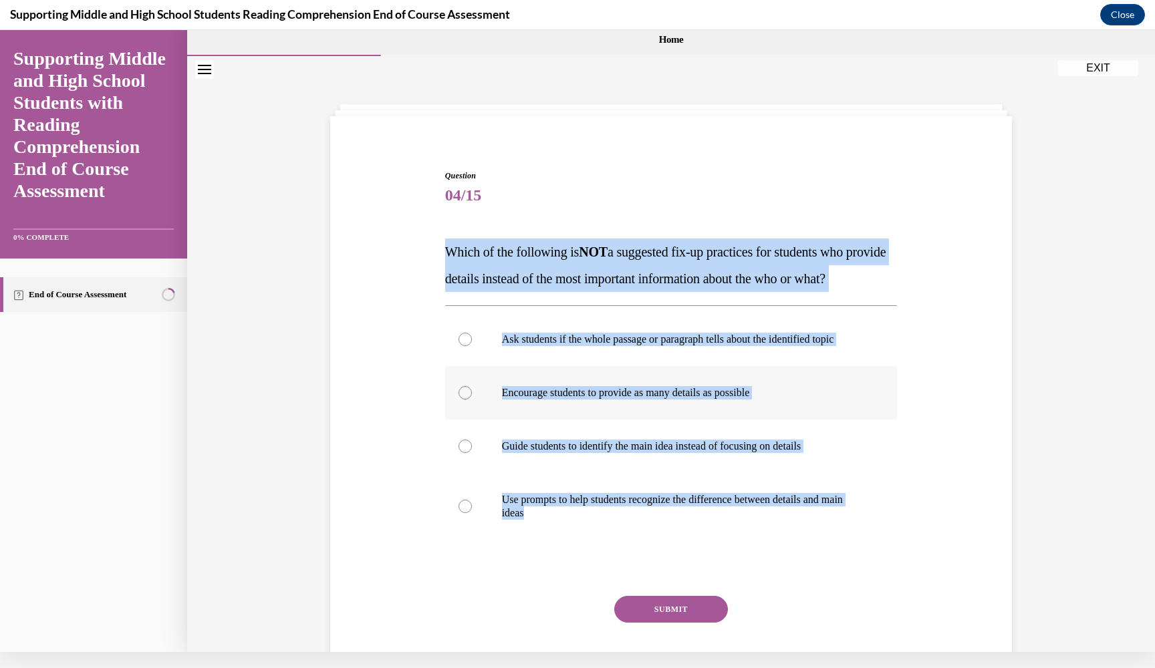
radio input "true"
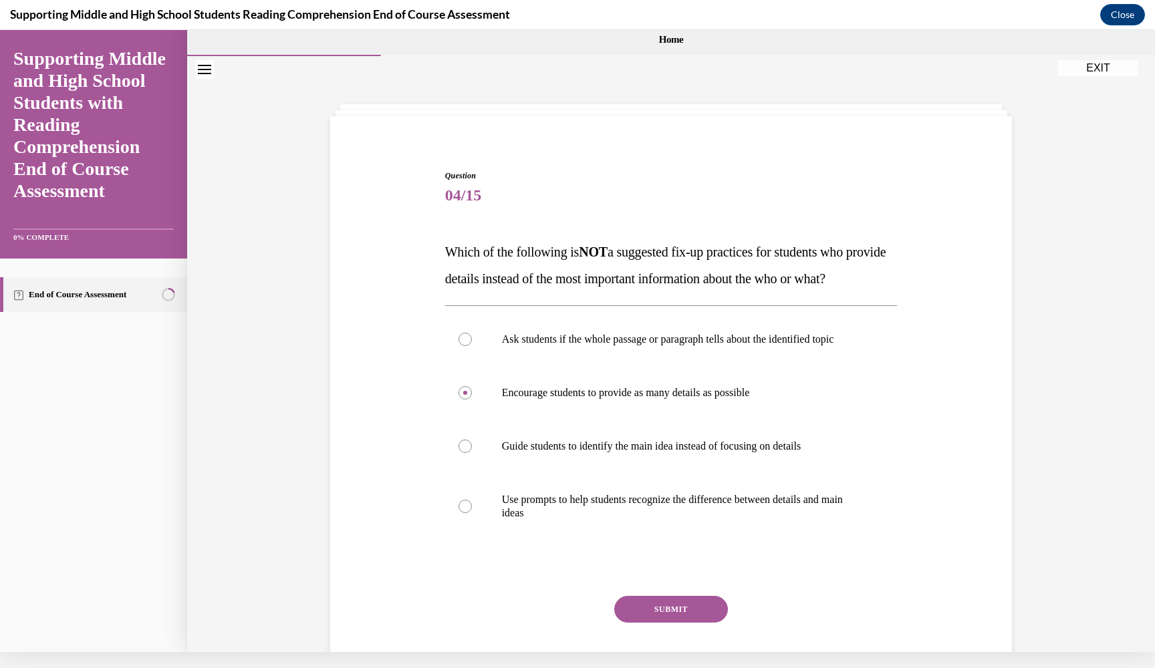
click at [646, 623] on button "SUBMIT" at bounding box center [671, 609] width 114 height 27
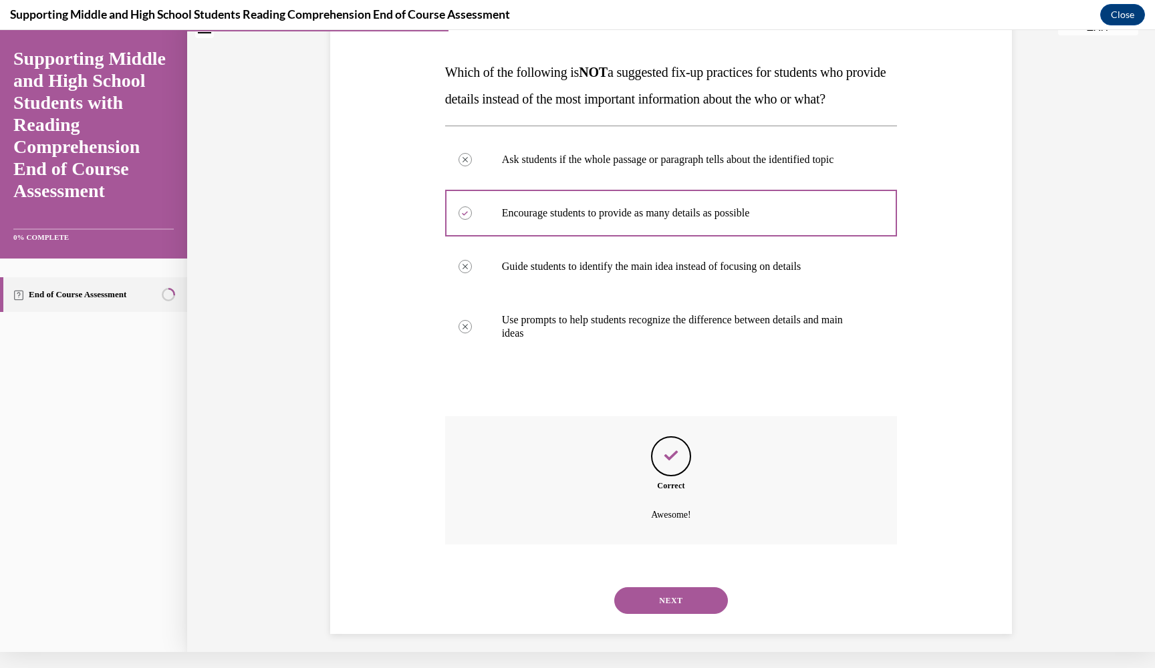
scroll to position [212, 0]
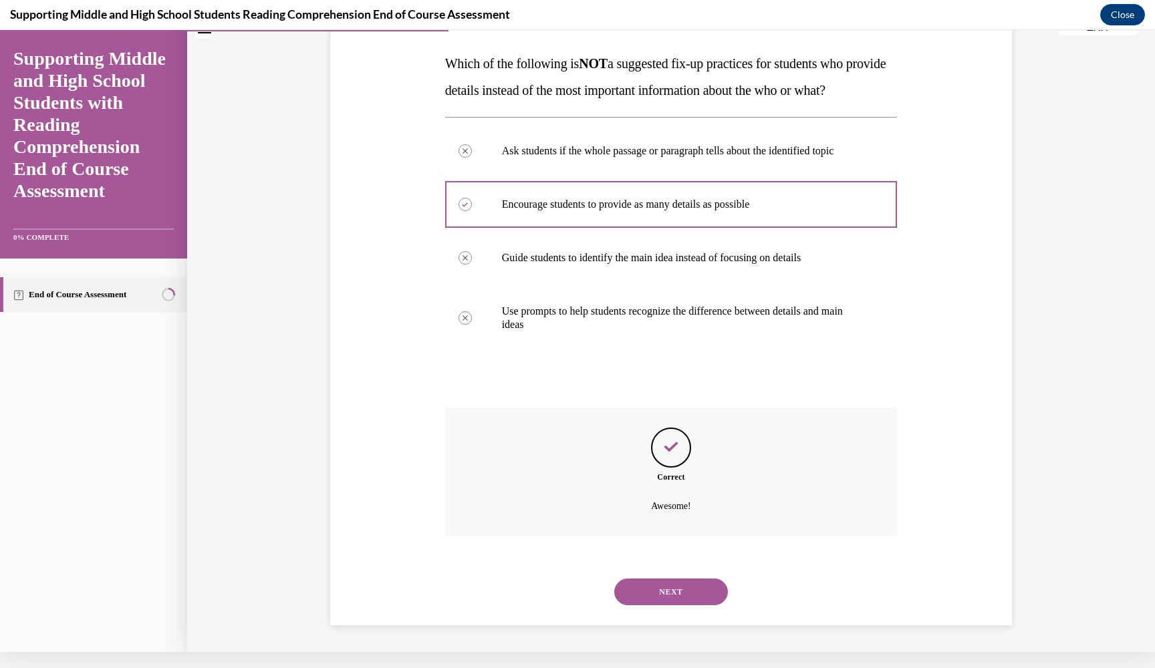
click at [649, 589] on button "NEXT" at bounding box center [671, 592] width 114 height 27
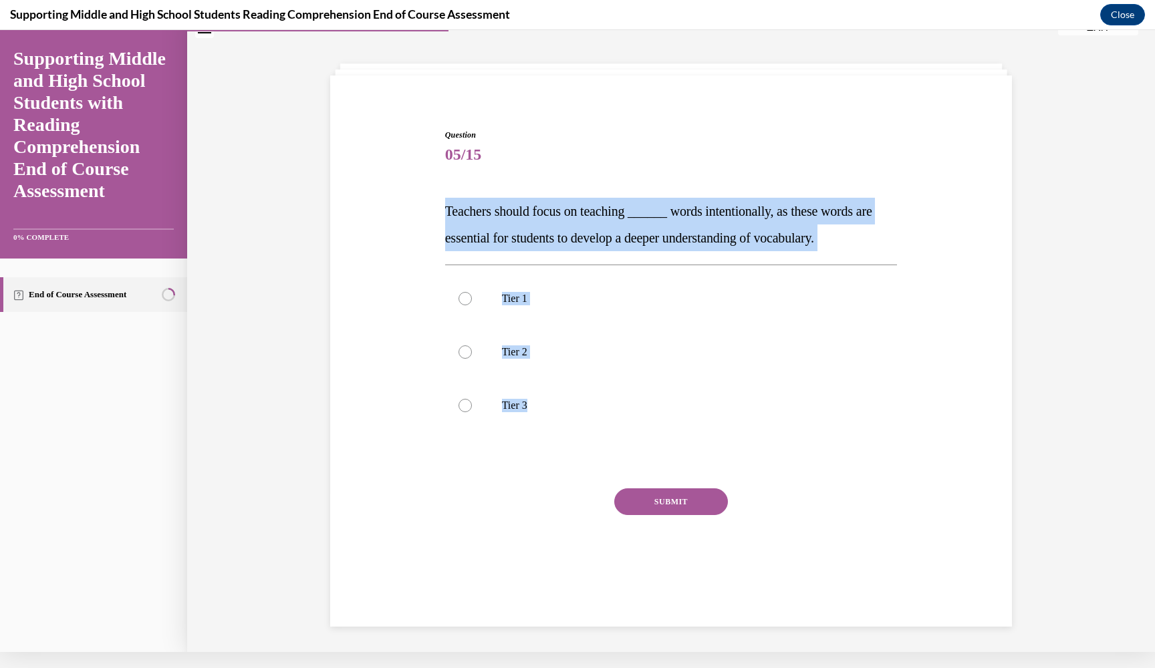
drag, startPoint x: 446, startPoint y: 208, endPoint x: 557, endPoint y: 441, distance: 257.9
click at [557, 441] on div "Question 05/15 Teachers should focus on teaching ______ words intentionally, as…" at bounding box center [671, 363] width 452 height 469
copy div "Teachers should focus on teaching ______ words intentionally, as these words ar…"
click at [517, 338] on label "Tier 2" at bounding box center [671, 351] width 452 height 53
click at [472, 345] on input "Tier 2" at bounding box center [464, 351] width 13 height 13
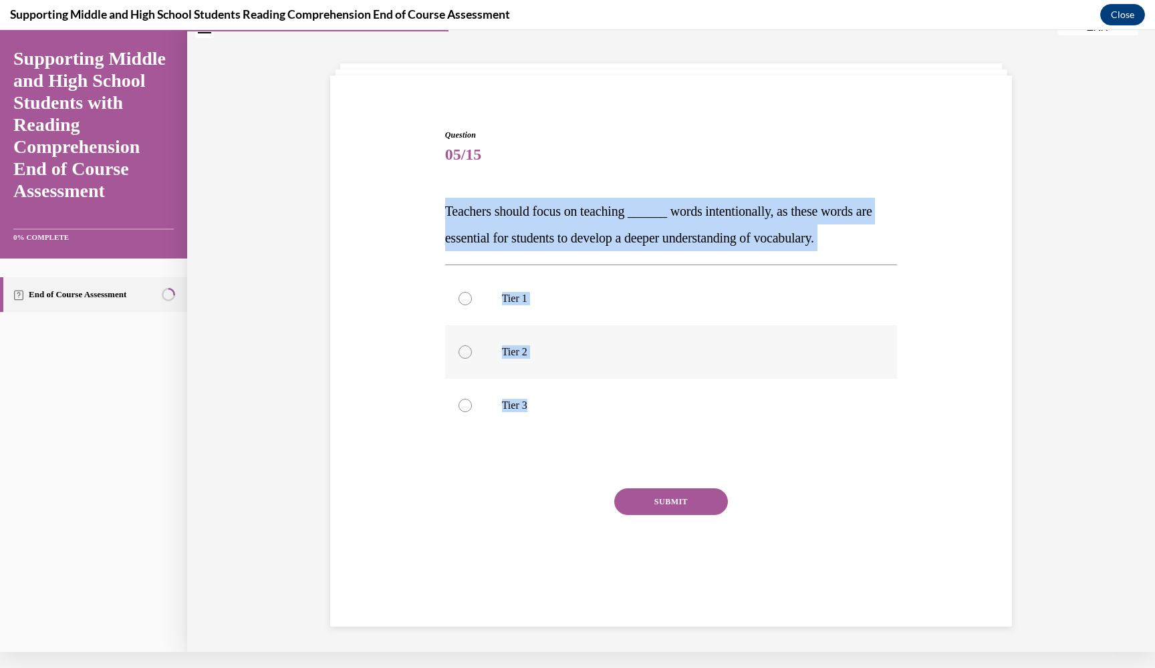
radio input "true"
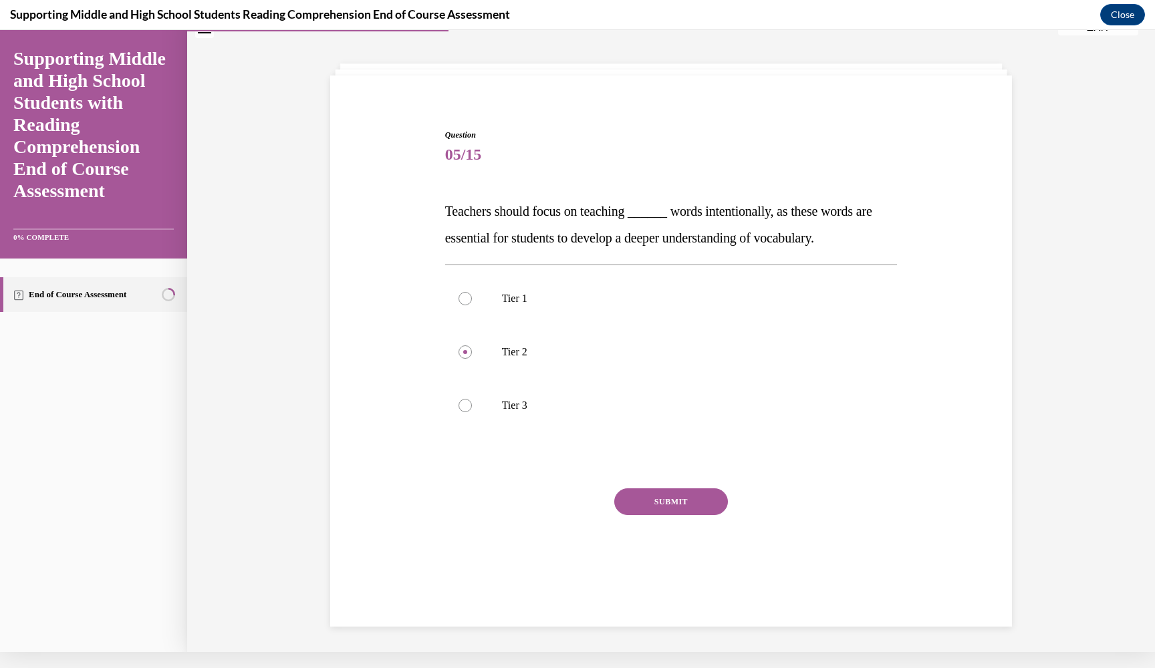
click at [668, 508] on button "SUBMIT" at bounding box center [671, 501] width 114 height 27
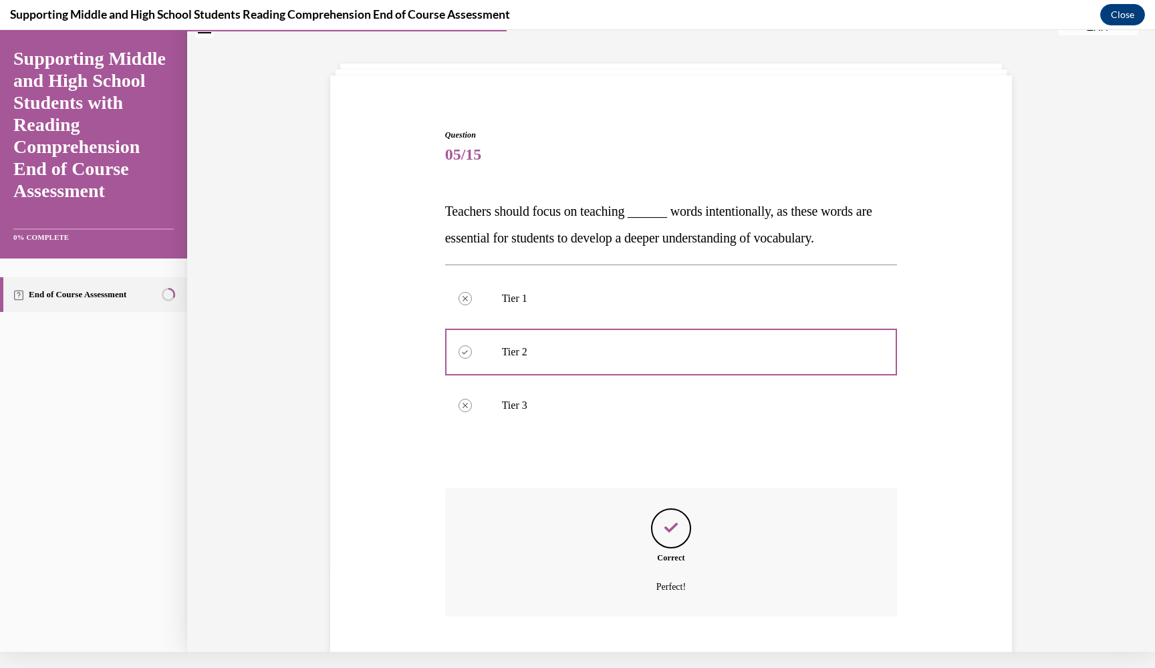
scroll to position [105, 0]
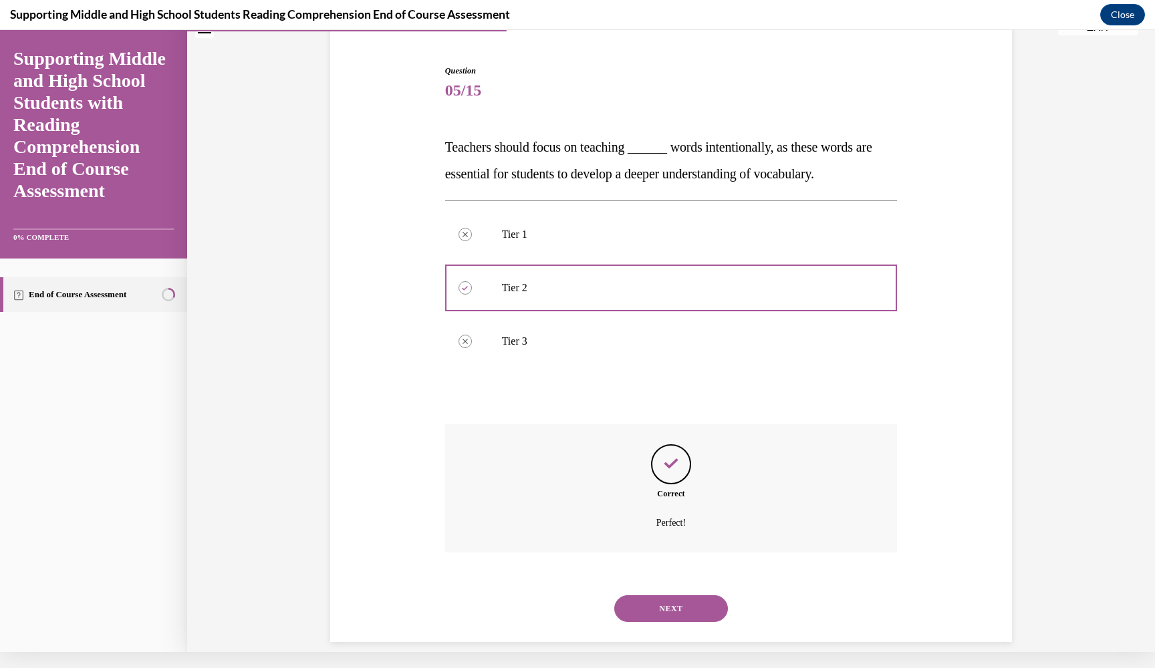
click at [674, 597] on button "NEXT" at bounding box center [671, 608] width 114 height 27
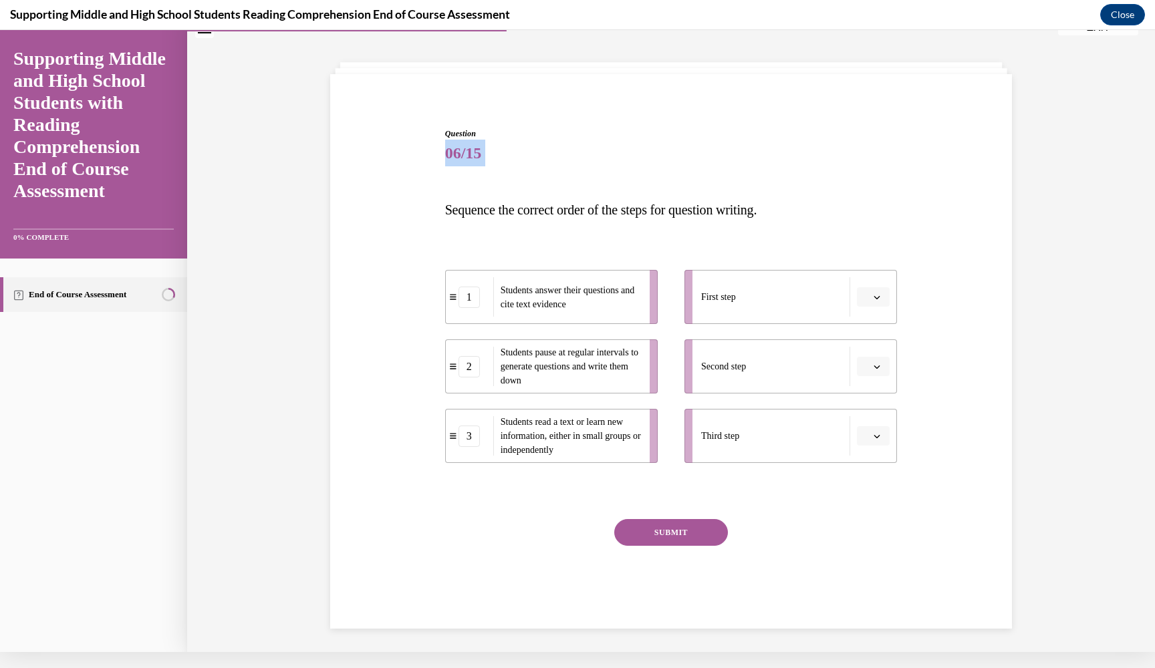
drag, startPoint x: 446, startPoint y: 144, endPoint x: 667, endPoint y: 172, distance: 222.8
click at [667, 172] on div "Question 06/15 Sequence the correct order of the steps for question writing. 1 …" at bounding box center [671, 378] width 452 height 501
click at [588, 149] on span "06/15" at bounding box center [671, 153] width 452 height 27
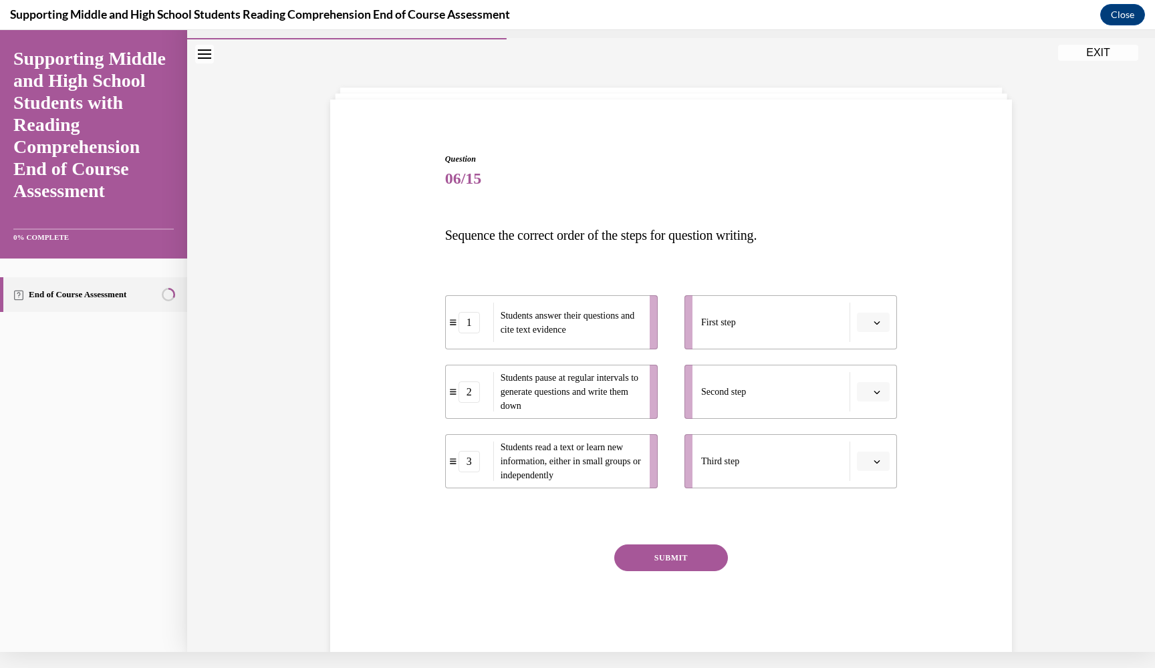
scroll to position [38, 0]
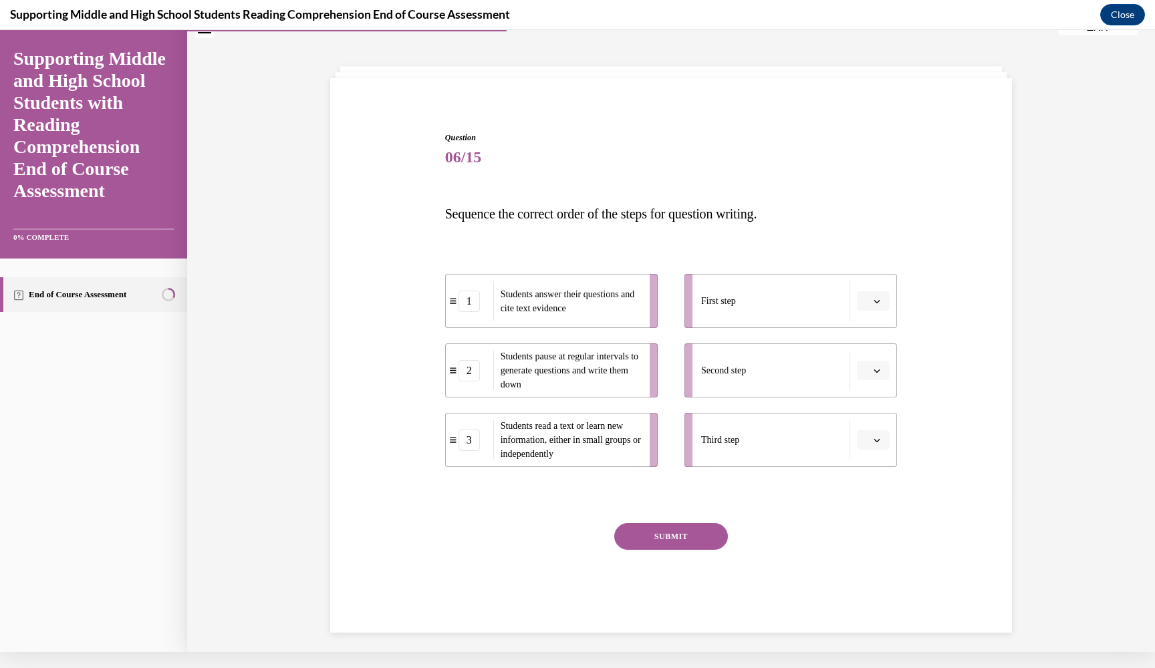
click at [875, 432] on button "button" at bounding box center [873, 440] width 33 height 20
click at [878, 498] on div "1" at bounding box center [871, 496] width 33 height 27
click at [884, 378] on button "button" at bounding box center [873, 371] width 33 height 20
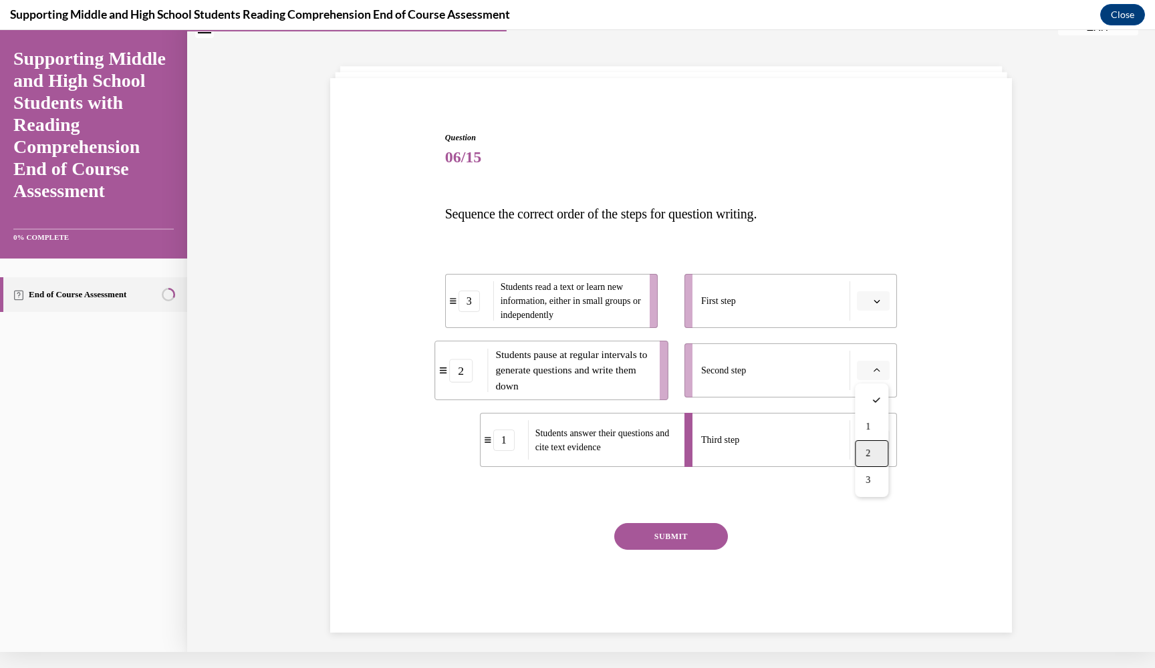
click at [870, 443] on div "2" at bounding box center [871, 453] width 33 height 27
click at [879, 297] on span "button" at bounding box center [876, 301] width 9 height 9
click at [870, 413] on span "3" at bounding box center [867, 411] width 5 height 11
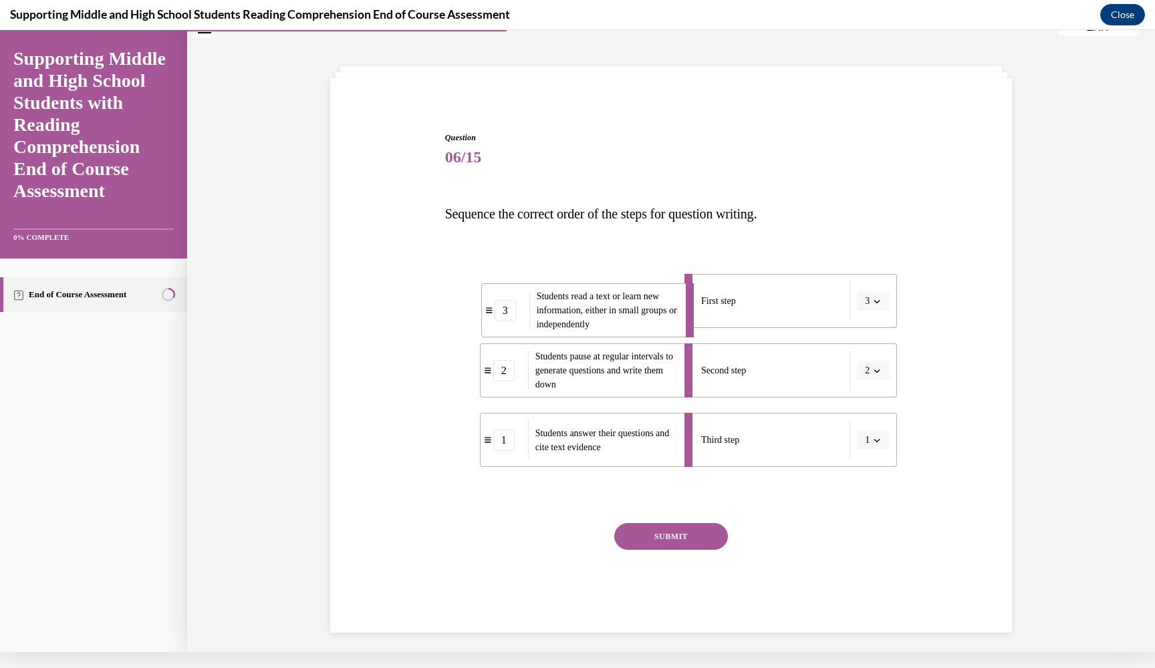
drag, startPoint x: 488, startPoint y: 298, endPoint x: 490, endPoint y: 307, distance: 9.4
click at [490, 307] on icon at bounding box center [489, 310] width 7 height 6
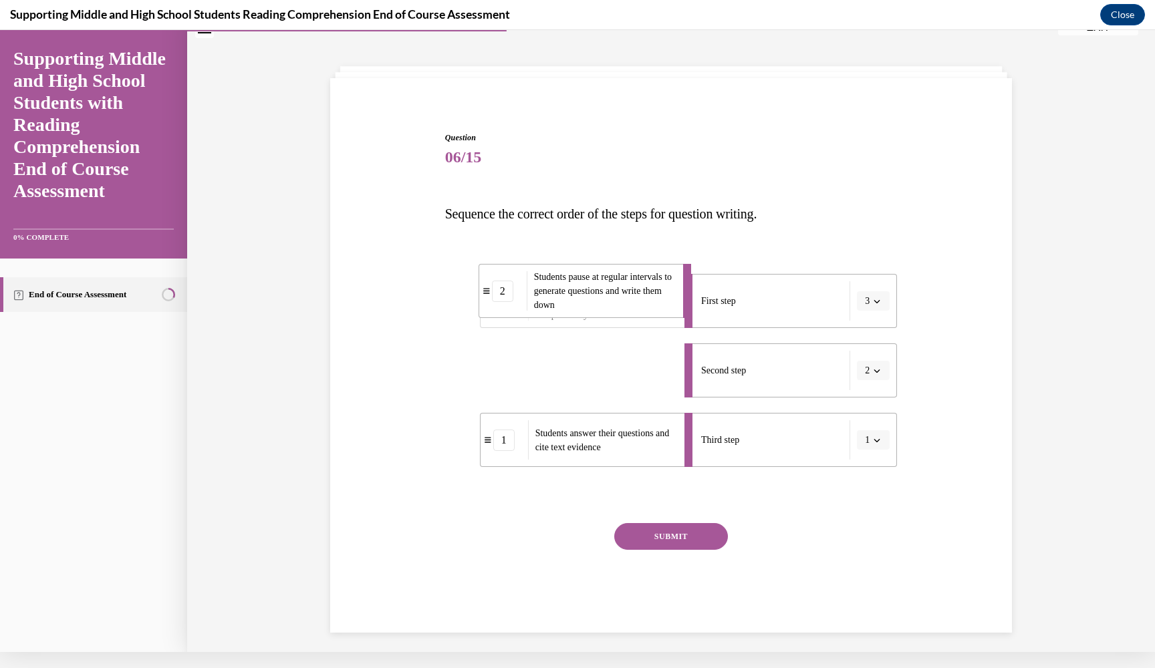
drag, startPoint x: 492, startPoint y: 369, endPoint x: 490, endPoint y: 289, distance: 80.2
click at [490, 289] on div "2" at bounding box center [502, 291] width 47 height 21
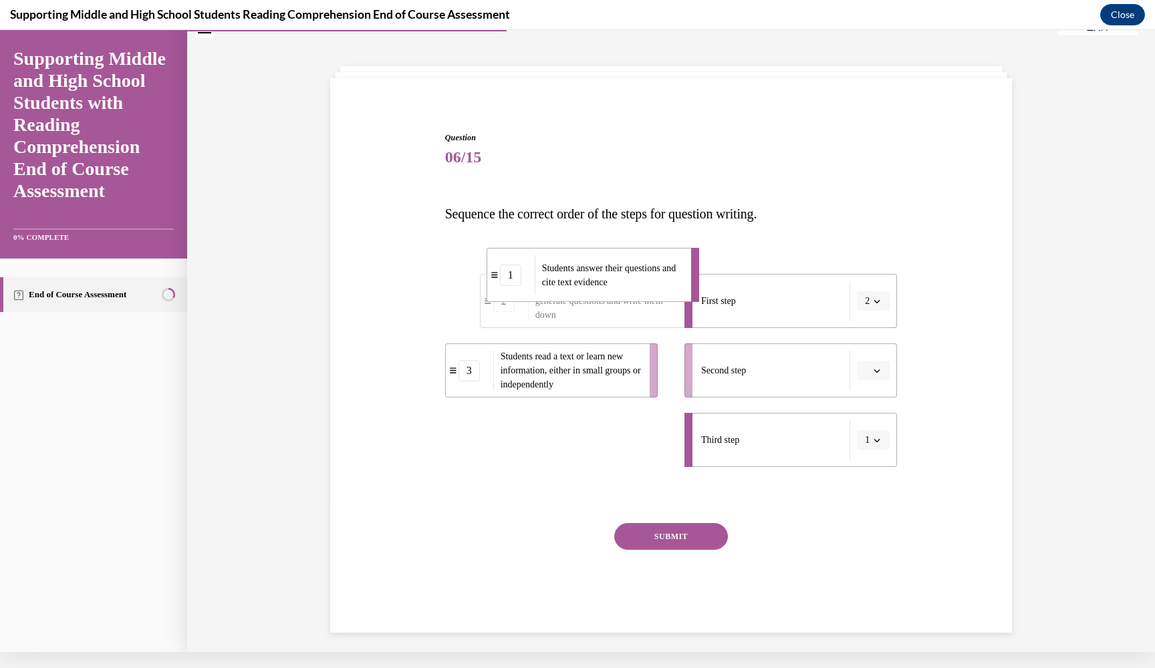
drag, startPoint x: 484, startPoint y: 440, endPoint x: 490, endPoint y: 275, distance: 164.5
click at [490, 275] on span at bounding box center [494, 275] width 8 height 8
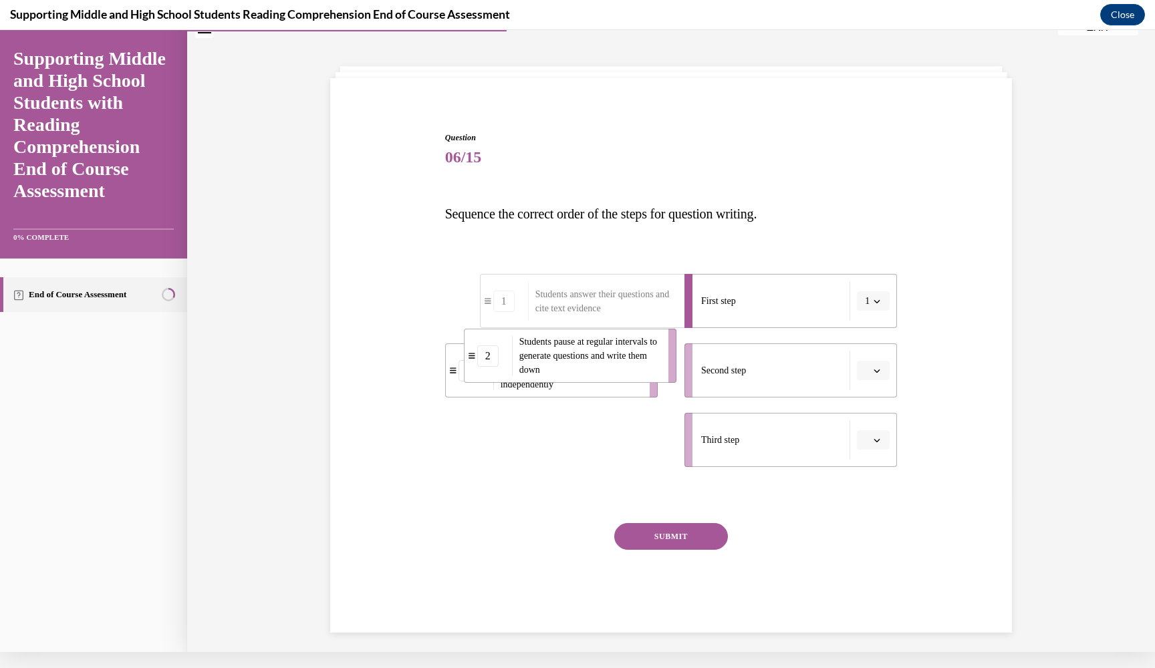
drag, startPoint x: 453, startPoint y: 438, endPoint x: 471, endPoint y: 355, distance: 85.4
click at [471, 355] on icon at bounding box center [471, 355] width 7 height 7
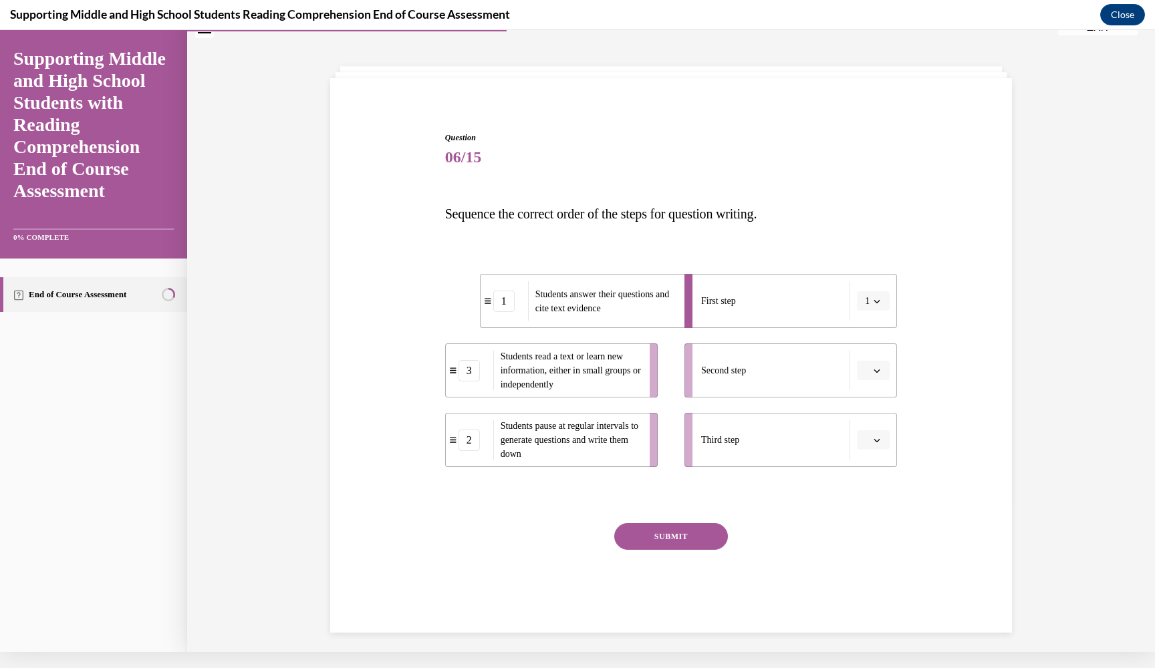
click at [475, 285] on ul "1 Students answer their questions and cite text evidence 3 Students read a text…" at bounding box center [558, 370] width 226 height 193
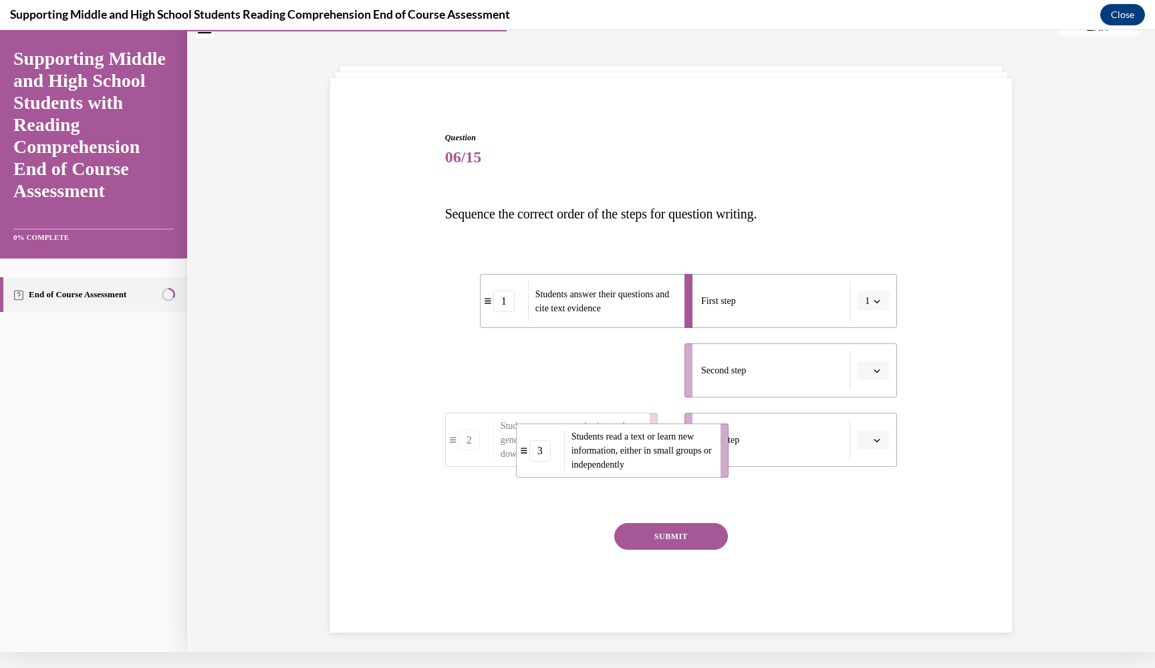
drag, startPoint x: 453, startPoint y: 372, endPoint x: 523, endPoint y: 452, distance: 106.5
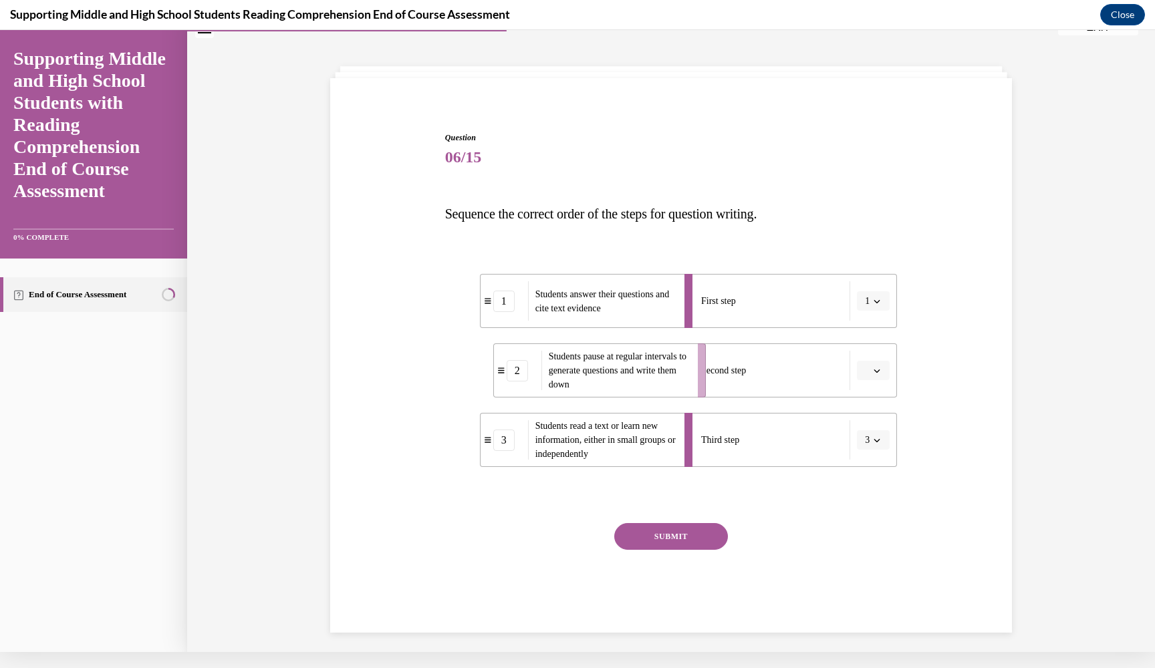
drag, startPoint x: 452, startPoint y: 373, endPoint x: 498, endPoint y: 373, distance: 46.1
click at [499, 373] on icon at bounding box center [501, 370] width 7 height 7
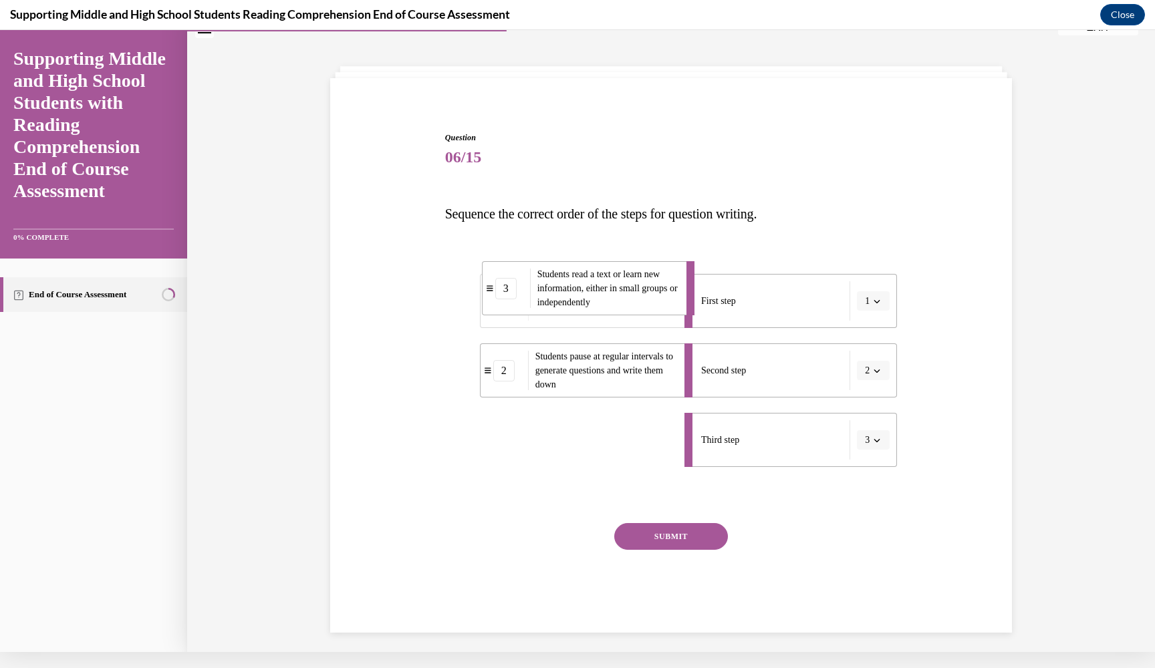
drag, startPoint x: 485, startPoint y: 438, endPoint x: 488, endPoint y: 289, distance: 149.0
click at [488, 289] on icon at bounding box center [489, 288] width 7 height 6
drag, startPoint x: 456, startPoint y: 438, endPoint x: 495, endPoint y: 439, distance: 39.4
click at [495, 439] on icon at bounding box center [492, 440] width 7 height 7
click at [873, 303] on icon "button" at bounding box center [876, 301] width 7 height 7
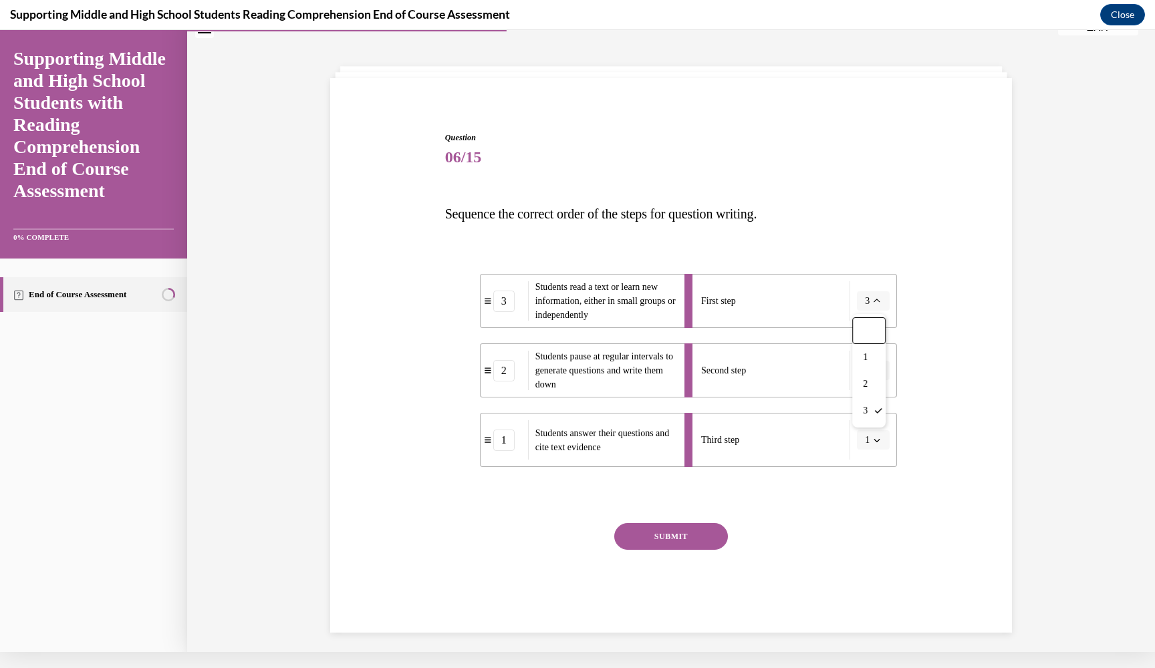
click at [945, 250] on div "Question 06/15 Sequence the correct order of the steps for question writing. 3 …" at bounding box center [671, 362] width 688 height 541
click at [882, 301] on button "3" at bounding box center [873, 301] width 33 height 20
click at [861, 353] on div "1" at bounding box center [868, 357] width 33 height 27
drag, startPoint x: 451, startPoint y: 438, endPoint x: 486, endPoint y: 303, distance: 140.2
click at [486, 303] on icon at bounding box center [488, 304] width 7 height 7
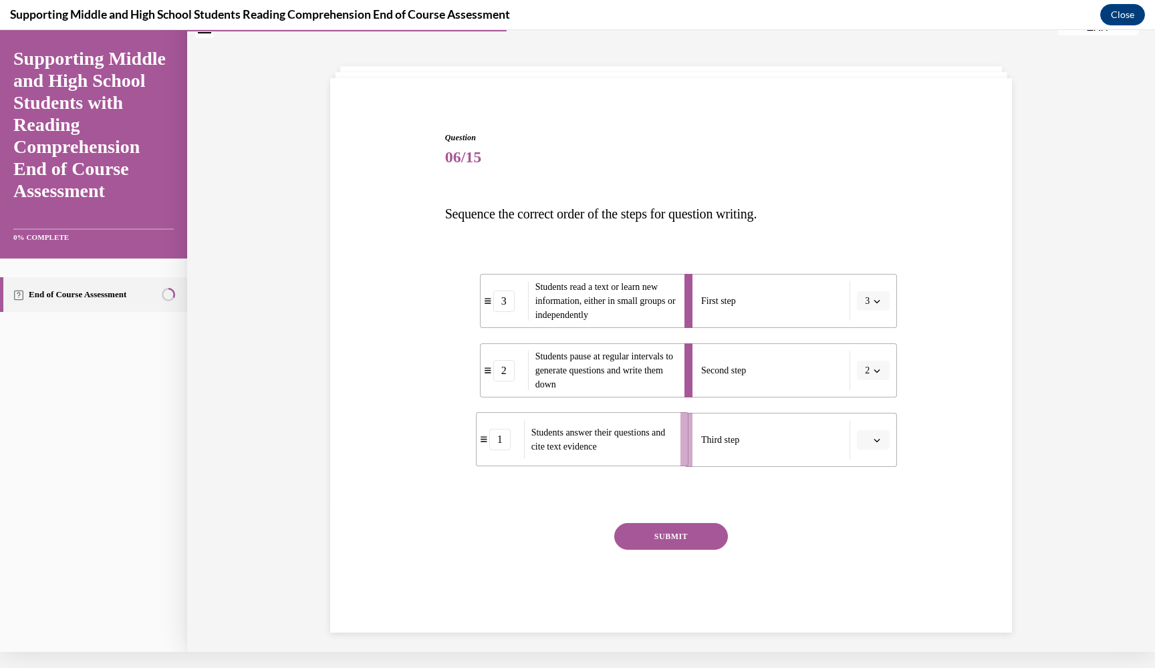
drag, startPoint x: 449, startPoint y: 444, endPoint x: 482, endPoint y: 444, distance: 32.7
click at [482, 444] on div "1" at bounding box center [499, 439] width 47 height 21
click at [679, 543] on button "SUBMIT" at bounding box center [671, 536] width 114 height 27
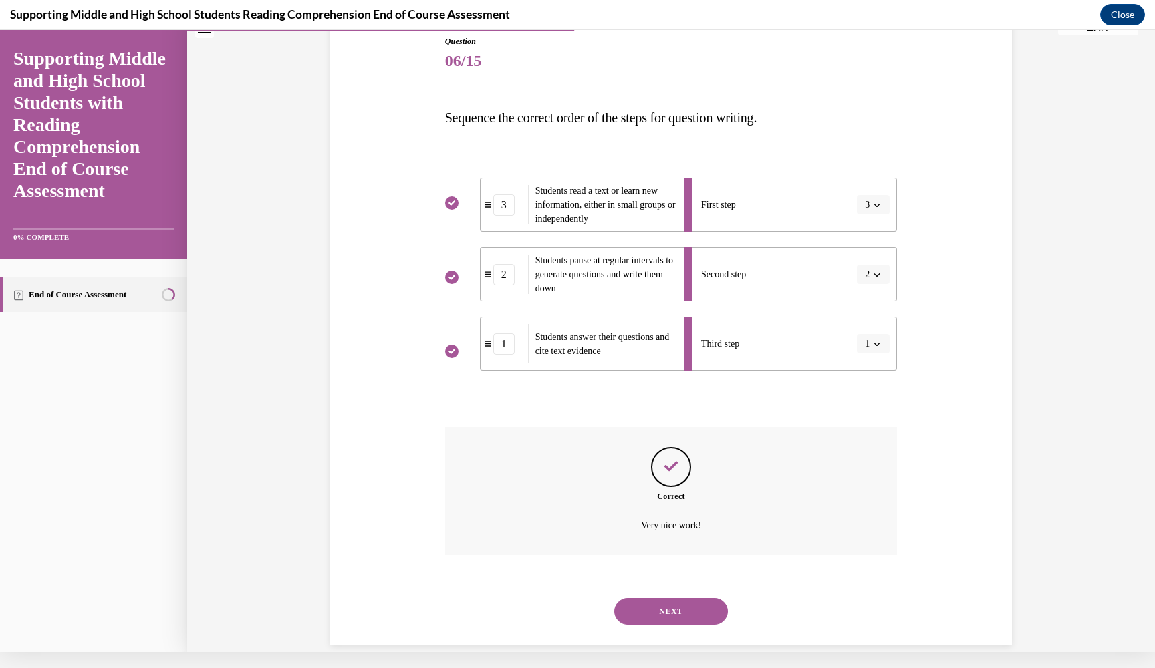
scroll to position [137, 0]
click at [654, 595] on button "NEXT" at bounding box center [671, 608] width 114 height 27
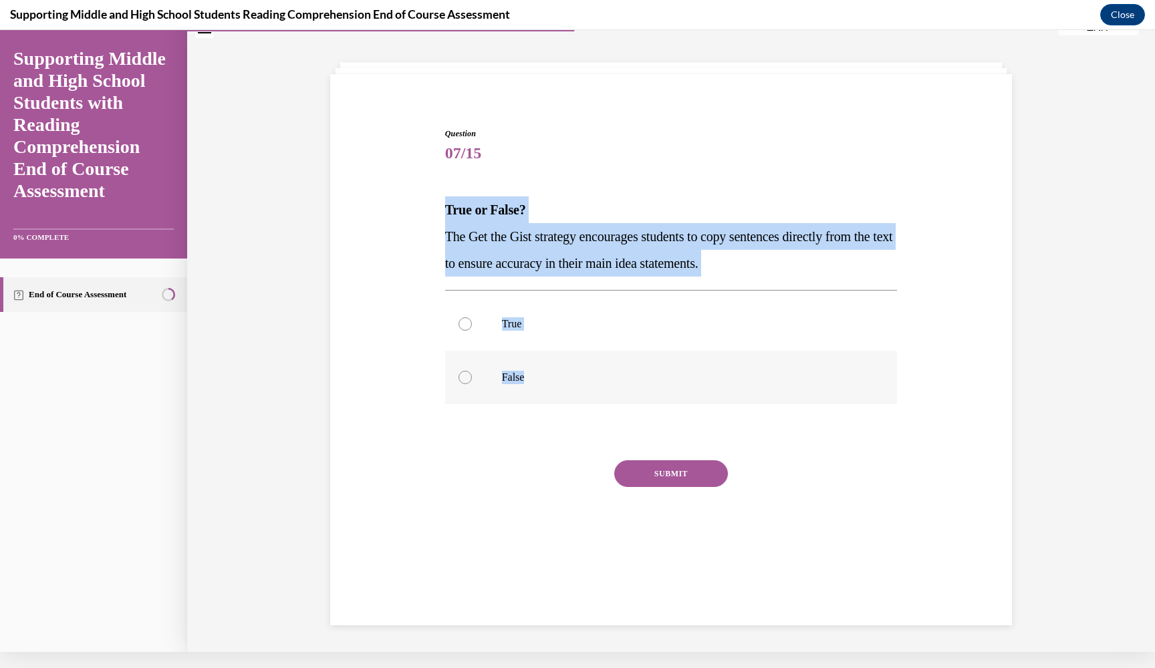
drag, startPoint x: 446, startPoint y: 206, endPoint x: 536, endPoint y: 392, distance: 206.5
click at [536, 392] on div "Question 07/15 True or False? The Get the Gist strategy encourages students to …" at bounding box center [671, 349] width 452 height 442
copy div "True or False? The Get the Gist strategy encourages students to copy sentences …"
click at [503, 359] on label "False" at bounding box center [671, 377] width 452 height 53
click at [472, 371] on input "False" at bounding box center [464, 377] width 13 height 13
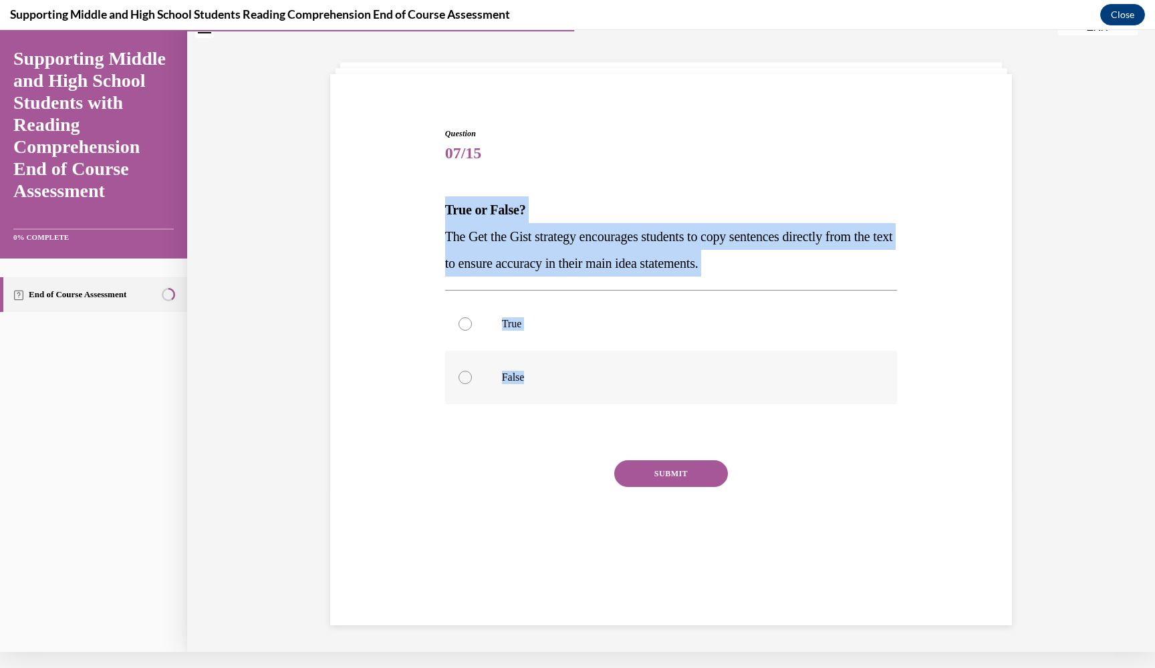
radio input "true"
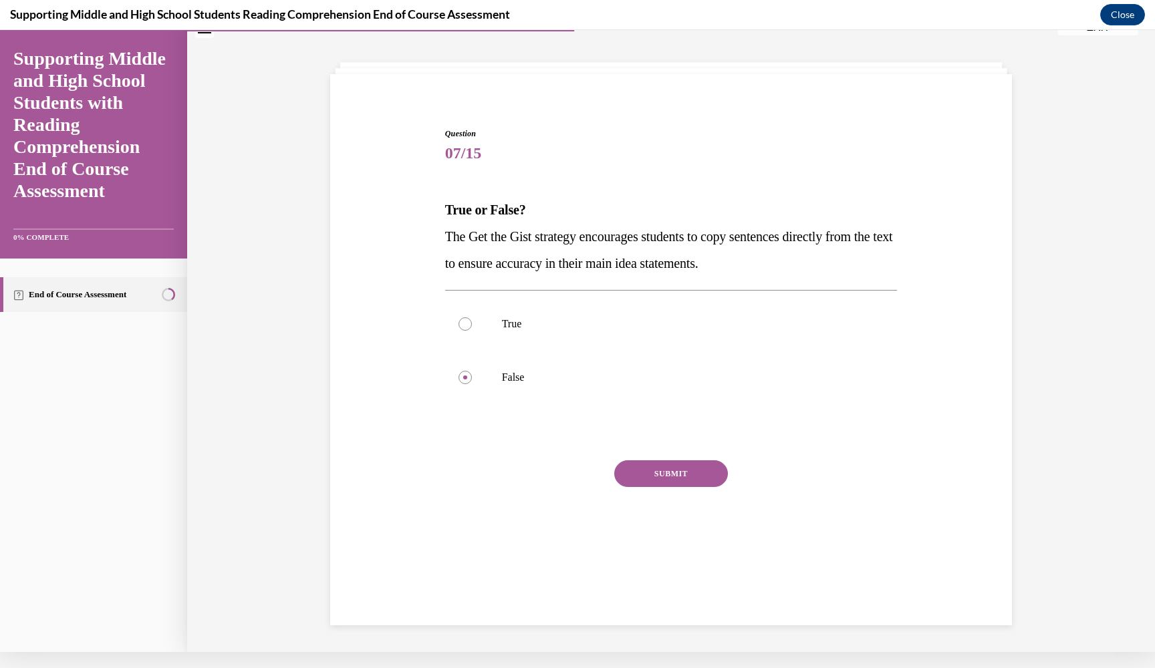
click at [654, 470] on button "SUBMIT" at bounding box center [671, 473] width 114 height 27
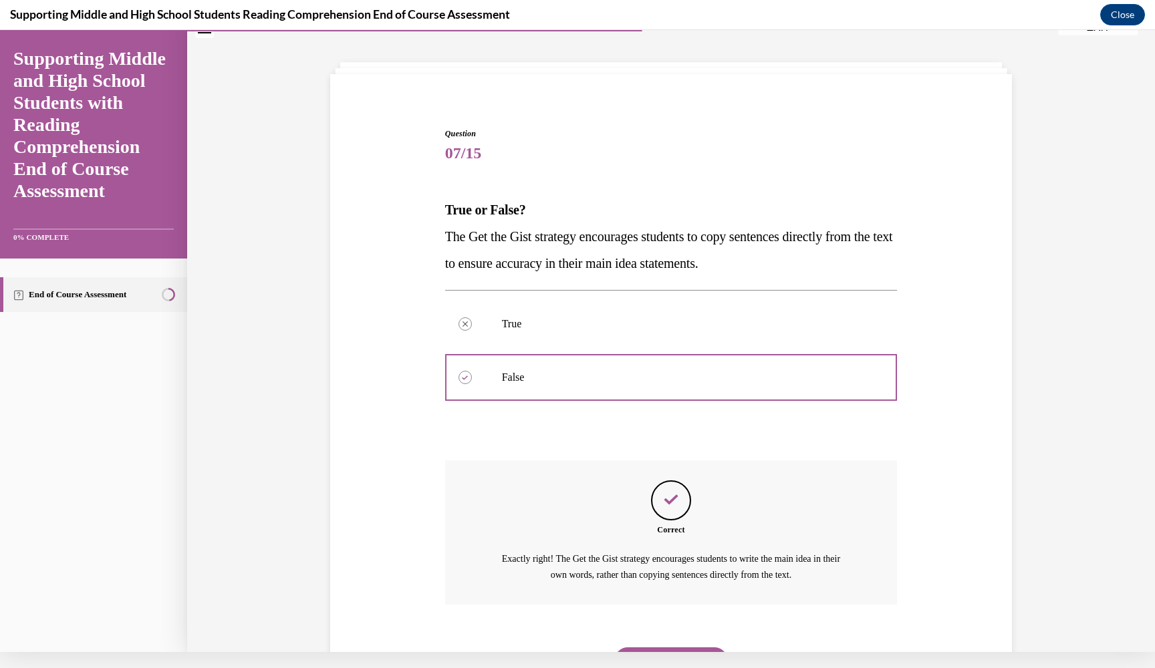
scroll to position [94, 0]
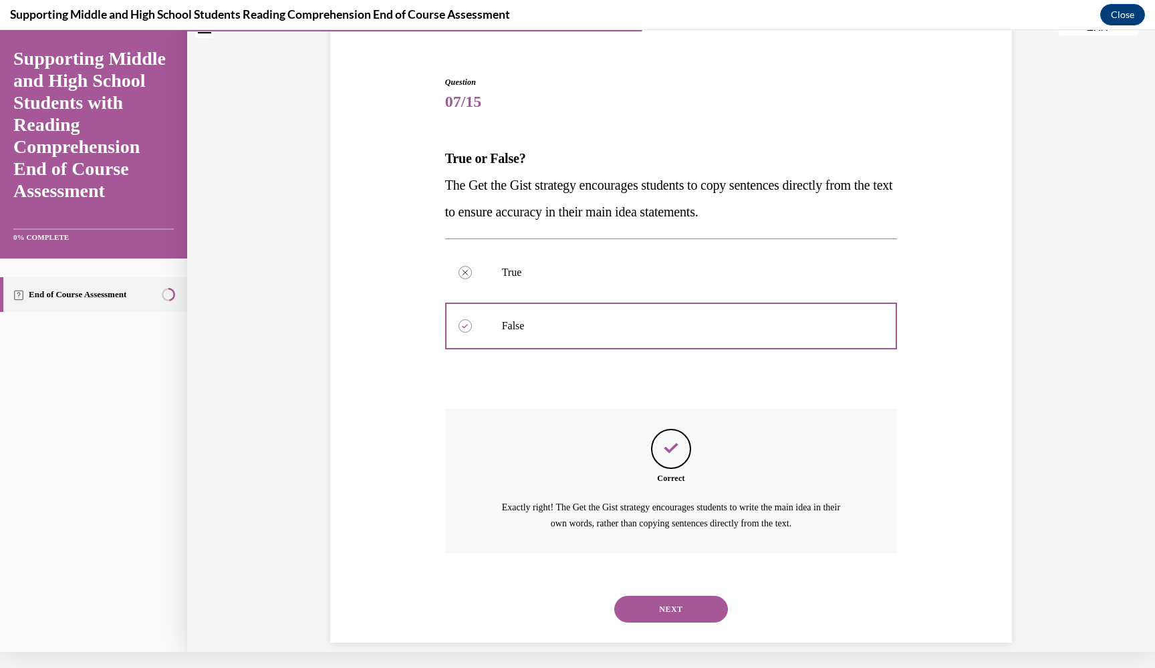
click at [647, 598] on button "NEXT" at bounding box center [671, 609] width 114 height 27
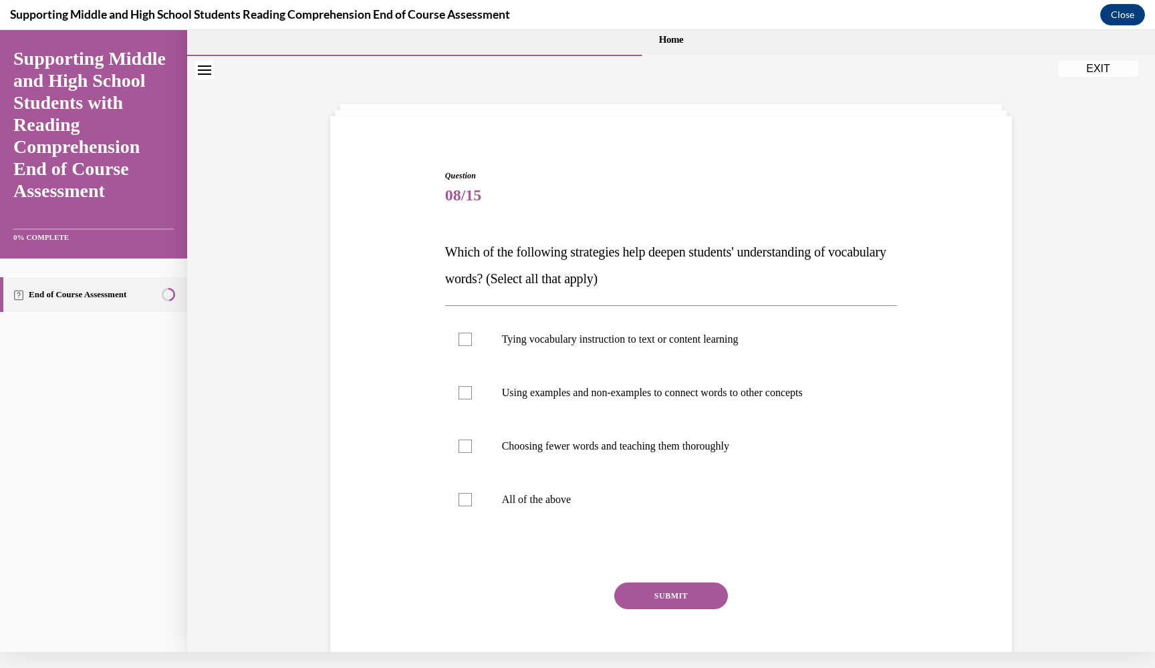
scroll to position [0, 0]
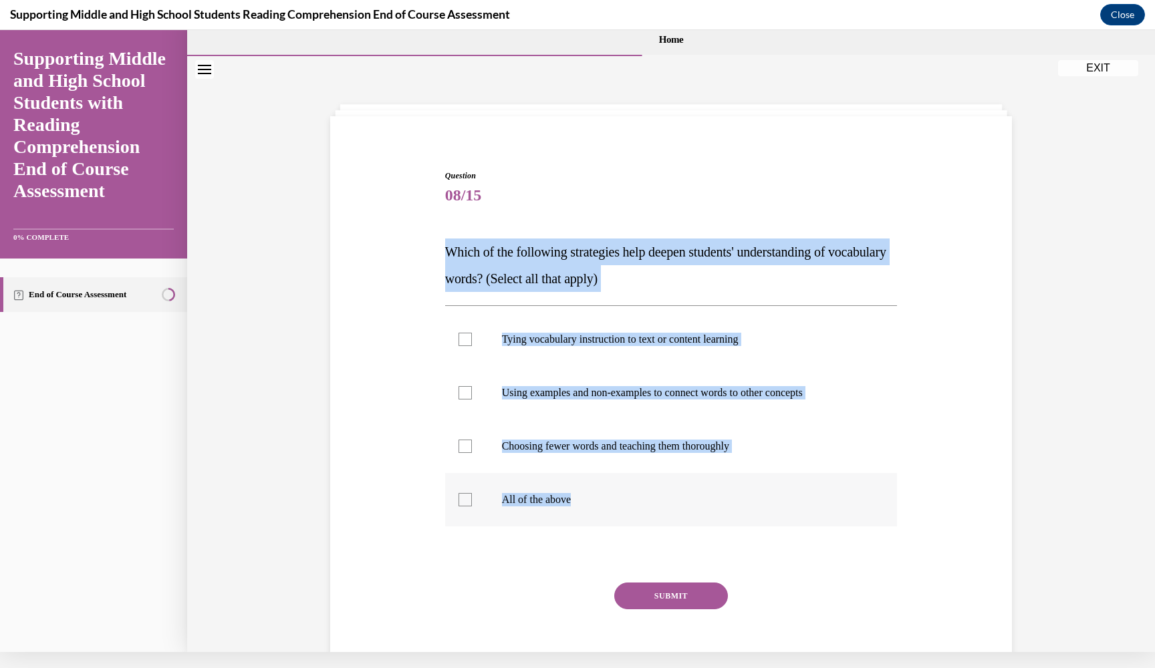
drag, startPoint x: 450, startPoint y: 250, endPoint x: 680, endPoint y: 503, distance: 342.0
click at [680, 503] on div "Question 08/15 Which of the following strategies help deepen students' understa…" at bounding box center [671, 431] width 452 height 522
copy div "Which of the following strategies help deepen students' understanding of vocabu…"
click at [541, 491] on label "All of the above" at bounding box center [671, 499] width 452 height 53
click at [472, 493] on input "All of the above" at bounding box center [464, 499] width 13 height 13
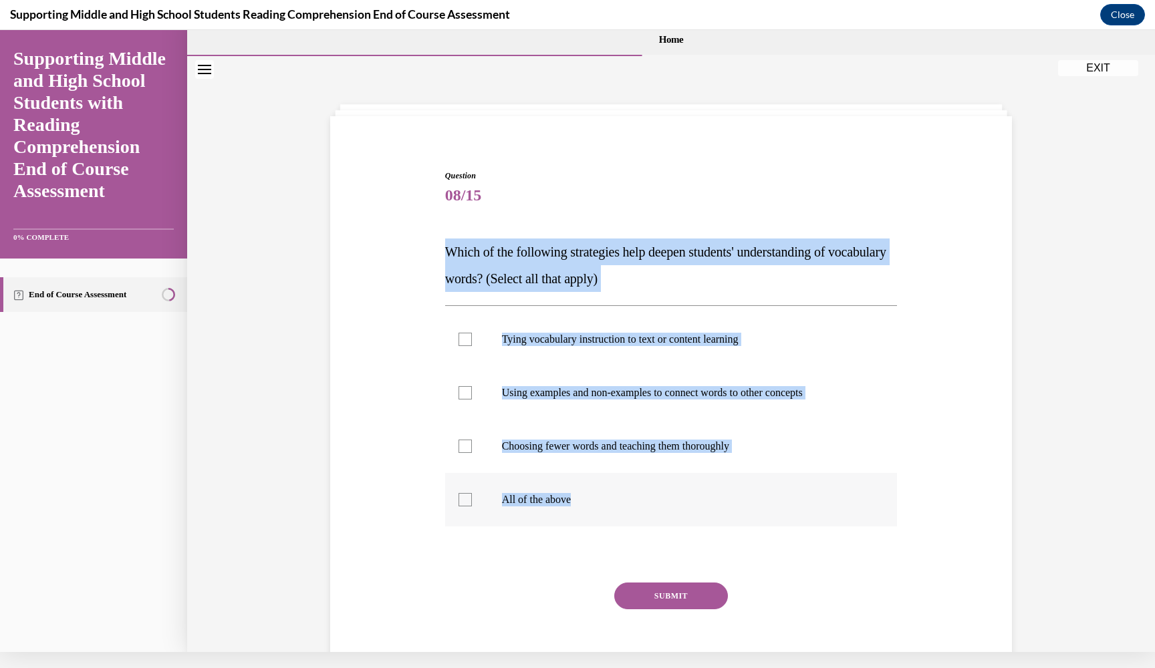
checkbox input "true"
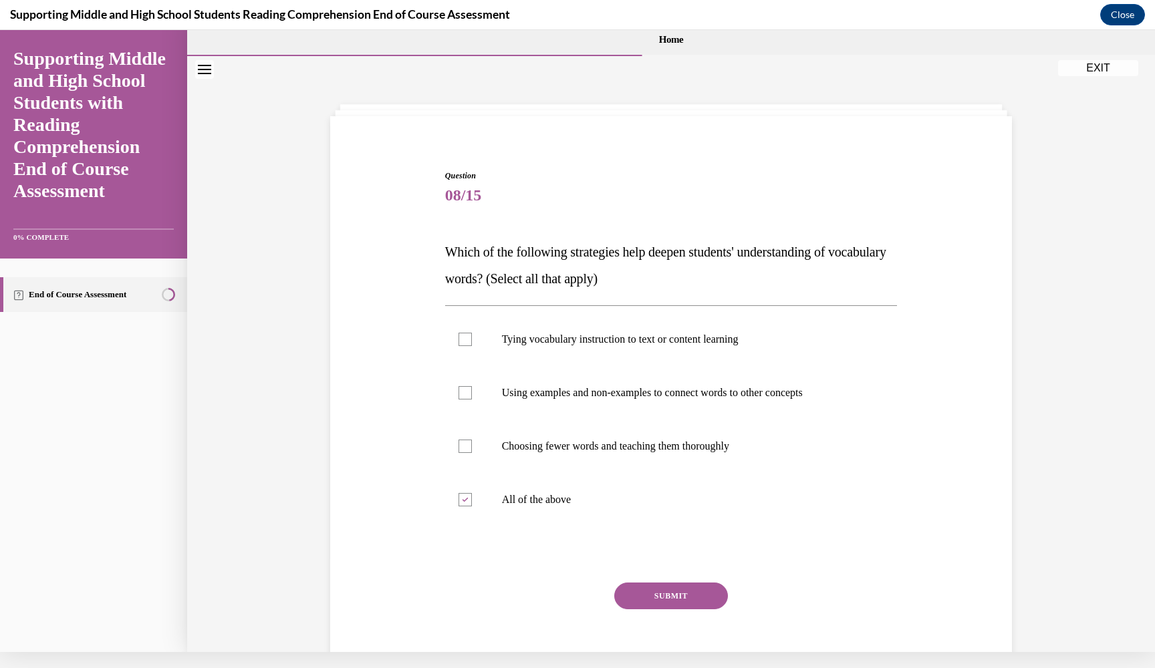
click at [674, 602] on button "SUBMIT" at bounding box center [671, 596] width 114 height 27
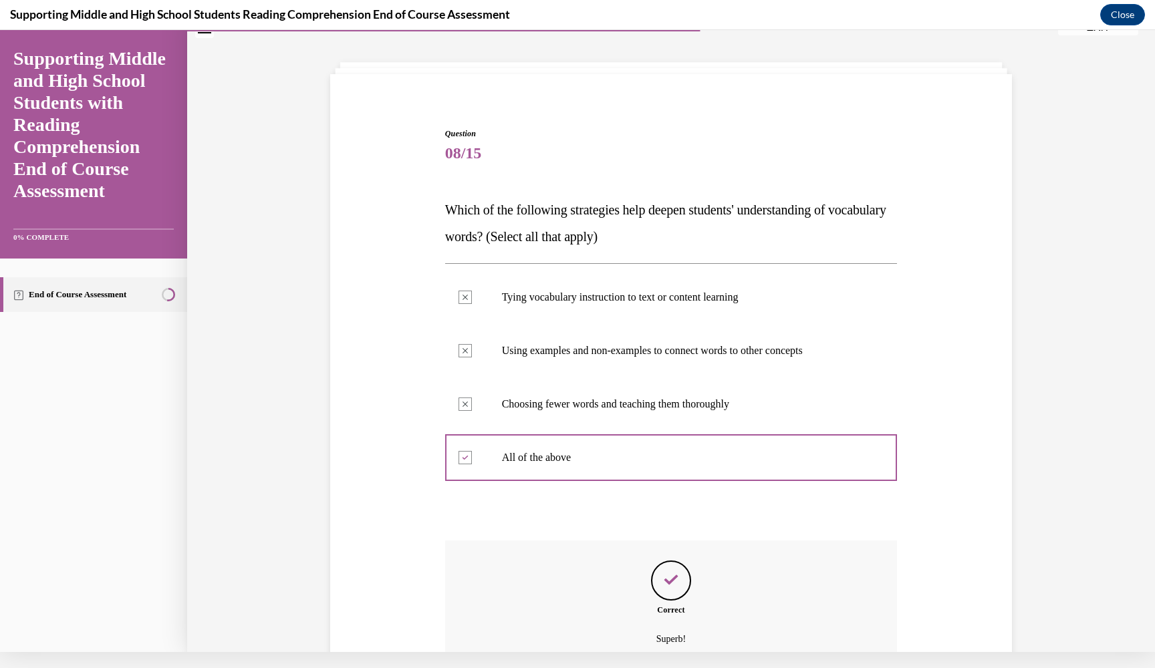
scroll to position [158, 0]
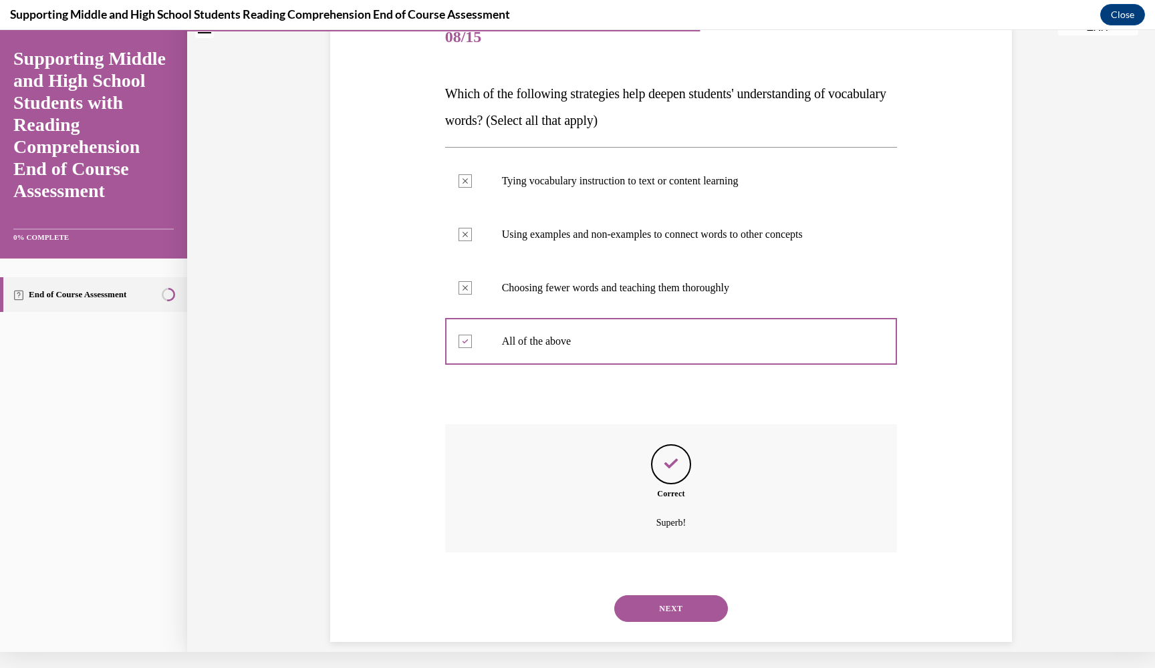
click at [669, 595] on button "NEXT" at bounding box center [671, 608] width 114 height 27
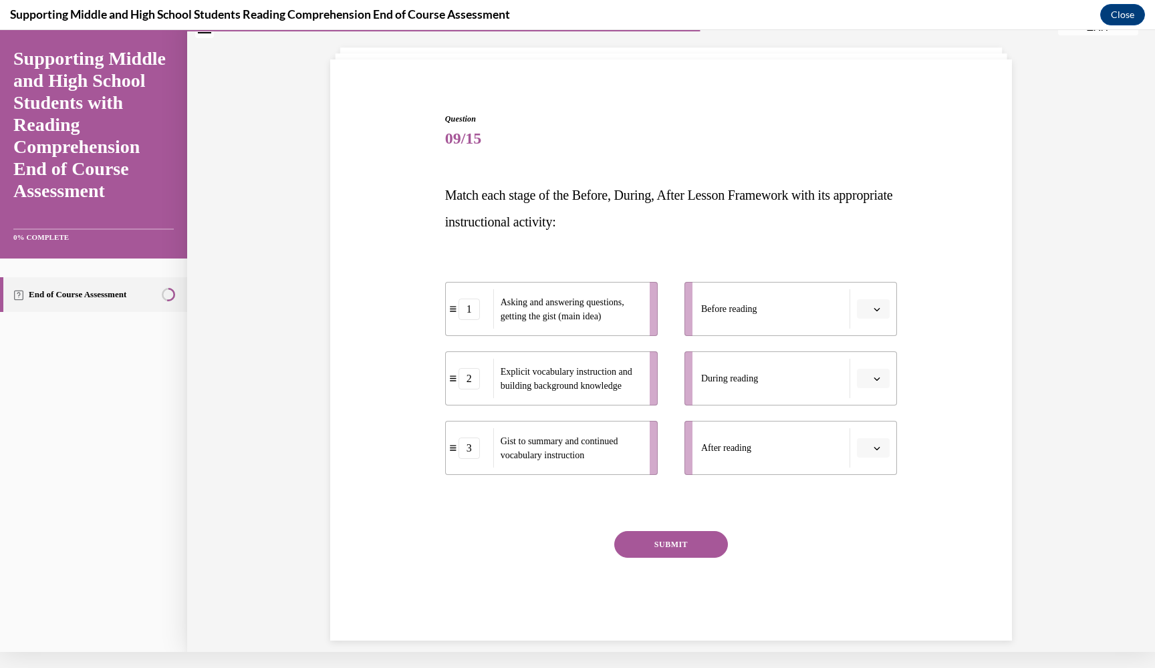
scroll to position [56, 0]
click at [456, 442] on icon at bounding box center [453, 445] width 7 height 7
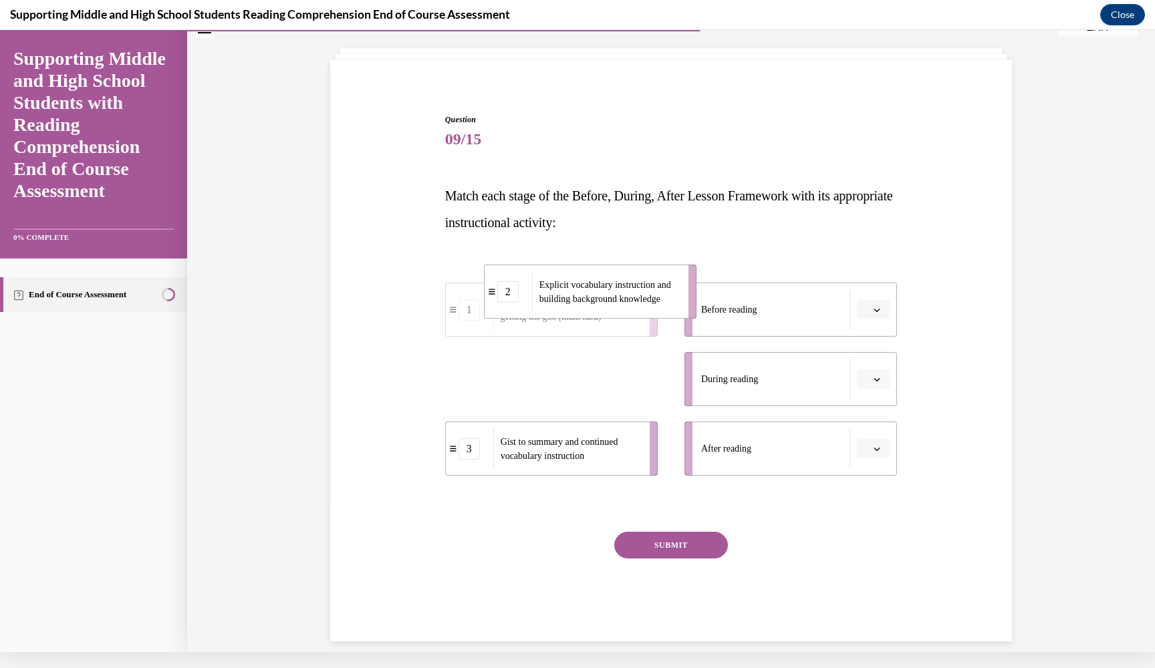
drag, startPoint x: 450, startPoint y: 380, endPoint x: 488, endPoint y: 293, distance: 95.7
click at [488, 293] on icon at bounding box center [491, 291] width 7 height 7
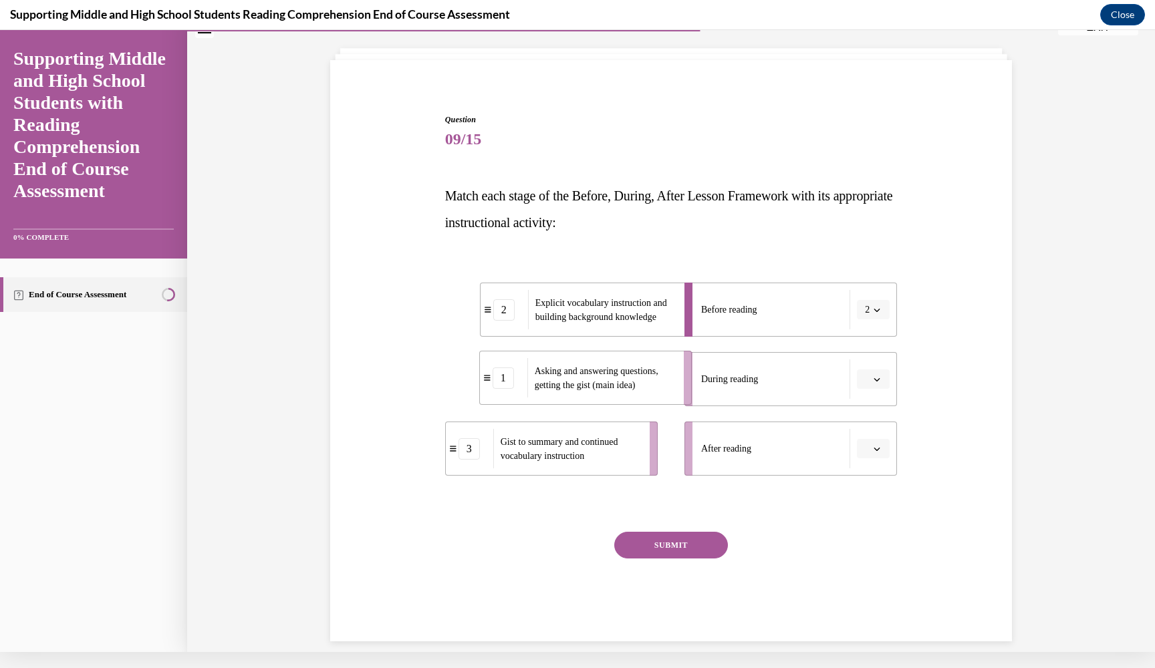
drag, startPoint x: 450, startPoint y: 386, endPoint x: 486, endPoint y: 387, distance: 36.1
click at [486, 387] on div "1" at bounding box center [503, 377] width 47 height 21
drag, startPoint x: 456, startPoint y: 442, endPoint x: 492, endPoint y: 441, distance: 36.1
click at [492, 441] on div "3" at bounding box center [499, 448] width 47 height 21
click at [668, 547] on button "SUBMIT" at bounding box center [671, 545] width 114 height 27
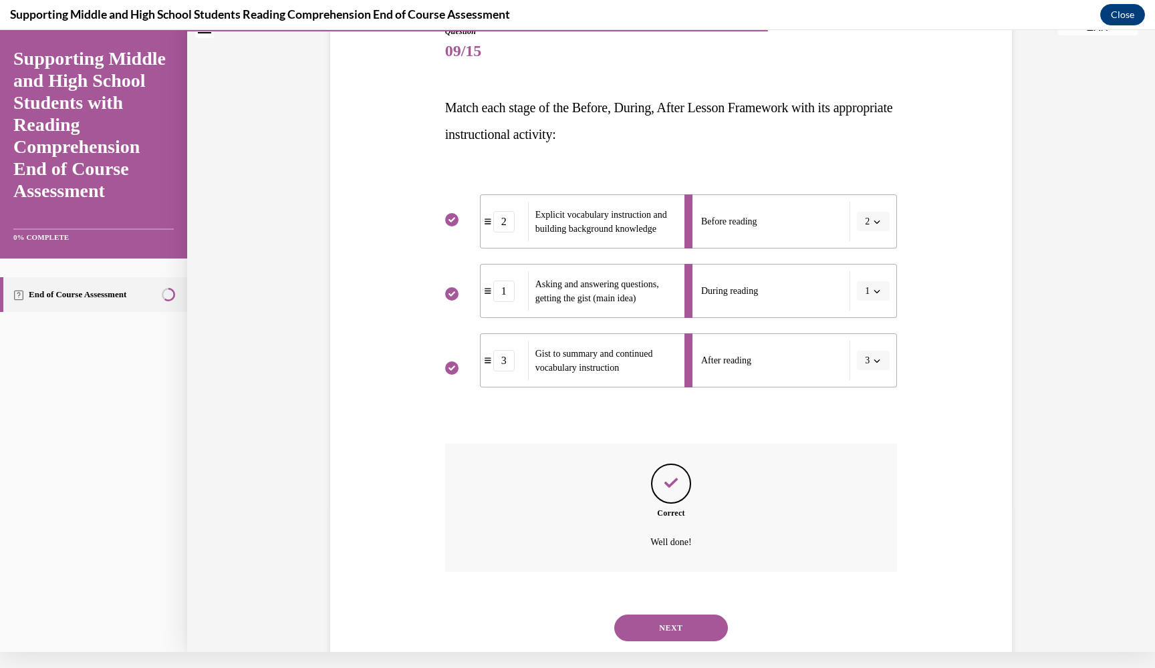
scroll to position [164, 0]
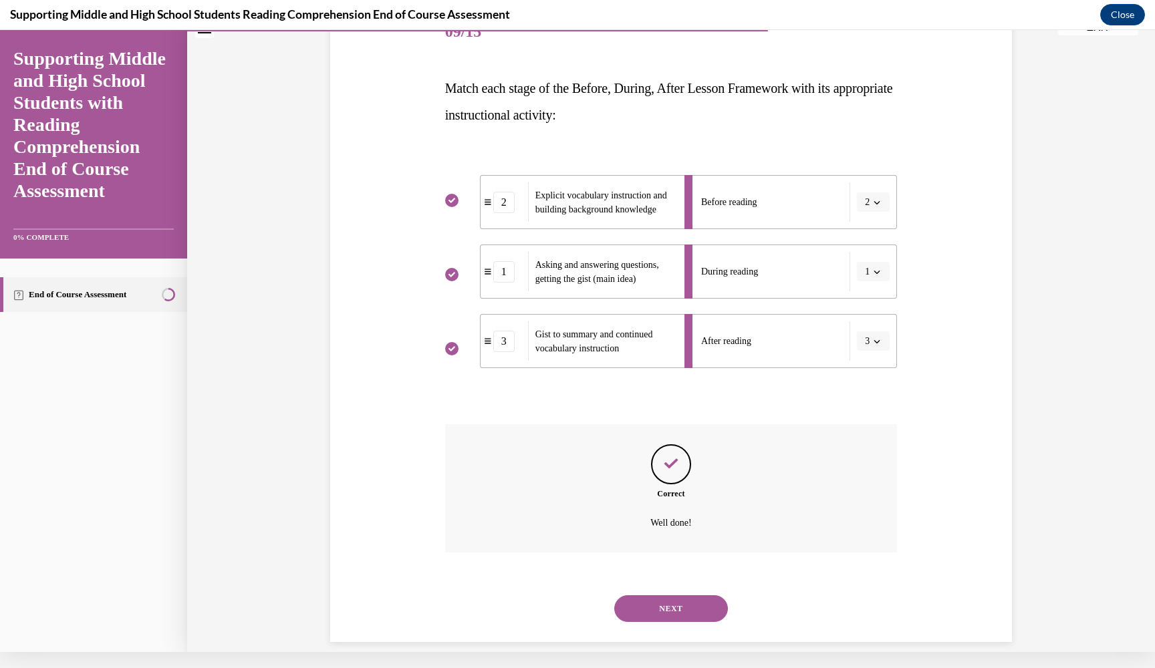
click at [694, 595] on button "NEXT" at bounding box center [671, 608] width 114 height 27
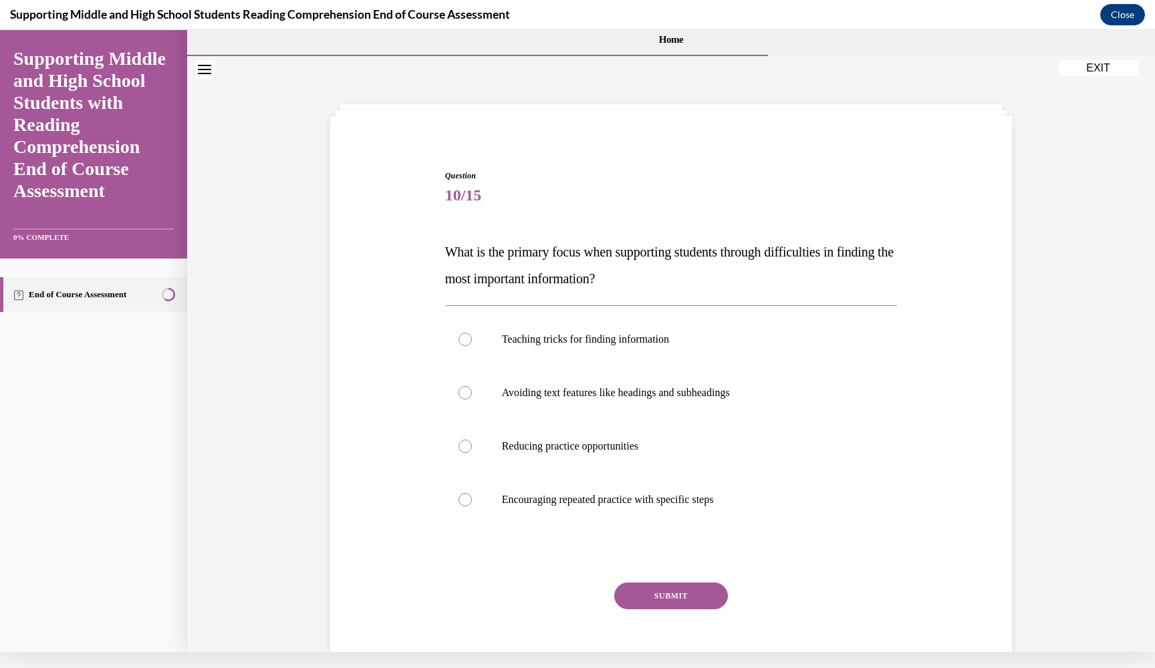
scroll to position [0, 0]
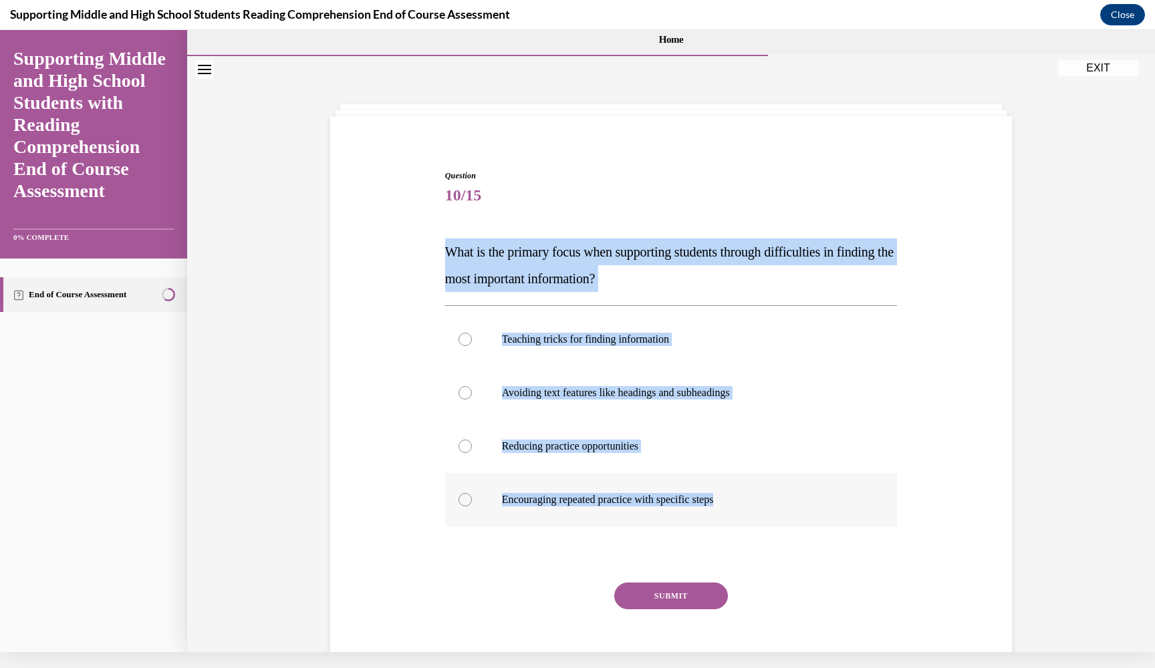
drag, startPoint x: 446, startPoint y: 248, endPoint x: 750, endPoint y: 503, distance: 396.4
click at [750, 503] on div "Question 10/15 What is the primary focus when supporting students through diffi…" at bounding box center [671, 431] width 452 height 522
copy div "What is the primary focus when supporting students through difficulties in find…"
click at [516, 504] on p "Encouraging repeated practice with specific steps" at bounding box center [683, 499] width 362 height 13
click at [472, 504] on input "Encouraging repeated practice with specific steps" at bounding box center [464, 499] width 13 height 13
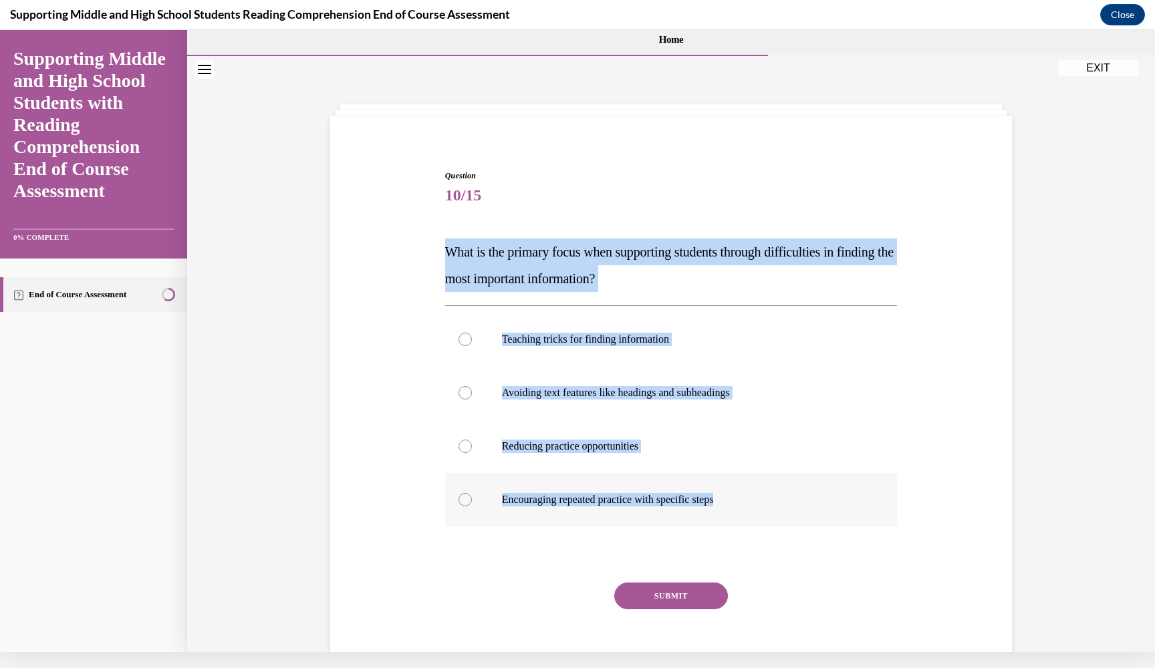
radio input "true"
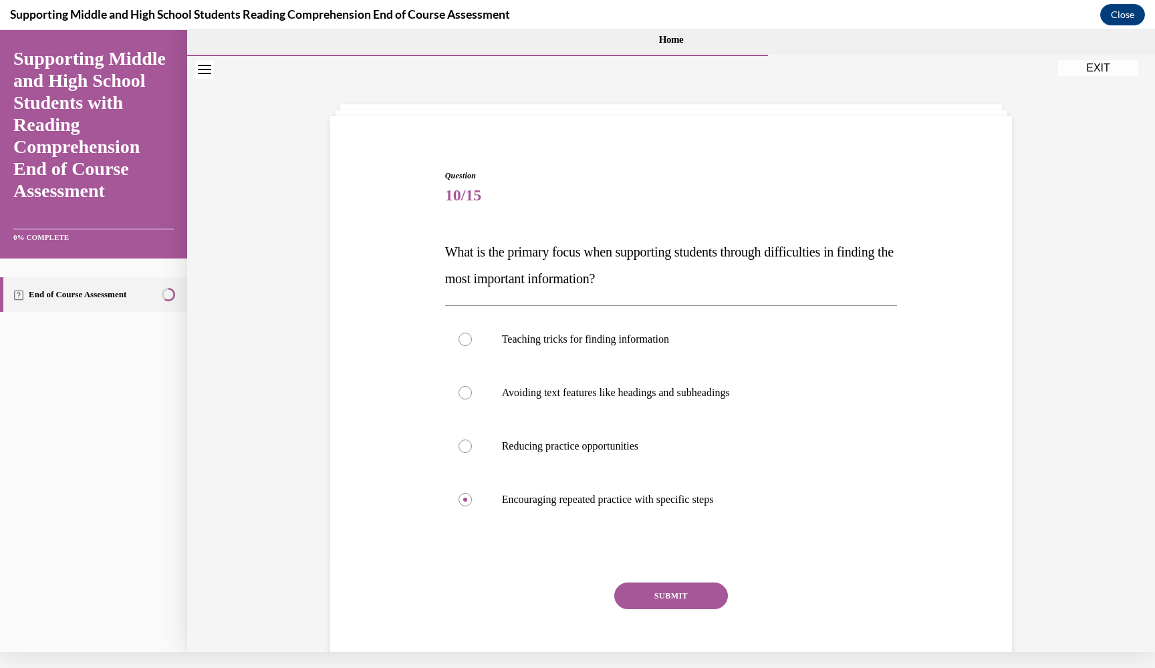
click at [653, 599] on button "SUBMIT" at bounding box center [671, 596] width 114 height 27
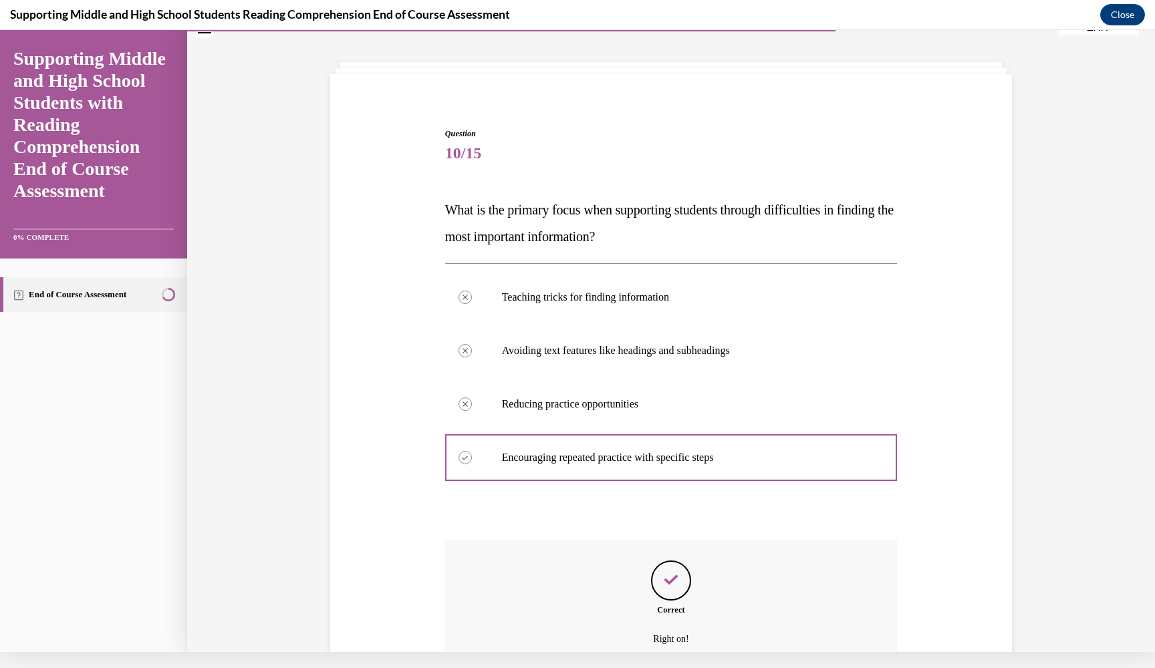
scroll to position [158, 0]
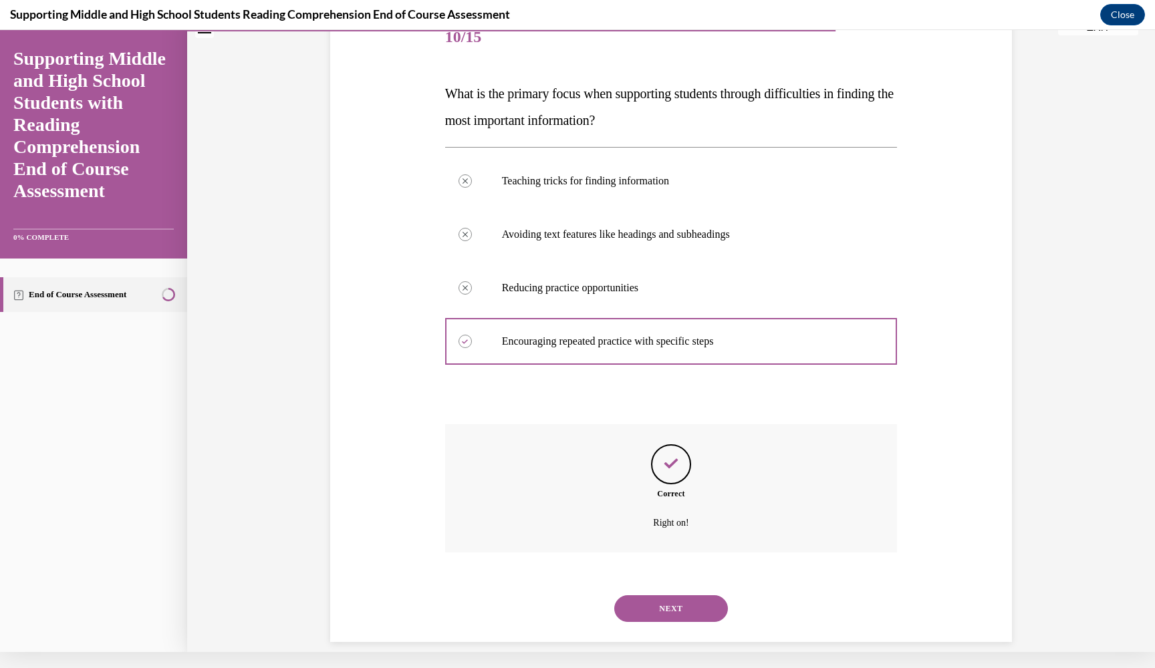
click at [653, 599] on button "NEXT" at bounding box center [671, 608] width 114 height 27
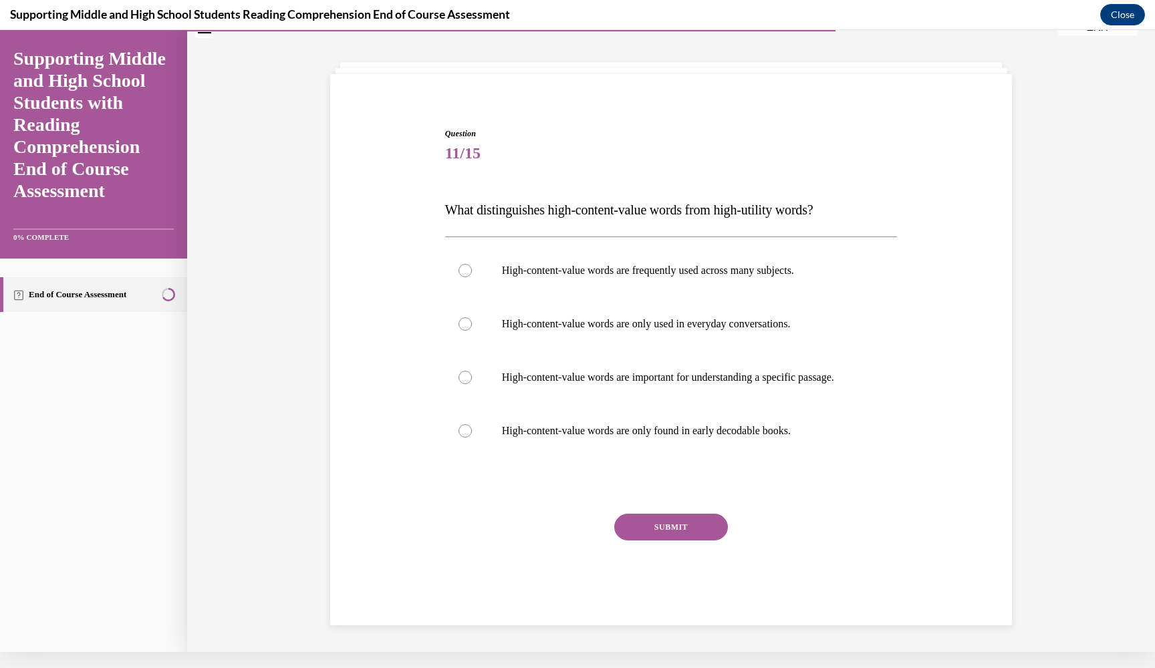
scroll to position [42, 0]
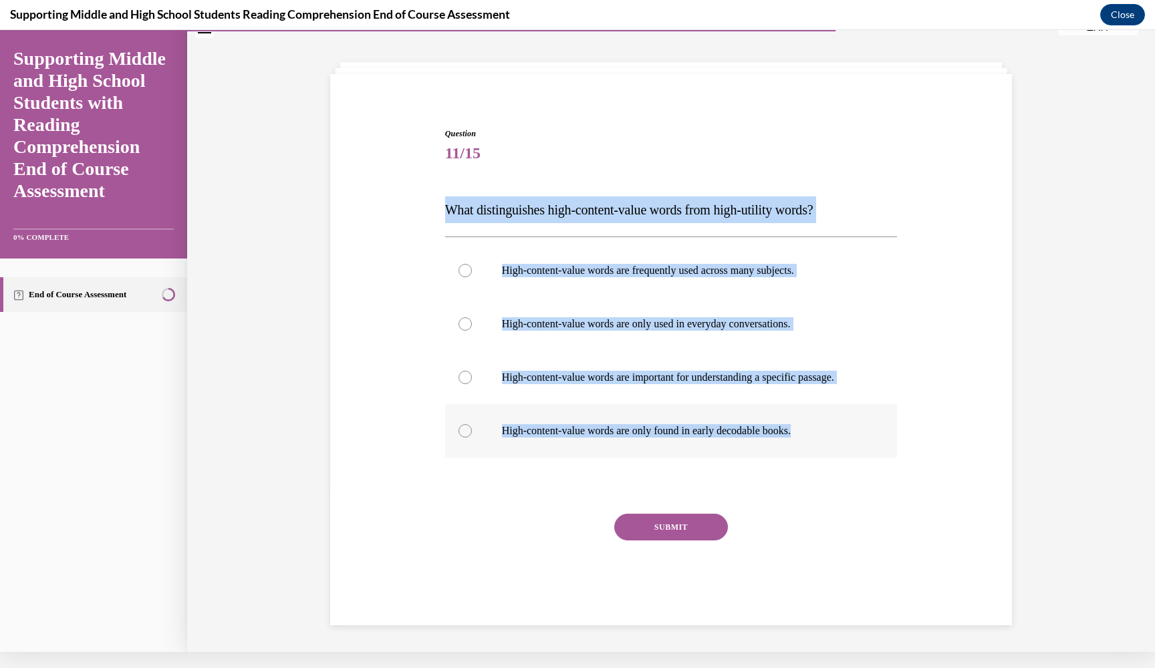
drag, startPoint x: 446, startPoint y: 207, endPoint x: 821, endPoint y: 442, distance: 443.1
click at [821, 442] on div "Question 11/15 What distinguishes high-content-value words from high-utility wo…" at bounding box center [671, 376] width 452 height 496
copy div "What distinguishes high-content-value words from high-utility words? High-conte…"
click at [743, 373] on p "High-content-value words are important for understanding a specific passage." at bounding box center [683, 377] width 362 height 13
click at [472, 373] on input "High-content-value words are important for understanding a specific passage." at bounding box center [464, 377] width 13 height 13
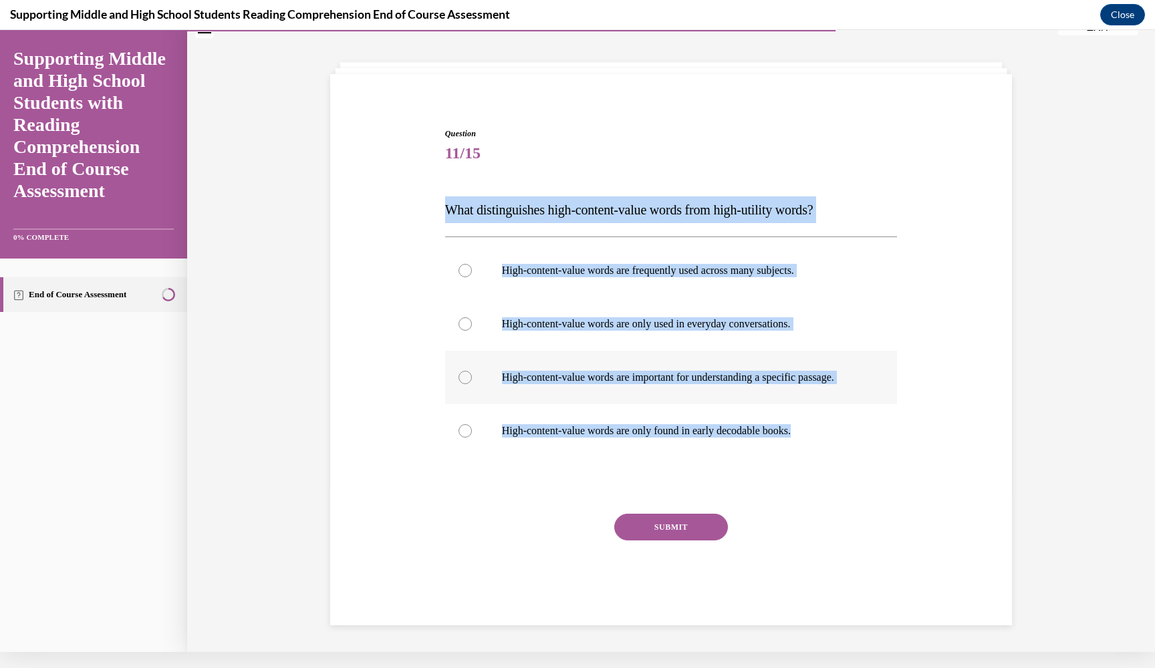
radio input "true"
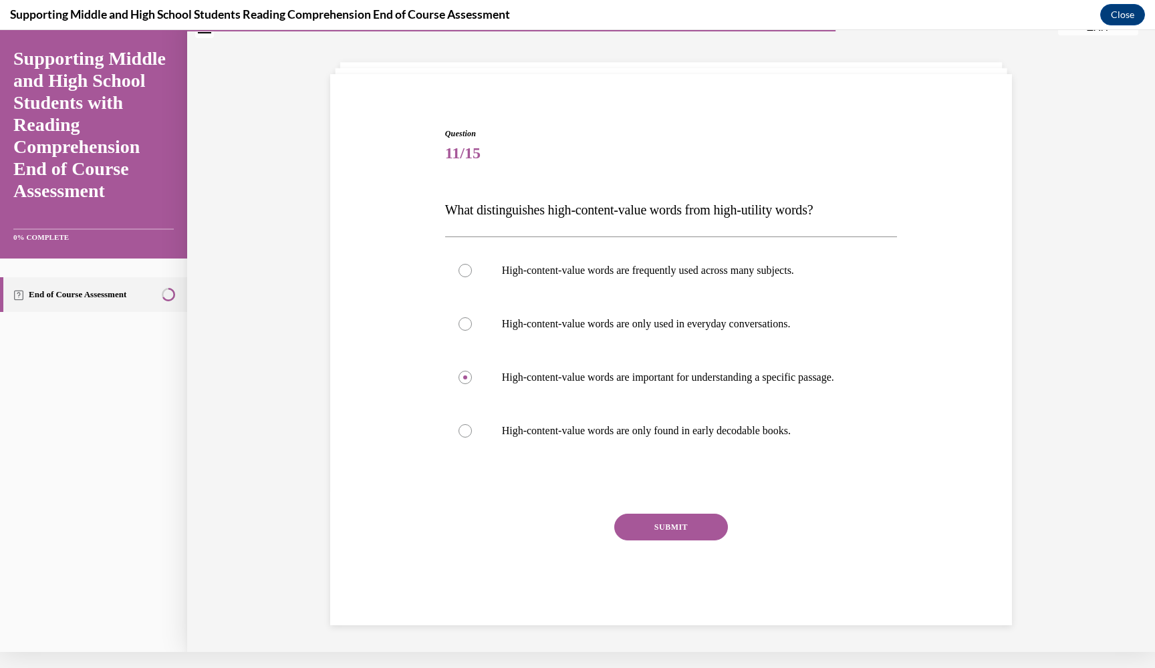
click at [672, 536] on button "SUBMIT" at bounding box center [671, 527] width 114 height 27
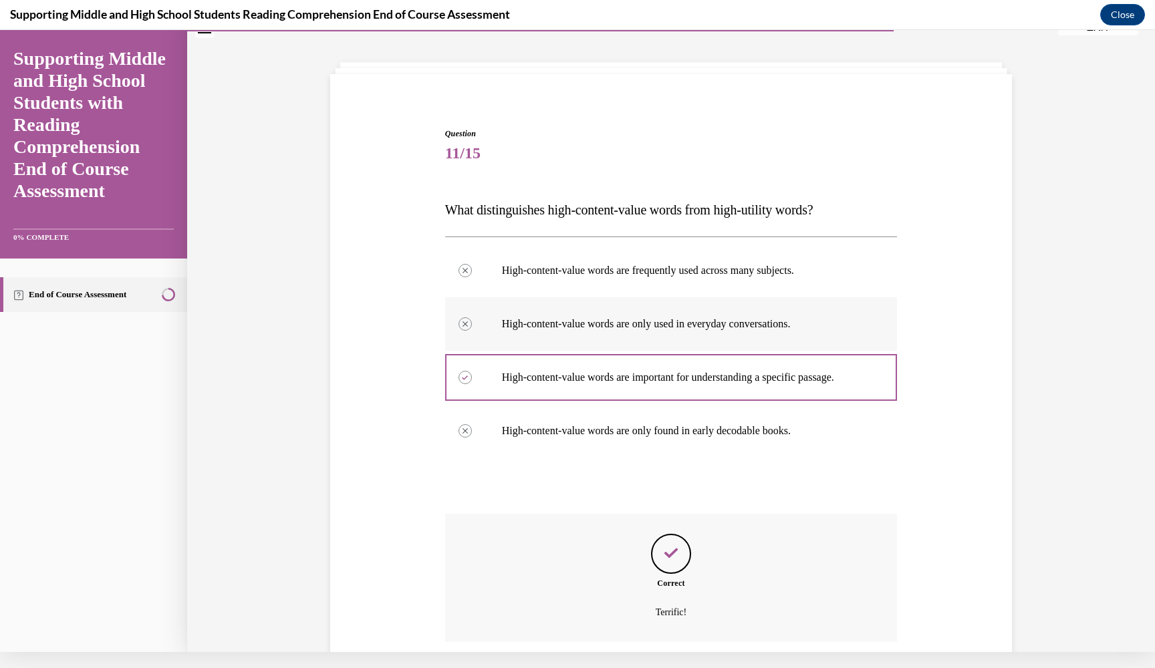
scroll to position [145, 0]
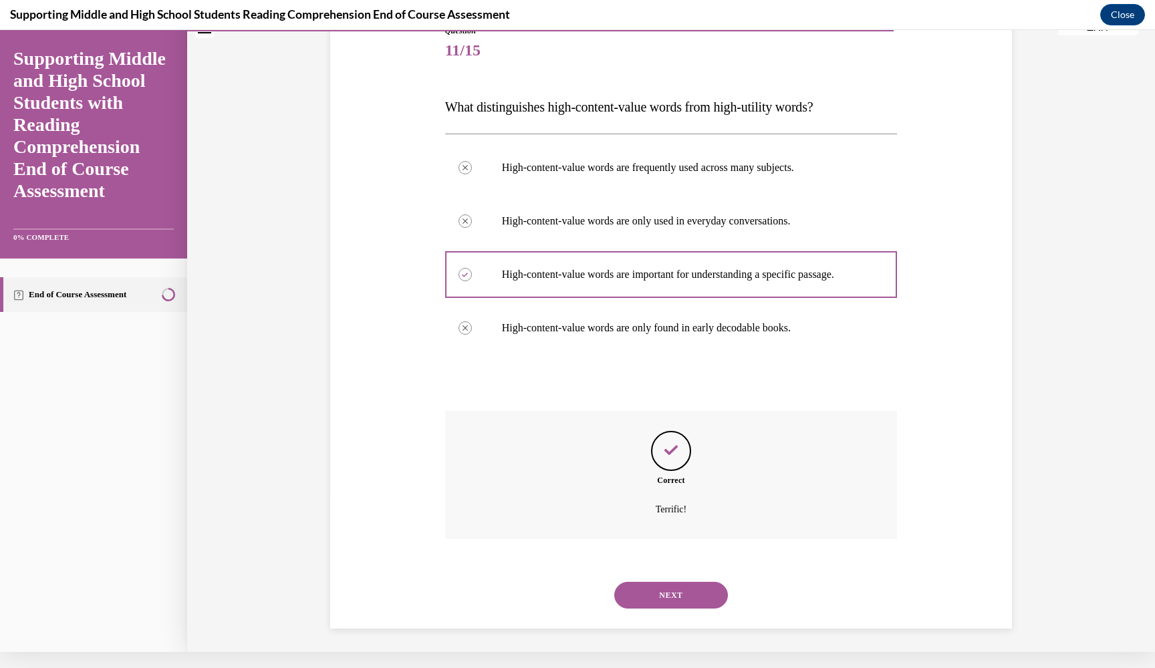
click at [706, 585] on button "NEXT" at bounding box center [671, 595] width 114 height 27
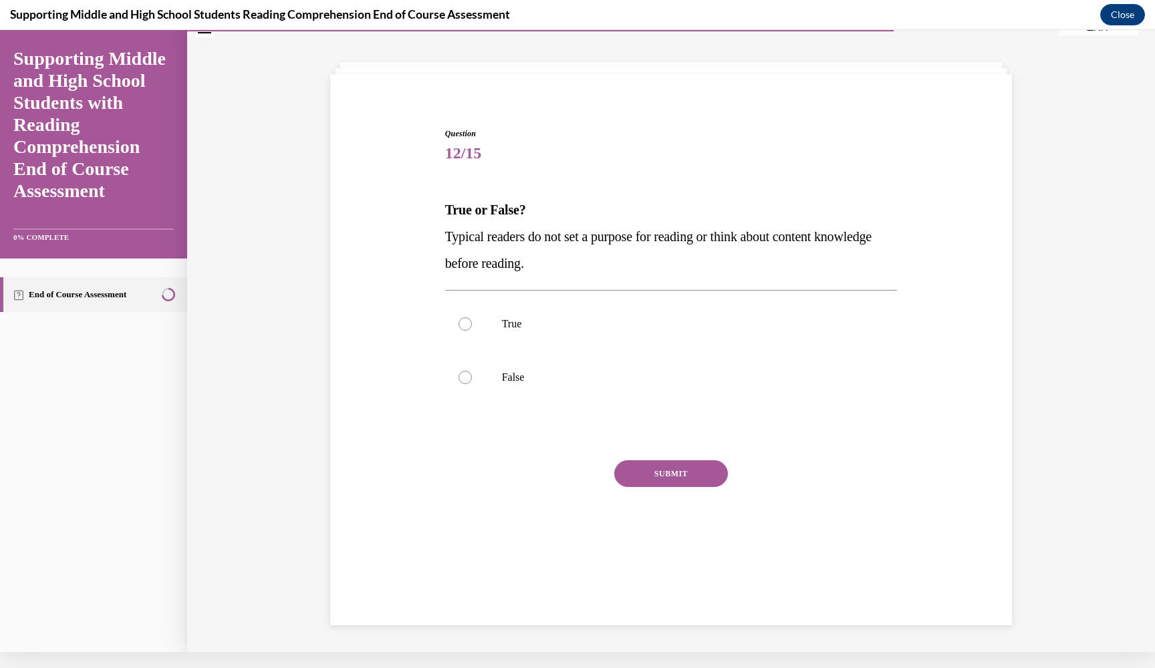
scroll to position [41, 0]
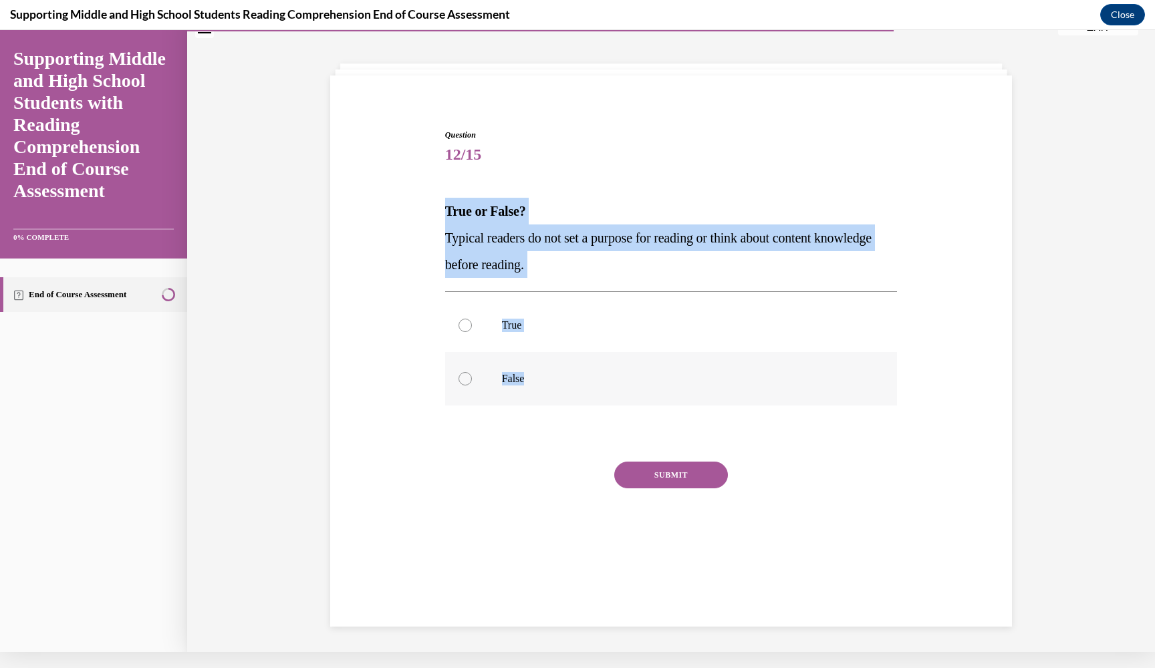
drag, startPoint x: 446, startPoint y: 209, endPoint x: 625, endPoint y: 384, distance: 249.9
click at [625, 384] on div "Question 12/15 True or False? Typical readers do not set a purpose for reading …" at bounding box center [671, 350] width 452 height 442
copy div "True or False? Typical readers do not set a purpose for reading or think about …"
click at [511, 383] on p "False" at bounding box center [683, 378] width 362 height 13
click at [472, 383] on input "False" at bounding box center [464, 378] width 13 height 13
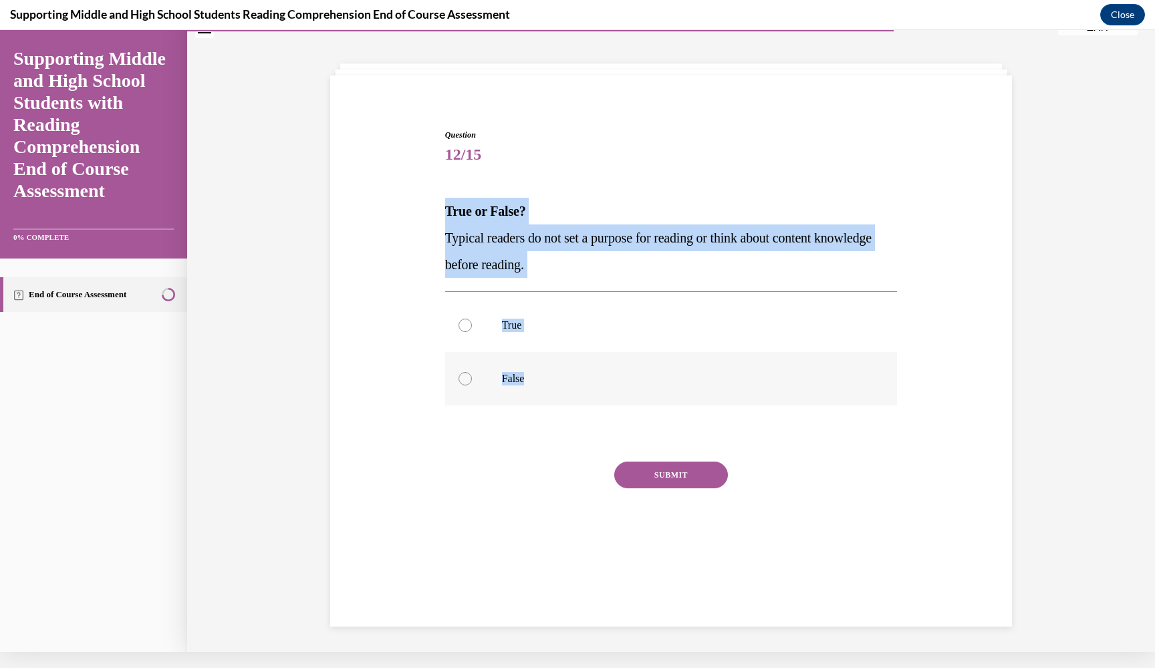
radio input "true"
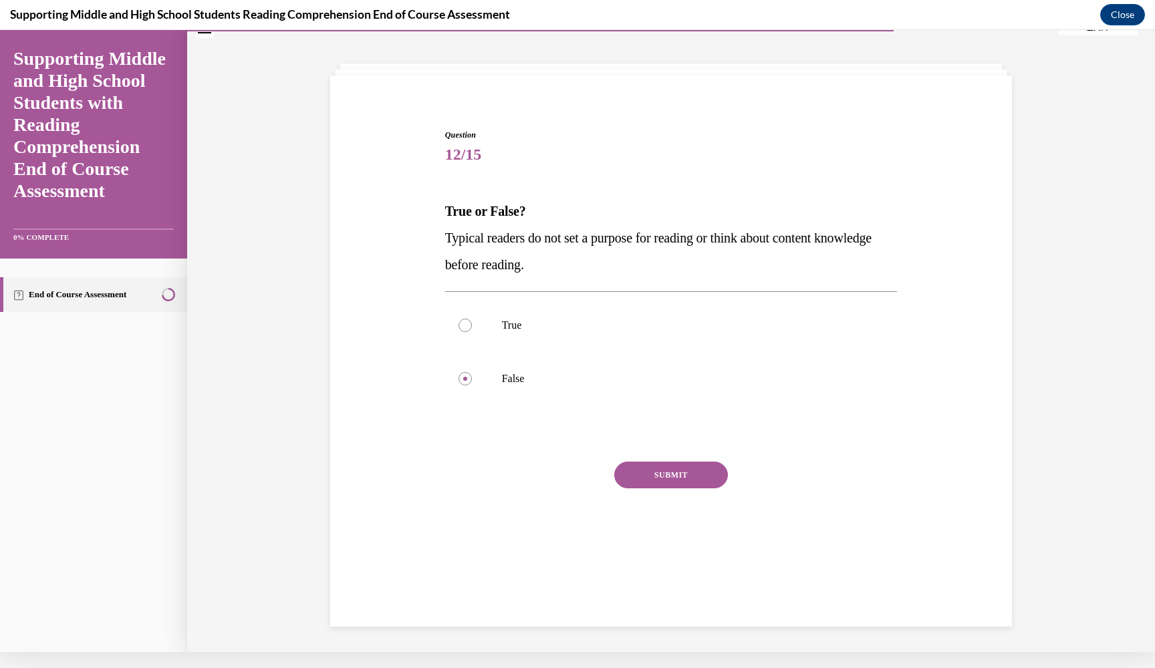
click at [686, 474] on button "SUBMIT" at bounding box center [671, 475] width 114 height 27
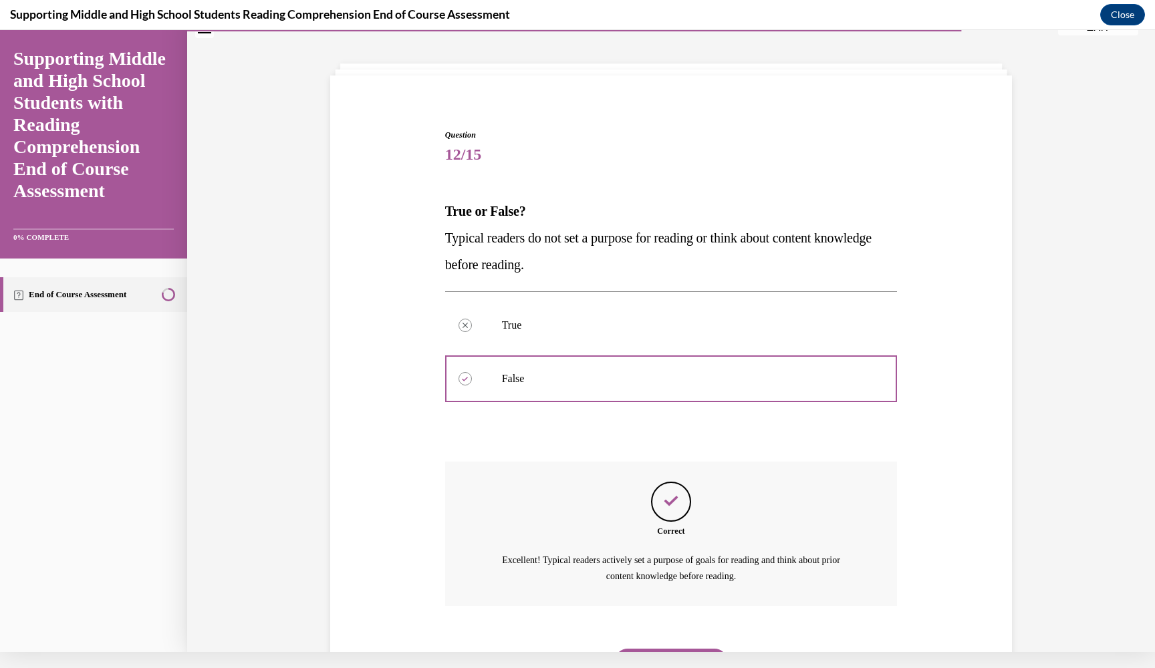
scroll to position [94, 0]
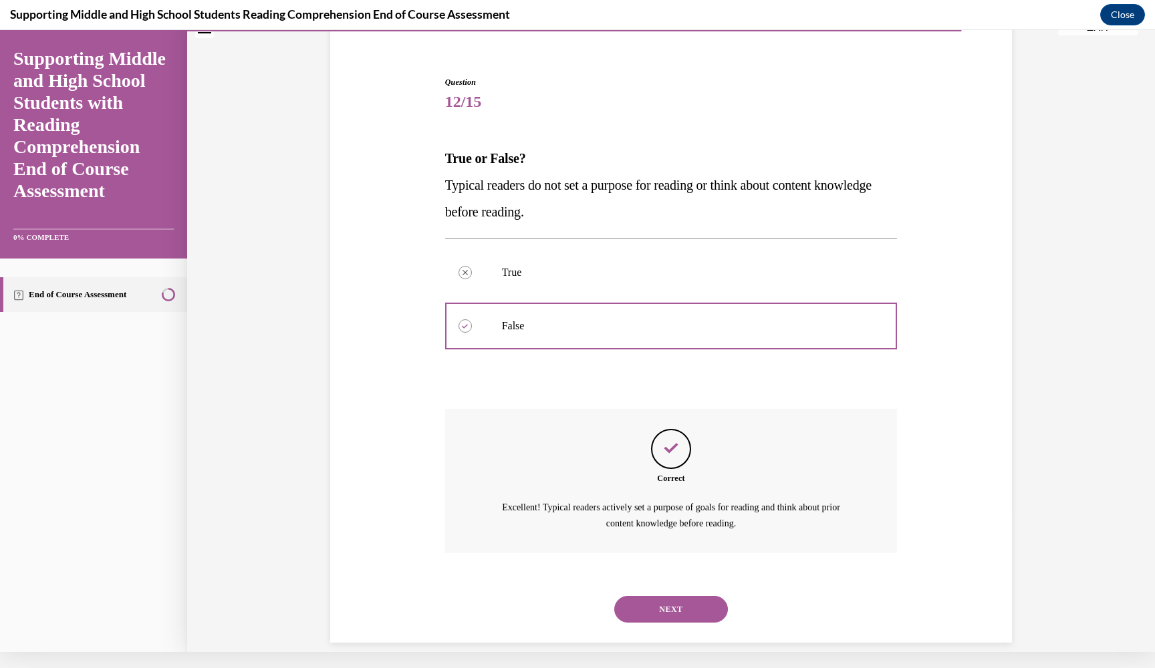
click at [647, 596] on button "NEXT" at bounding box center [671, 609] width 114 height 27
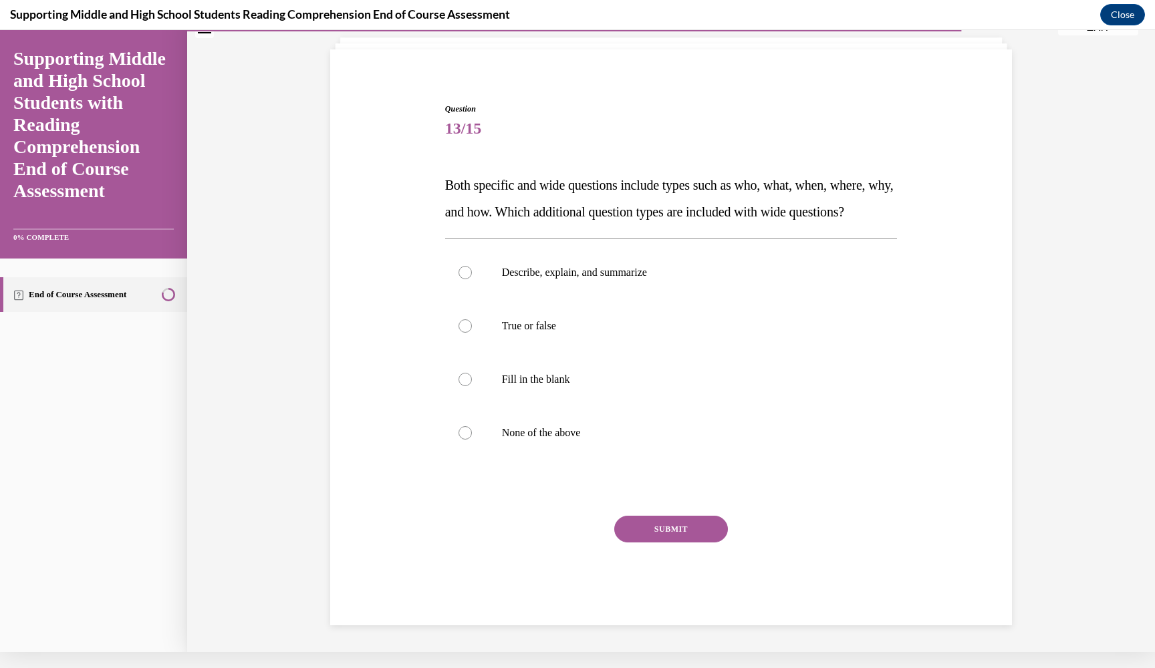
scroll to position [78, 0]
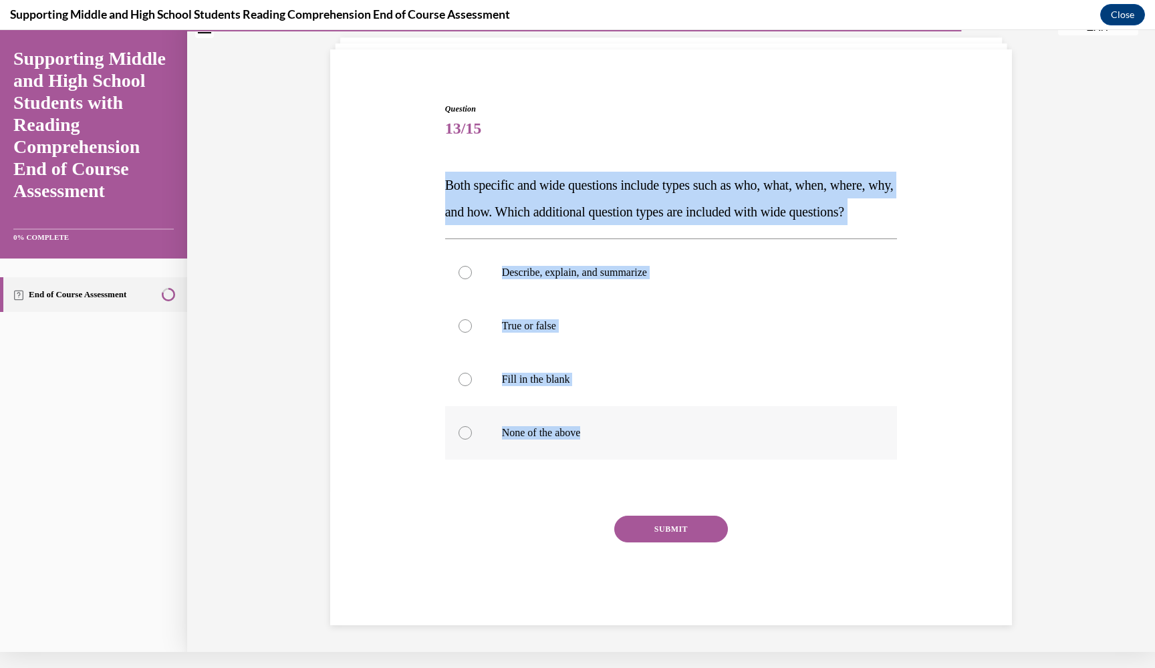
drag, startPoint x: 446, startPoint y: 172, endPoint x: 599, endPoint y: 446, distance: 313.8
click at [599, 446] on div "Question 13/15 Both specific and wide questions include types such as who, what…" at bounding box center [671, 364] width 452 height 522
click at [583, 279] on p "Describe, explain, and summarize" at bounding box center [683, 272] width 362 height 13
click at [472, 279] on input "Describe, explain, and summarize" at bounding box center [464, 272] width 13 height 13
radio input "true"
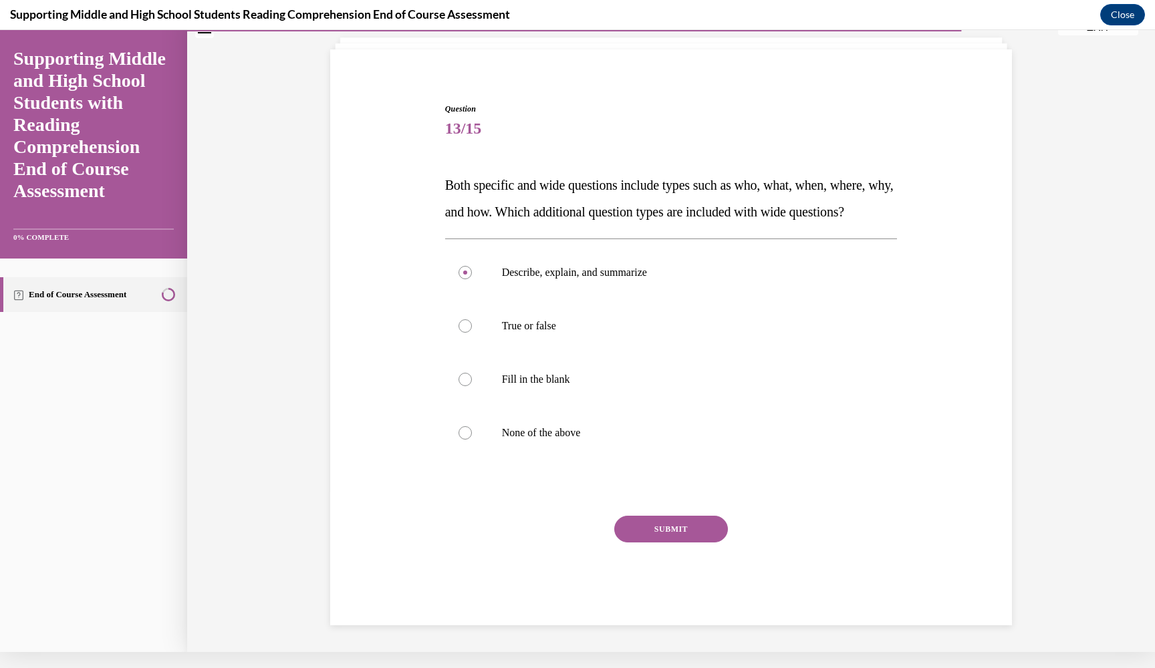
click at [671, 543] on button "SUBMIT" at bounding box center [671, 529] width 114 height 27
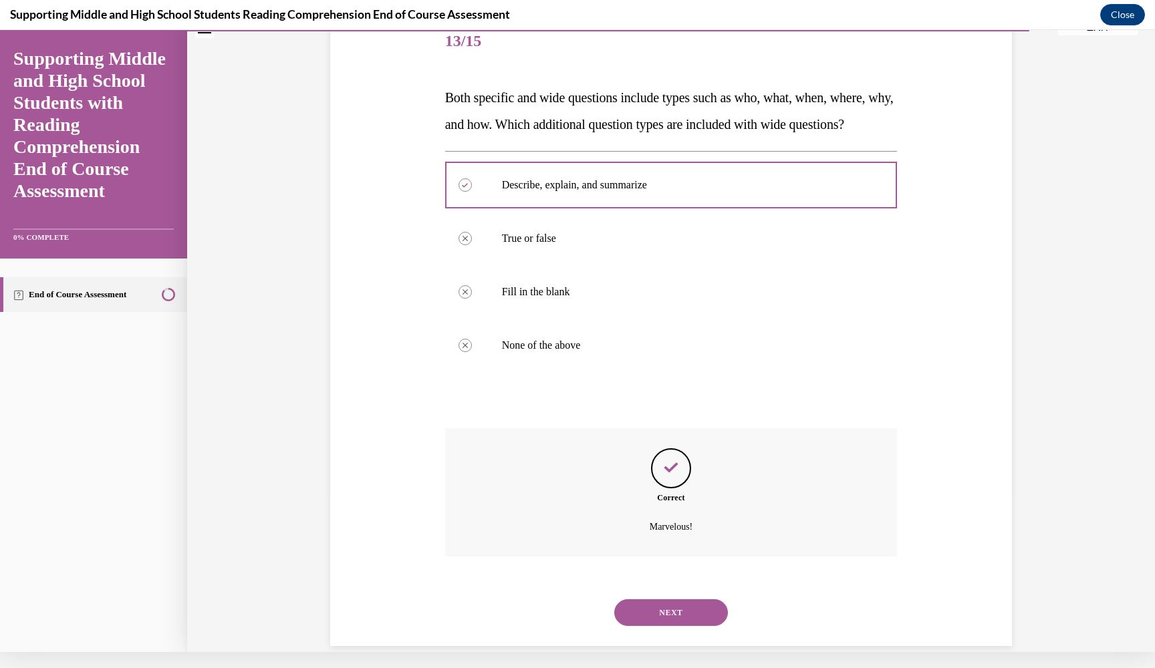
scroll to position [185, 0]
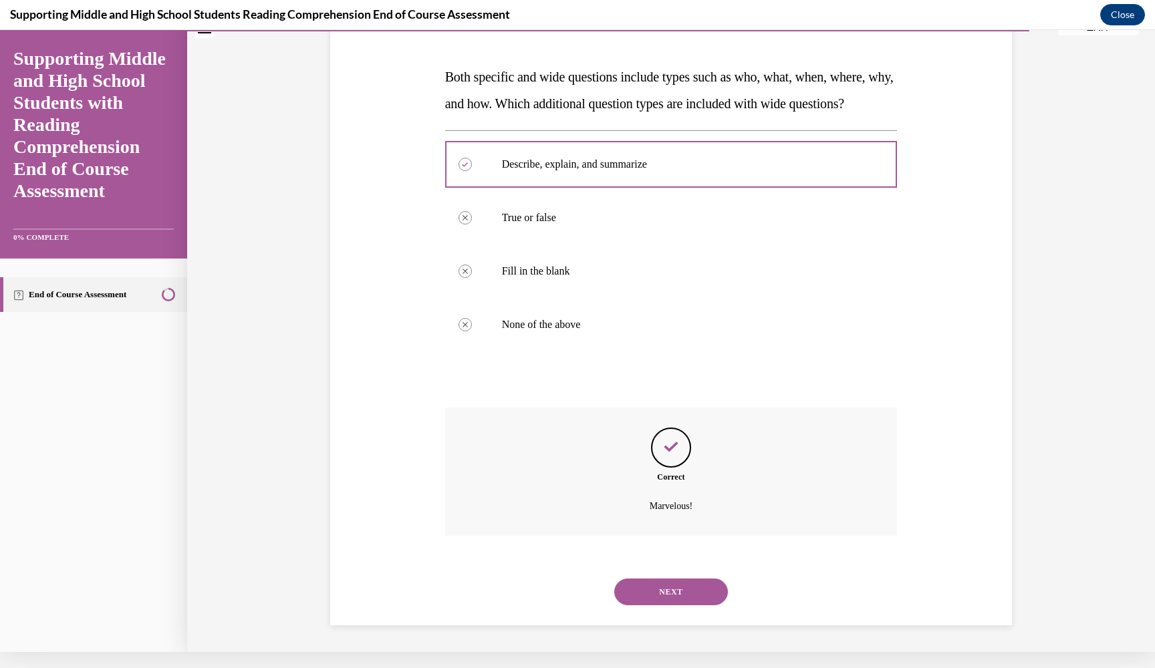
click at [690, 586] on button "NEXT" at bounding box center [671, 592] width 114 height 27
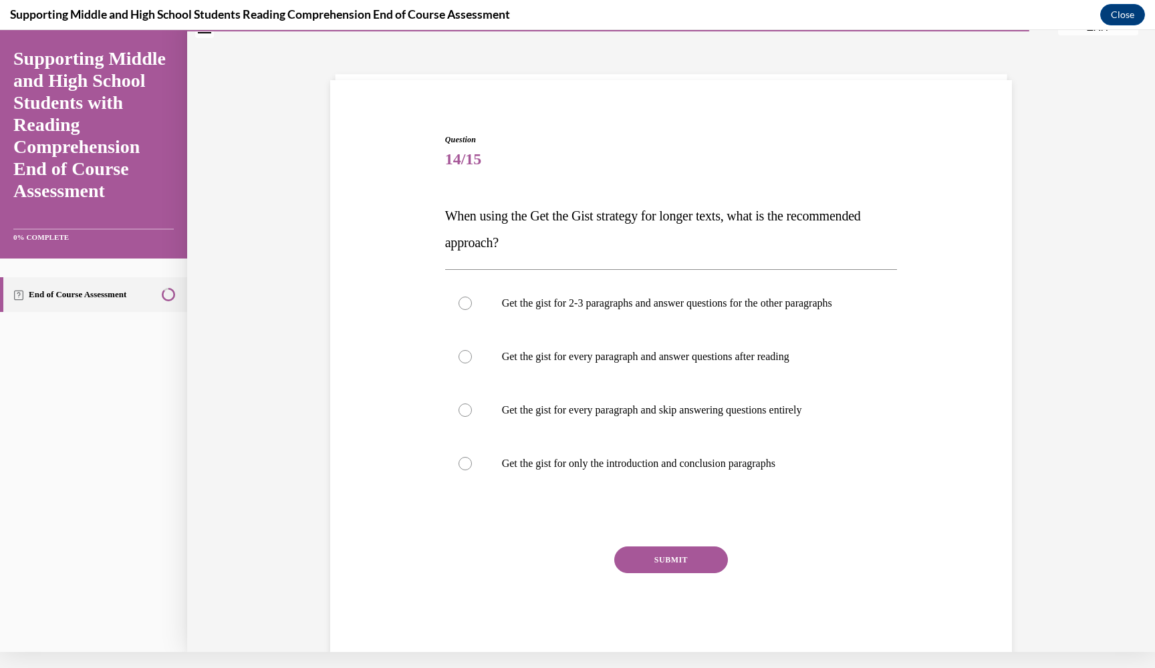
scroll to position [28, 0]
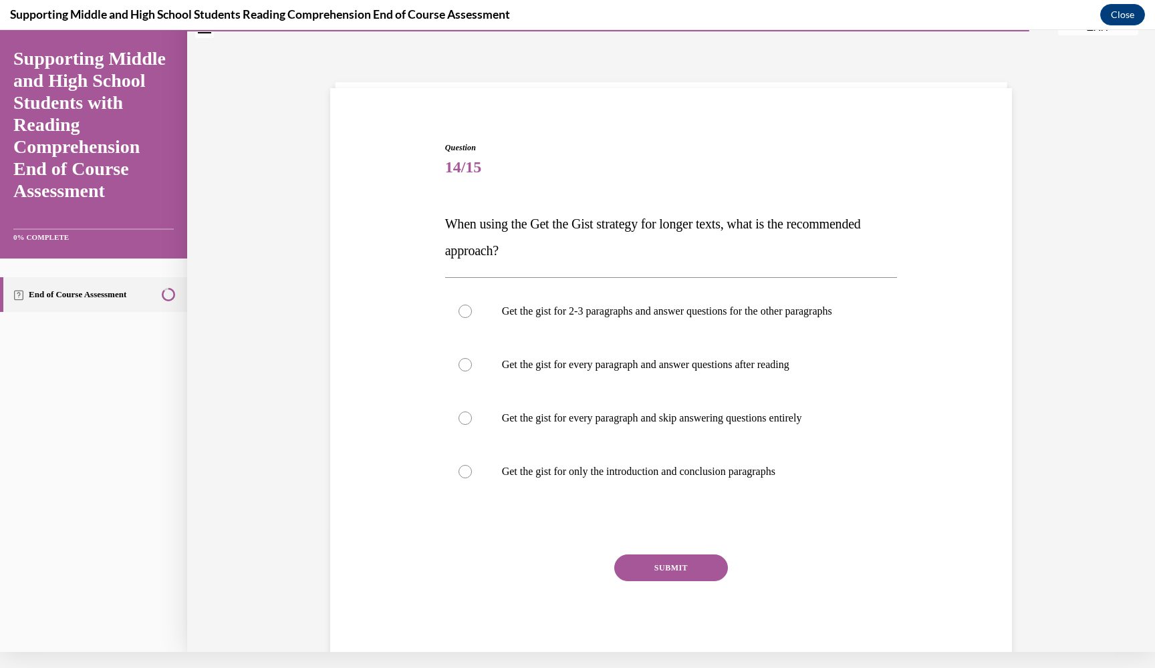
click at [445, 220] on div "Question 14/15 When using the Get the Gist strategy for longer texts, what is t…" at bounding box center [671, 393] width 459 height 543
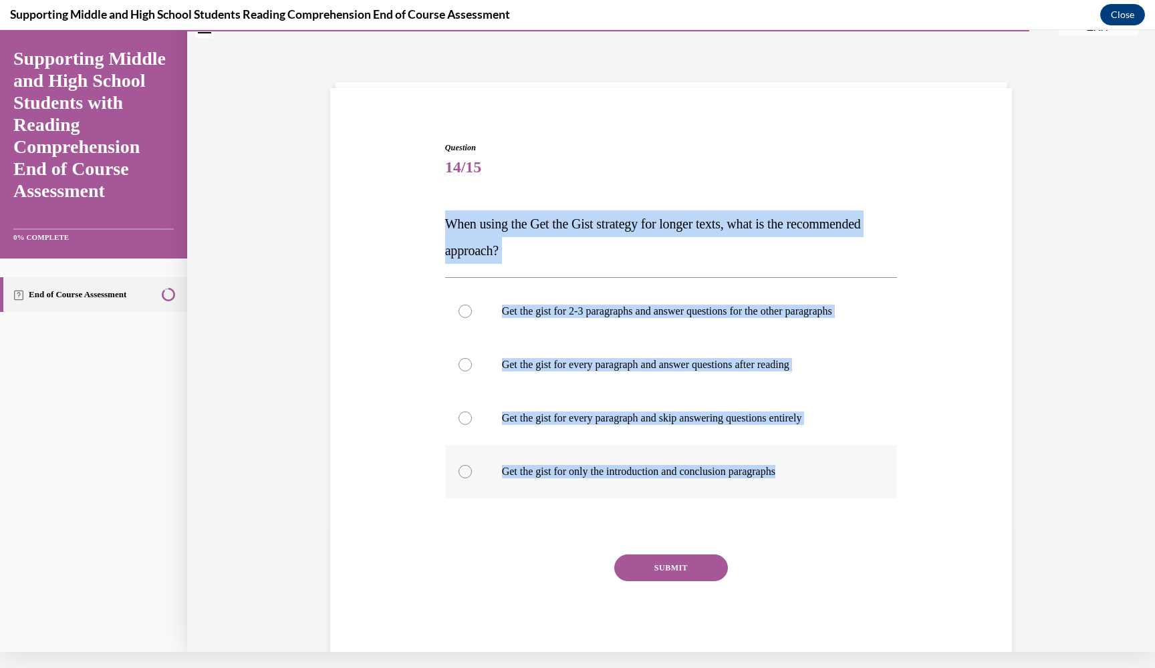
drag, startPoint x: 445, startPoint y: 220, endPoint x: 818, endPoint y: 492, distance: 461.5
click at [818, 492] on div "Question 14/15 When using the Get the Gist strategy for longer texts, what is t…" at bounding box center [671, 403] width 452 height 522
click at [655, 371] on p "Get the gist for every paragraph and answer questions after reading" at bounding box center [683, 364] width 362 height 13
click at [472, 371] on input "Get the gist for every paragraph and answer questions after reading" at bounding box center [464, 364] width 13 height 13
radio input "true"
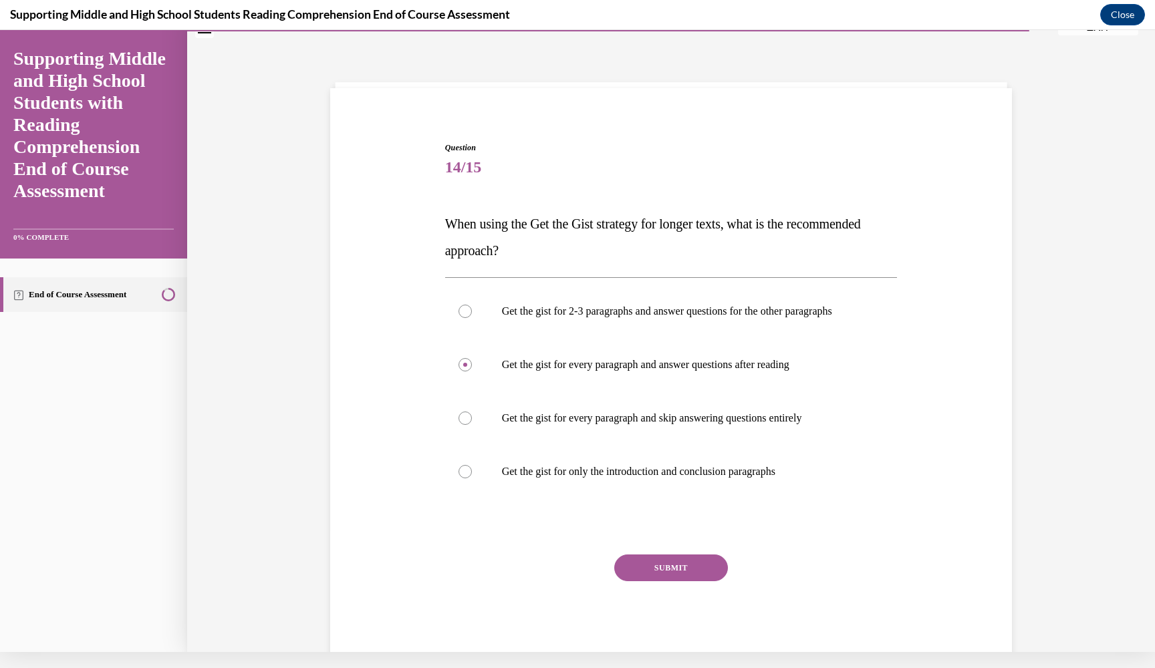
click at [684, 581] on button "SUBMIT" at bounding box center [671, 568] width 114 height 27
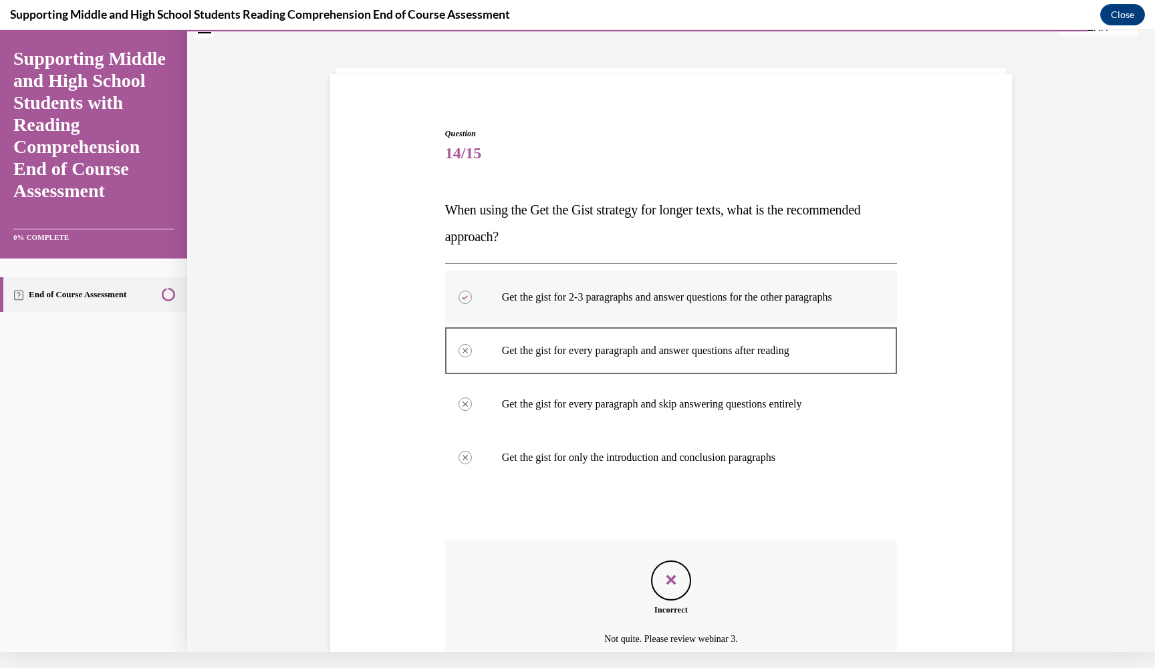
scroll to position [172, 0]
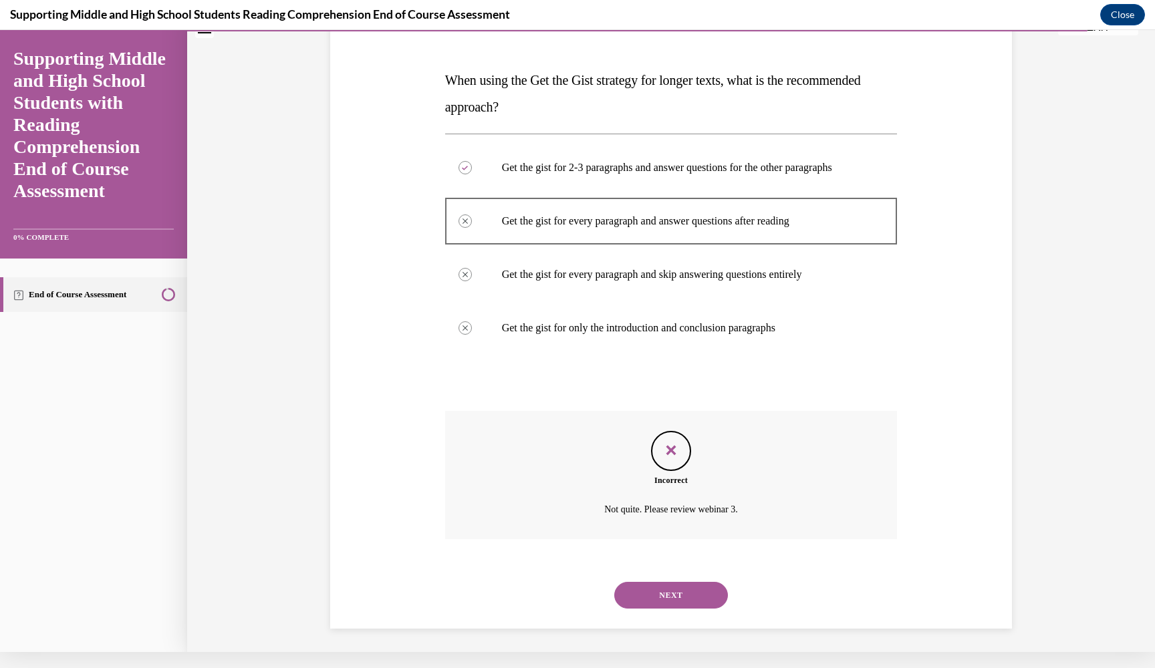
click at [692, 601] on button "NEXT" at bounding box center [671, 595] width 114 height 27
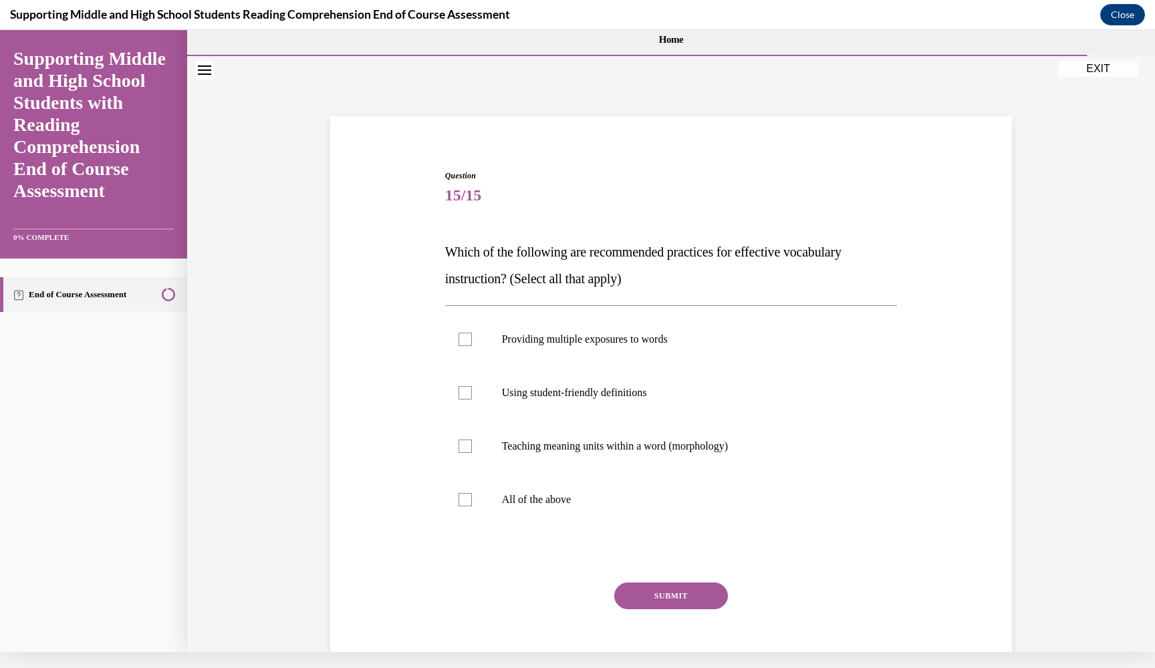
scroll to position [0, 0]
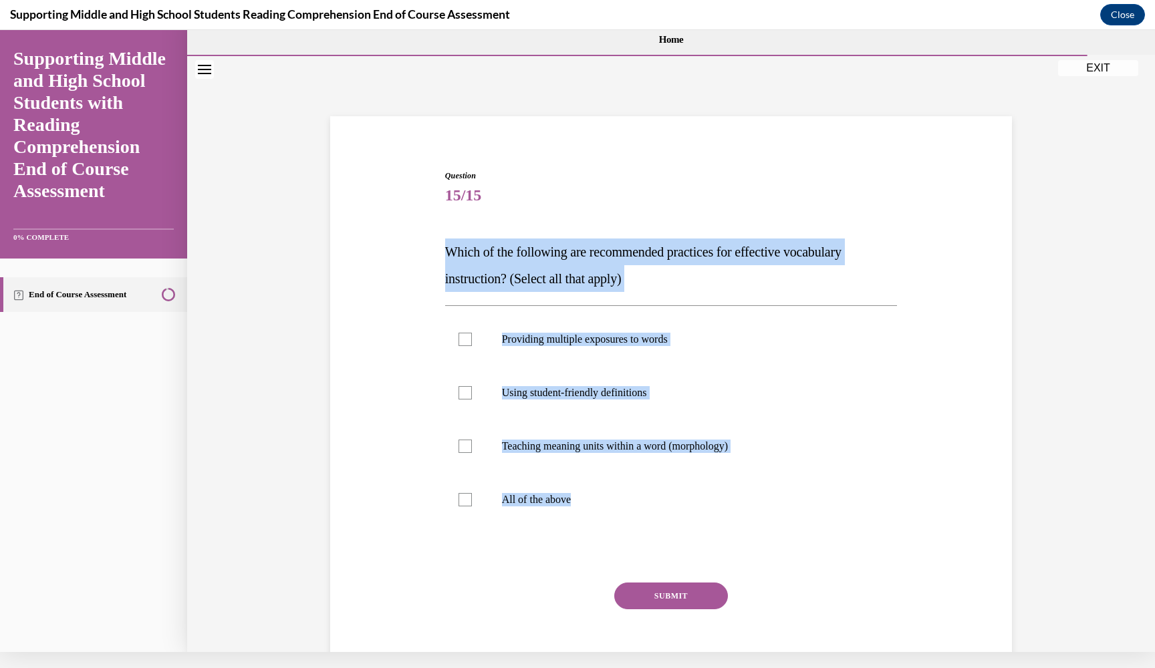
drag, startPoint x: 447, startPoint y: 249, endPoint x: 601, endPoint y: 540, distance: 328.8
click at [601, 541] on div "Question 15/15 Which of the following are recommended practices for effective v…" at bounding box center [671, 431] width 452 height 522
click at [545, 488] on label "All of the above" at bounding box center [671, 499] width 452 height 53
click at [472, 493] on input "All of the above" at bounding box center [464, 499] width 13 height 13
checkbox input "true"
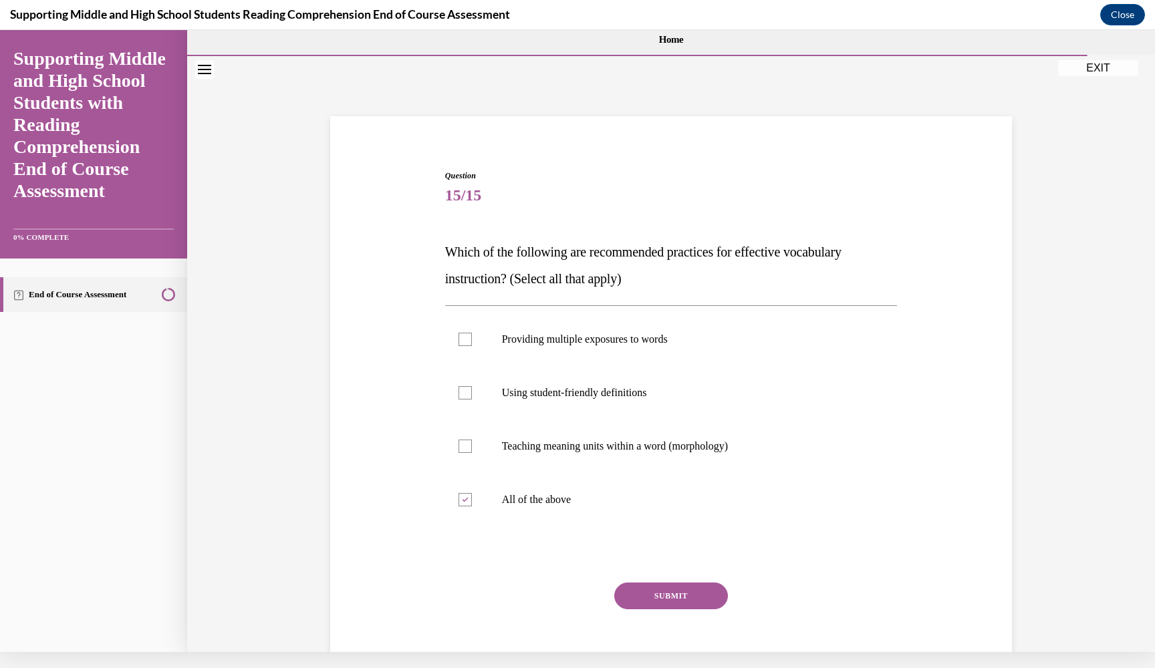
click at [681, 602] on button "SUBMIT" at bounding box center [671, 596] width 114 height 27
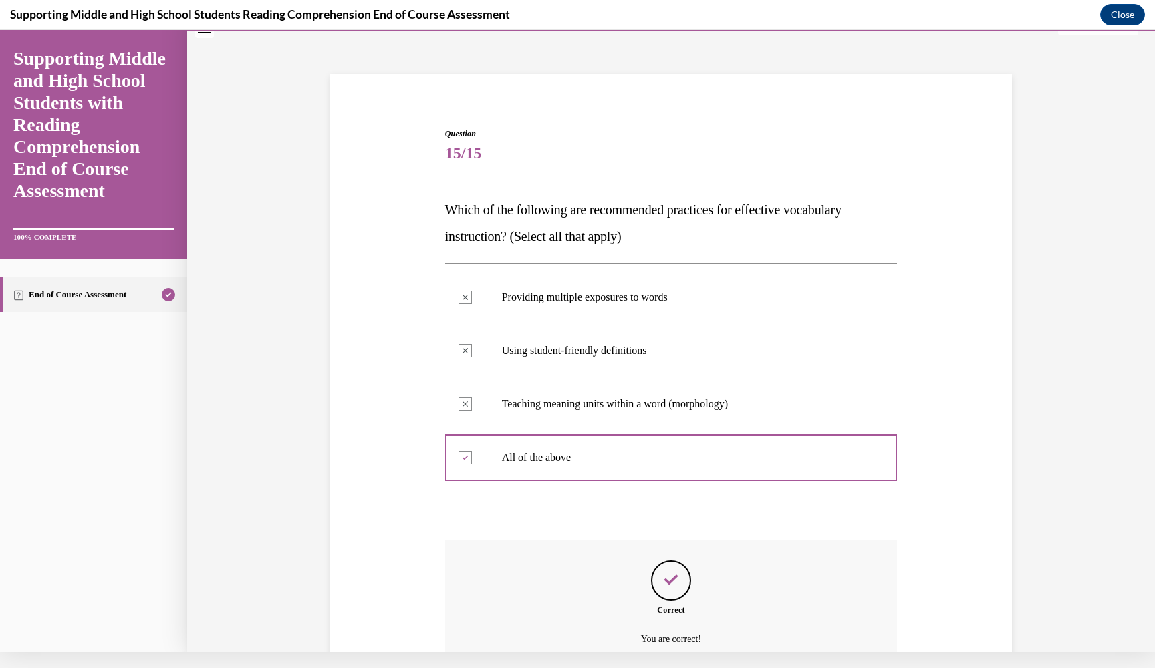
scroll to position [158, 0]
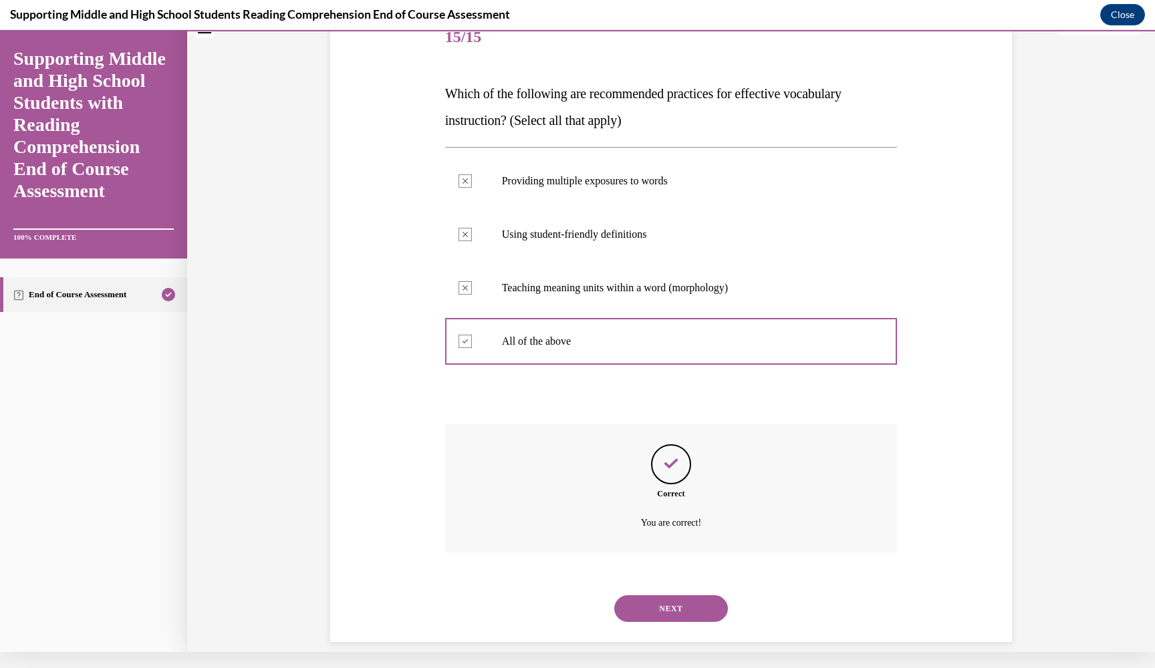
click at [692, 595] on button "NEXT" at bounding box center [671, 608] width 114 height 27
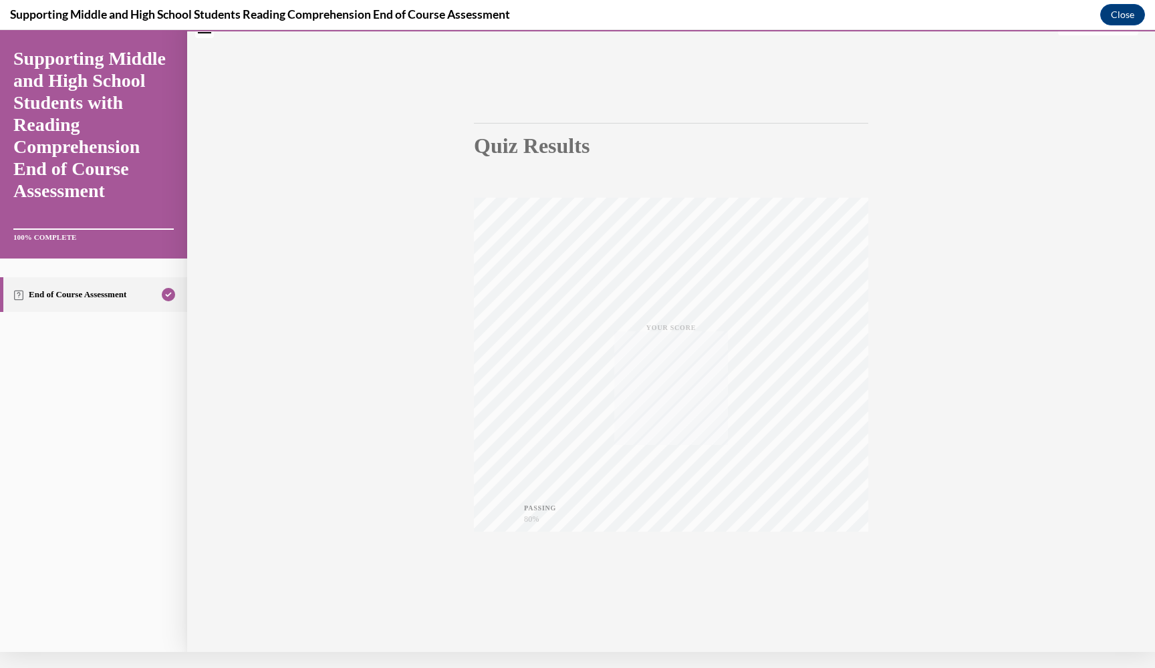
scroll to position [47, 0]
click at [1114, 15] on button "Close" at bounding box center [1122, 14] width 45 height 21
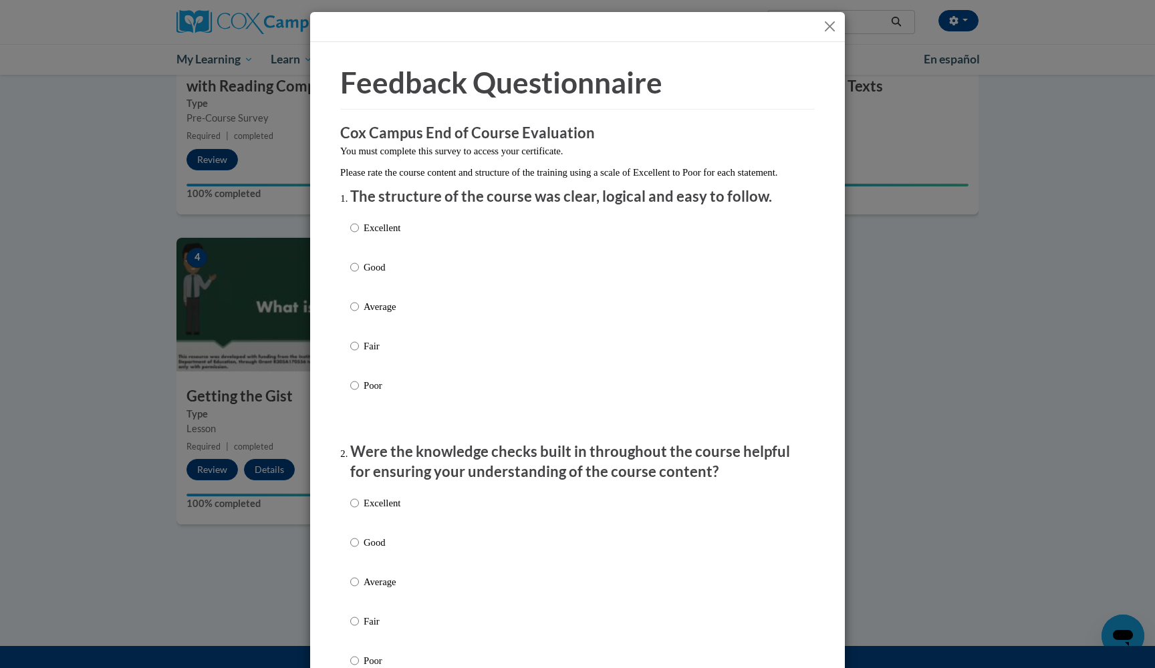
click at [833, 22] on button "Close" at bounding box center [829, 26] width 17 height 17
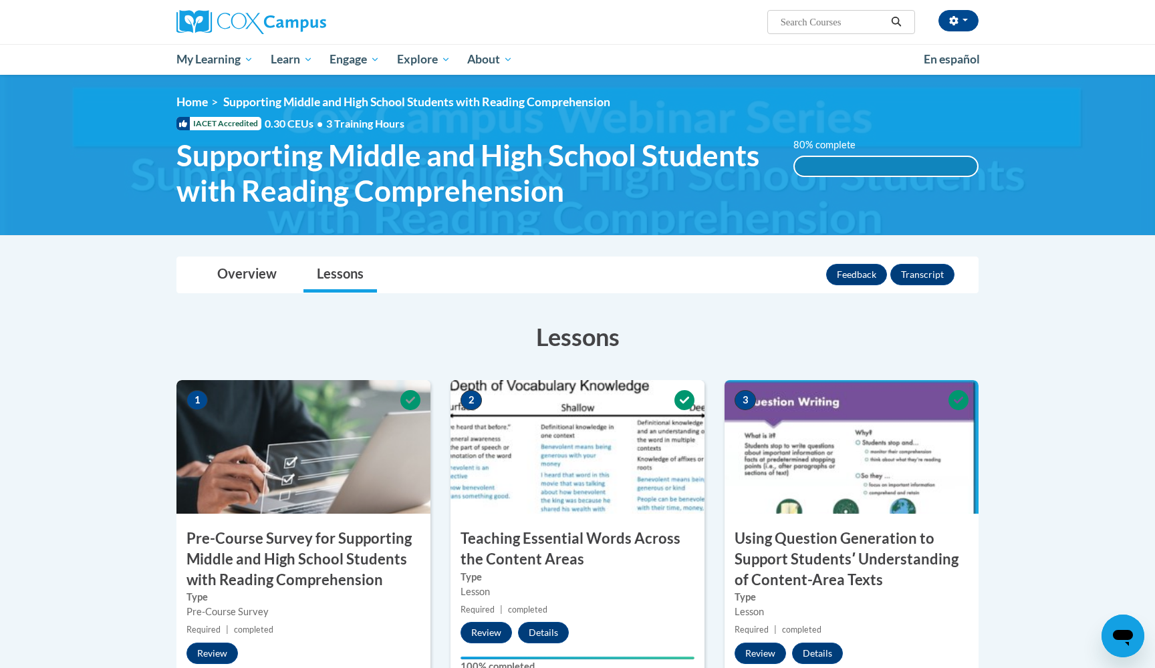
scroll to position [0, 0]
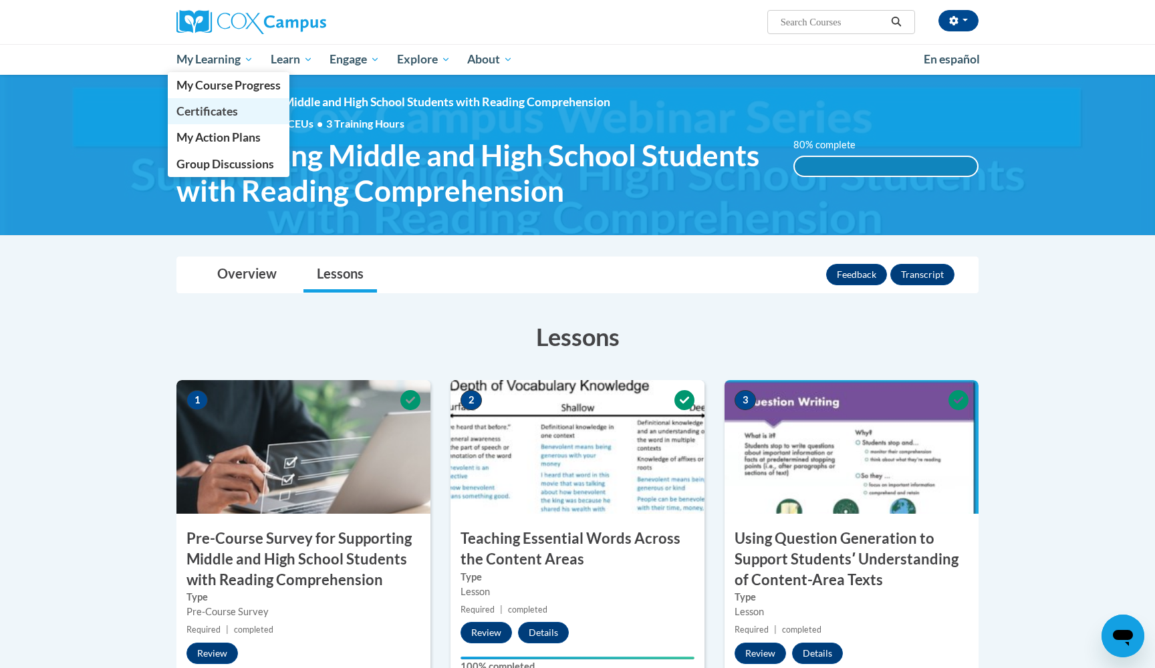
click at [246, 106] on link "Certificates" at bounding box center [229, 111] width 122 height 26
